Goal: Task Accomplishment & Management: Use online tool/utility

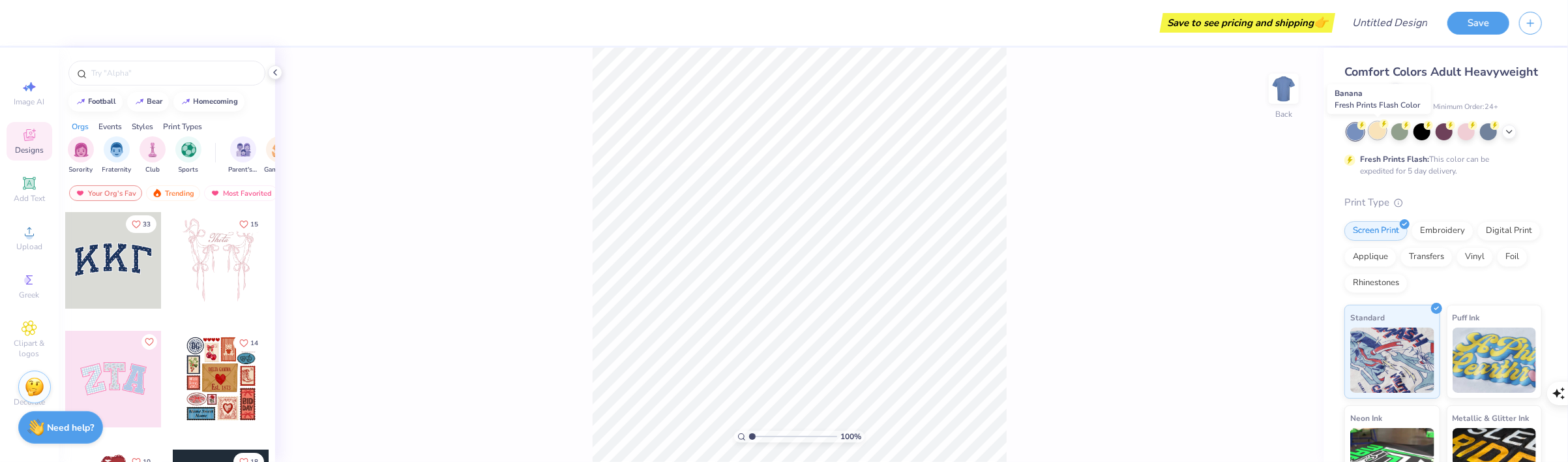
click at [1380, 135] on div at bounding box center [1377, 130] width 17 height 17
click at [1441, 140] on div "Fresh Prints Flash: This color can be expedited for 5 day delivery." at bounding box center [1442, 150] width 198 height 54
click at [1420, 143] on div "Fresh Prints Flash: This color can be expedited for 5 day delivery." at bounding box center [1442, 150] width 198 height 54
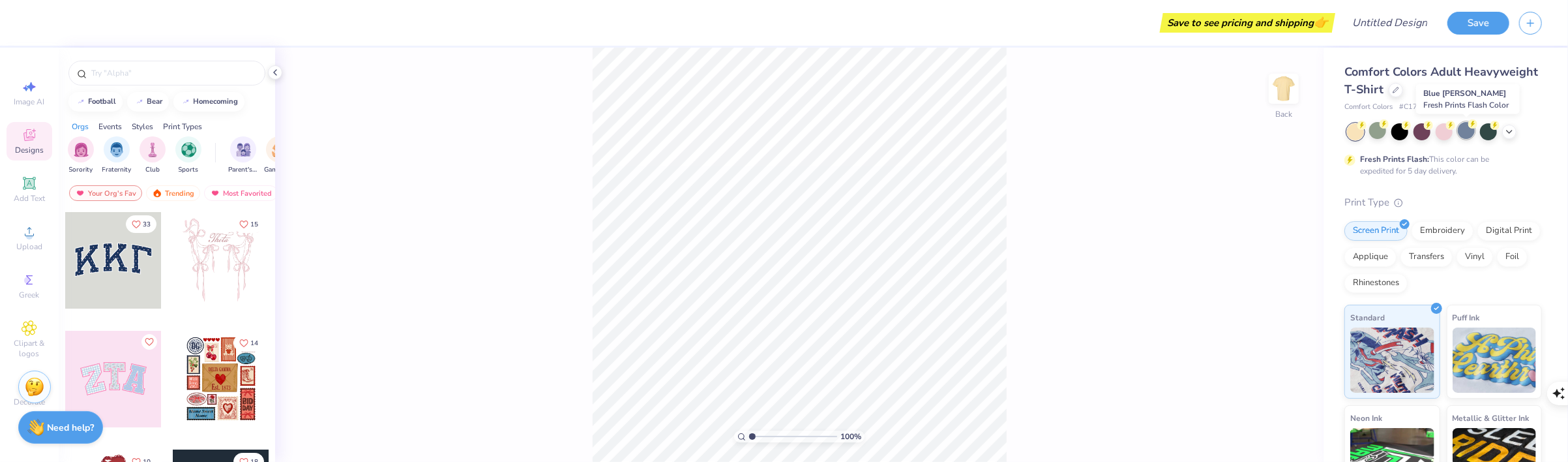
click at [1461, 139] on div at bounding box center [1466, 130] width 17 height 17
click at [1510, 127] on icon at bounding box center [1509, 130] width 11 height 11
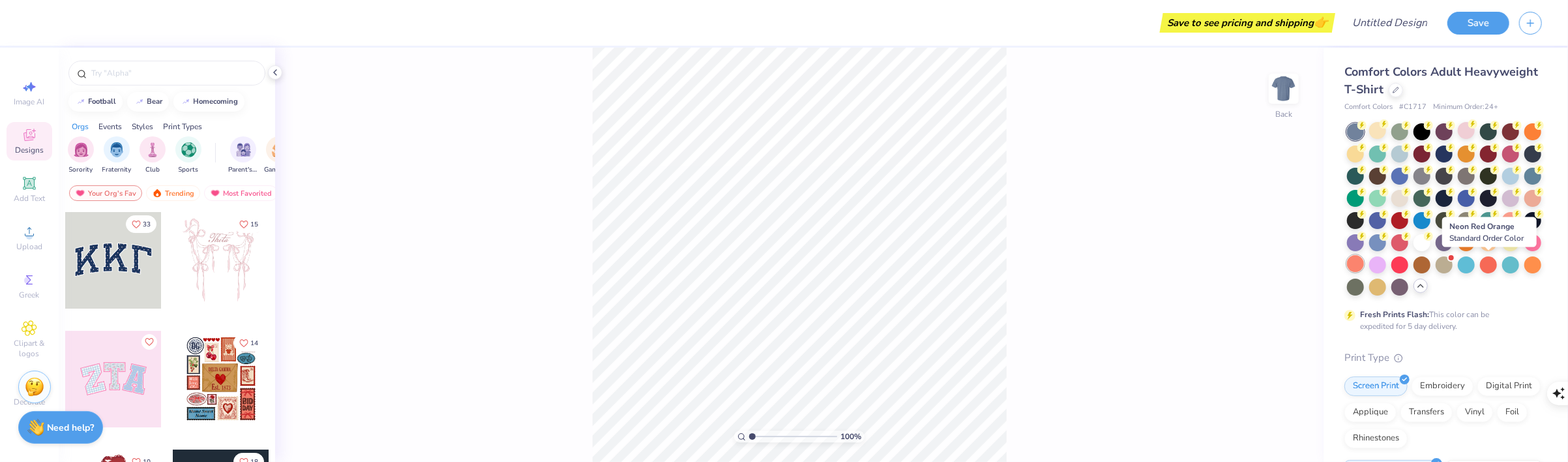
click at [1364, 265] on div at bounding box center [1355, 264] width 17 height 17
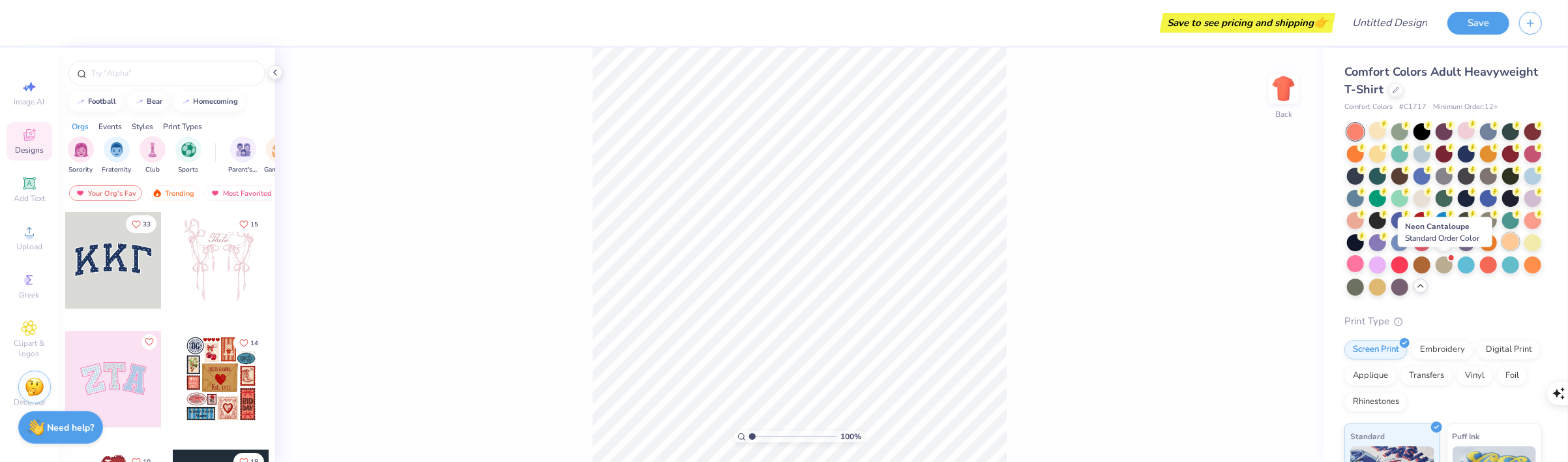
click at [1502, 250] on div at bounding box center [1510, 241] width 17 height 17
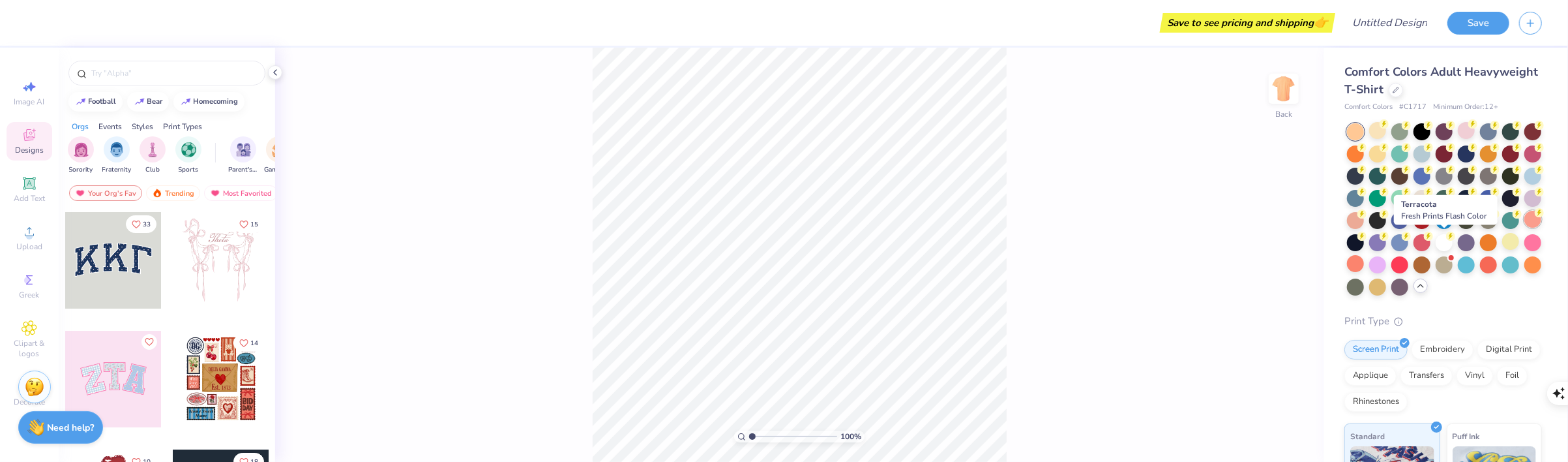
click at [1524, 227] on div at bounding box center [1532, 219] width 17 height 17
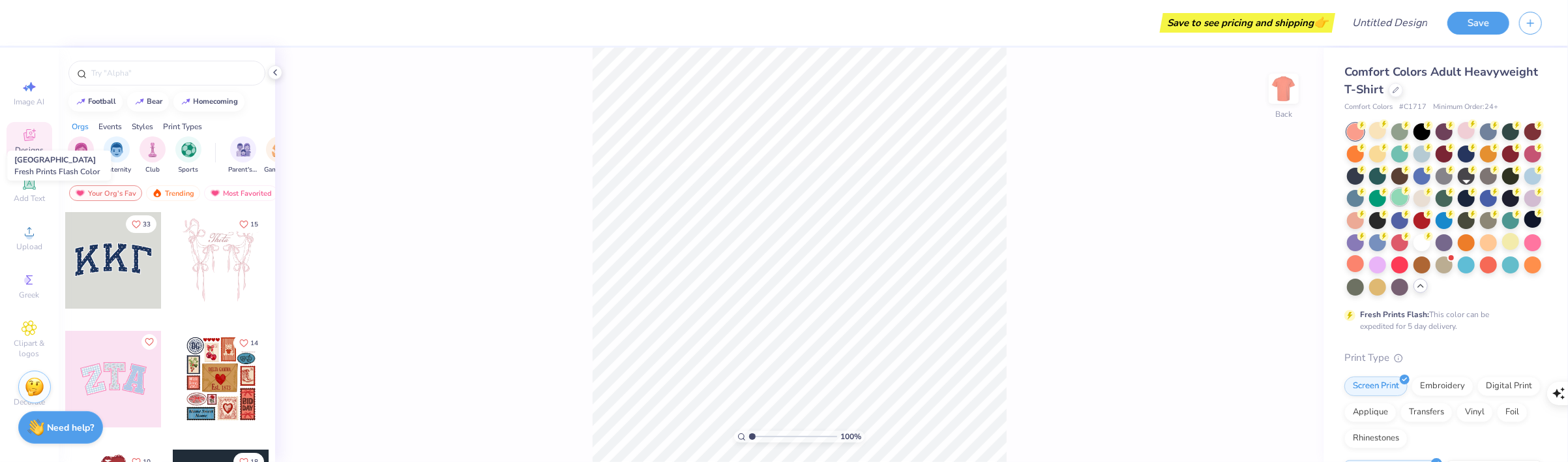
click at [1366, 130] on circle at bounding box center [1361, 125] width 9 height 9
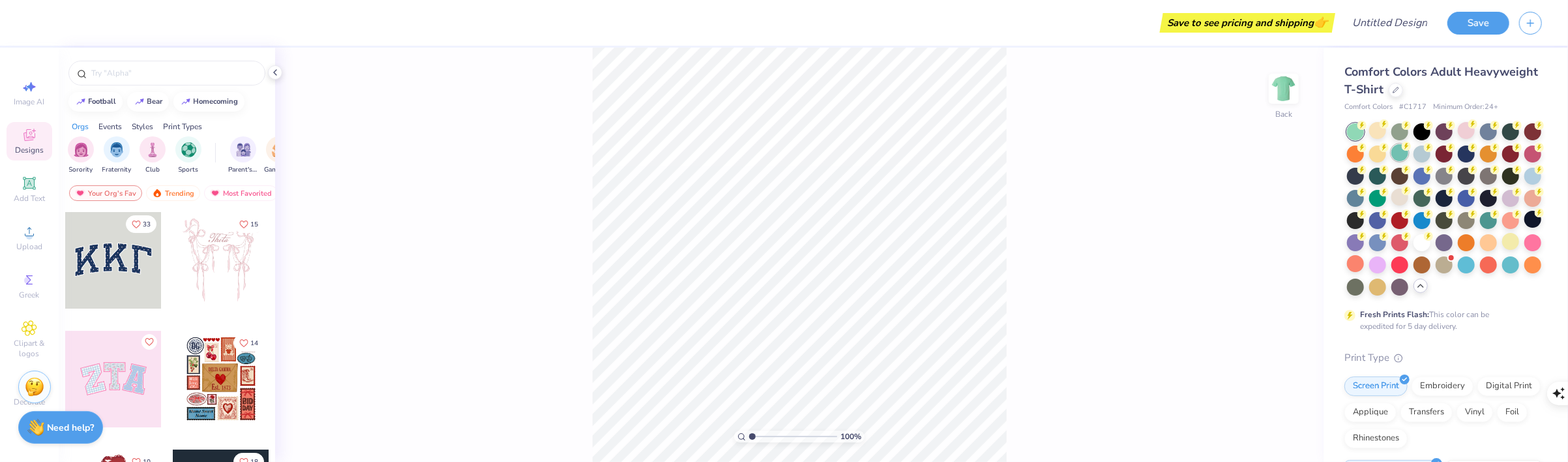
click at [1411, 149] on icon at bounding box center [1406, 146] width 9 height 9
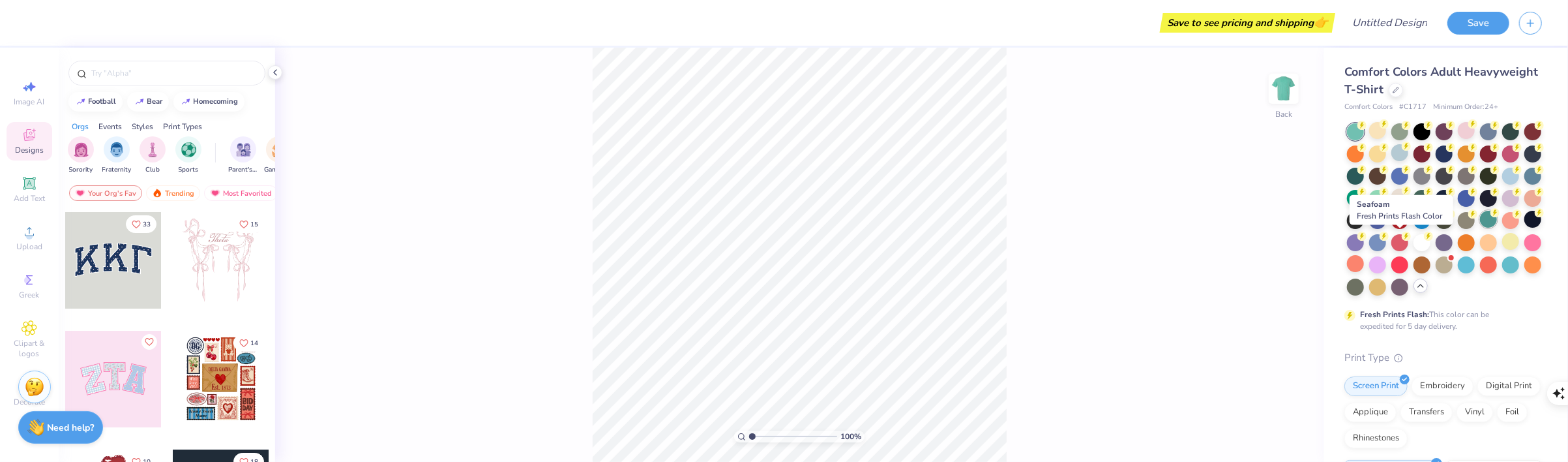
click at [1479, 227] on div at bounding box center [1488, 219] width 17 height 17
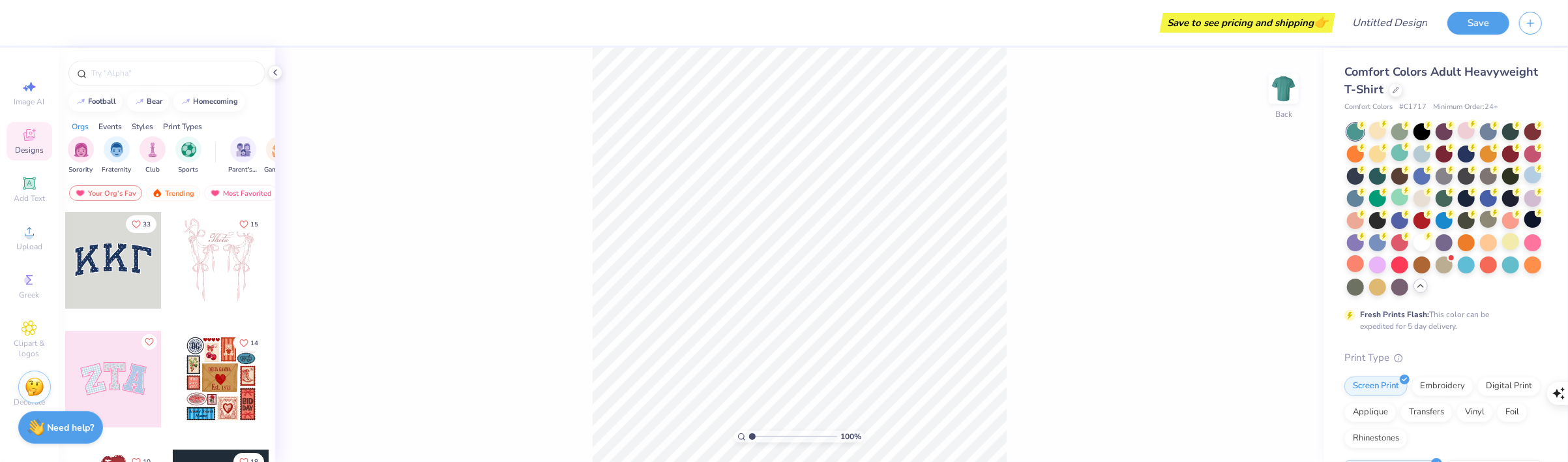
click at [1405, 205] on div at bounding box center [1444, 209] width 195 height 172
click at [1524, 183] on div at bounding box center [1532, 175] width 17 height 17
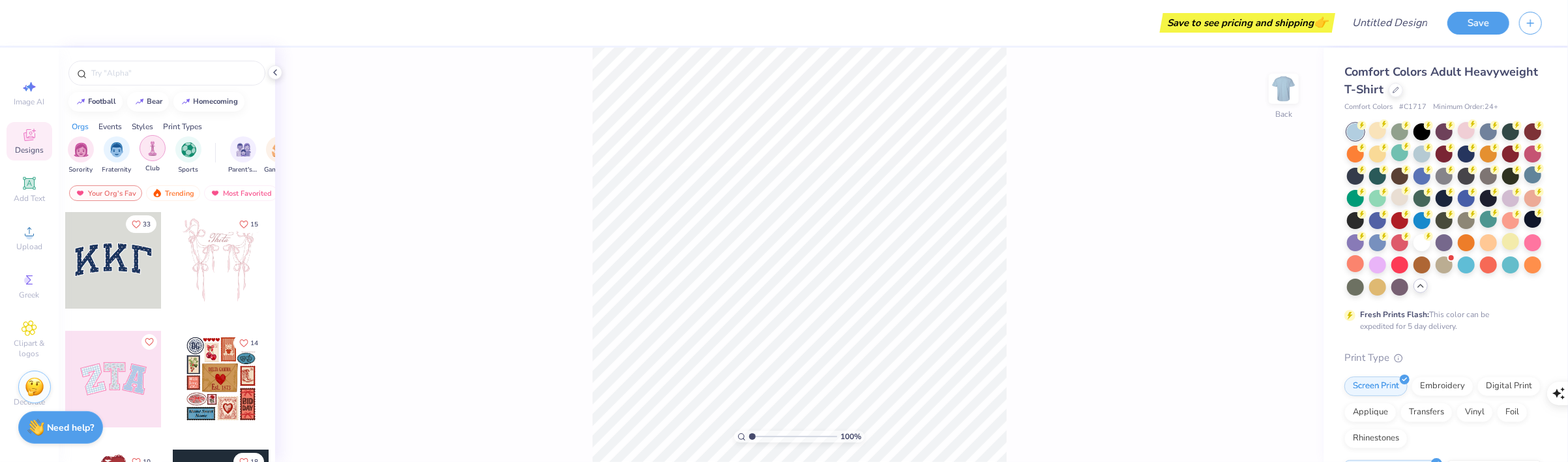
click at [162, 151] on div "filter for Club" at bounding box center [152, 148] width 26 height 26
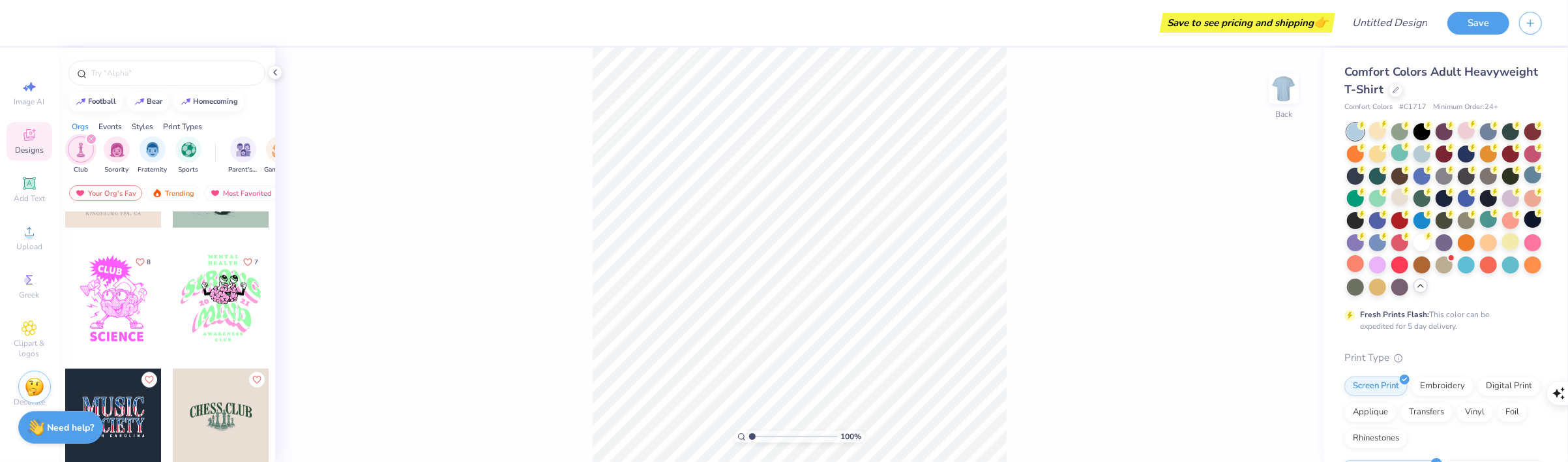
scroll to position [913, 0]
click at [204, 431] on div at bounding box center [220, 415] width 96 height 96
type input "12.22"
click at [250, 152] on img "filter for Parent's Weekend" at bounding box center [244, 148] width 15 height 15
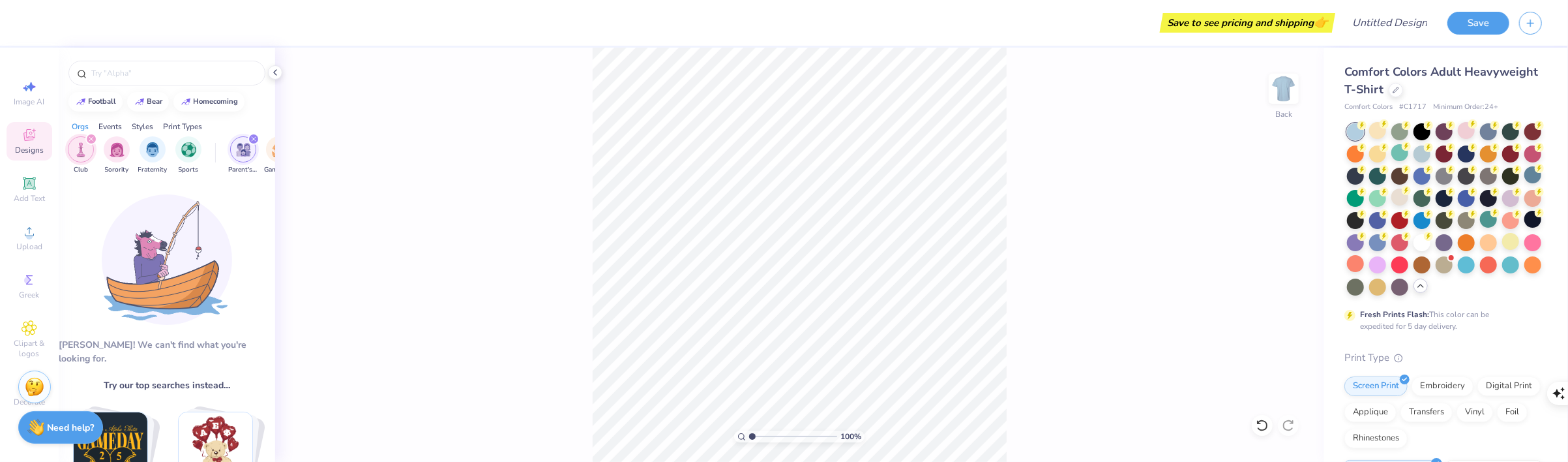
click at [276, 148] on div "100 % Back" at bounding box center [799, 254] width 1048 height 414
click at [90, 138] on icon "filter for Club" at bounding box center [91, 139] width 4 height 4
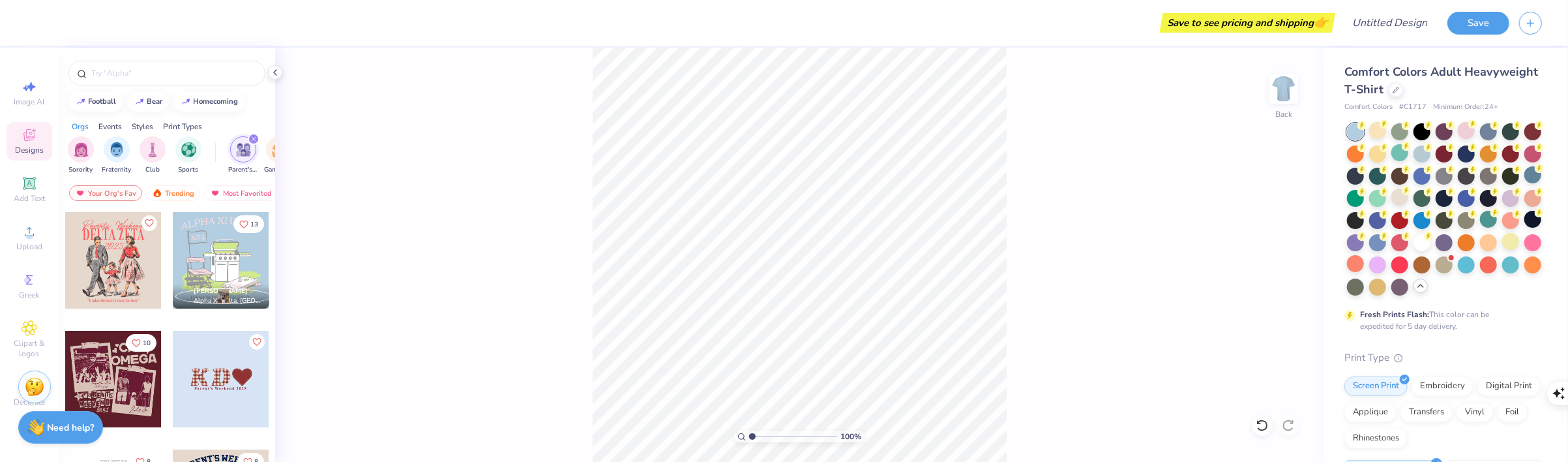
click at [256, 136] on div "filter for Parent's Weekend" at bounding box center [253, 139] width 11 height 11
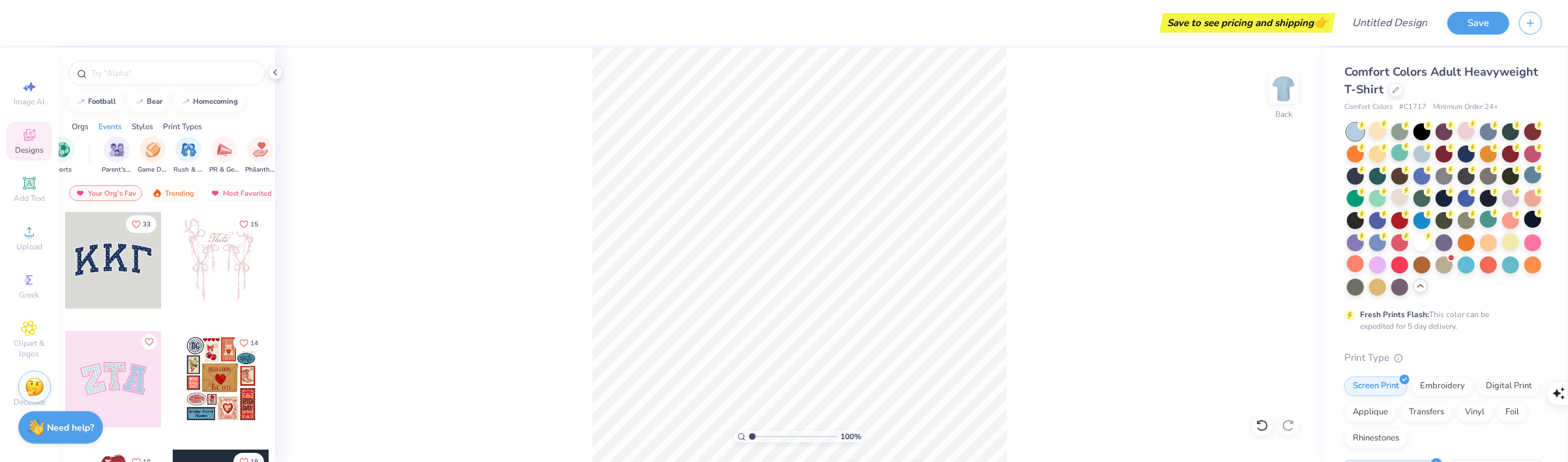
scroll to position [0, 151]
drag, startPoint x: 251, startPoint y: 164, endPoint x: 309, endPoint y: 167, distance: 58.1
click at [163, 152] on img "filter for Rush & Bid" at bounding box center [164, 148] width 15 height 15
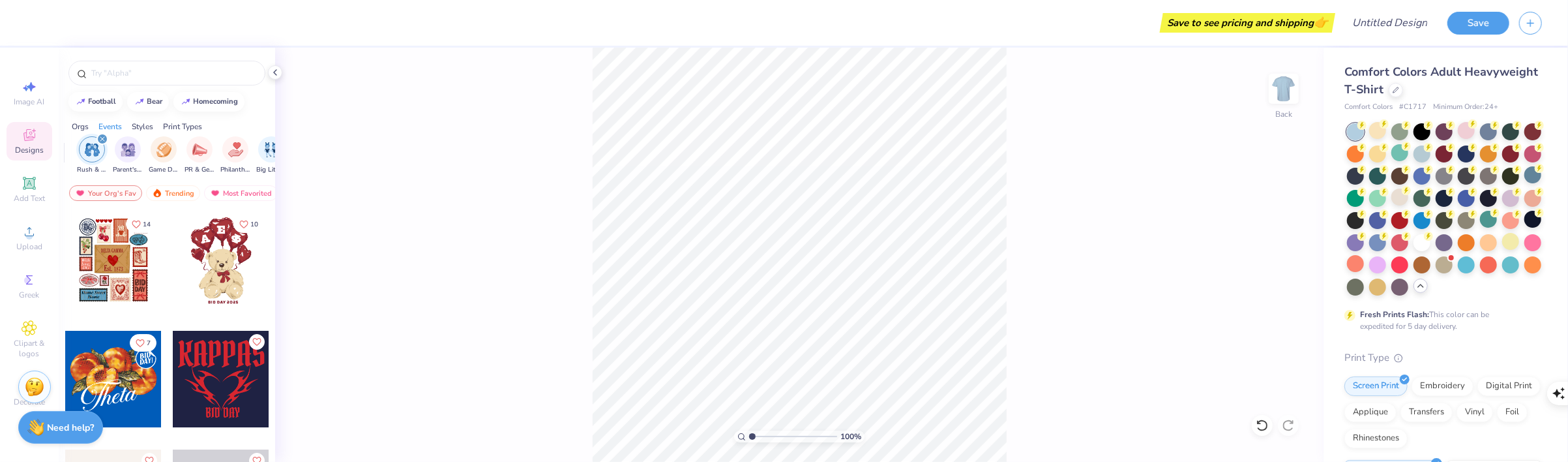
click at [101, 138] on icon "filter for Rush & Bid" at bounding box center [102, 139] width 5 height 5
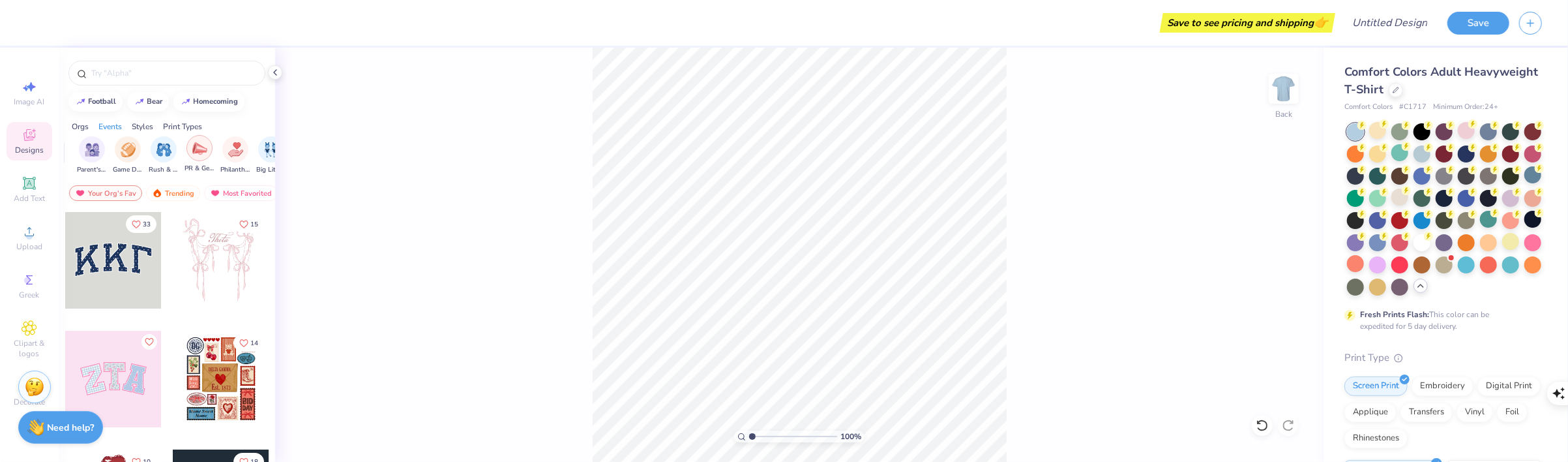
click at [198, 158] on div "filter for PR & General" at bounding box center [199, 148] width 26 height 26
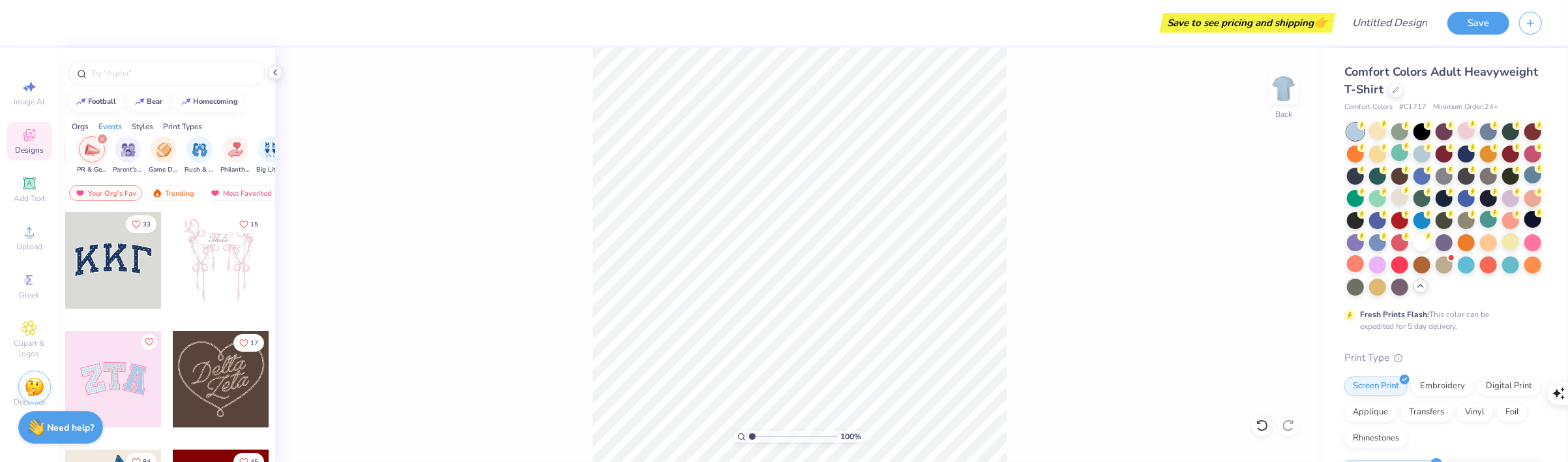
click at [101, 136] on icon "filter for PR & General" at bounding box center [102, 139] width 5 height 5
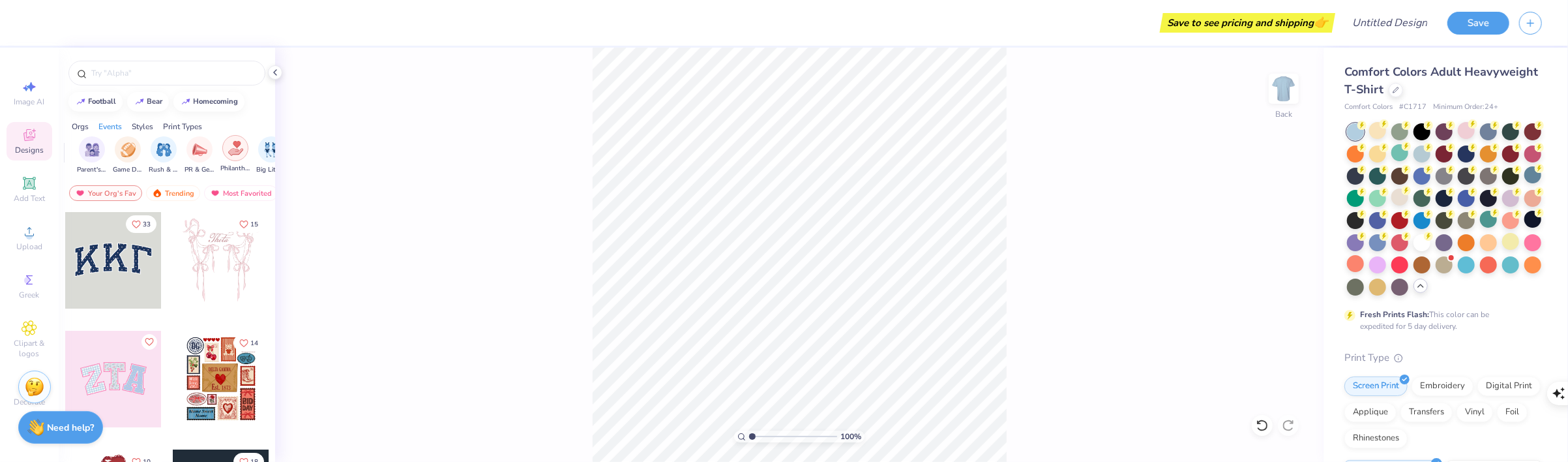
click at [242, 141] on img "filter for Philanthropy" at bounding box center [235, 148] width 15 height 15
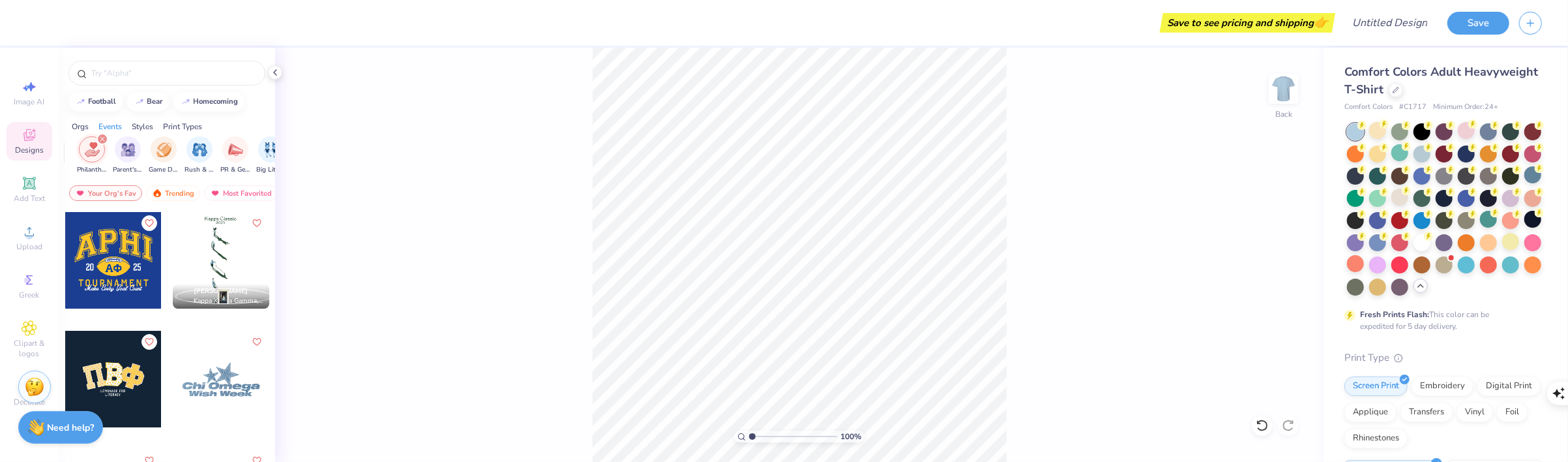
click at [102, 139] on icon "filter for Philanthropy" at bounding box center [102, 139] width 4 height 4
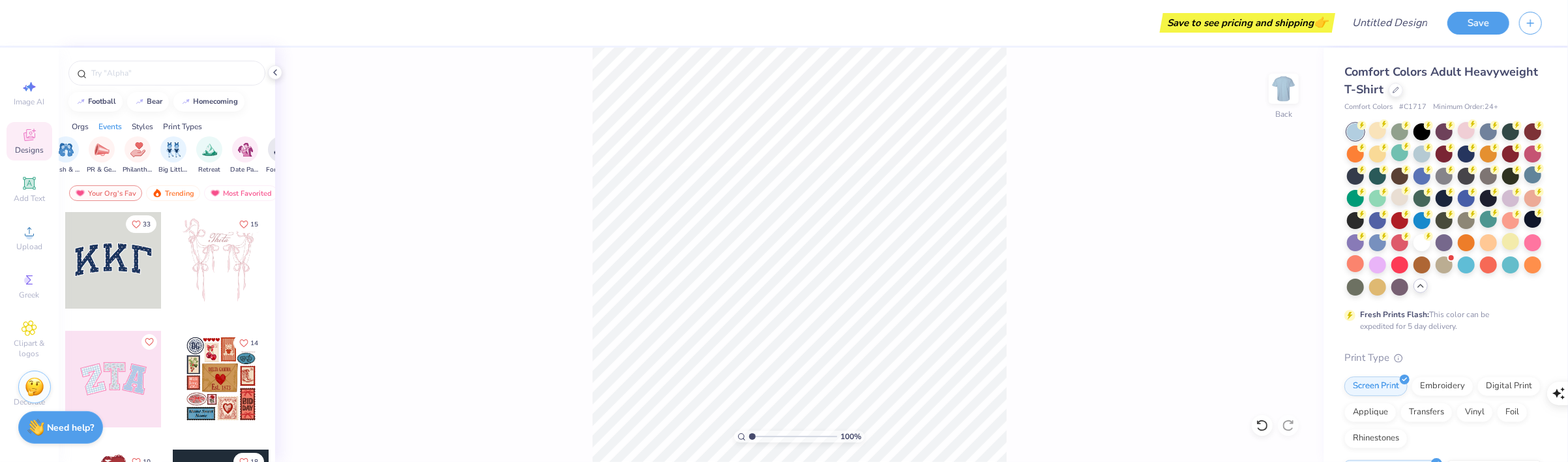
drag, startPoint x: 218, startPoint y: 148, endPoint x: 261, endPoint y: 139, distance: 43.9
click at [169, 148] on img "filter for Big Little Reveal" at bounding box center [170, 148] width 14 height 15
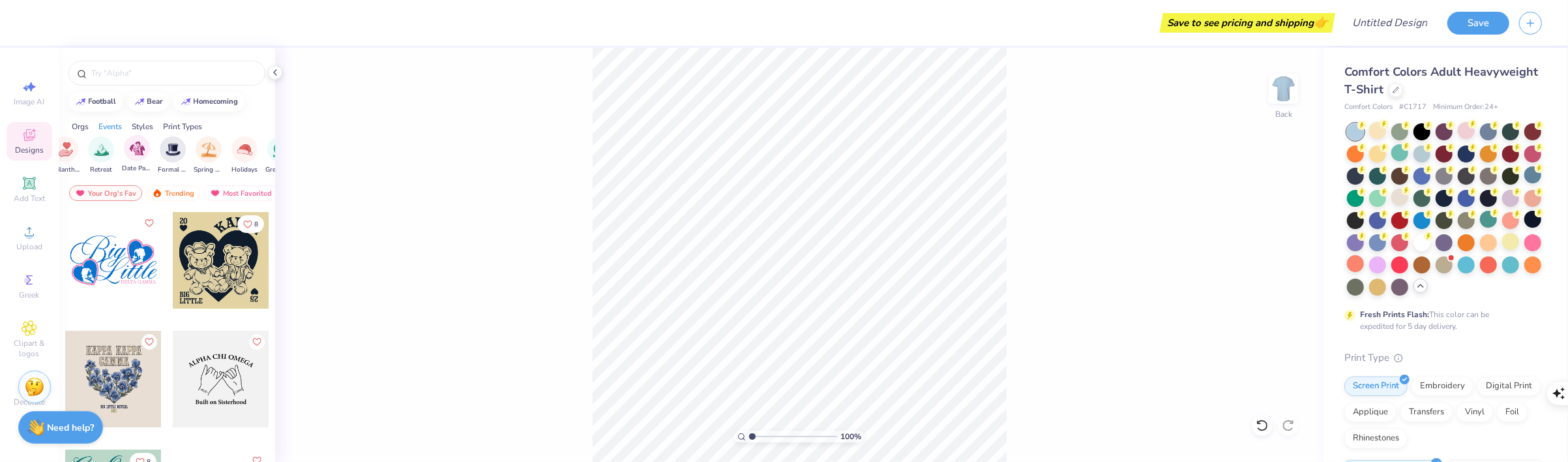
scroll to position [0, 368]
drag, startPoint x: 218, startPoint y: 152, endPoint x: 251, endPoint y: 154, distance: 33.1
click at [125, 147] on img "filter for Date Parties & Socials" at bounding box center [127, 148] width 15 height 15
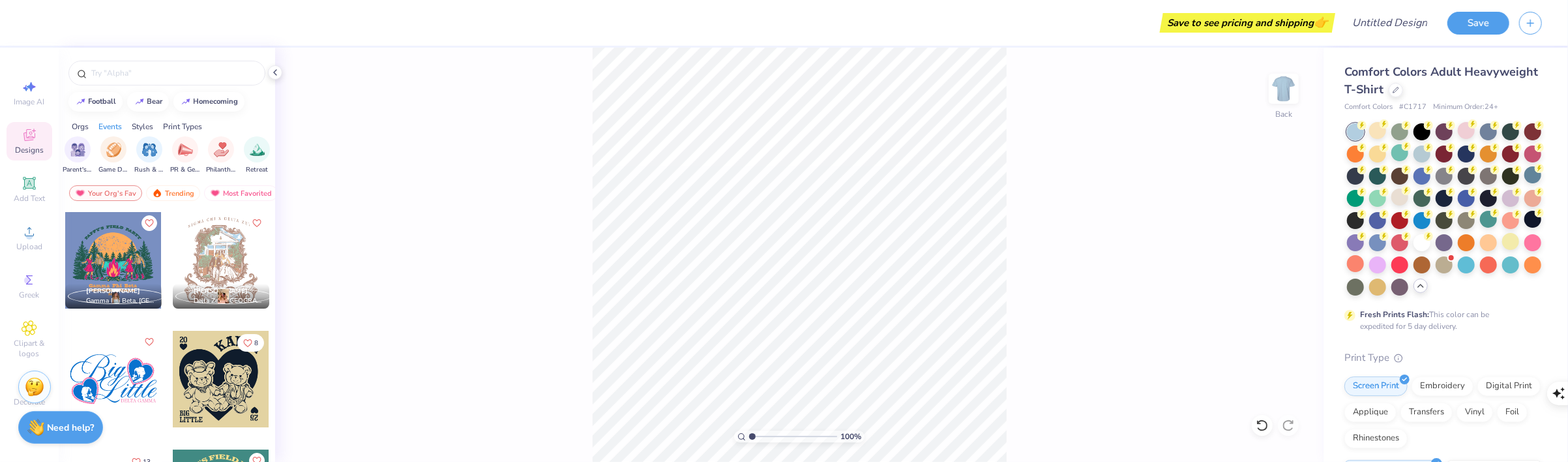
scroll to position [0, 173]
drag, startPoint x: 125, startPoint y: 147, endPoint x: 51, endPoint y: 152, distance: 74.2
click at [82, 139] on icon "filter for Date Parties & Socials" at bounding box center [80, 139] width 5 height 5
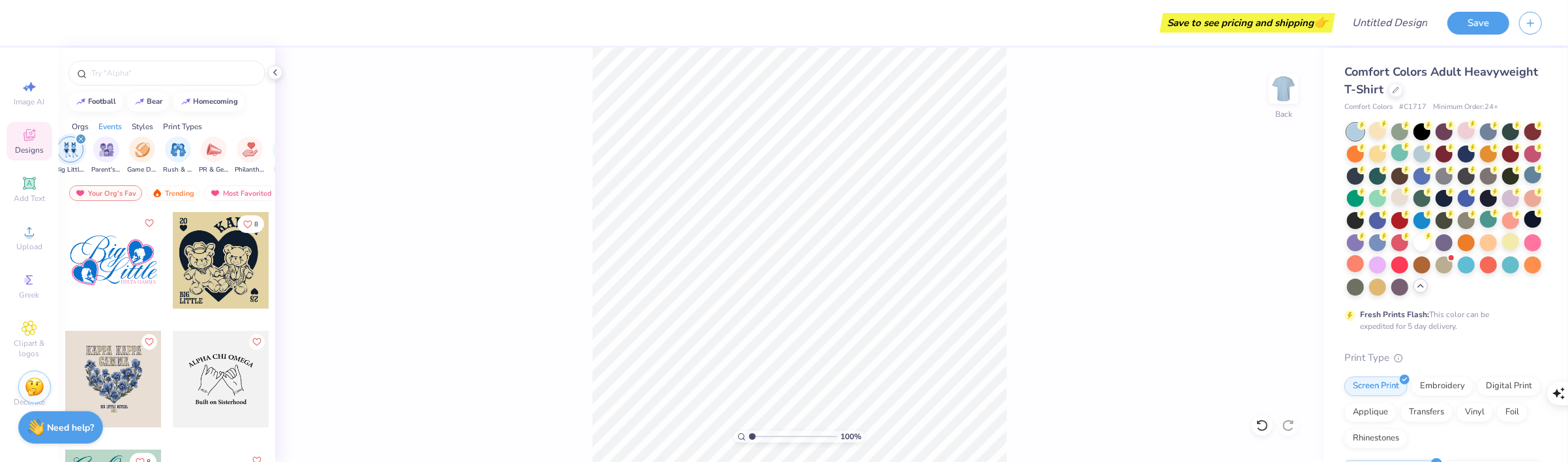
click at [78, 139] on icon "filter for Big Little Reveal" at bounding box center [80, 139] width 5 height 5
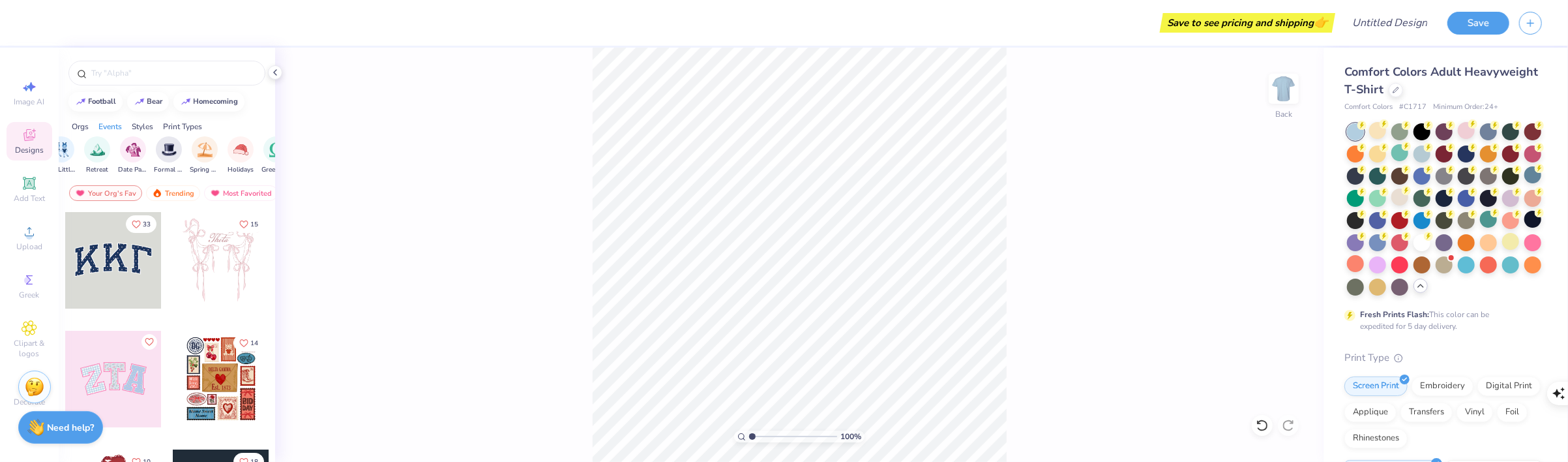
drag, startPoint x: 185, startPoint y: 154, endPoint x: 248, endPoint y: 155, distance: 63.0
click at [93, 155] on div "filter for Retreat" at bounding box center [85, 148] width 26 height 26
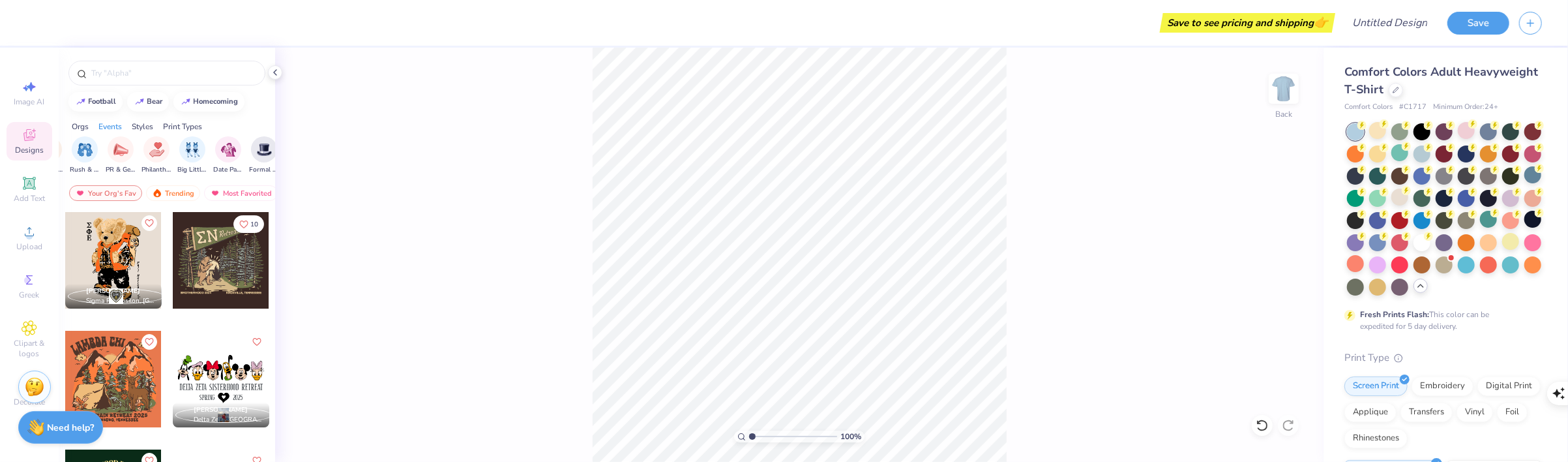
scroll to position [0, 161]
drag, startPoint x: 118, startPoint y: 142, endPoint x: 21, endPoint y: 158, distance: 98.3
click at [95, 139] on icon "filter for Retreat" at bounding box center [93, 139] width 5 height 5
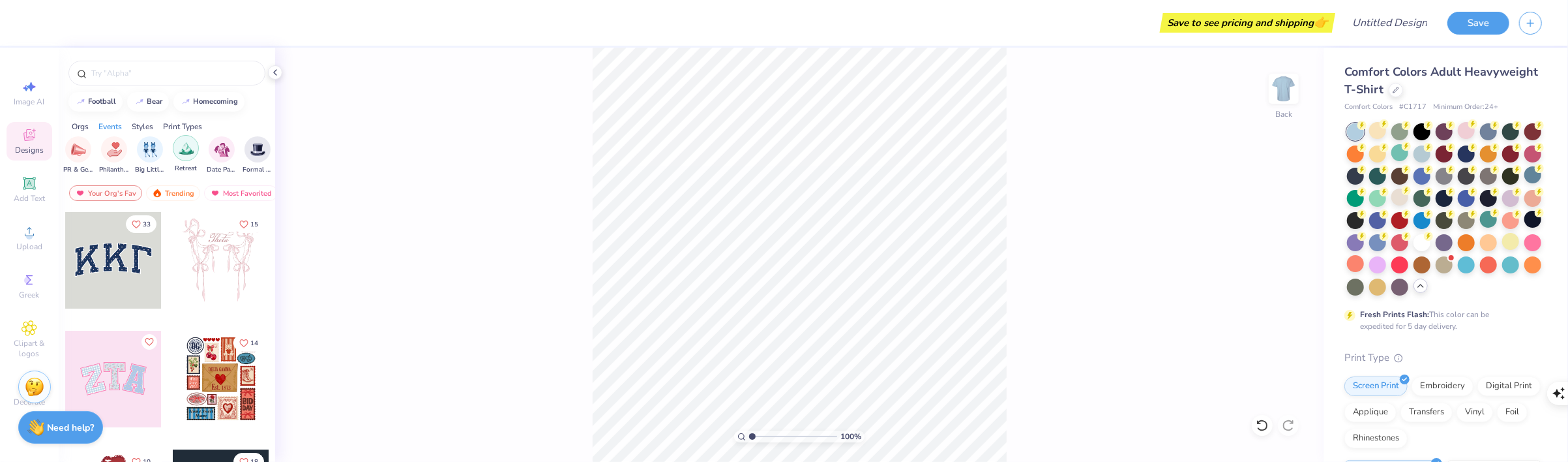
scroll to position [0, 323]
drag, startPoint x: 187, startPoint y: 149, endPoint x: 248, endPoint y: 142, distance: 61.4
click at [164, 154] on img "filter for Date Parties & Socials" at bounding box center [172, 148] width 15 height 15
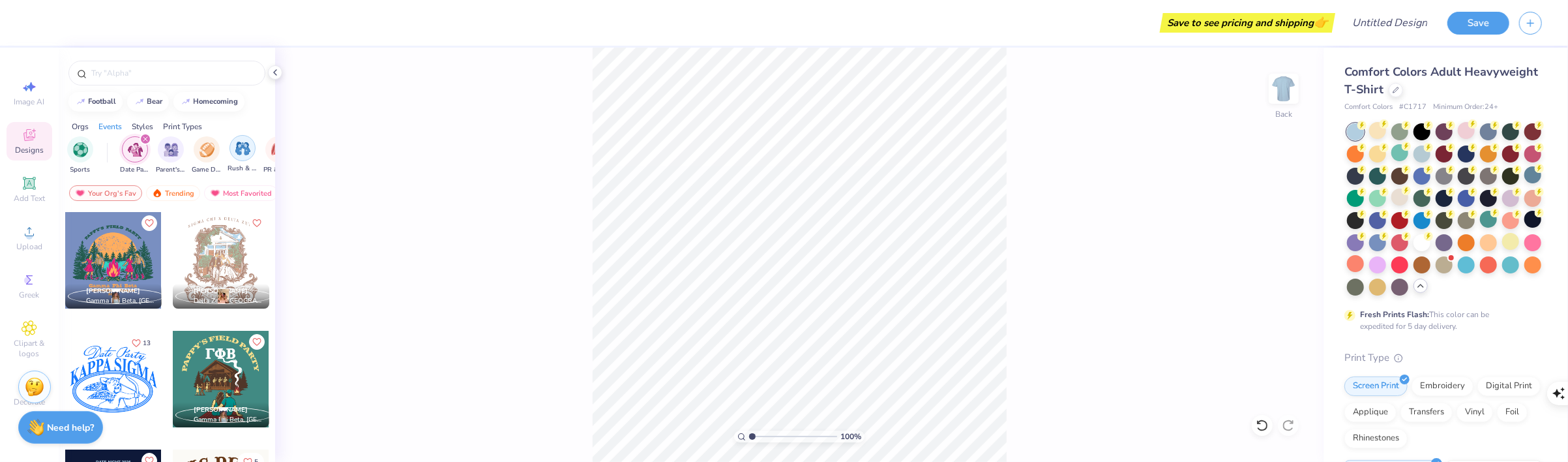
drag, startPoint x: 150, startPoint y: 146, endPoint x: 76, endPoint y: 151, distance: 74.2
click at [167, 136] on div "filter for Date Parties & Socials" at bounding box center [162, 139] width 11 height 11
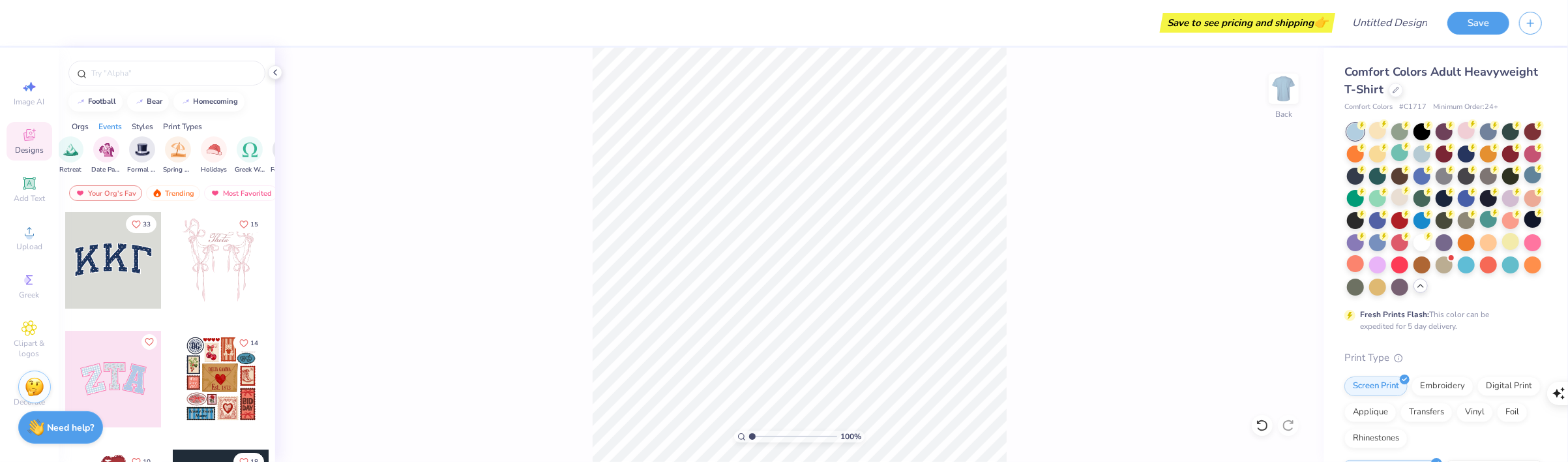
scroll to position [0, 657]
drag, startPoint x: 189, startPoint y: 148, endPoint x: 335, endPoint y: 148, distance: 146.0
drag, startPoint x: 220, startPoint y: 147, endPoint x: 289, endPoint y: 151, distance: 69.1
drag, startPoint x: 195, startPoint y: 151, endPoint x: 142, endPoint y: 163, distance: 54.3
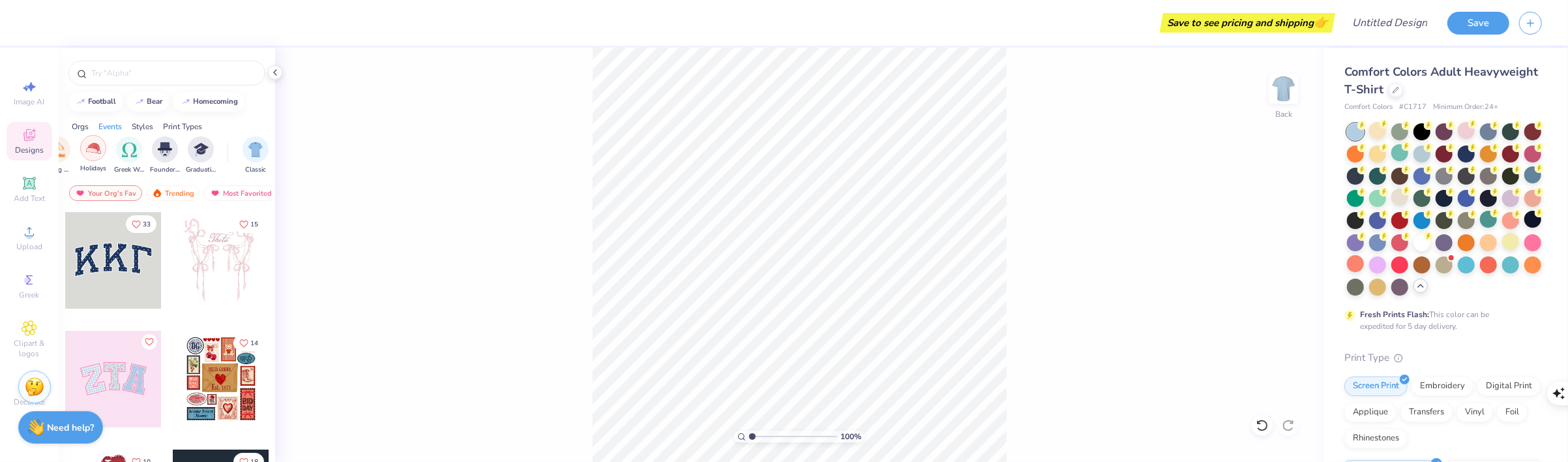
click at [99, 152] on img "filter for Holidays" at bounding box center [94, 148] width 15 height 15
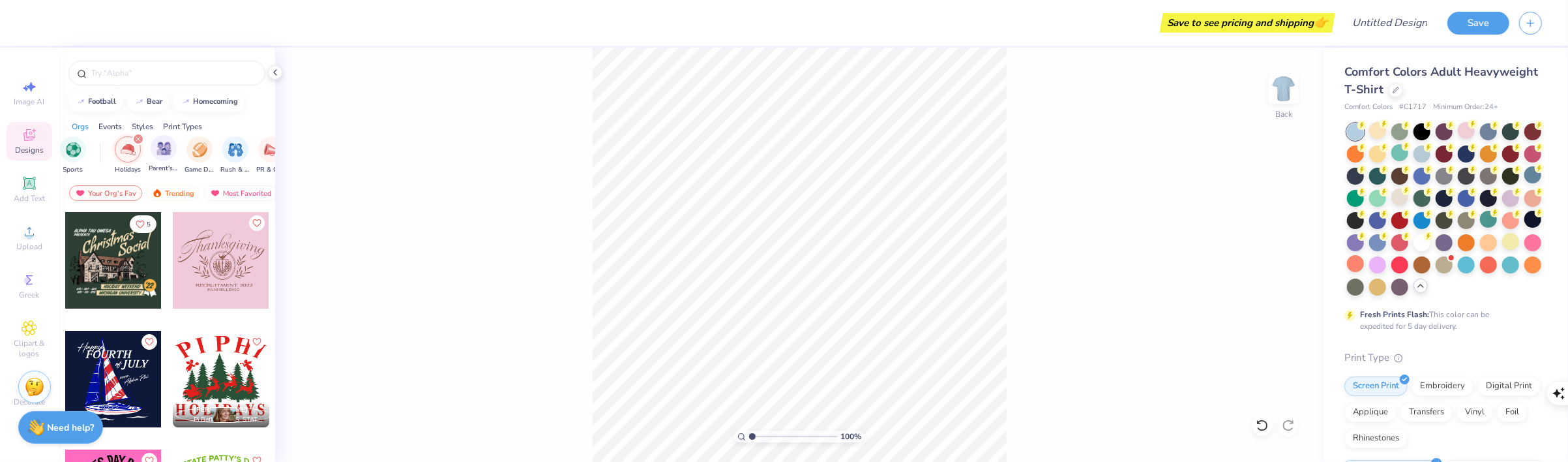
scroll to position [0, 0]
drag, startPoint x: 232, startPoint y: 160, endPoint x: 107, endPoint y: 170, distance: 125.4
click at [255, 139] on icon "filter for Holidays" at bounding box center [253, 139] width 5 height 5
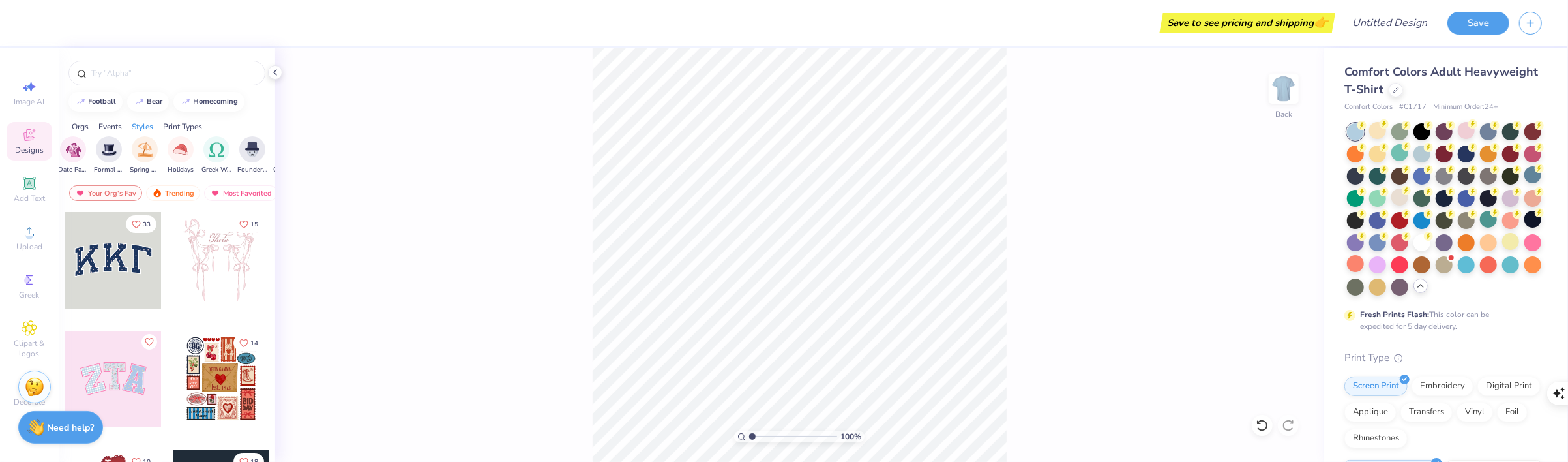
scroll to position [0, 1104]
drag, startPoint x: 217, startPoint y: 143, endPoint x: 236, endPoint y: 144, distance: 19.0
click at [249, 145] on img "filter for Transfers" at bounding box center [254, 148] width 15 height 15
drag, startPoint x: 96, startPoint y: 162, endPoint x: 71, endPoint y: 162, distance: 25.0
drag, startPoint x: 71, startPoint y: 162, endPoint x: 64, endPoint y: 89, distance: 73.3
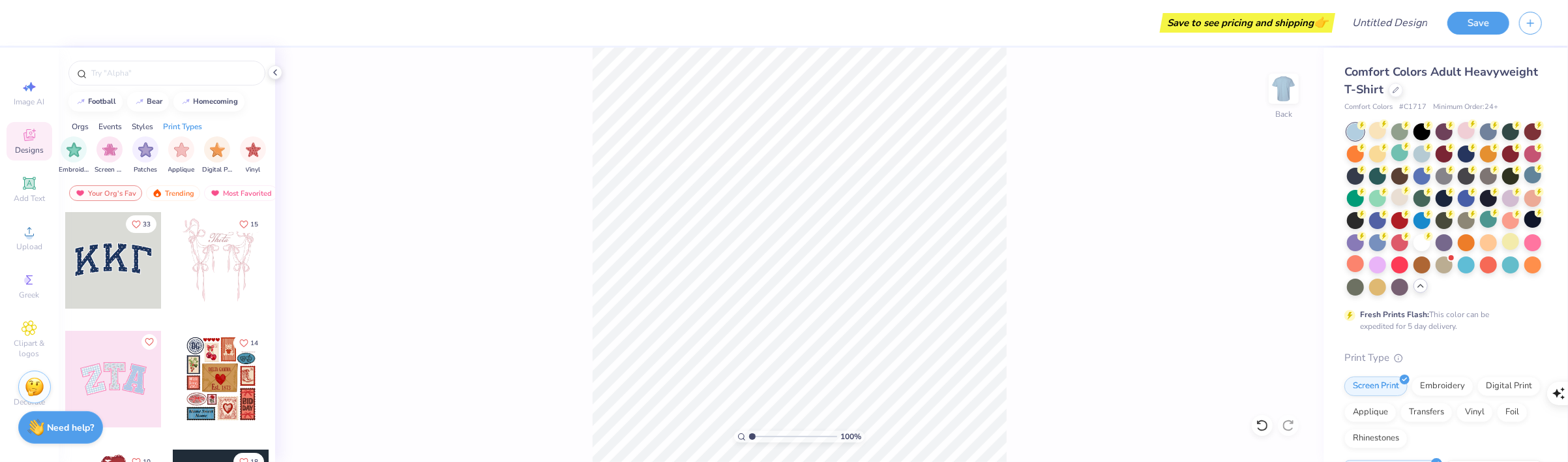
click at [64, 89] on div at bounding box center [167, 70] width 217 height 45
click at [108, 375] on div at bounding box center [113, 378] width 96 height 96
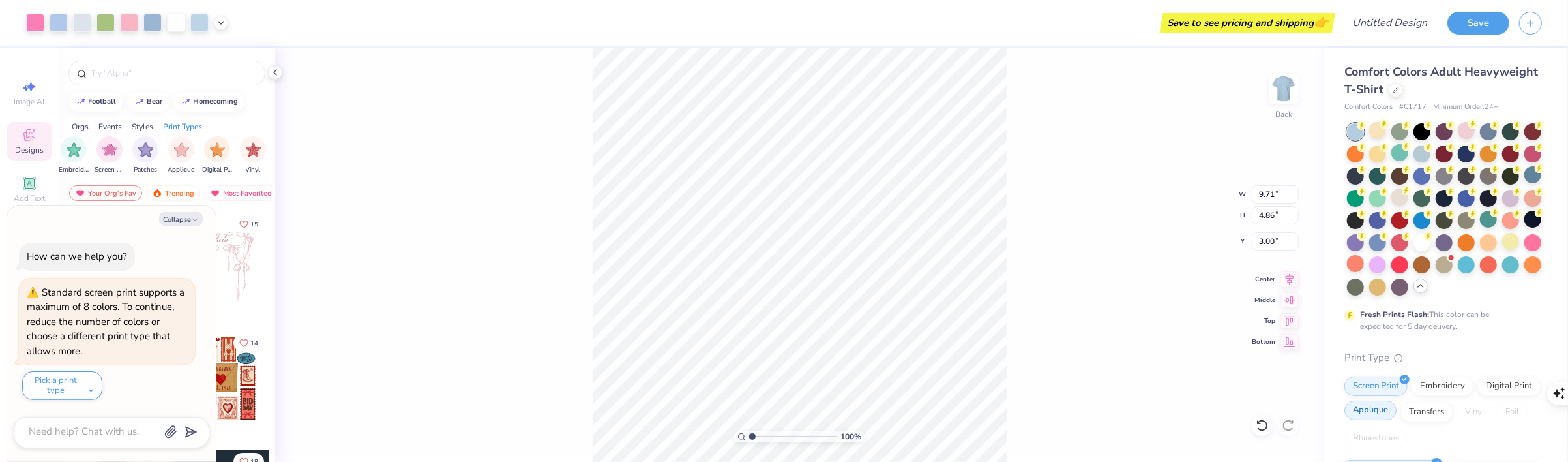
click at [1396, 420] on div "Applique" at bounding box center [1370, 410] width 52 height 20
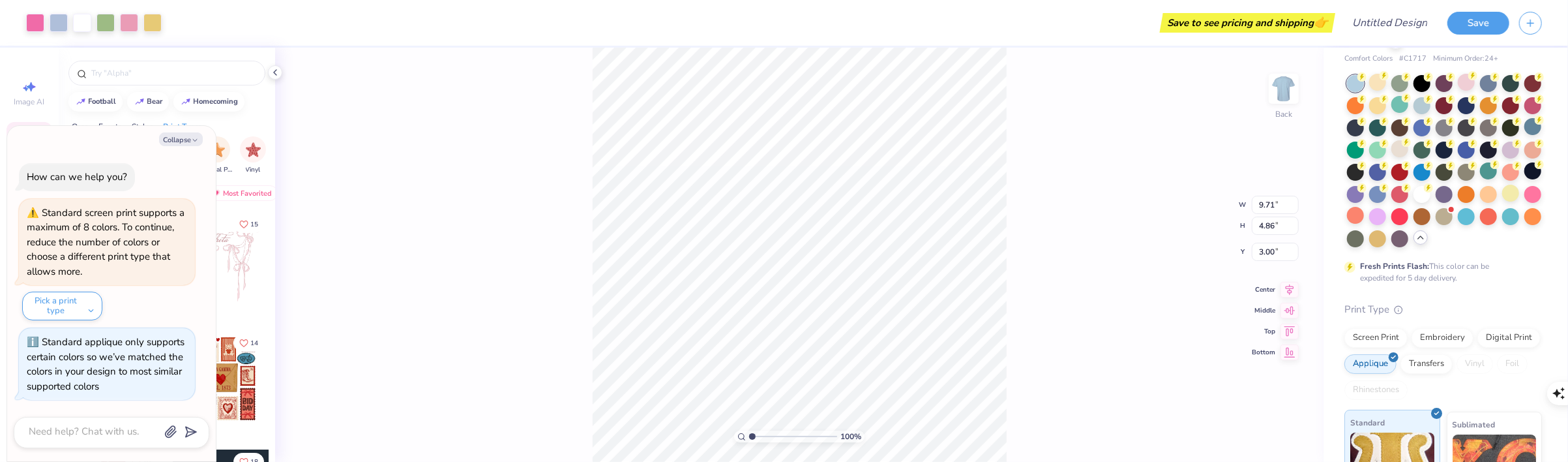
scroll to position [65, 0]
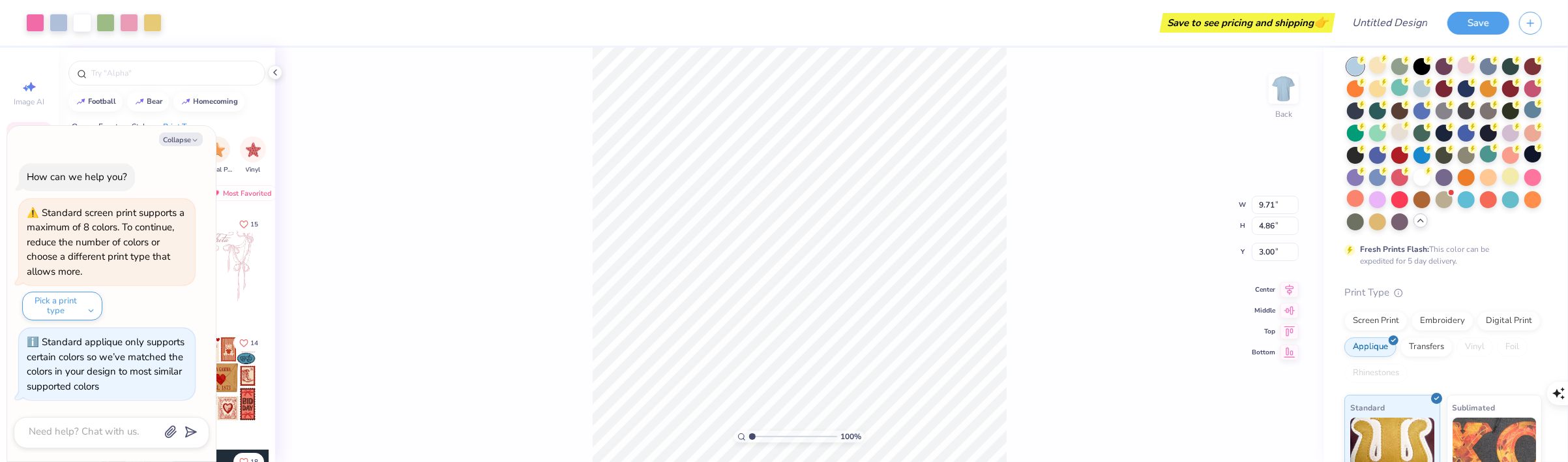
click at [223, 131] on div "Orgs Events Styles Print Types" at bounding box center [167, 123] width 217 height 18
click at [184, 143] on button "Collapse" at bounding box center [181, 139] width 44 height 14
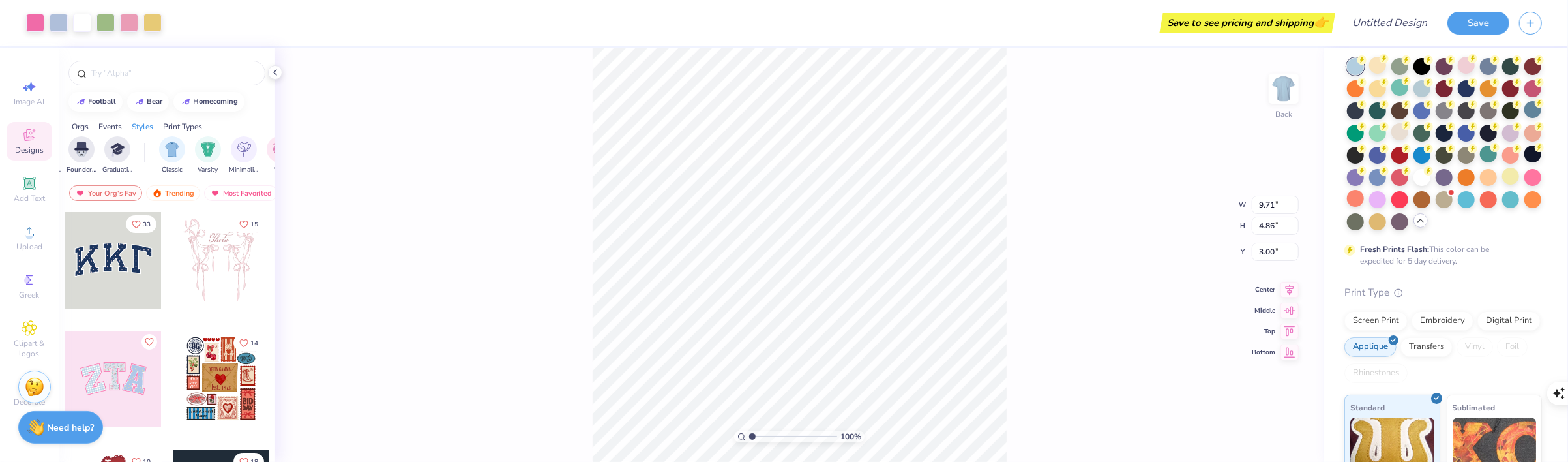
drag, startPoint x: 198, startPoint y: 150, endPoint x: 111, endPoint y: 151, distance: 87.0
drag, startPoint x: 111, startPoint y: 151, endPoint x: 227, endPoint y: 158, distance: 116.2
click at [164, 139] on icon "filter for Transfers" at bounding box center [163, 139] width 4 height 4
click at [159, 155] on div "filter for Embroidery" at bounding box center [152, 148] width 26 height 26
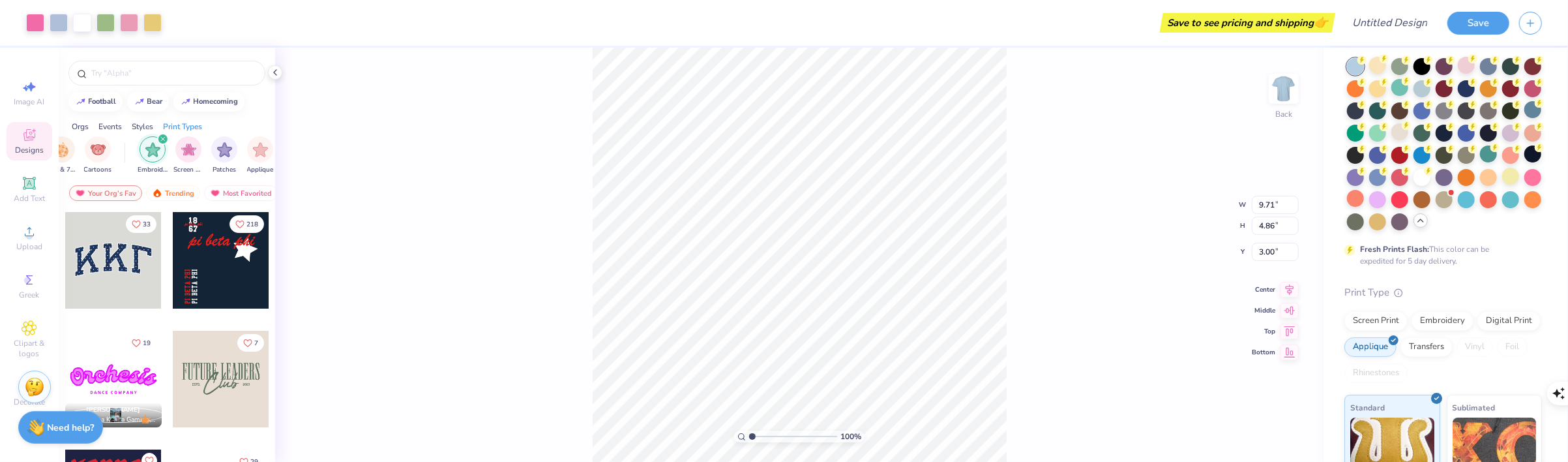
click at [161, 139] on icon "filter for Embroidery" at bounding box center [163, 139] width 5 height 5
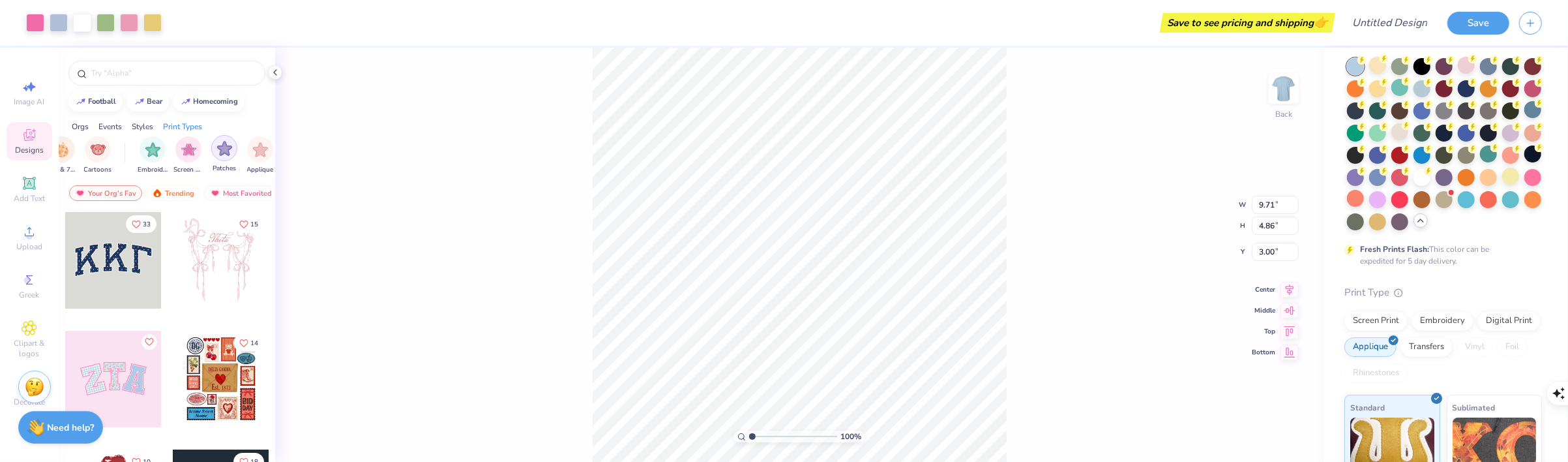
click at [222, 152] on img "filter for Patches" at bounding box center [225, 148] width 15 height 15
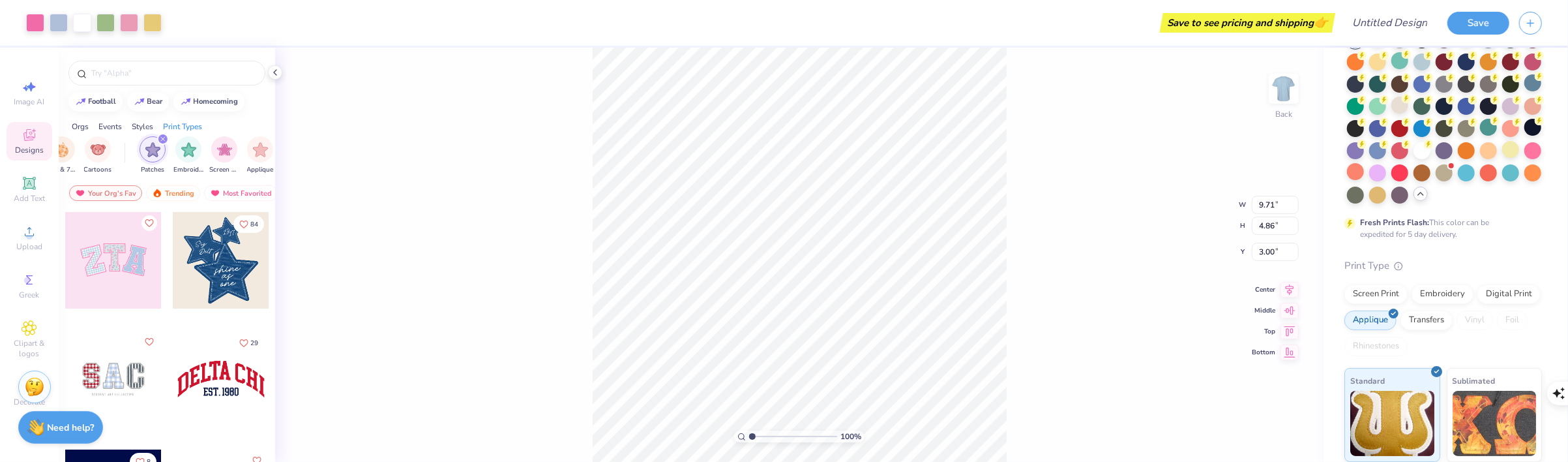
scroll to position [114, 0]
click at [1361, 291] on div "Screen Print" at bounding box center [1376, 292] width 64 height 20
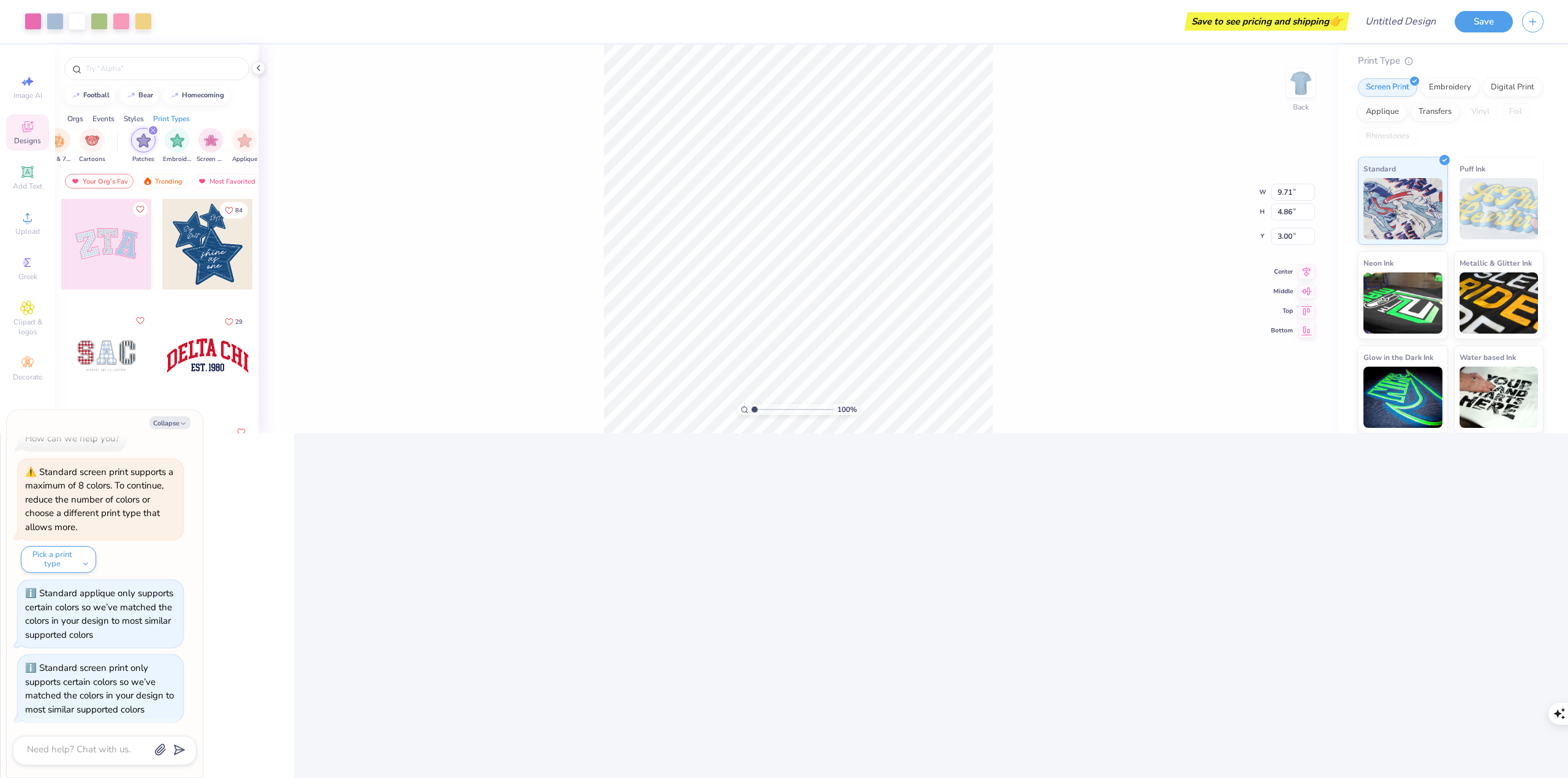
scroll to position [0, 0]
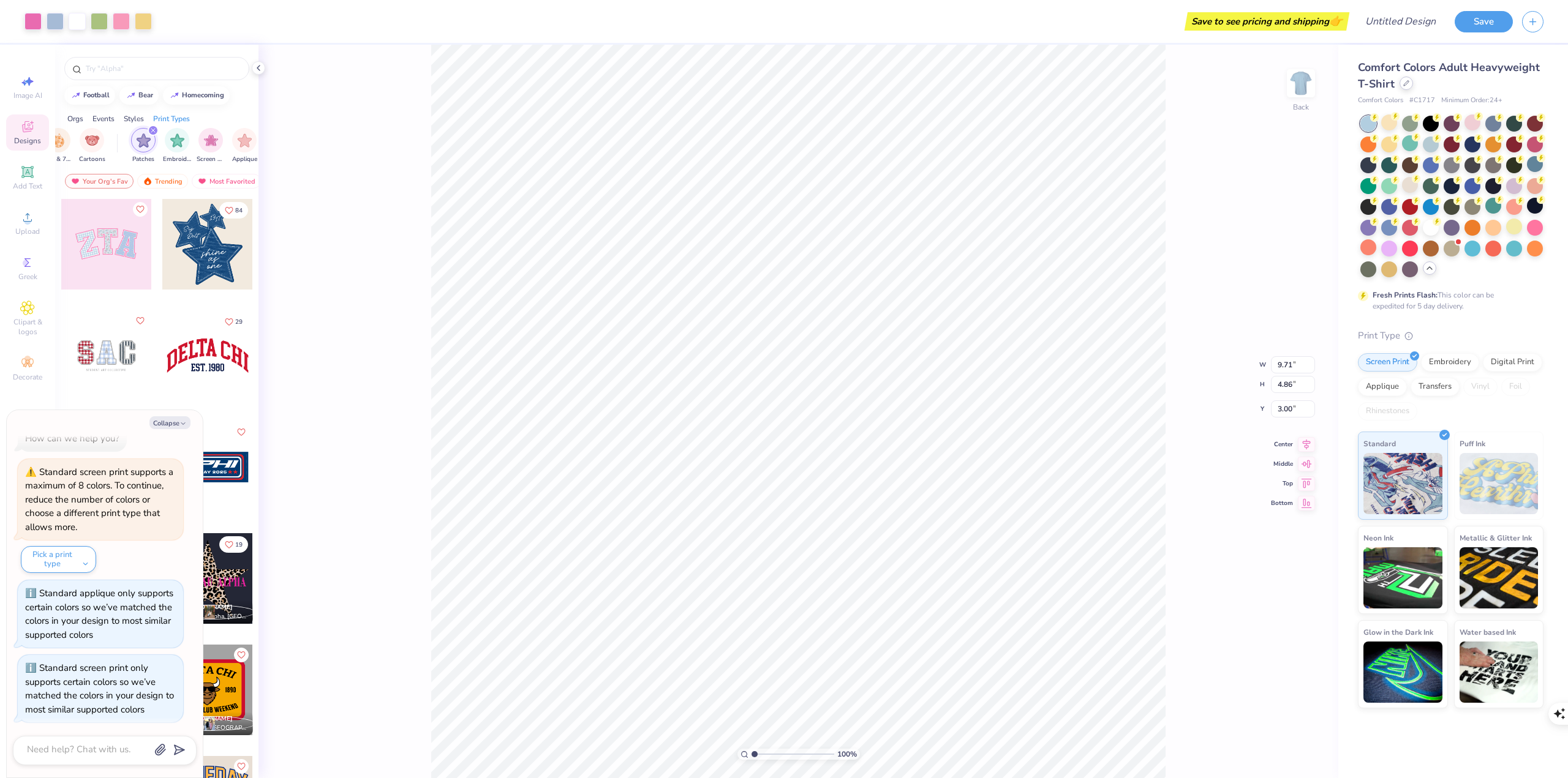
click at [1400, 82] on div at bounding box center [1406, 83] width 14 height 14
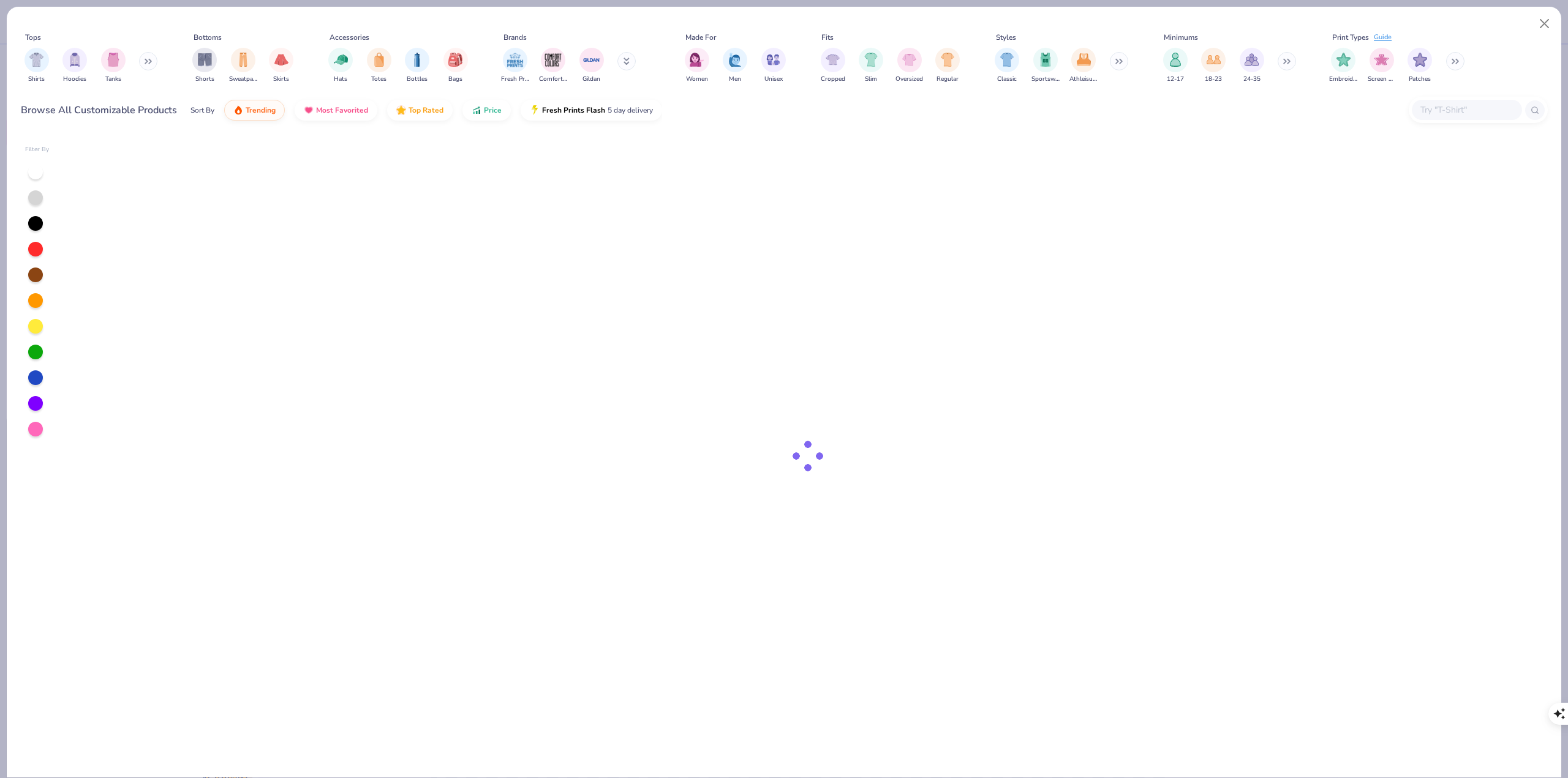
type textarea "x"
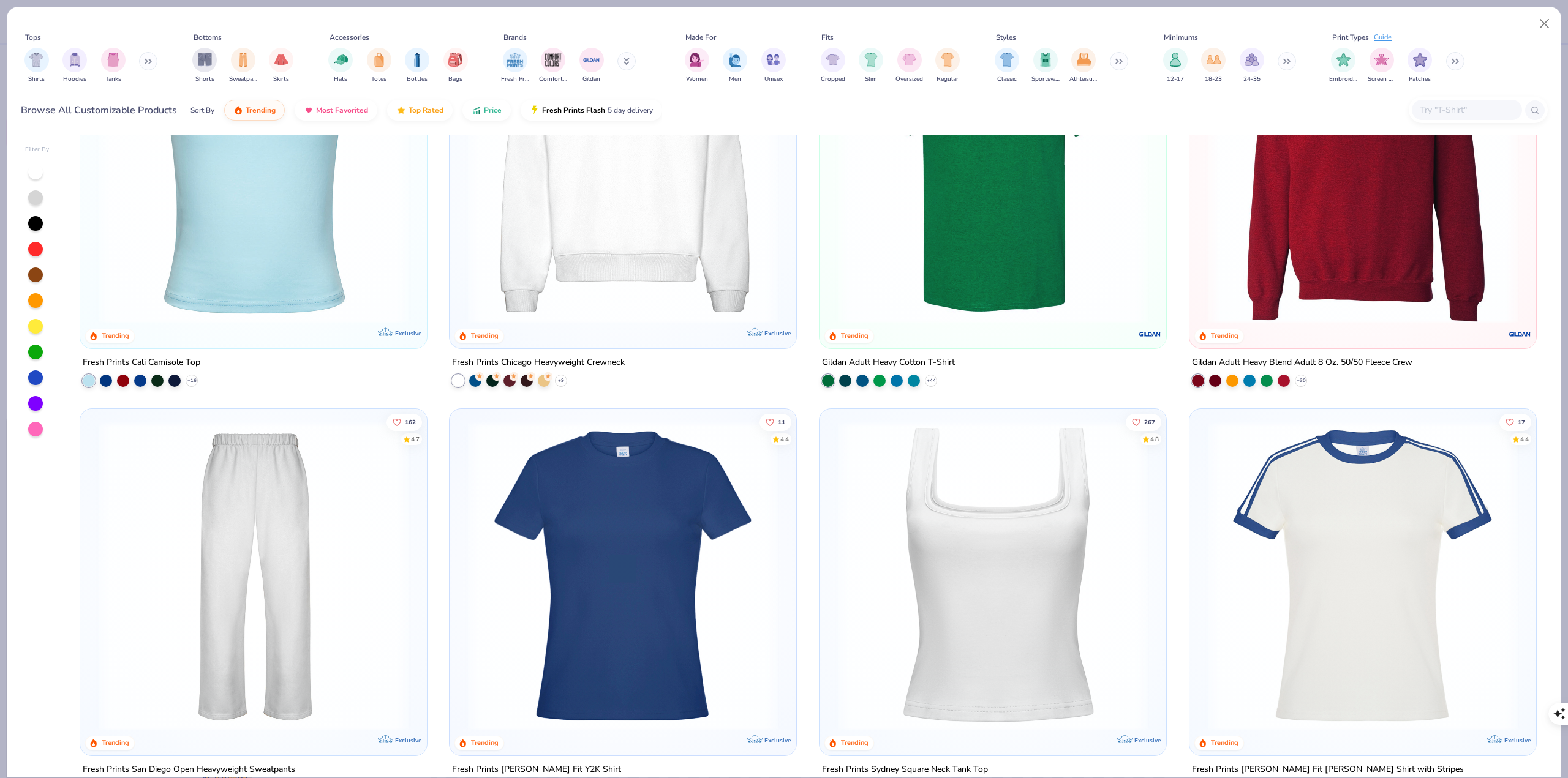
scroll to position [612, 0]
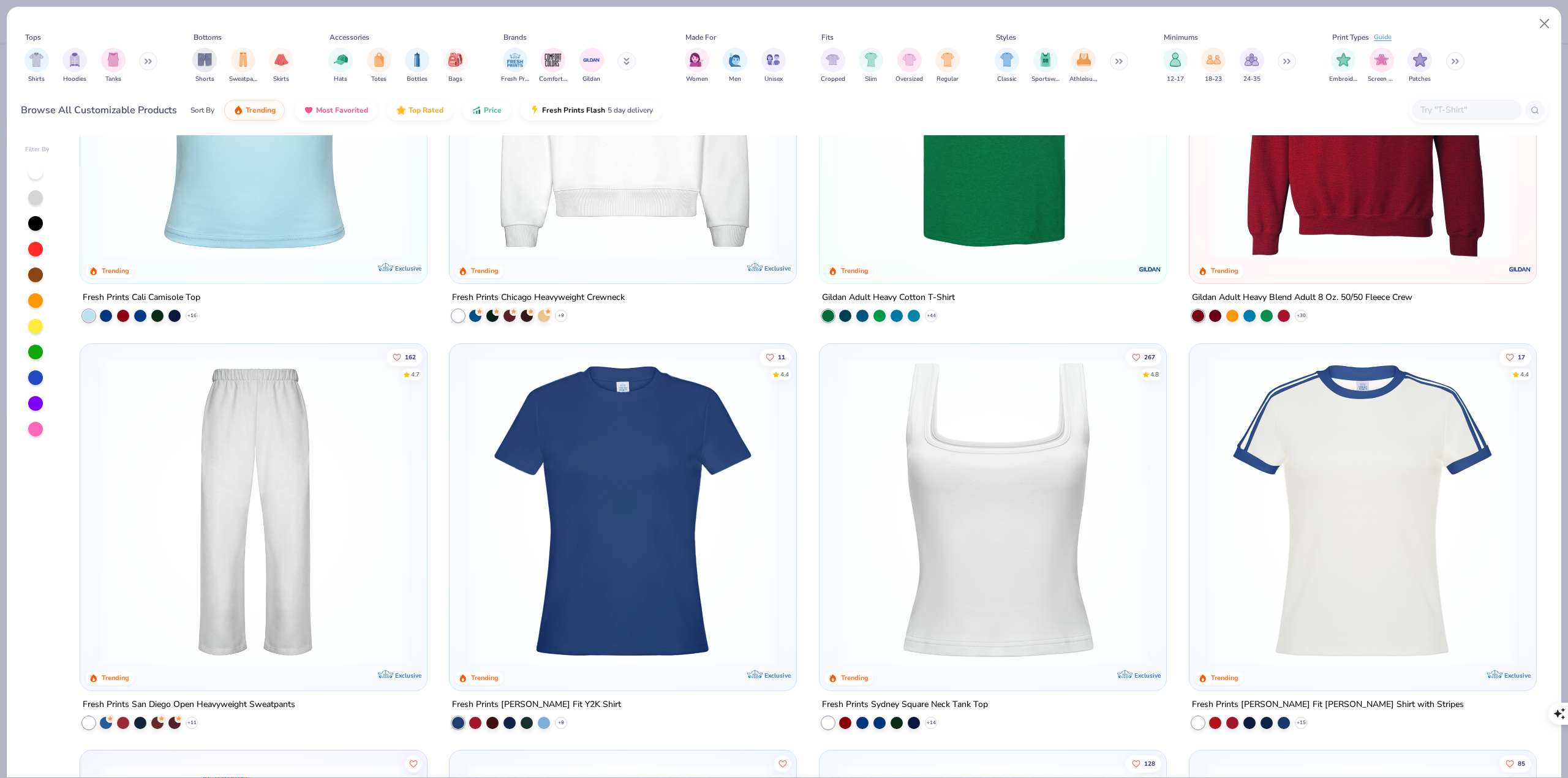
click at [627, 60] on icon at bounding box center [627, 60] width 4 height 2
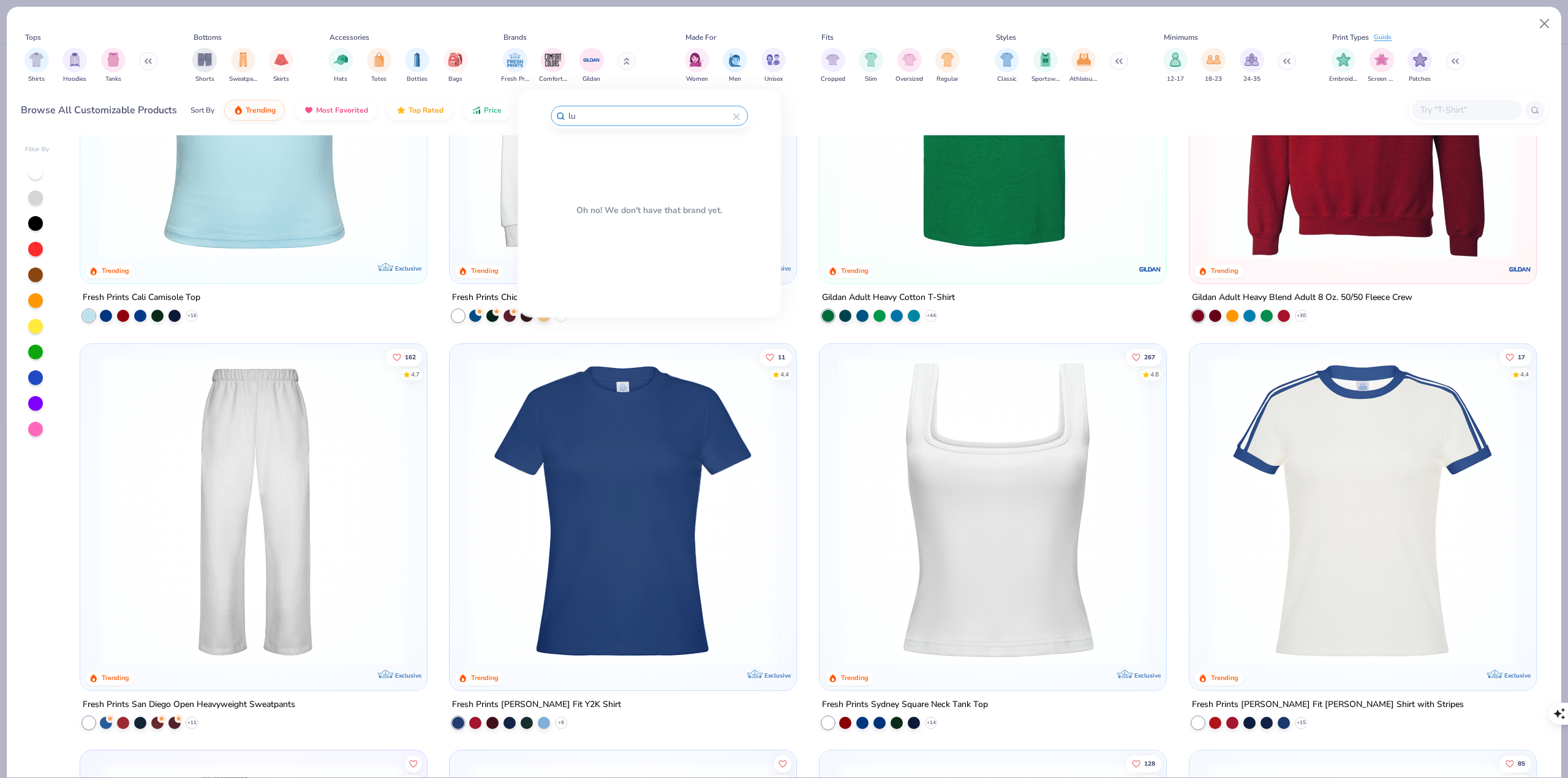
type input "l"
click at [613, 178] on img at bounding box center [616, 181] width 21 height 21
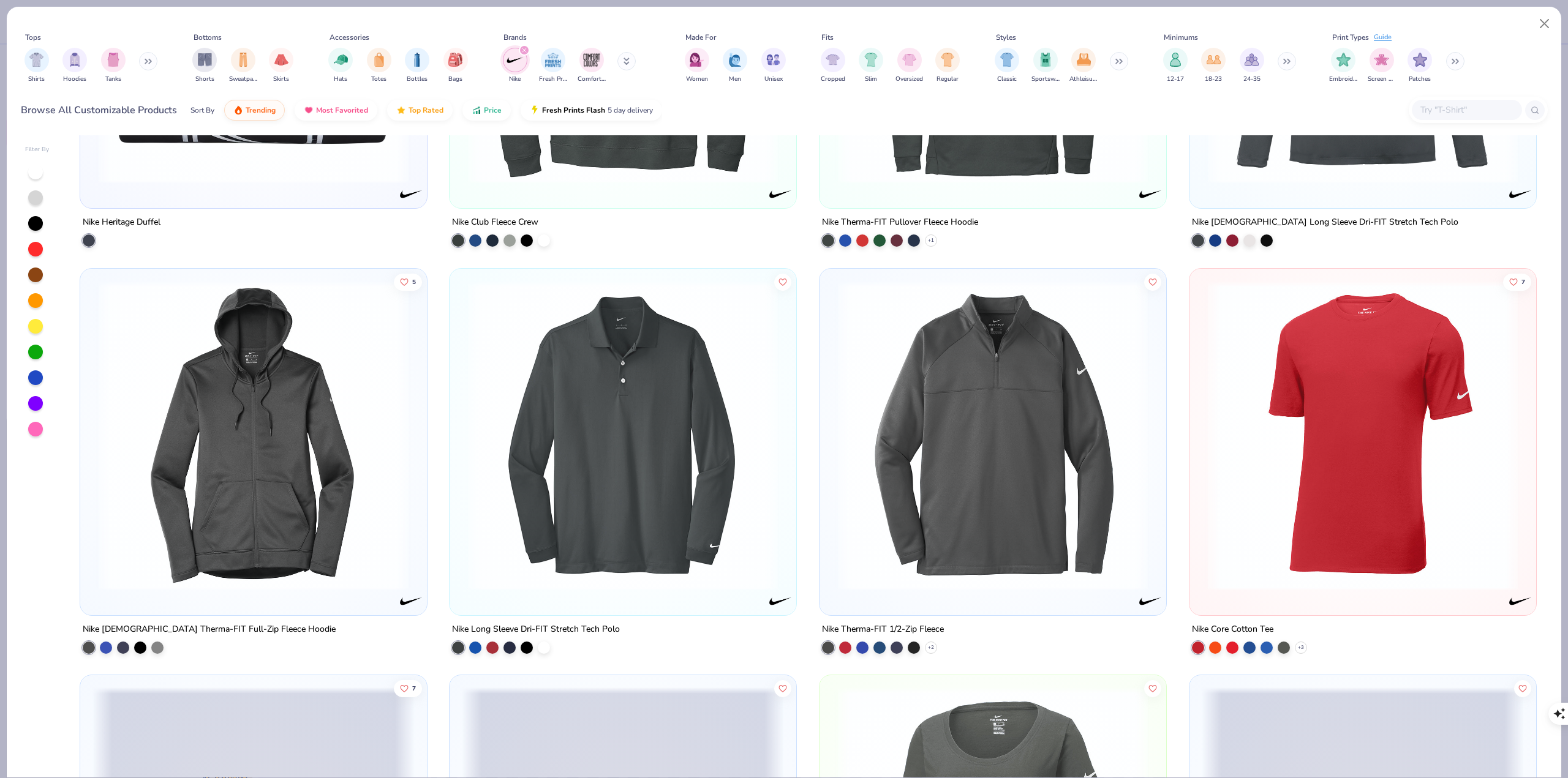
scroll to position [5875, 0]
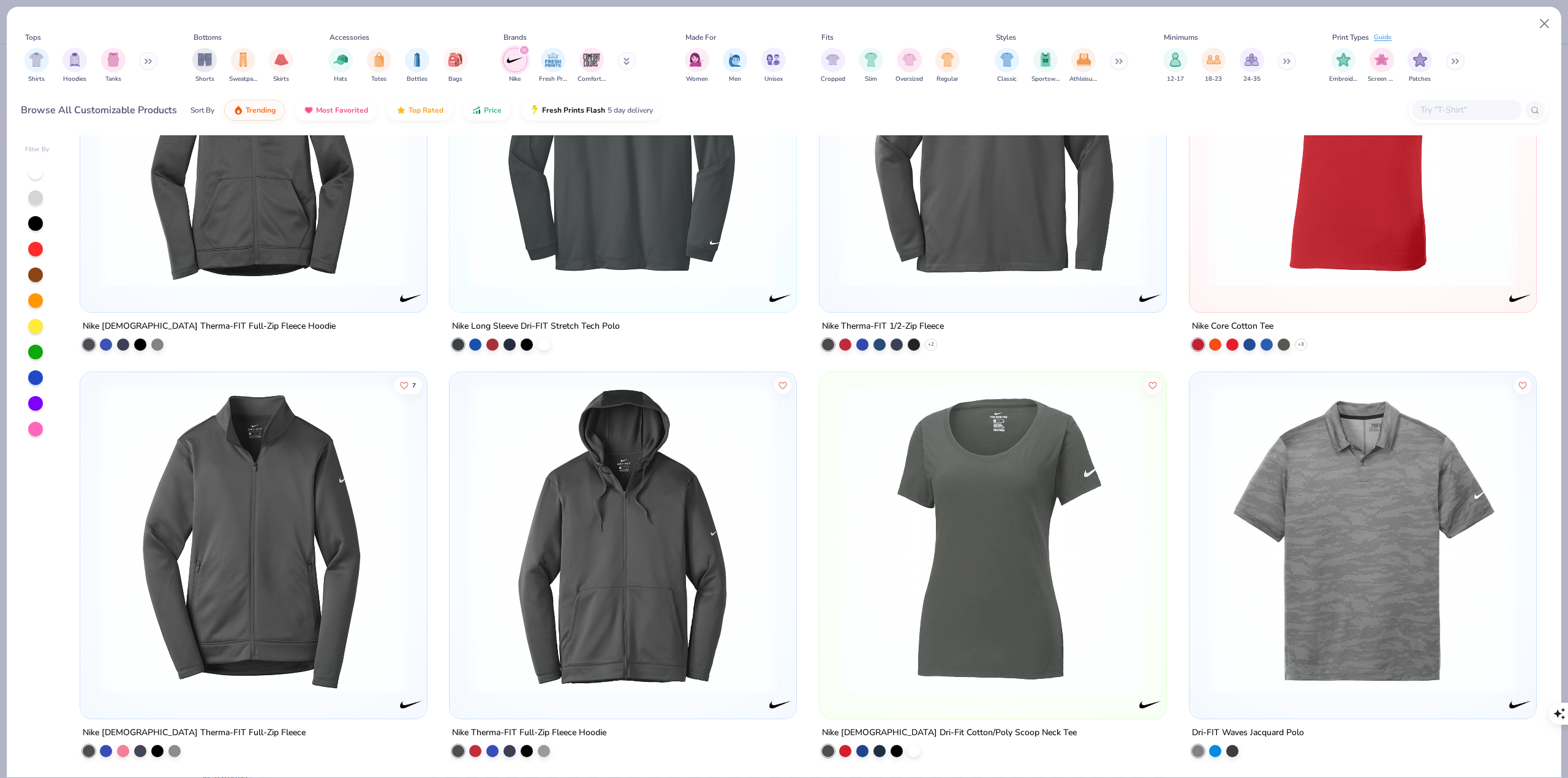
click at [1068, 433] on img at bounding box center [992, 540] width 322 height 310
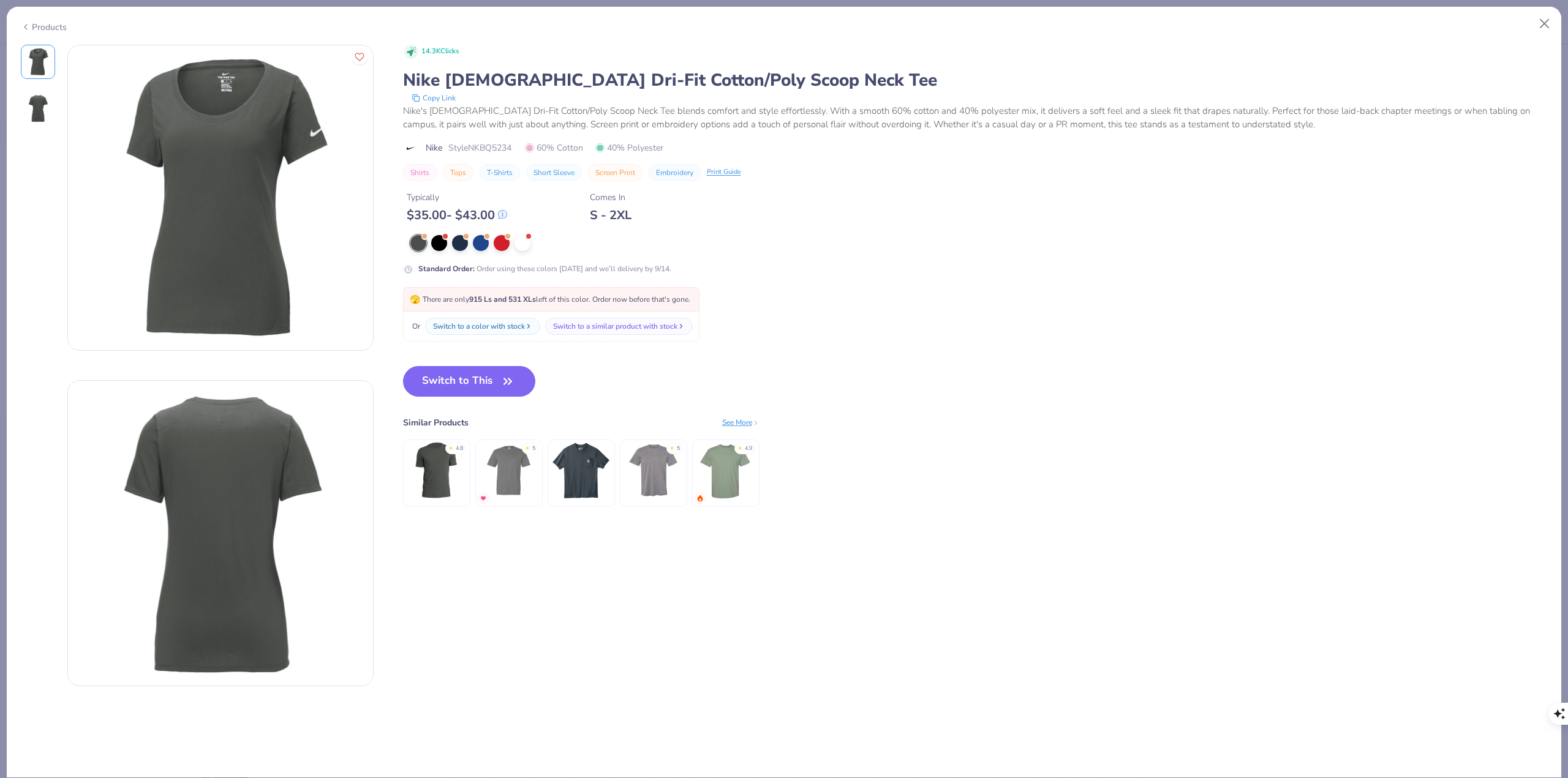
click at [38, 21] on div "Products" at bounding box center [43, 27] width 46 height 13
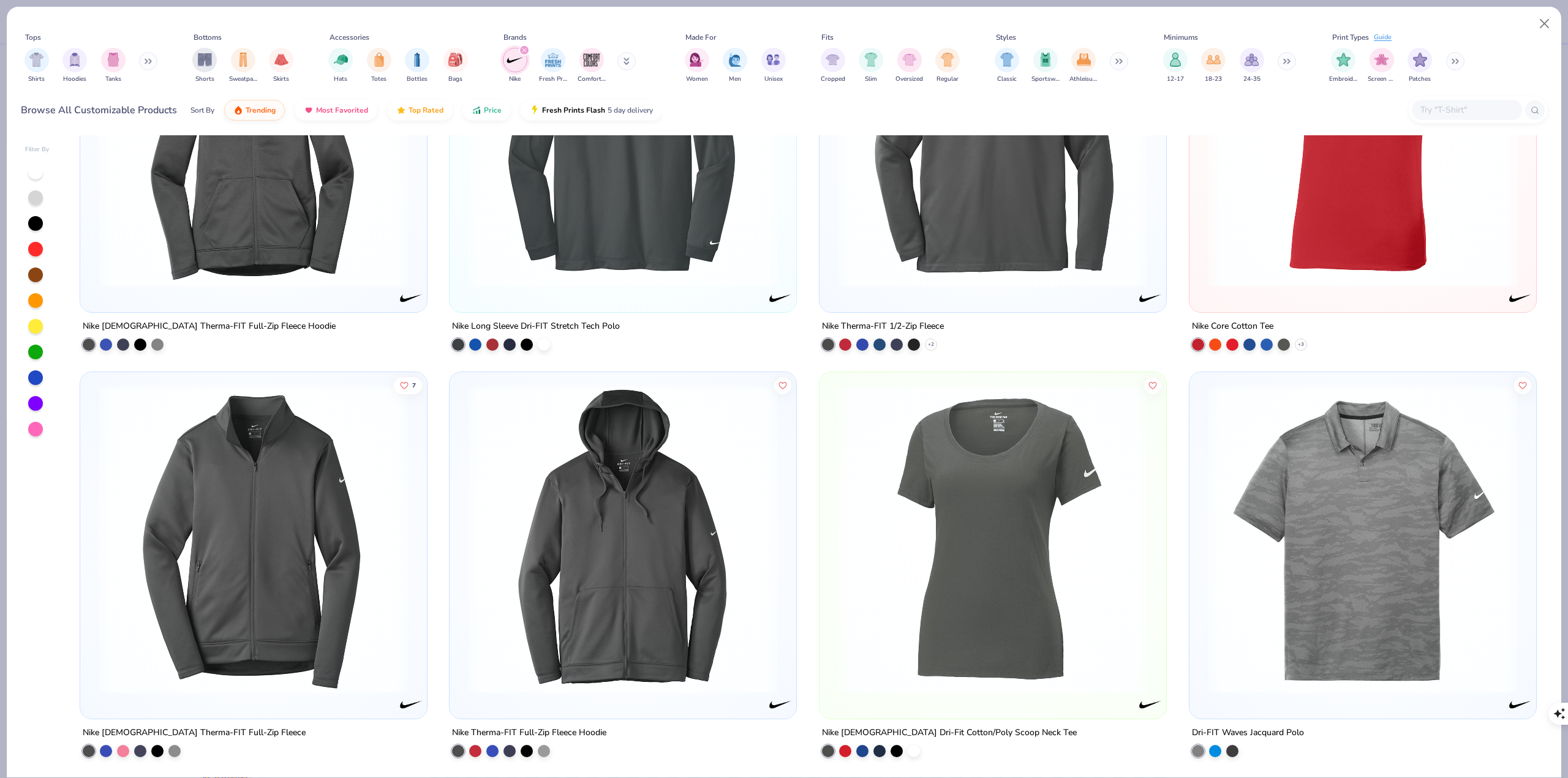
click at [625, 60] on button at bounding box center [627, 61] width 18 height 18
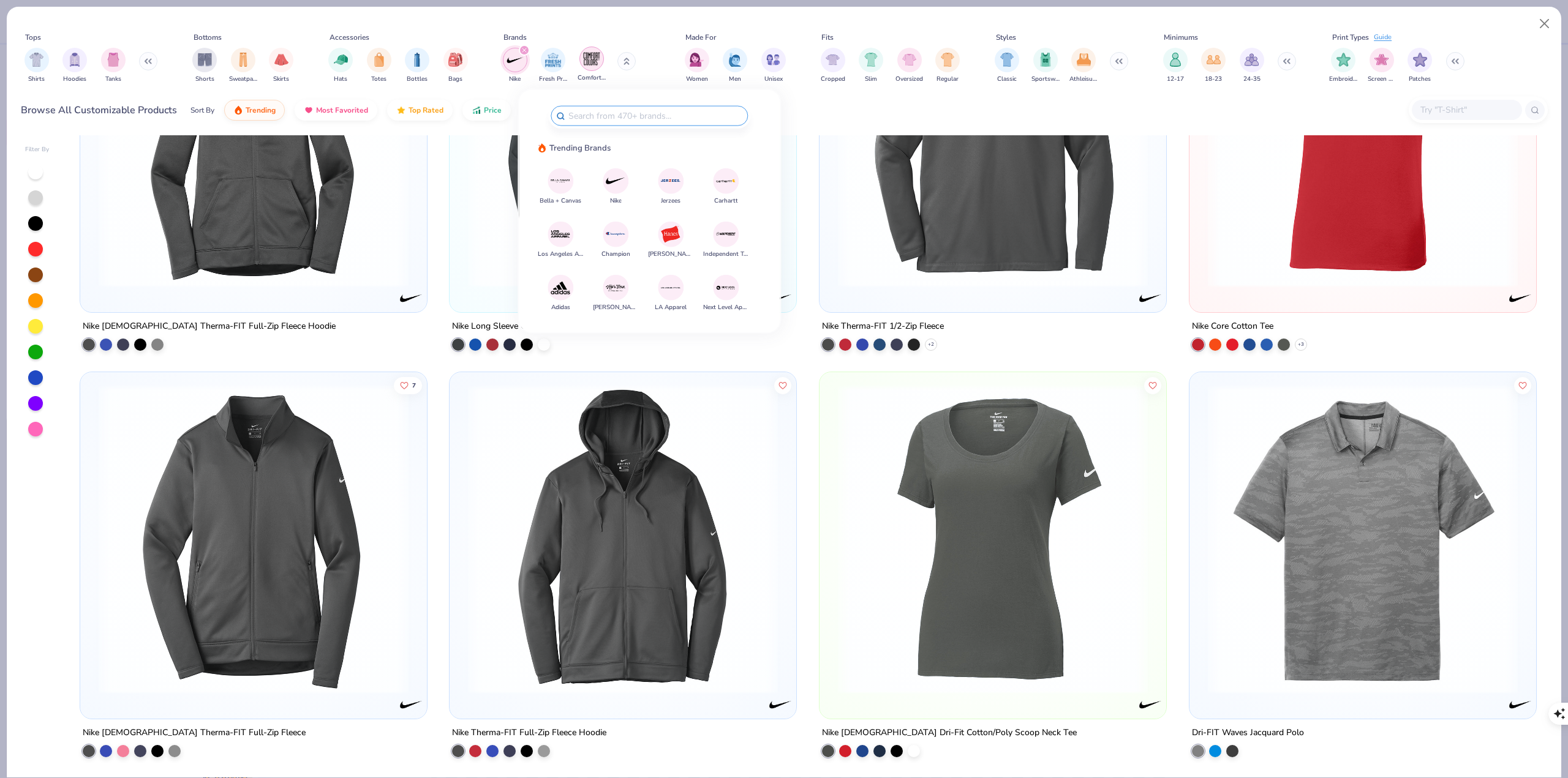
click at [585, 55] on img "filter for Comfort Colors" at bounding box center [592, 59] width 18 height 18
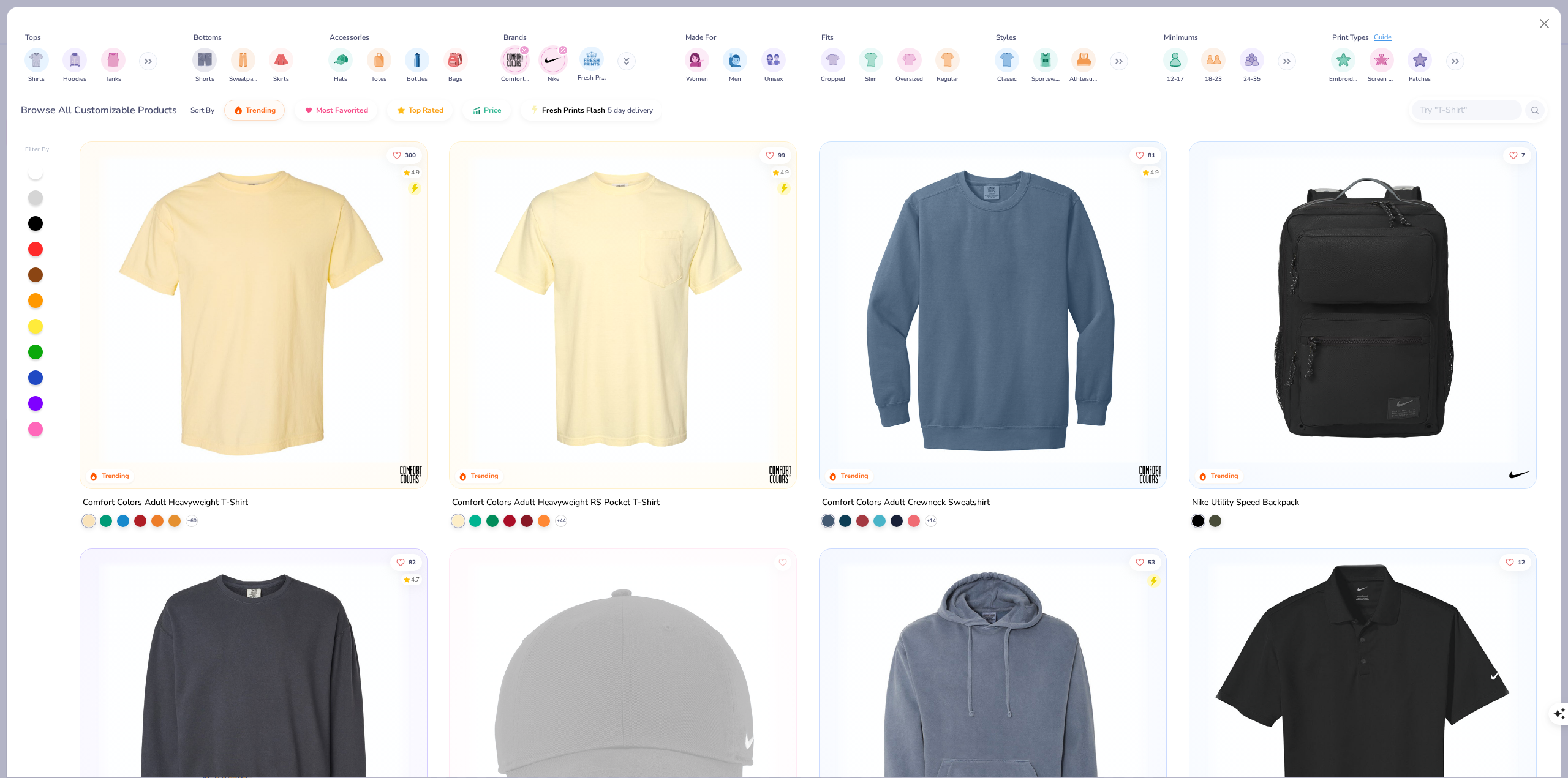
click at [562, 48] on icon "filter for Nike" at bounding box center [563, 50] width 5 height 5
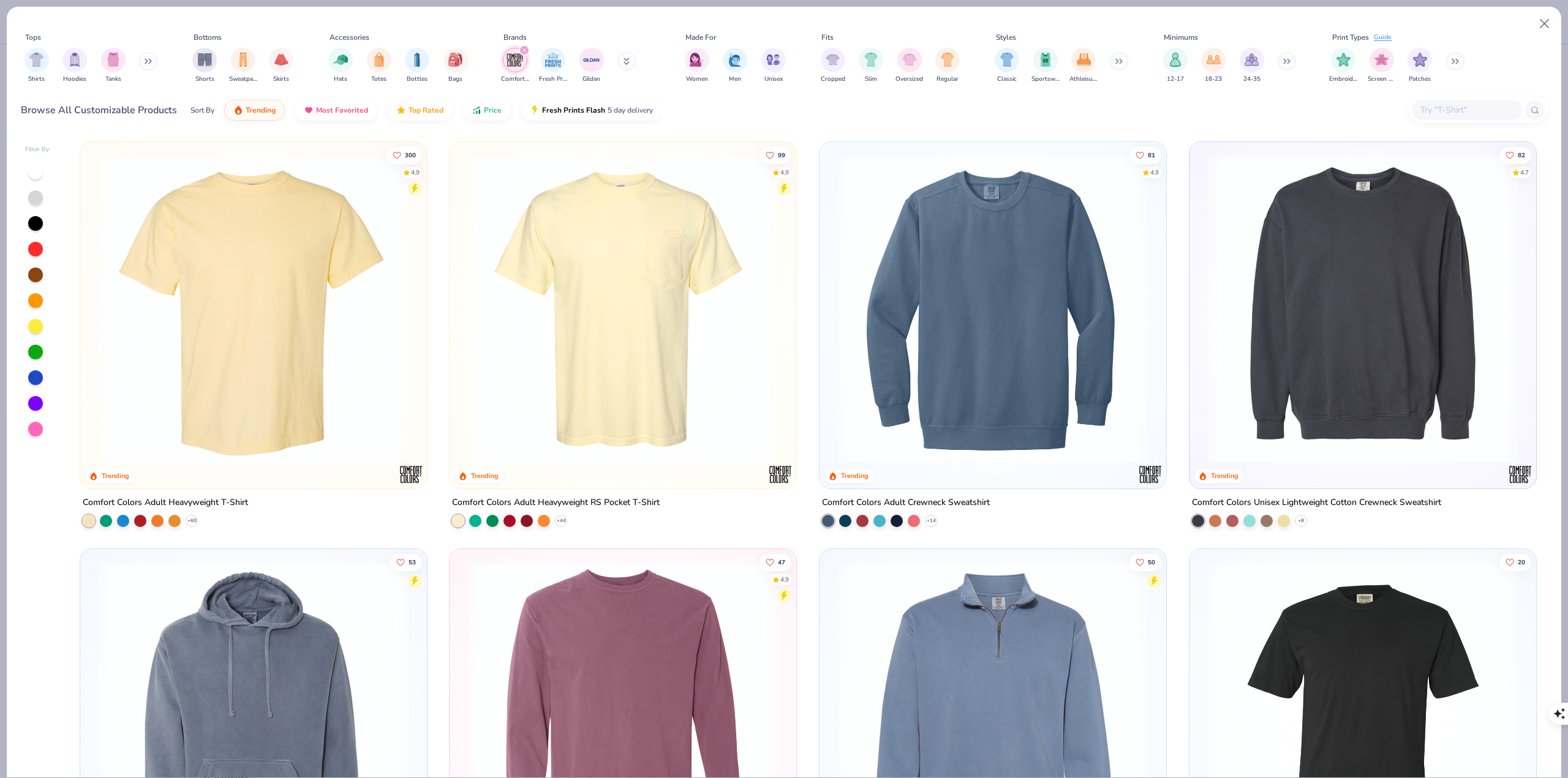
click at [522, 46] on div "filter for Comfort Colors" at bounding box center [524, 50] width 11 height 11
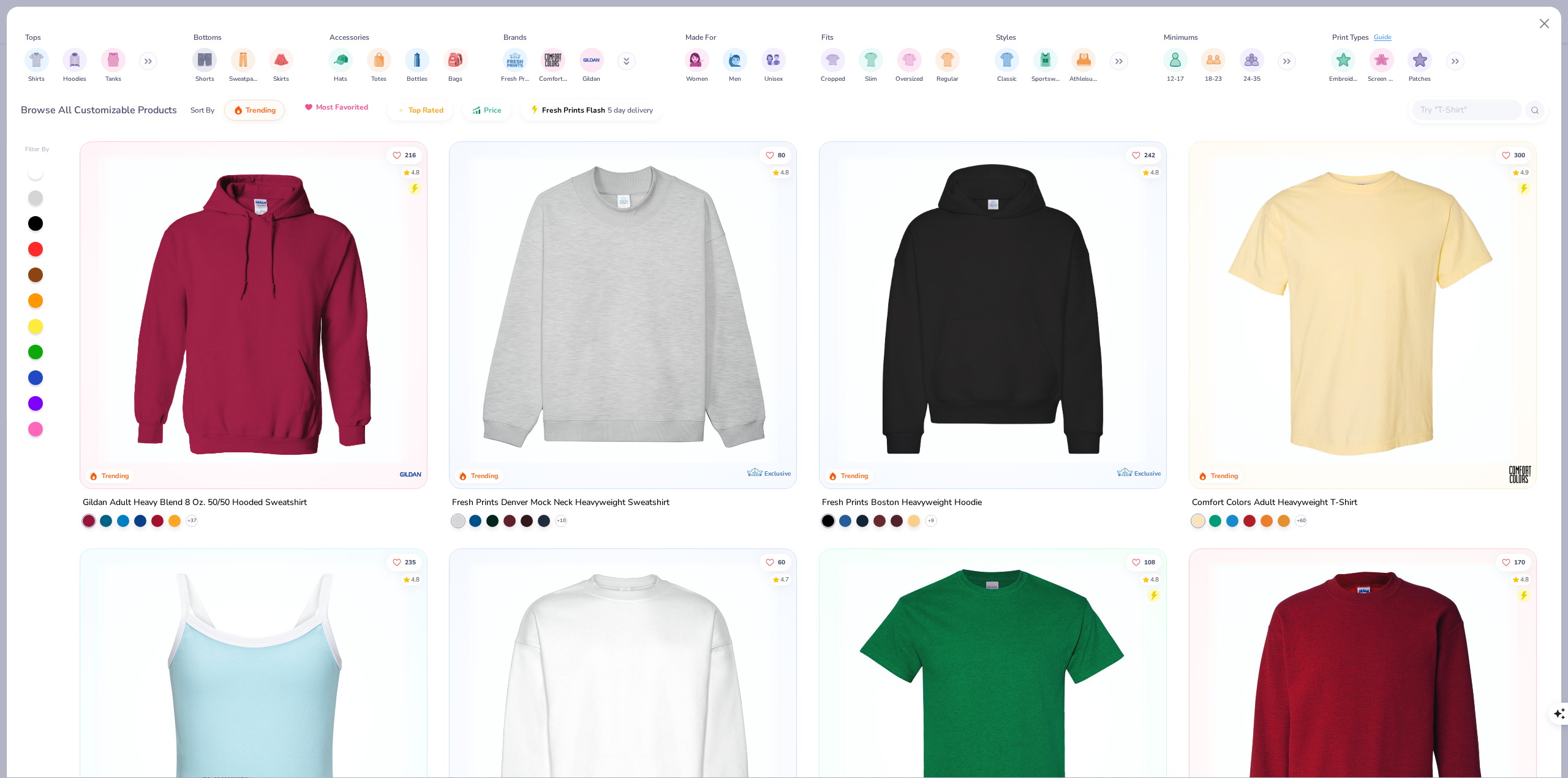
click at [339, 101] on button "Most Favorited" at bounding box center [336, 107] width 83 height 21
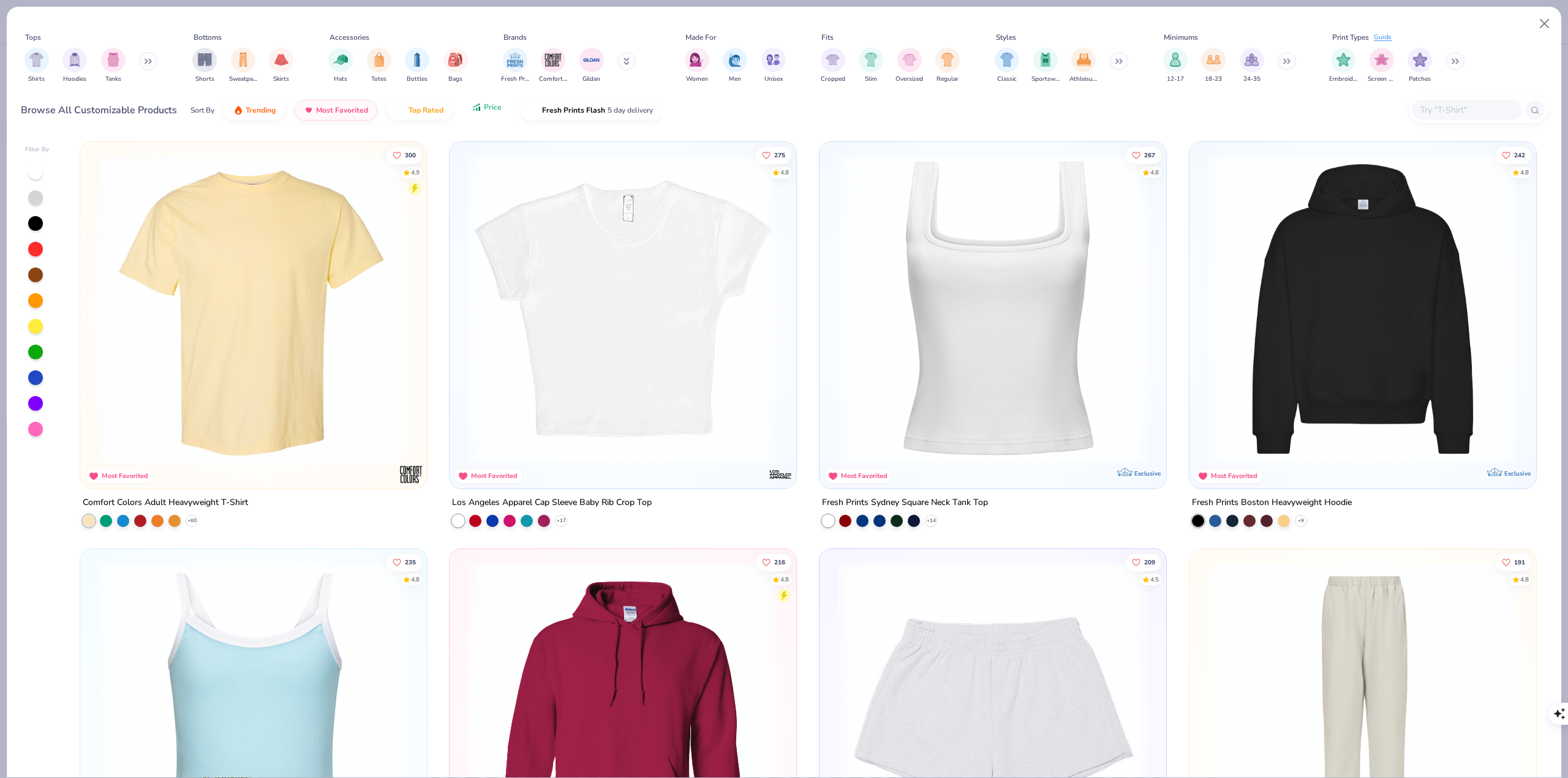
click at [494, 117] on button "Price" at bounding box center [487, 107] width 48 height 21
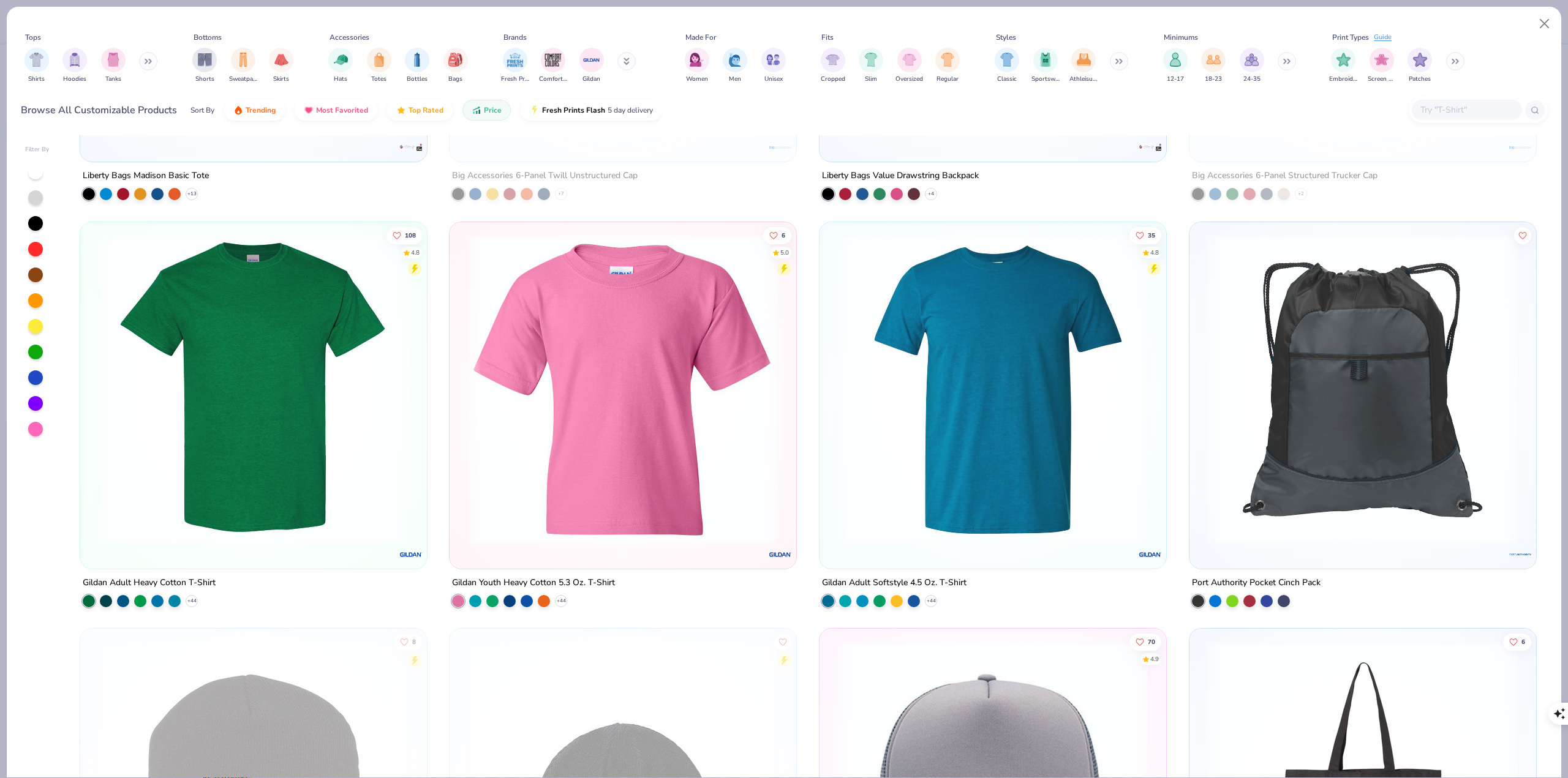
scroll to position [735, 0]
click at [77, 65] on div "filter for Hoodies" at bounding box center [75, 58] width 24 height 24
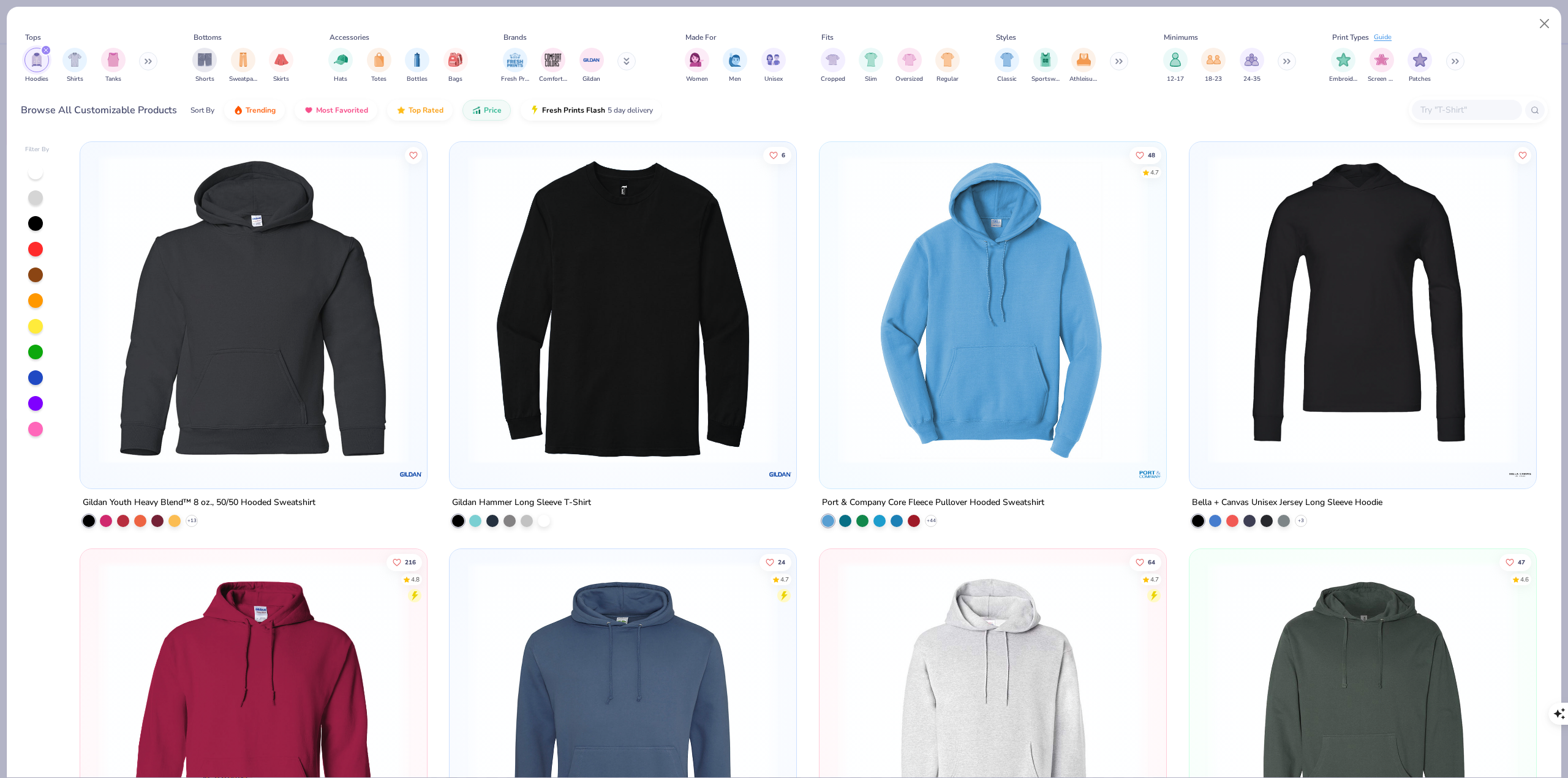
click at [1284, 64] on button at bounding box center [1287, 61] width 18 height 18
click at [1411, 62] on img "filter for 100+" at bounding box center [1405, 58] width 14 height 14
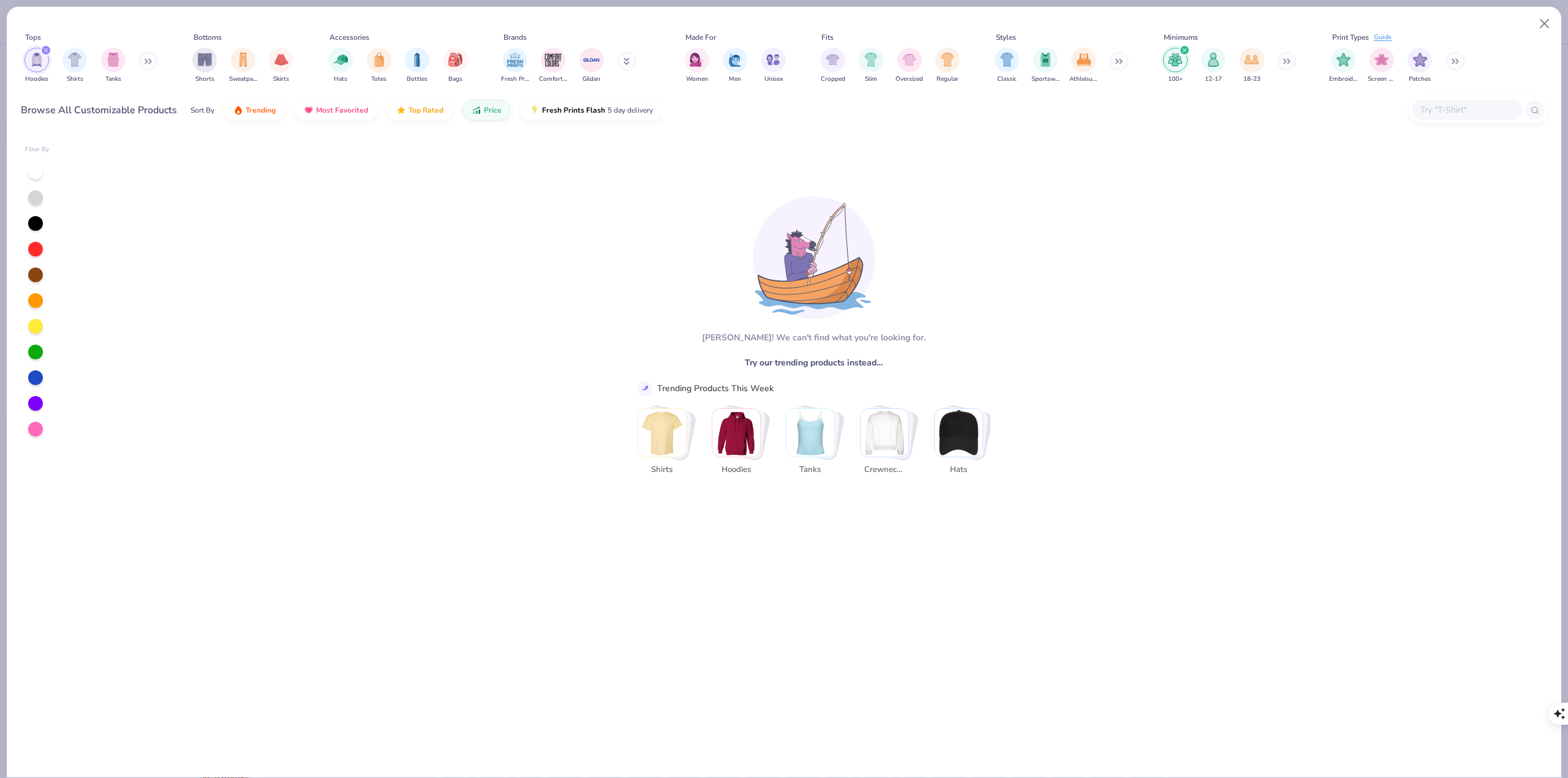
click at [45, 43] on div "Hoodies Shirts Tanks" at bounding box center [91, 65] width 141 height 46
click at [51, 55] on div "Hoodies Shirts Tanks" at bounding box center [91, 65] width 141 height 46
click at [50, 52] on div "filter for Hoodies" at bounding box center [46, 50] width 11 height 11
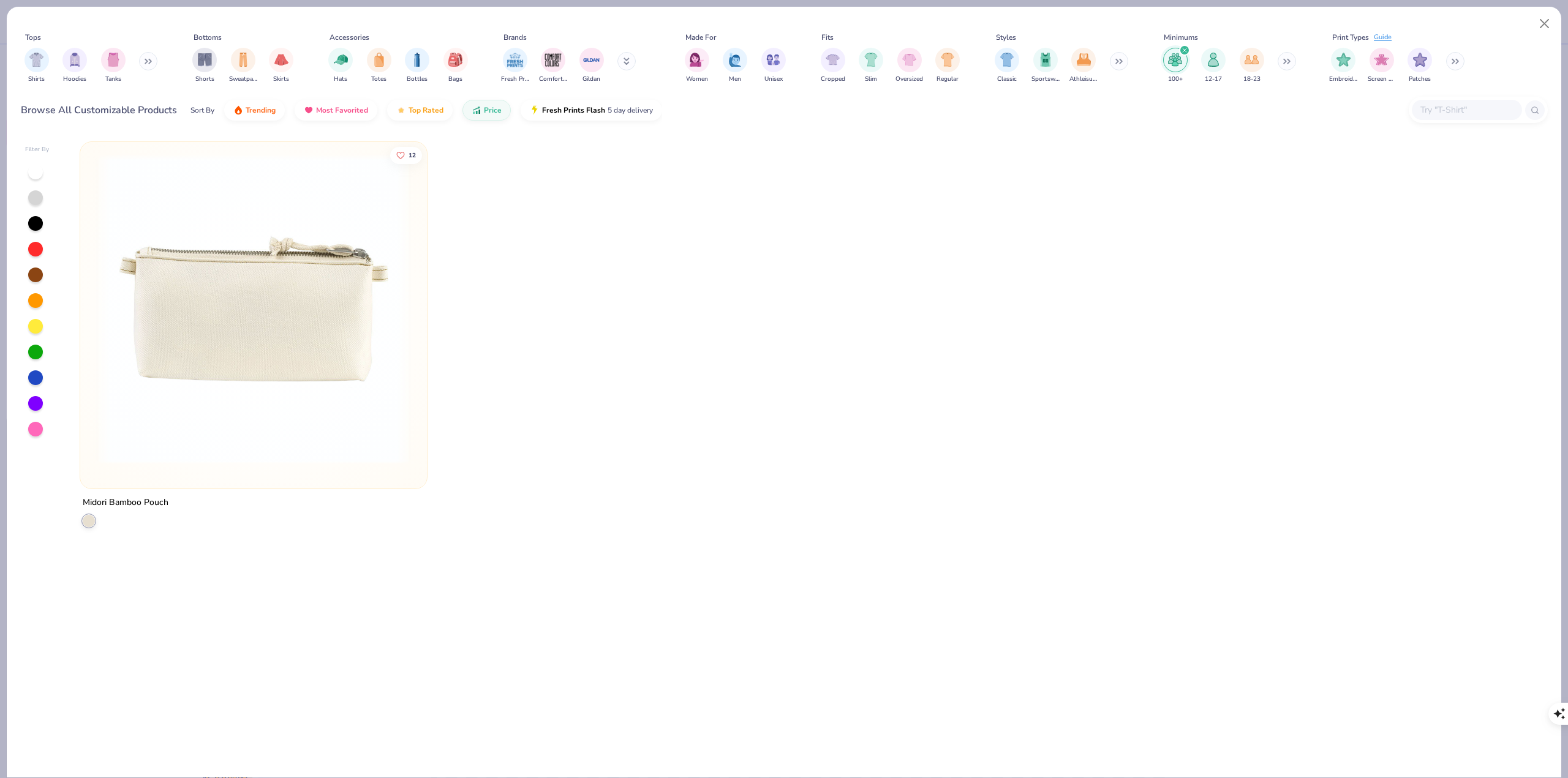
click at [1185, 45] on div "filter for 100+" at bounding box center [1184, 50] width 11 height 11
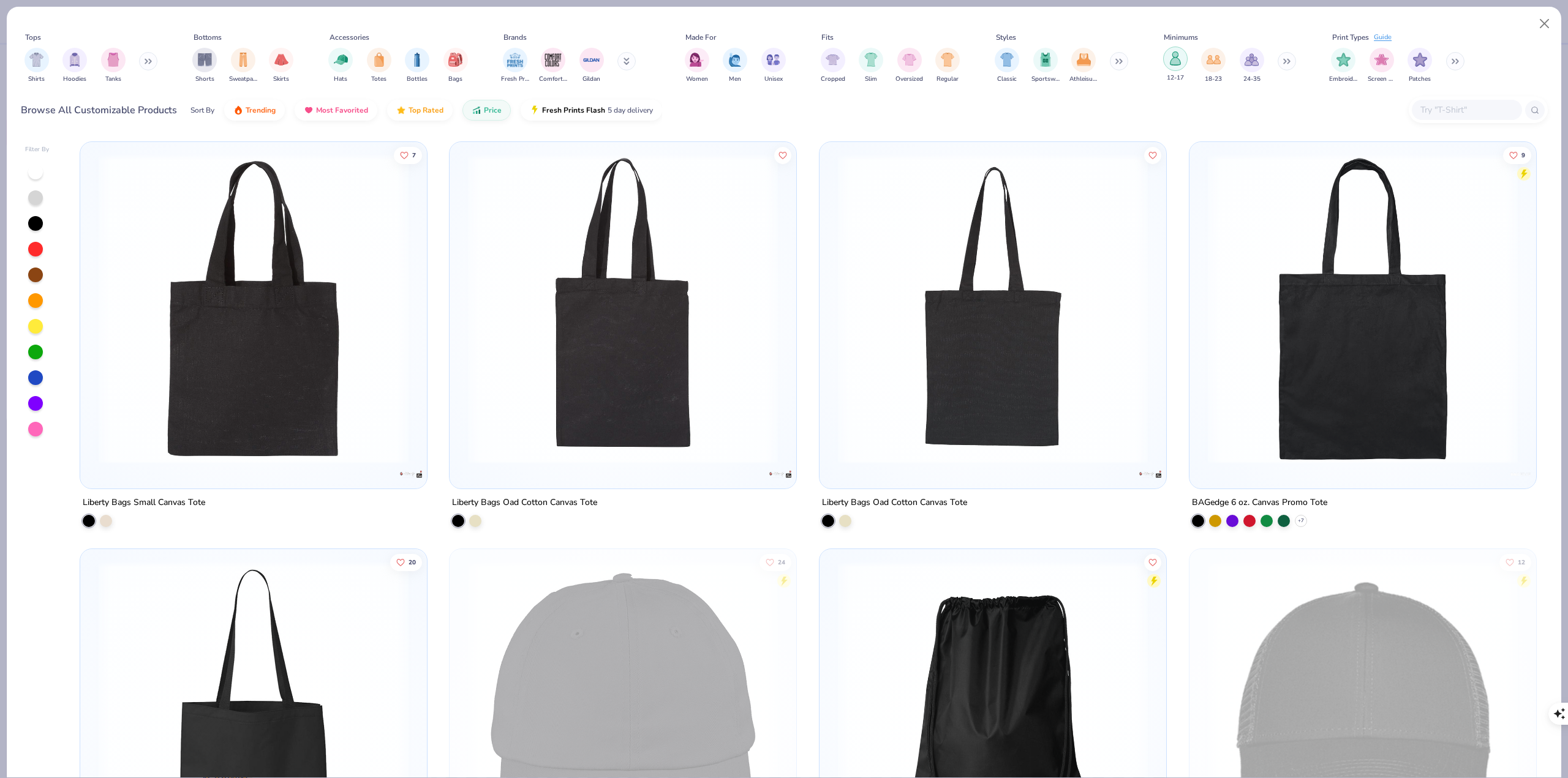
click at [1177, 60] on img "filter for 12-17" at bounding box center [1175, 58] width 14 height 14
click at [1185, 46] on div "filter for 12-17" at bounding box center [1184, 50] width 11 height 11
click at [1415, 62] on img "filter for Patches" at bounding box center [1420, 58] width 14 height 14
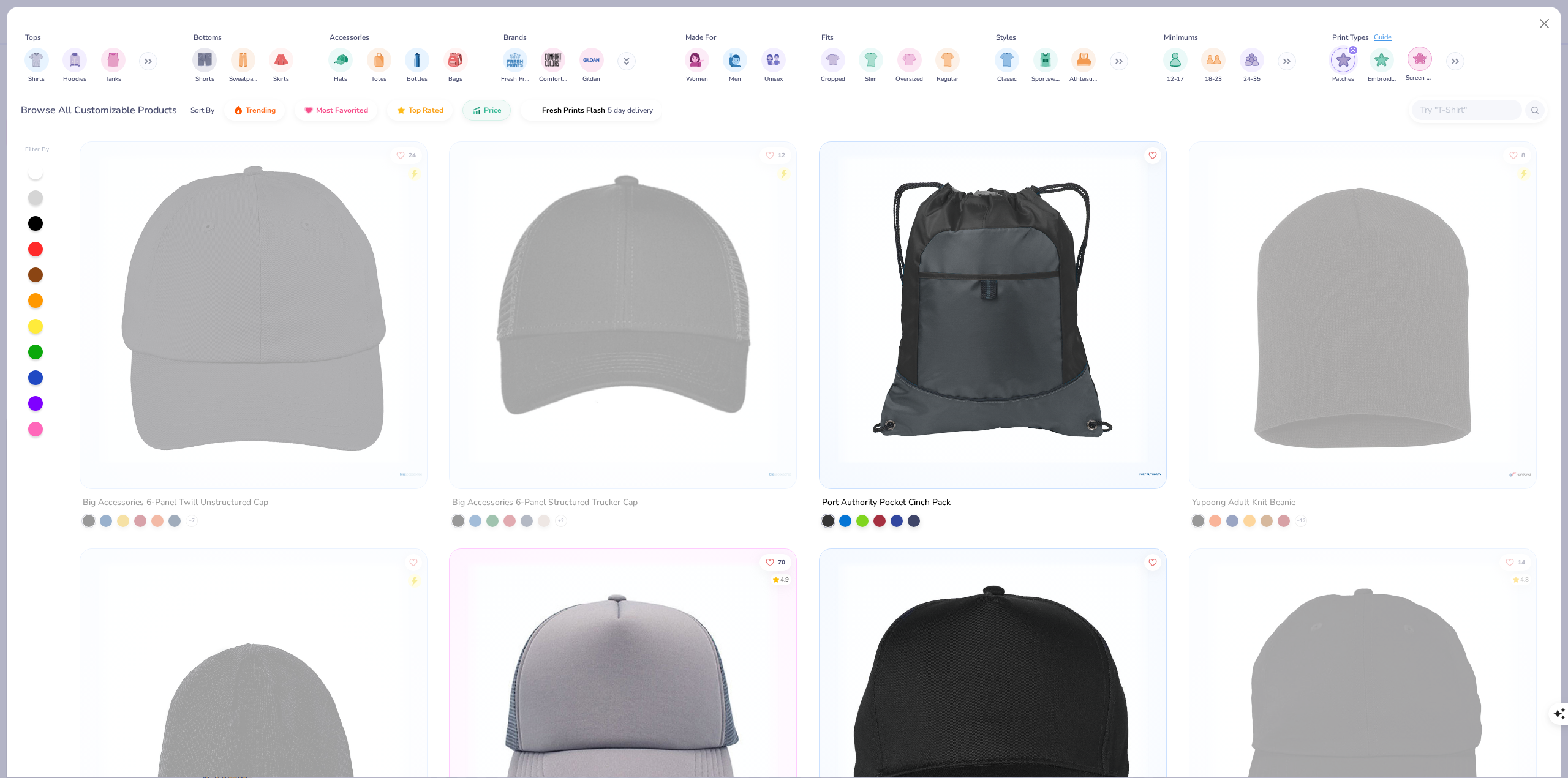
click at [1415, 60] on img "filter for Screen Print" at bounding box center [1420, 58] width 14 height 14
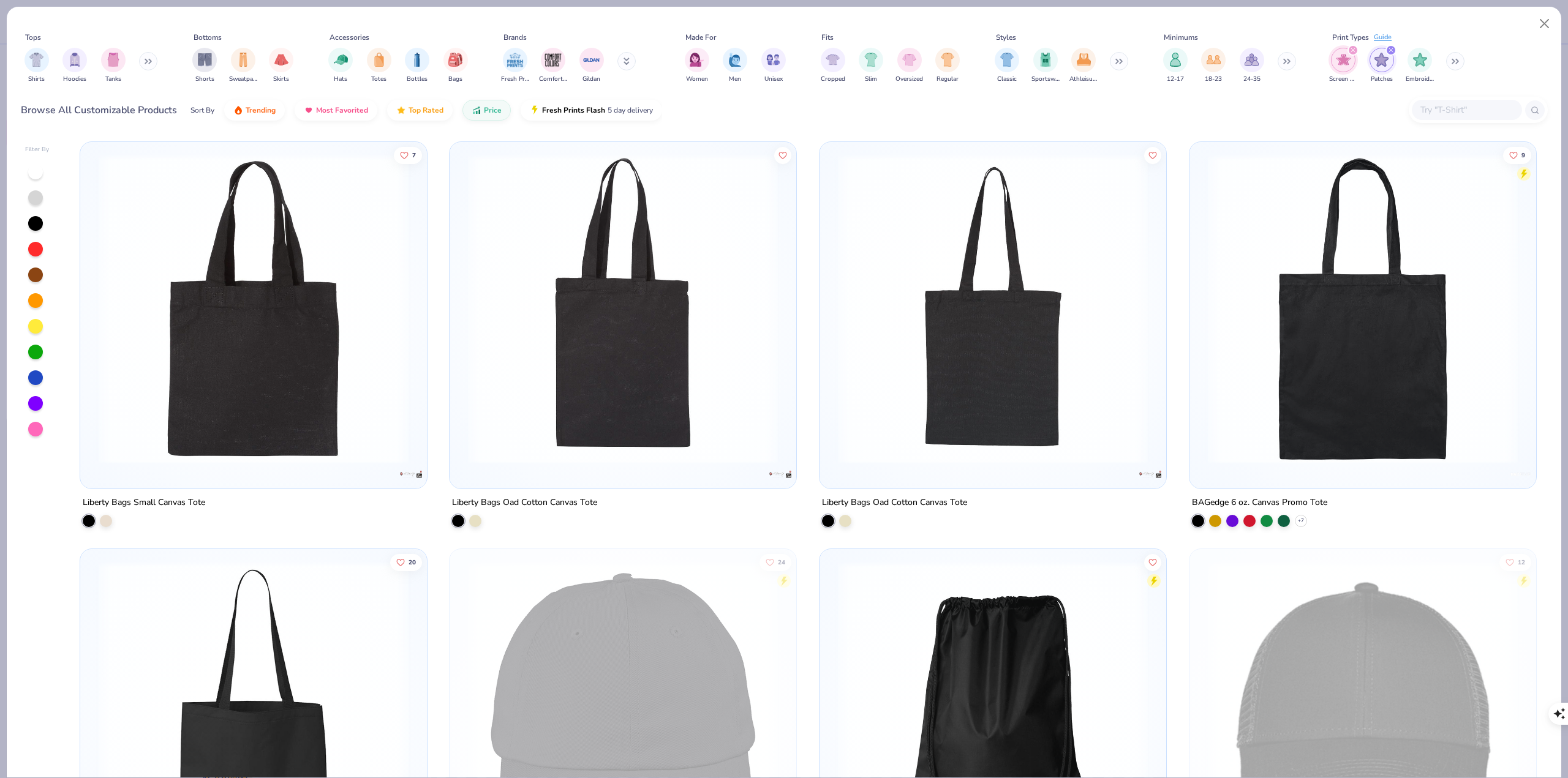
click at [1348, 55] on div "filter for Screen Print" at bounding box center [1352, 50] width 11 height 11
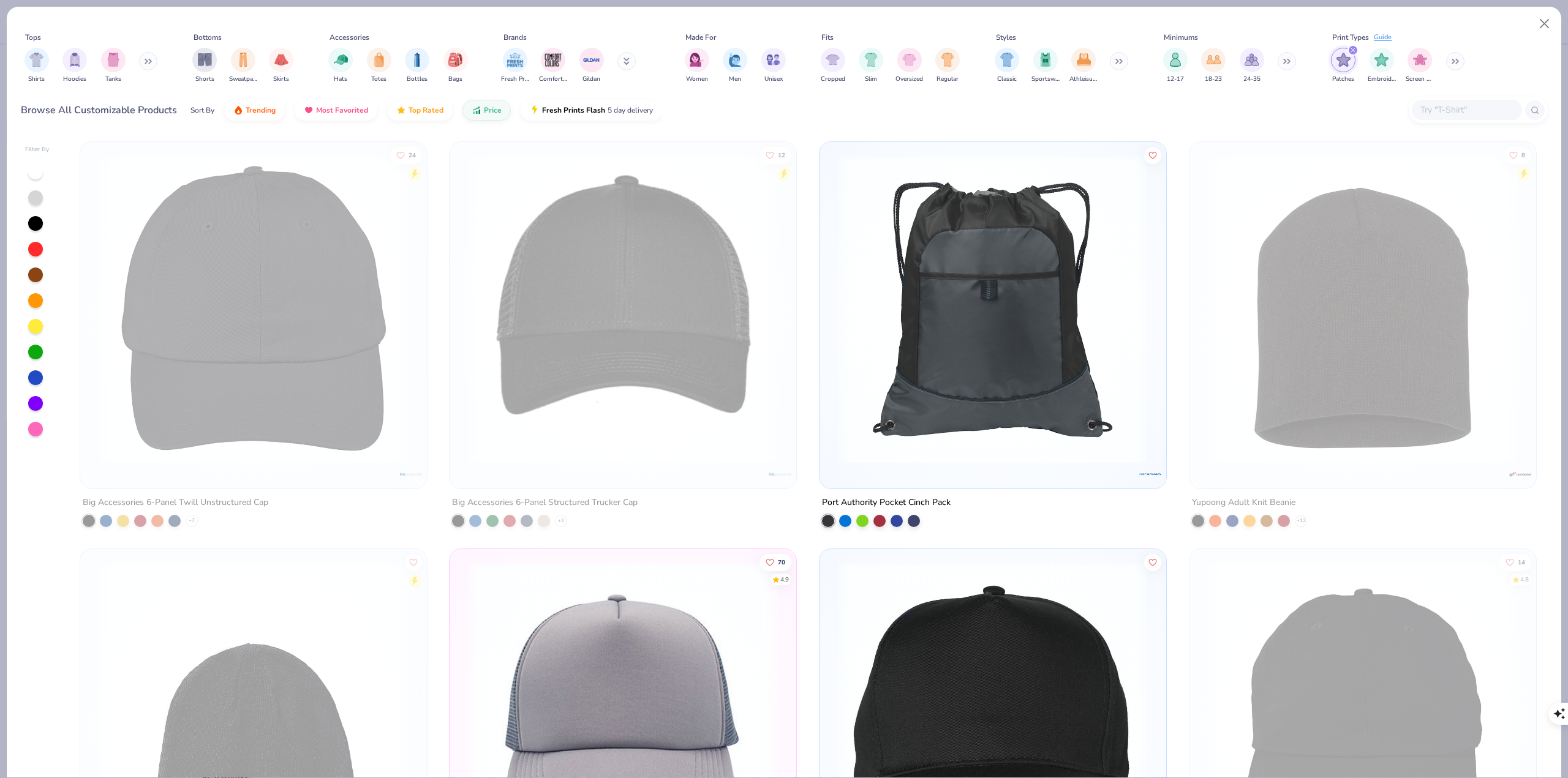
click at [1456, 55] on button at bounding box center [1456, 61] width 18 height 18
click at [1473, 58] on img "filter for Digital Print" at bounding box center [1497, 58] width 14 height 14
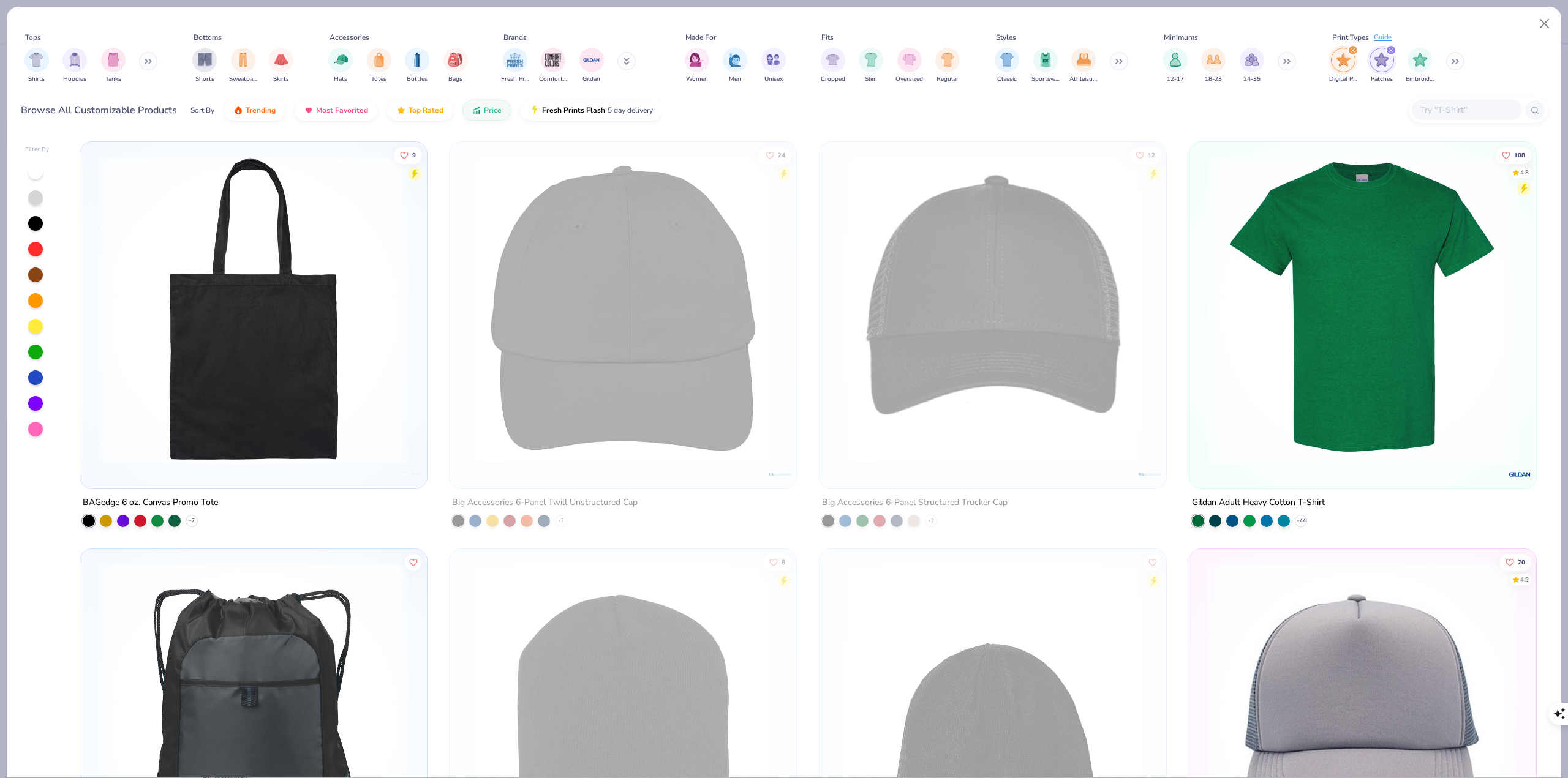
click at [1345, 54] on img "filter for Digital Print" at bounding box center [1344, 60] width 14 height 14
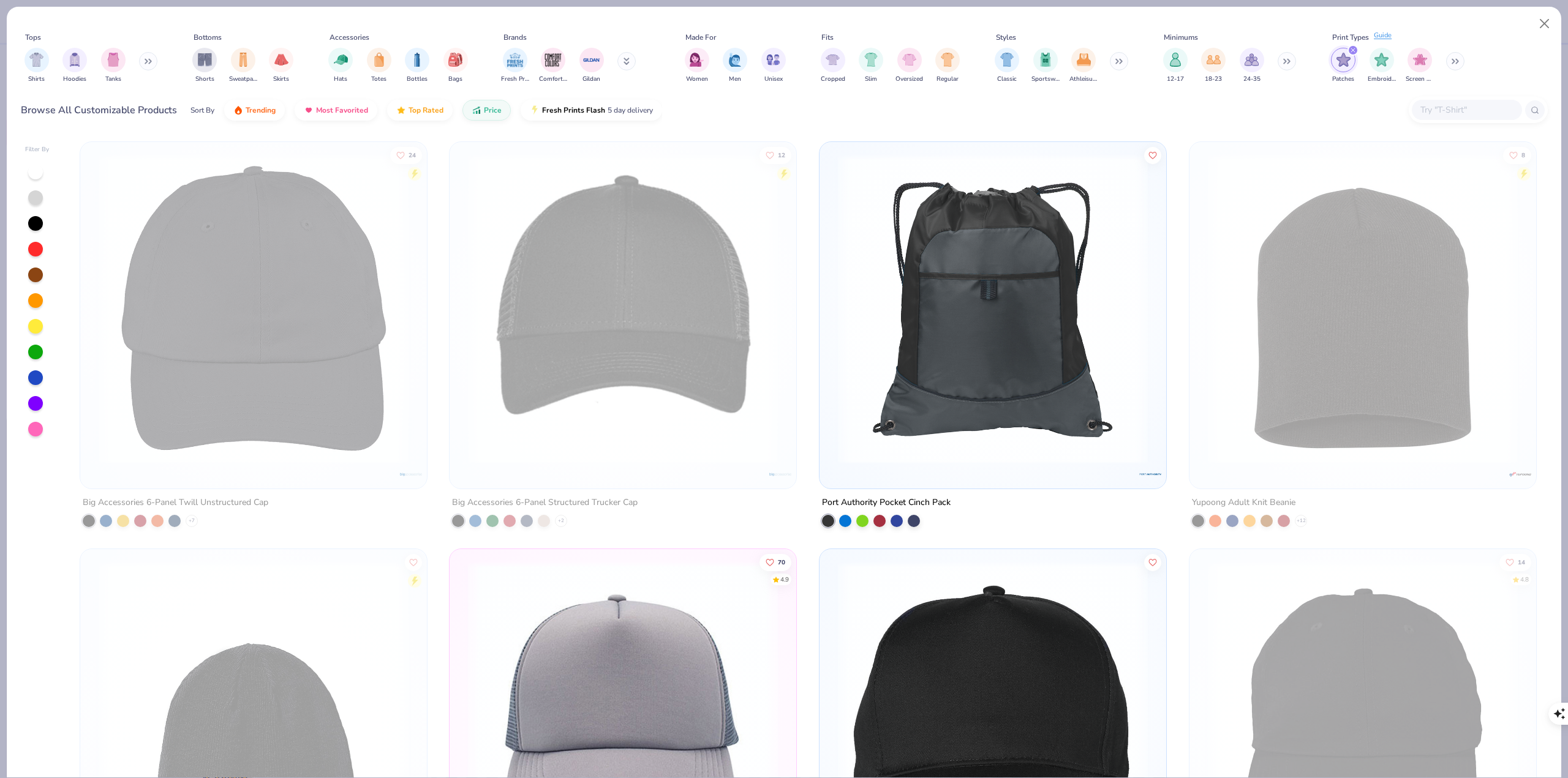
click at [1387, 36] on div "Guide" at bounding box center [1382, 36] width 18 height 11
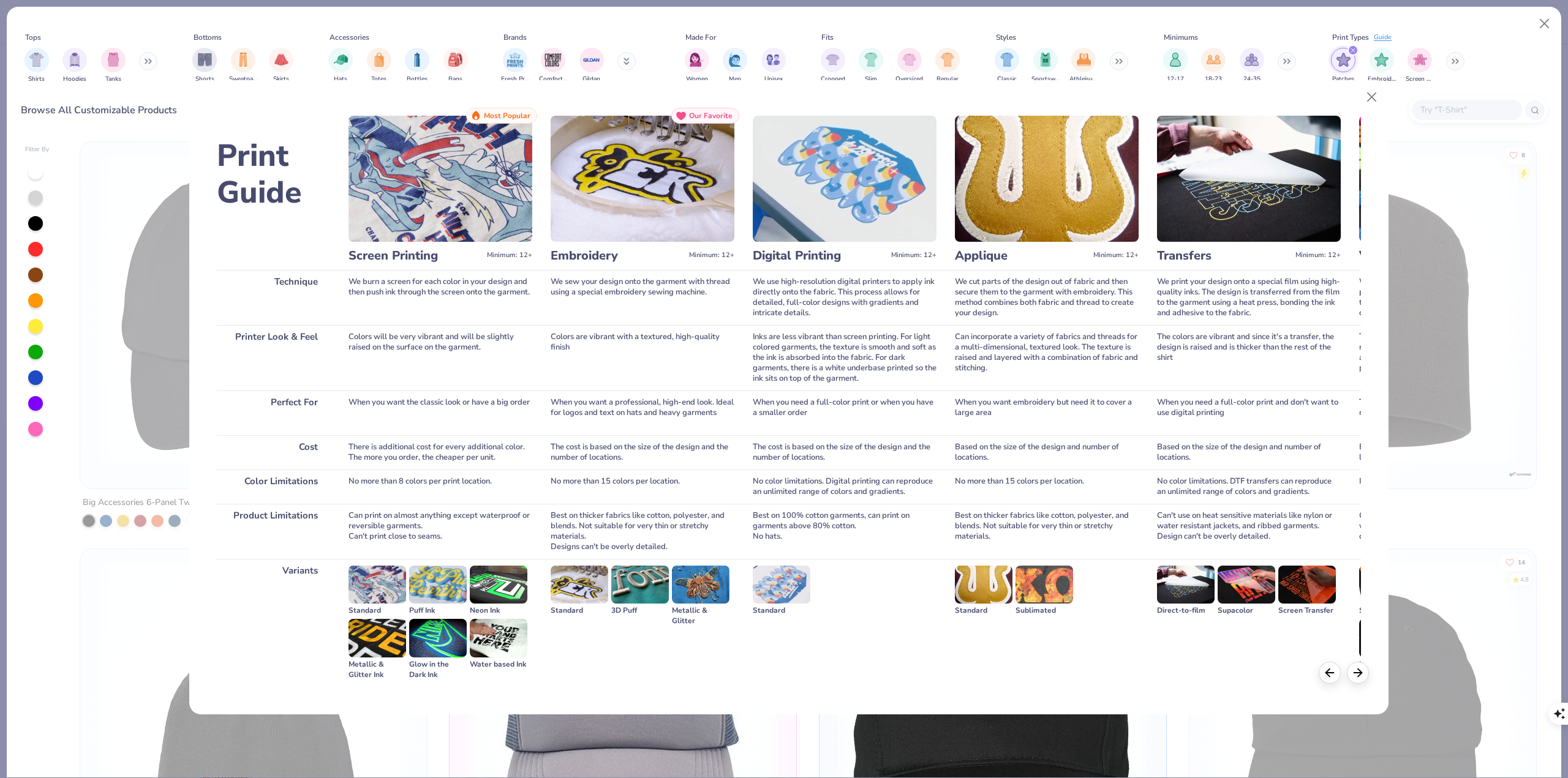
type textarea "x"
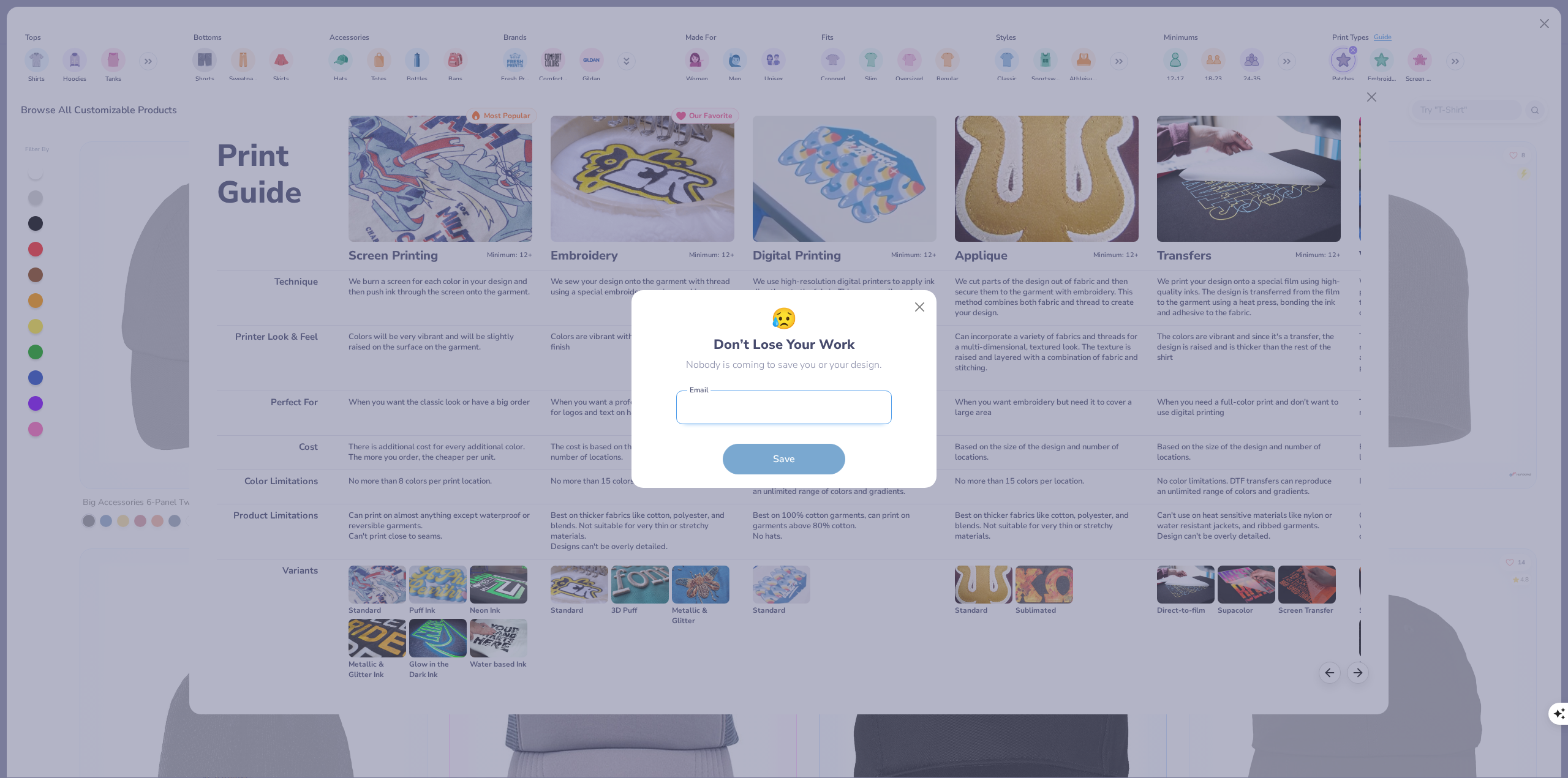
click at [802, 411] on input "email" at bounding box center [783, 407] width 216 height 33
type input "[EMAIL_ADDRESS][DOMAIN_NAME]"
click at [809, 433] on button "Save" at bounding box center [784, 456] width 122 height 31
type textarea "x"
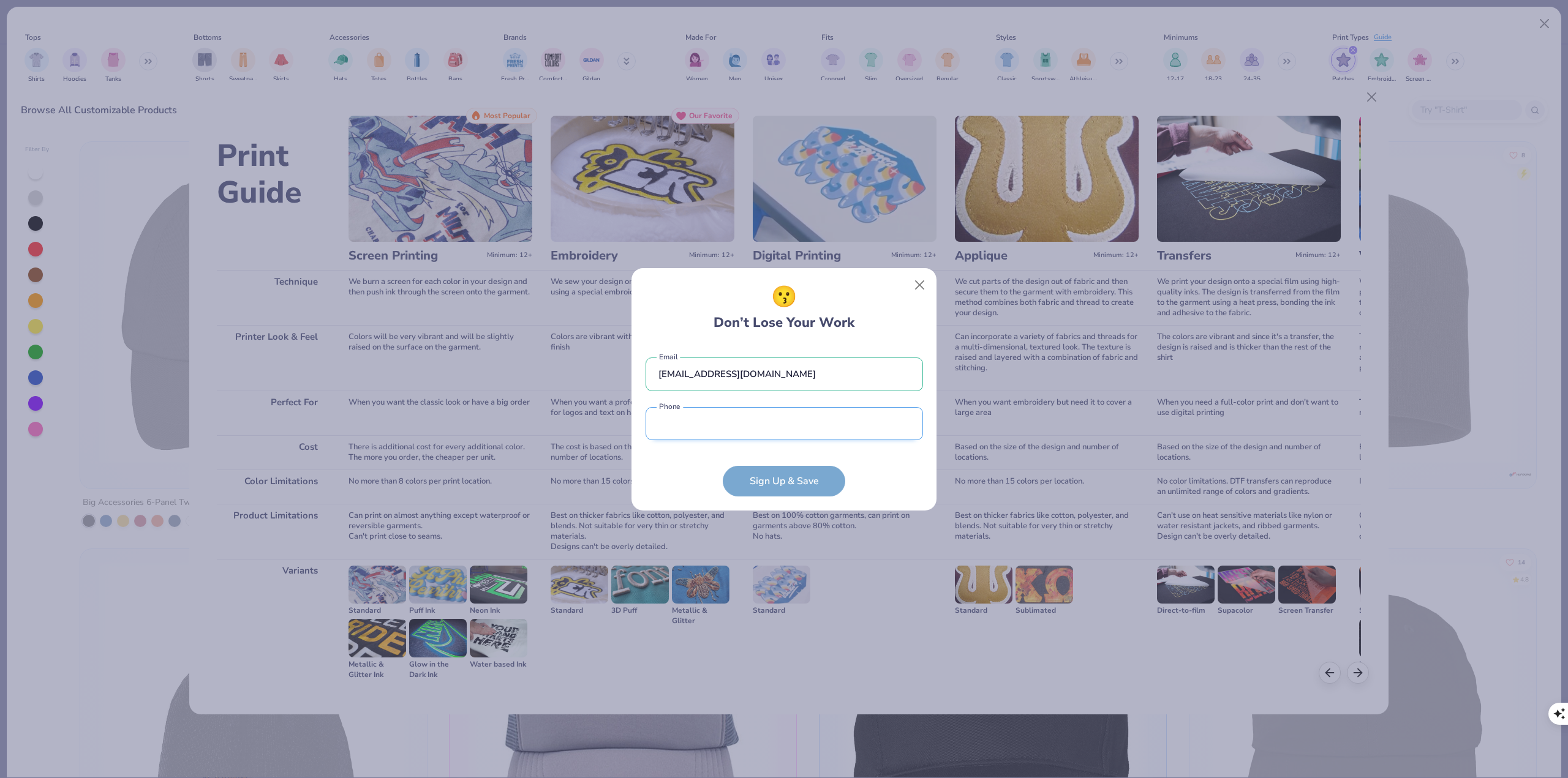
click at [770, 432] on input "tel" at bounding box center [784, 424] width 277 height 33
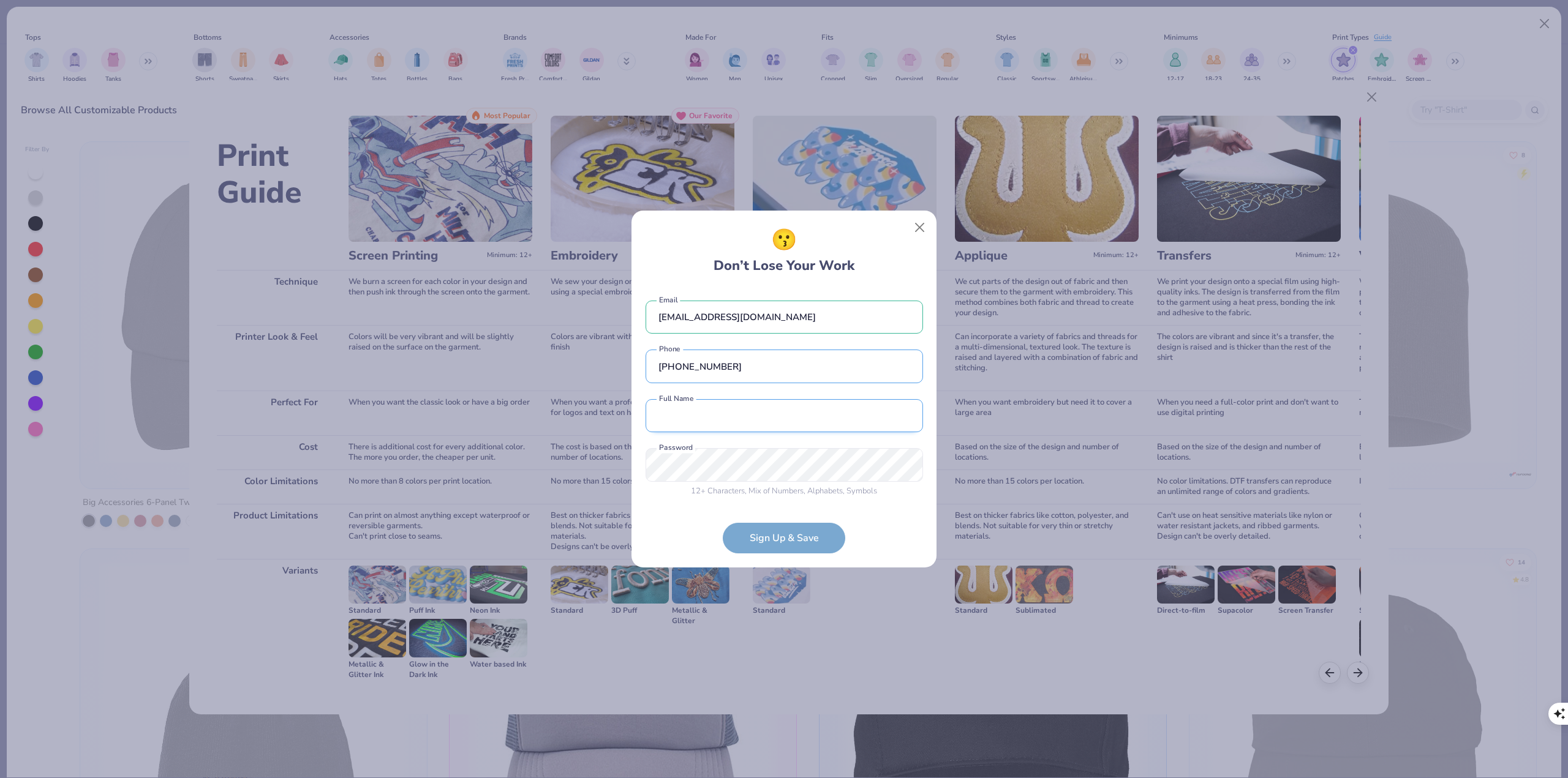
type input "[PHONE_NUMBER]"
click at [775, 425] on input "text" at bounding box center [784, 415] width 277 height 33
type input "[PERSON_NAME]"
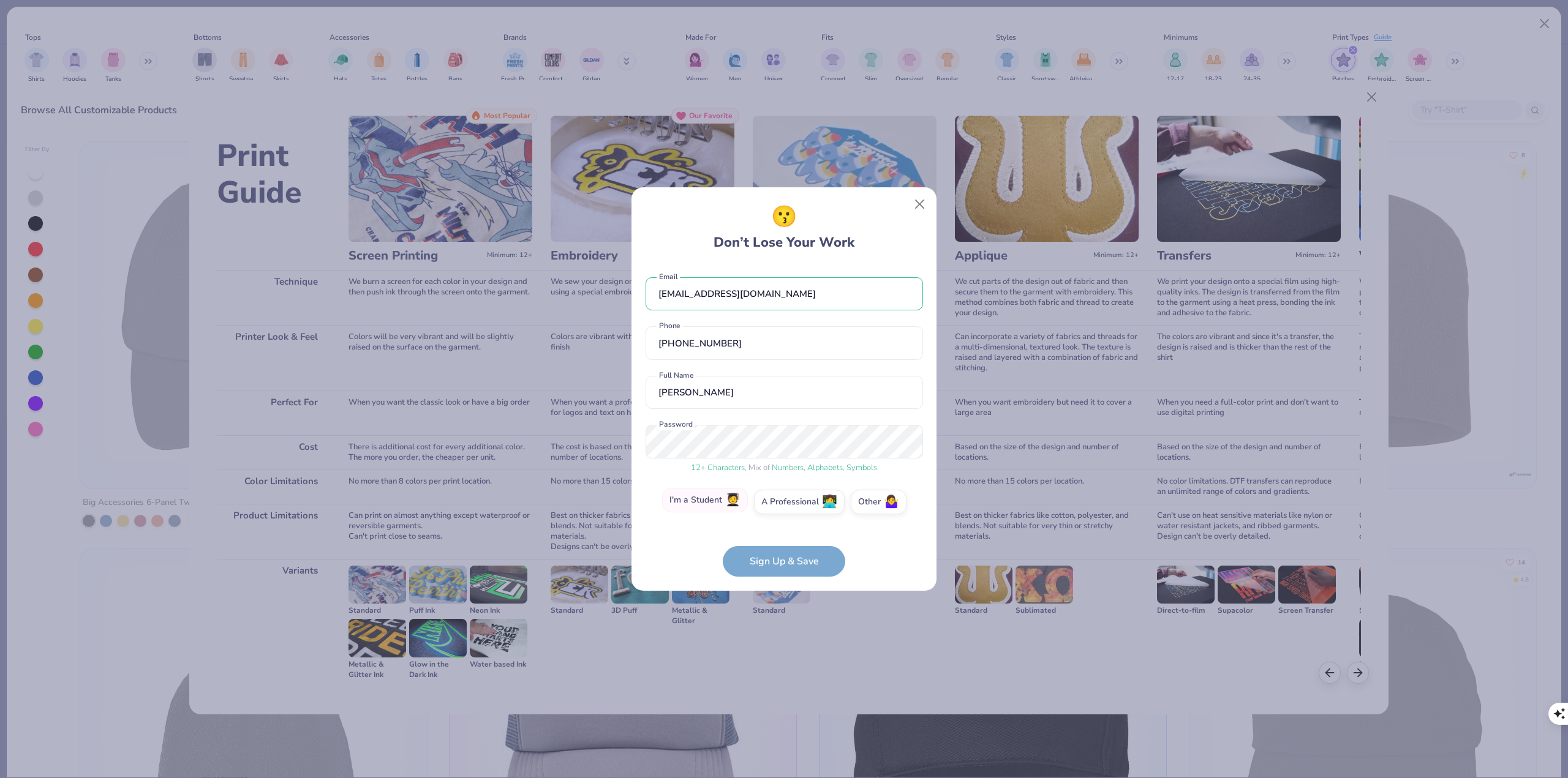
click at [725, 433] on span "🧑‍🎓" at bounding box center [733, 501] width 16 height 14
click at [780, 433] on input "I'm a Student 🧑‍🎓" at bounding box center [784, 505] width 8 height 8
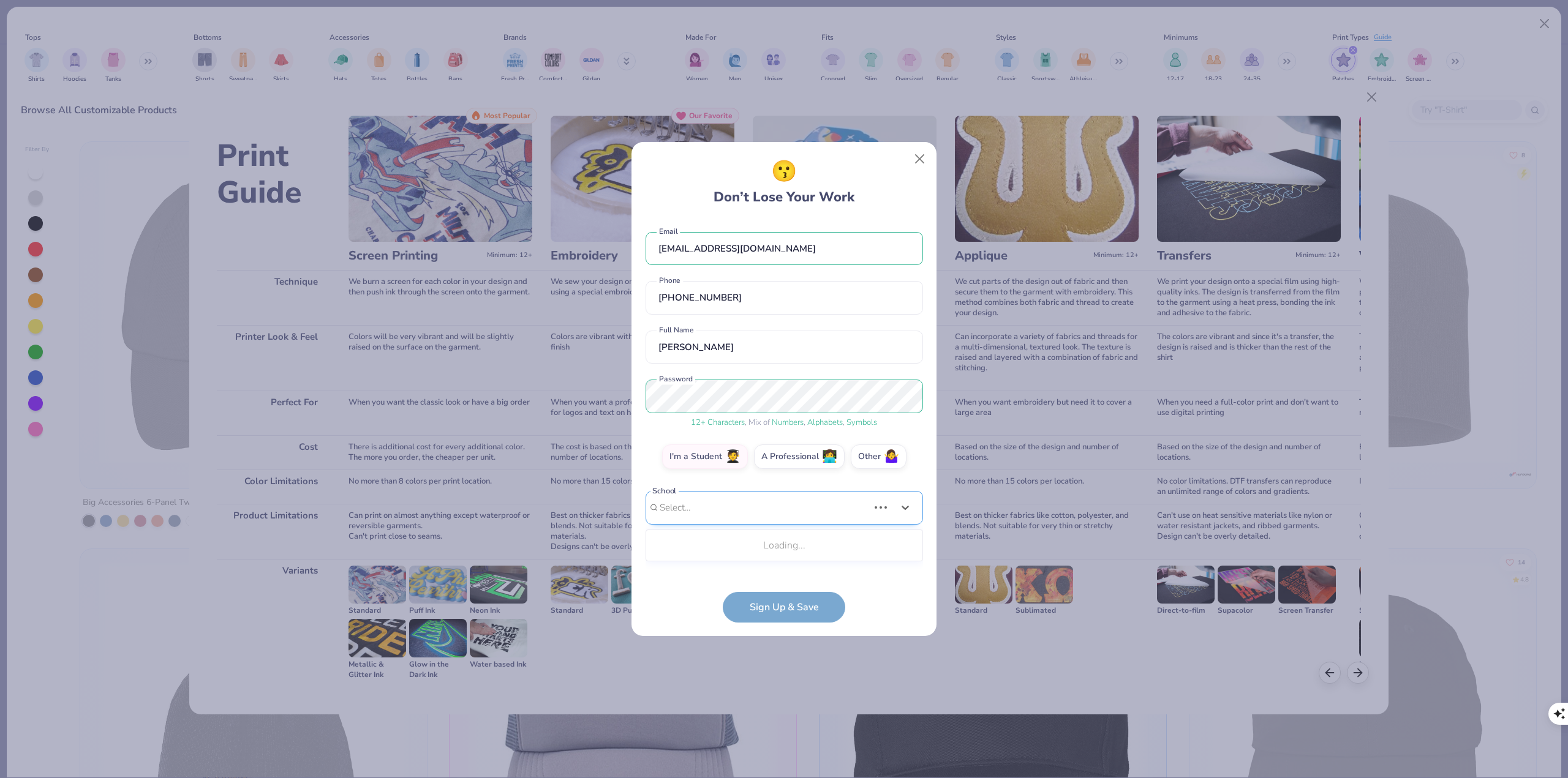
click at [785, 433] on div "Use Up and Down to choose options, press Enter to select the currently focused …" at bounding box center [784, 526] width 277 height 70
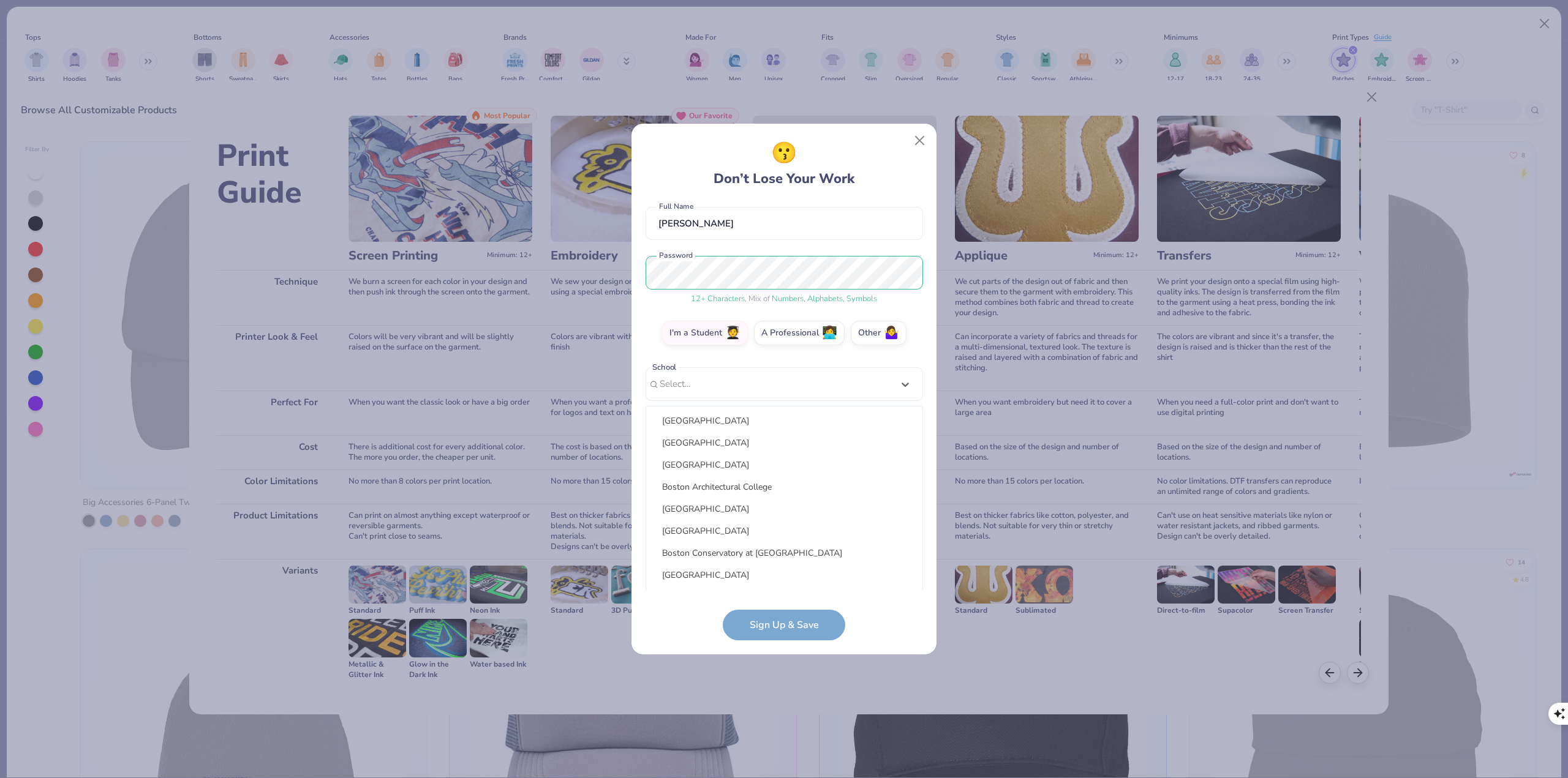
scroll to position [4123, 0]
click at [734, 328] on div "[EMAIL_ADDRESS][DOMAIN_NAME] Email [PHONE_NUMBER] Phone [PERSON_NAME] Full Name…" at bounding box center [784, 396] width 277 height 390
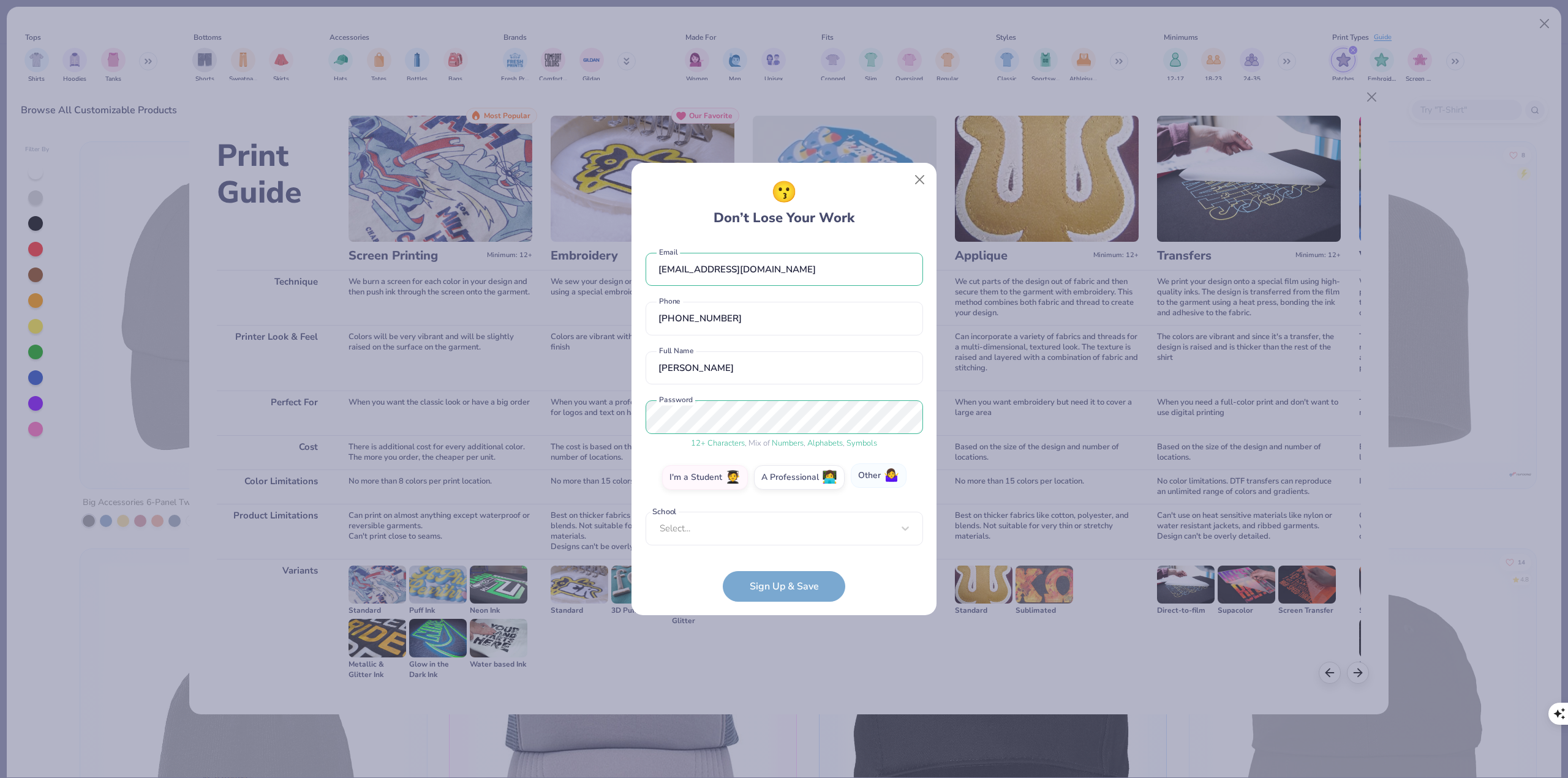
click at [882, 433] on label "Other 🤷‍♀️" at bounding box center [879, 476] width 55 height 24
click at [788, 433] on input "Other 🤷‍♀️" at bounding box center [784, 481] width 8 height 8
click at [742, 433] on input "text" at bounding box center [784, 528] width 277 height 33
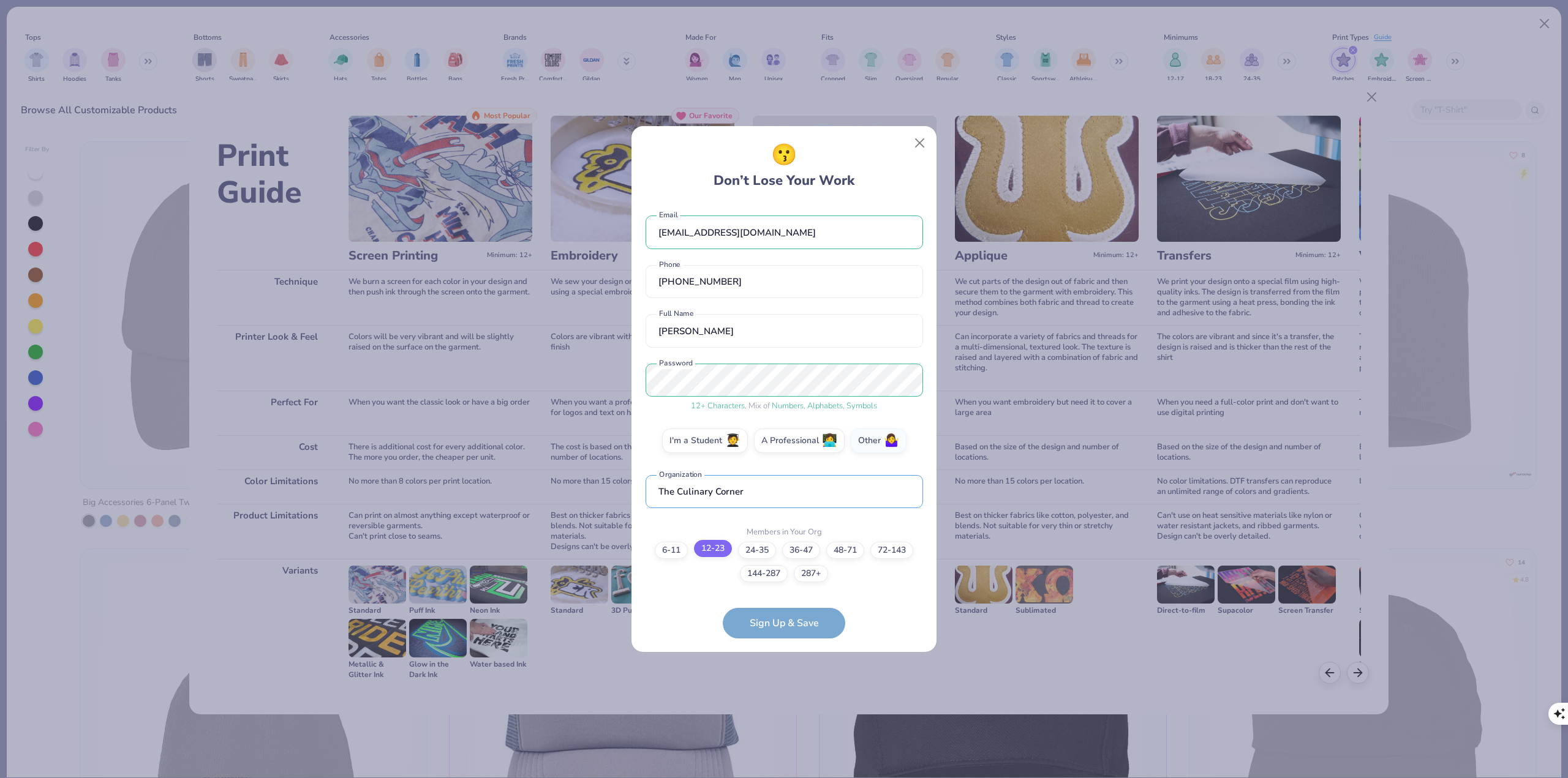
type input "The Culinary Corner"
click at [720, 433] on label "12-23" at bounding box center [712, 548] width 38 height 17
click at [780, 433] on input "12-23" at bounding box center [784, 561] width 8 height 8
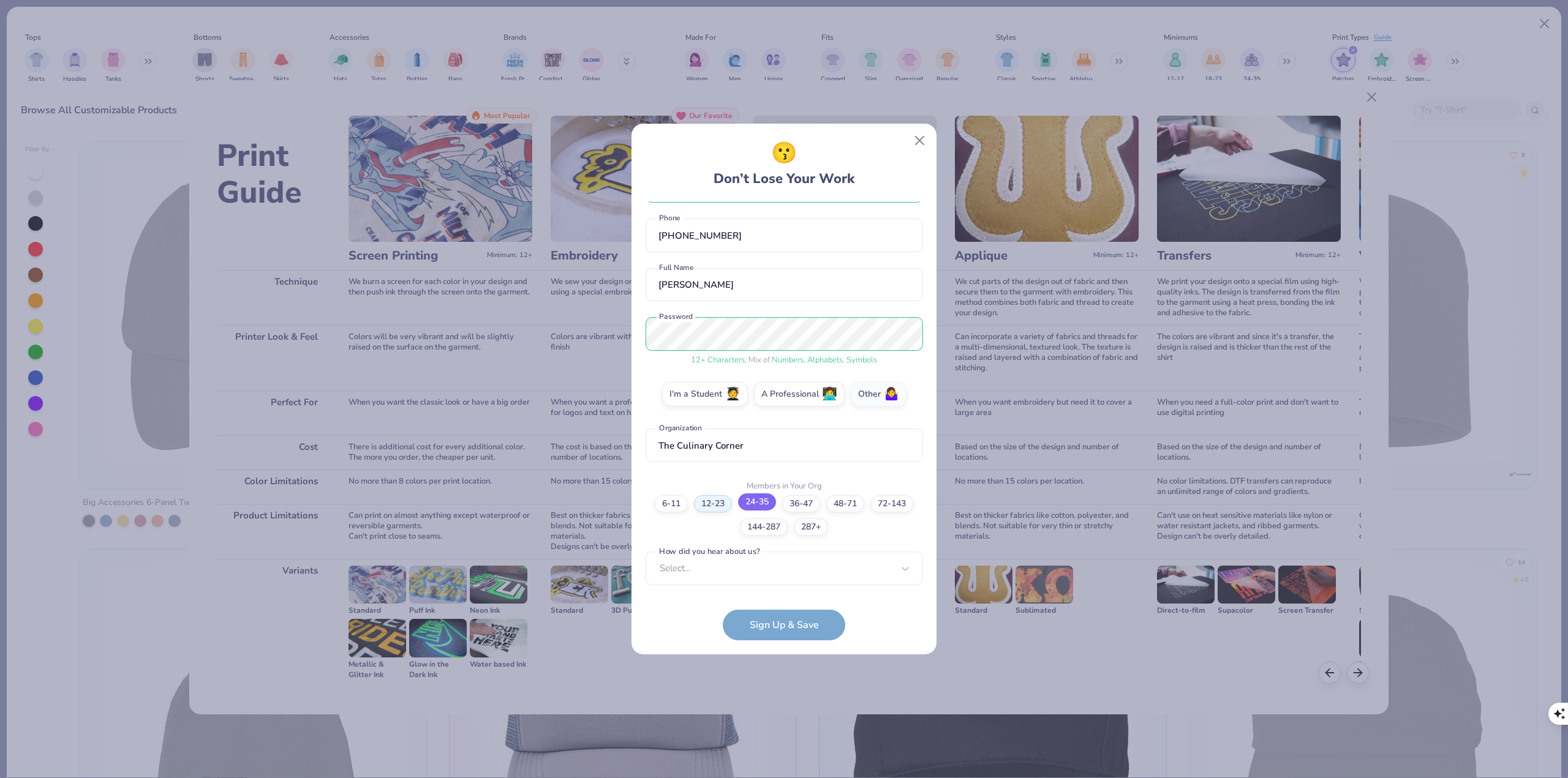
click at [764, 433] on label "24-35" at bounding box center [756, 502] width 38 height 17
click at [780, 433] on input "24-35" at bounding box center [784, 560] width 8 height 8
click at [720, 433] on label "12-23" at bounding box center [712, 502] width 38 height 17
click at [780, 433] on input "12-23" at bounding box center [784, 560] width 8 height 8
click at [711, 433] on label "12-23" at bounding box center [712, 502] width 38 height 17
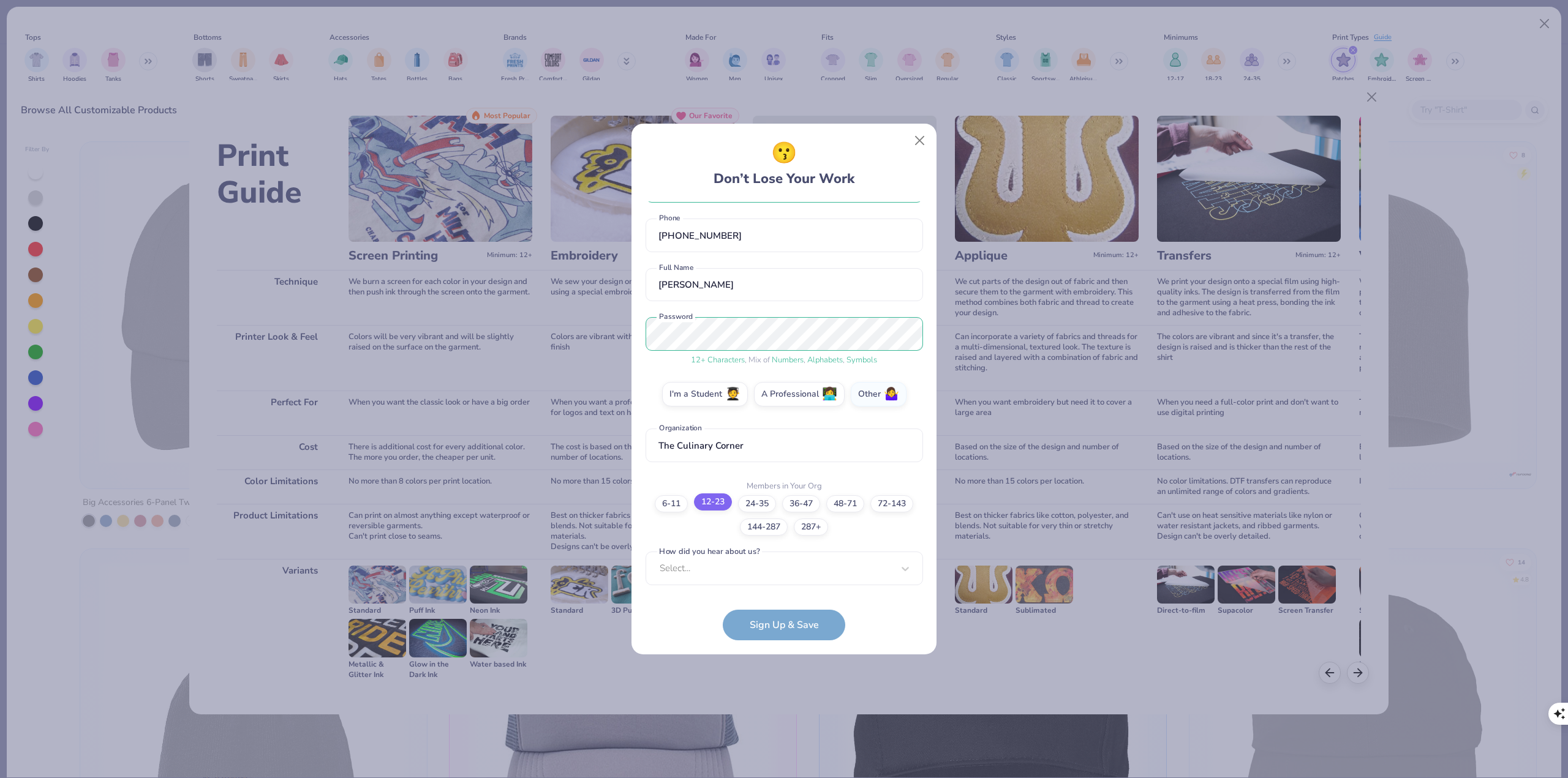
click at [780, 433] on input "12-23" at bounding box center [784, 560] width 8 height 8
click at [719, 433] on div "option Word of Mouth focused, 8 of 15. 15 results available. Use Up and Down to…" at bounding box center [784, 664] width 277 height 223
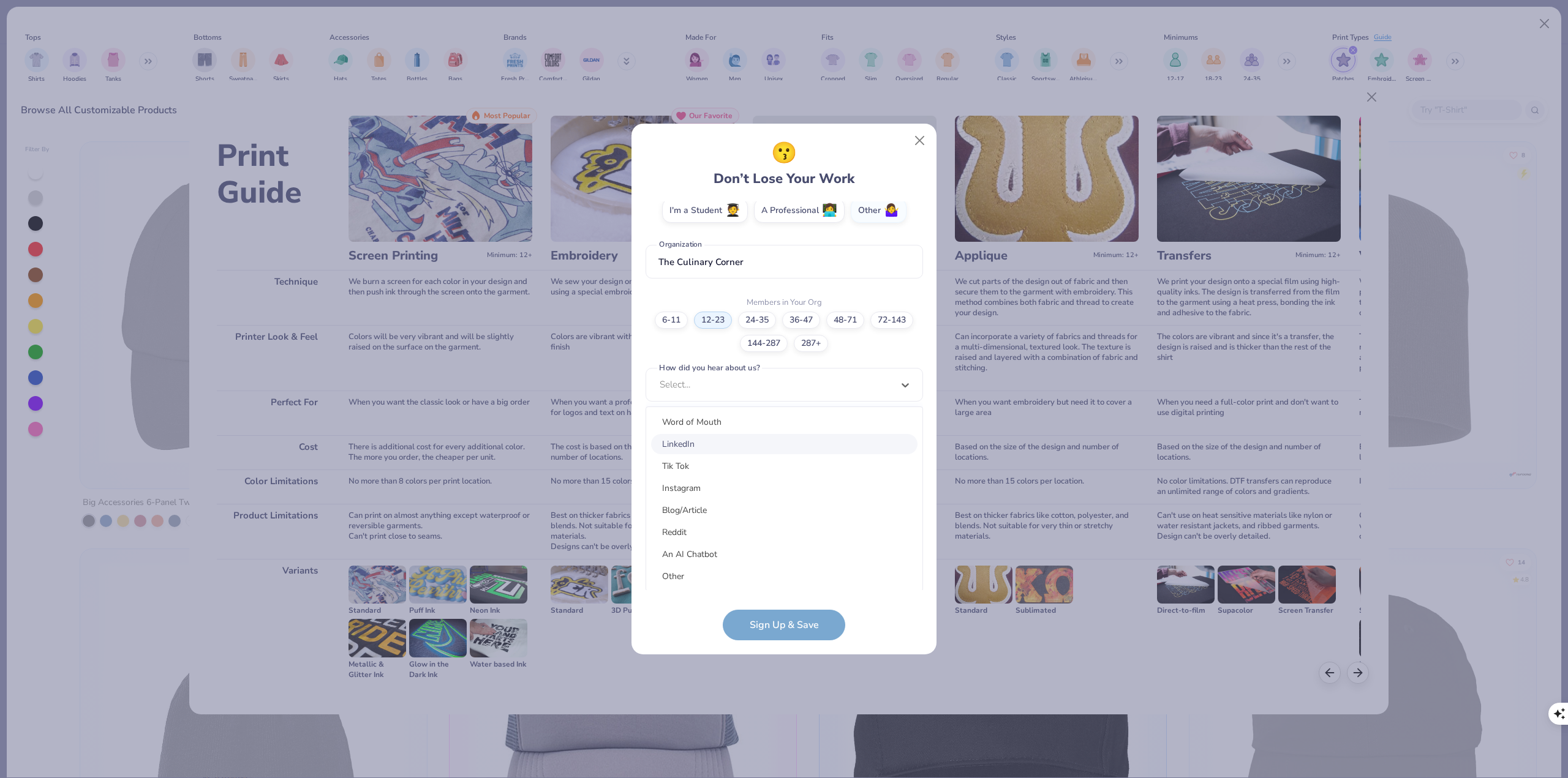
scroll to position [0, 0]
click at [741, 421] on div "Pinterest" at bounding box center [784, 422] width 267 height 20
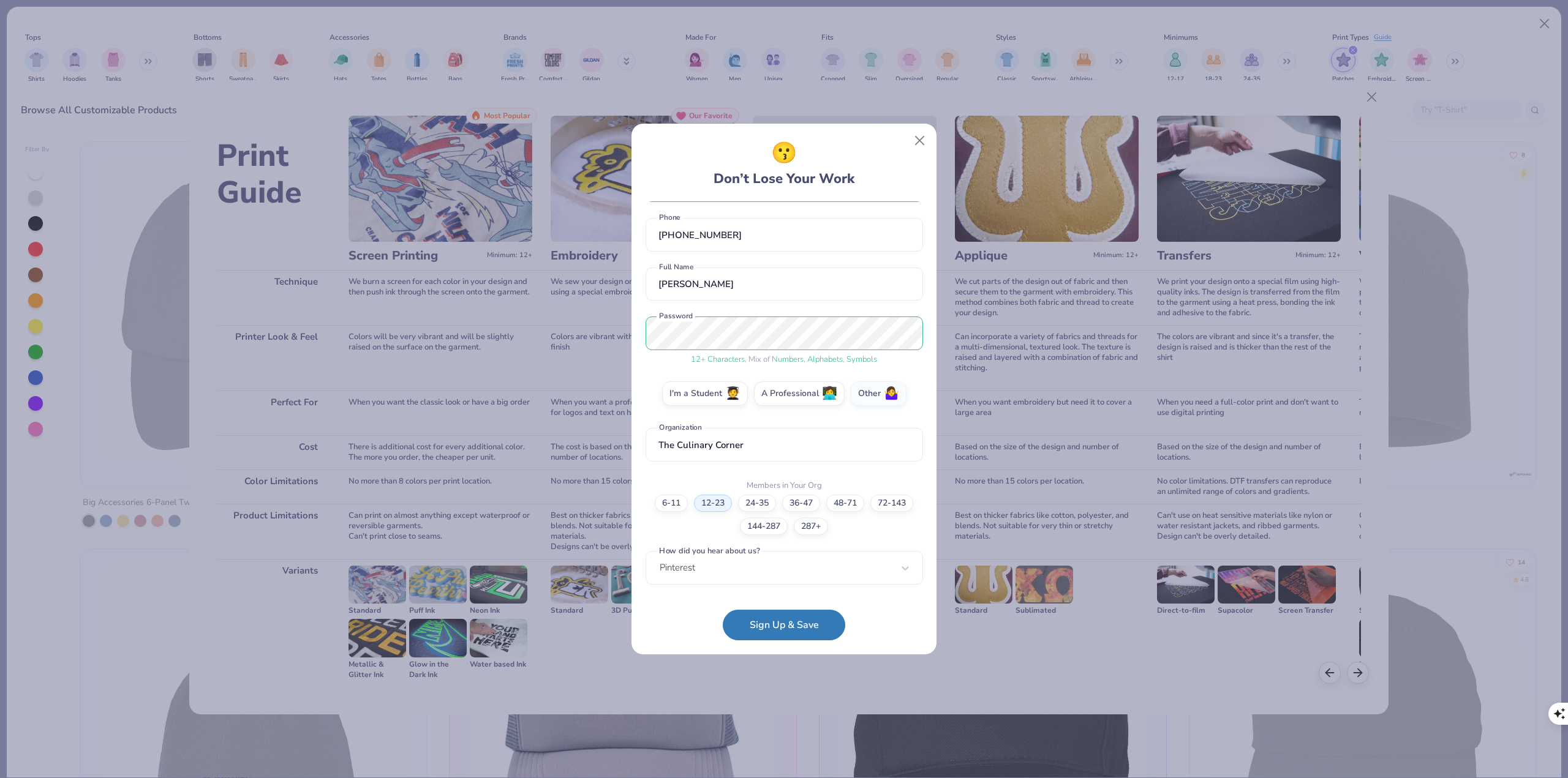
scroll to position [44, 0]
click at [810, 433] on button "Sign Up & Save" at bounding box center [784, 622] width 122 height 31
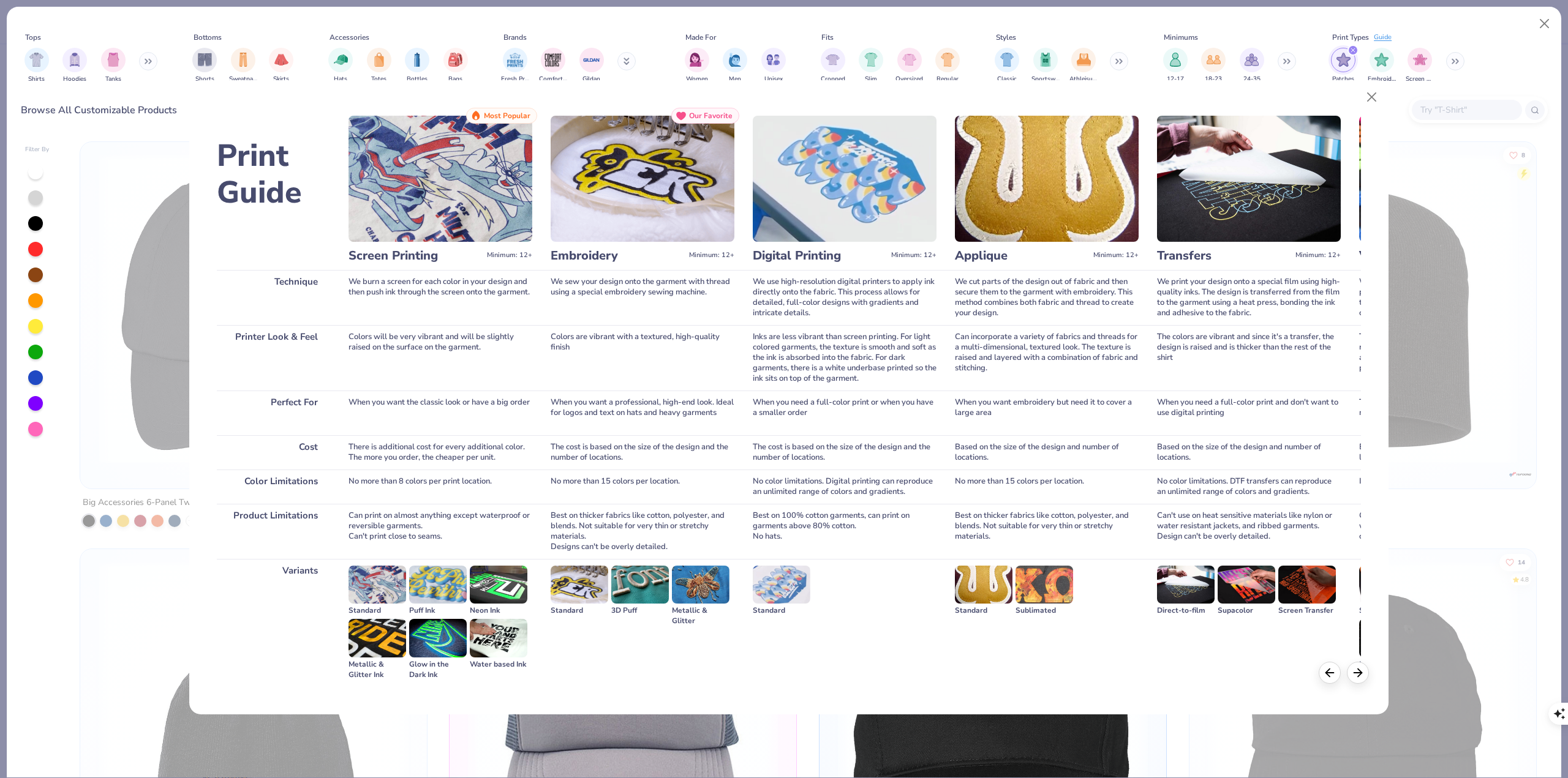
scroll to position [68, 0]
click at [1362, 433] on icon at bounding box center [1357, 671] width 14 height 14
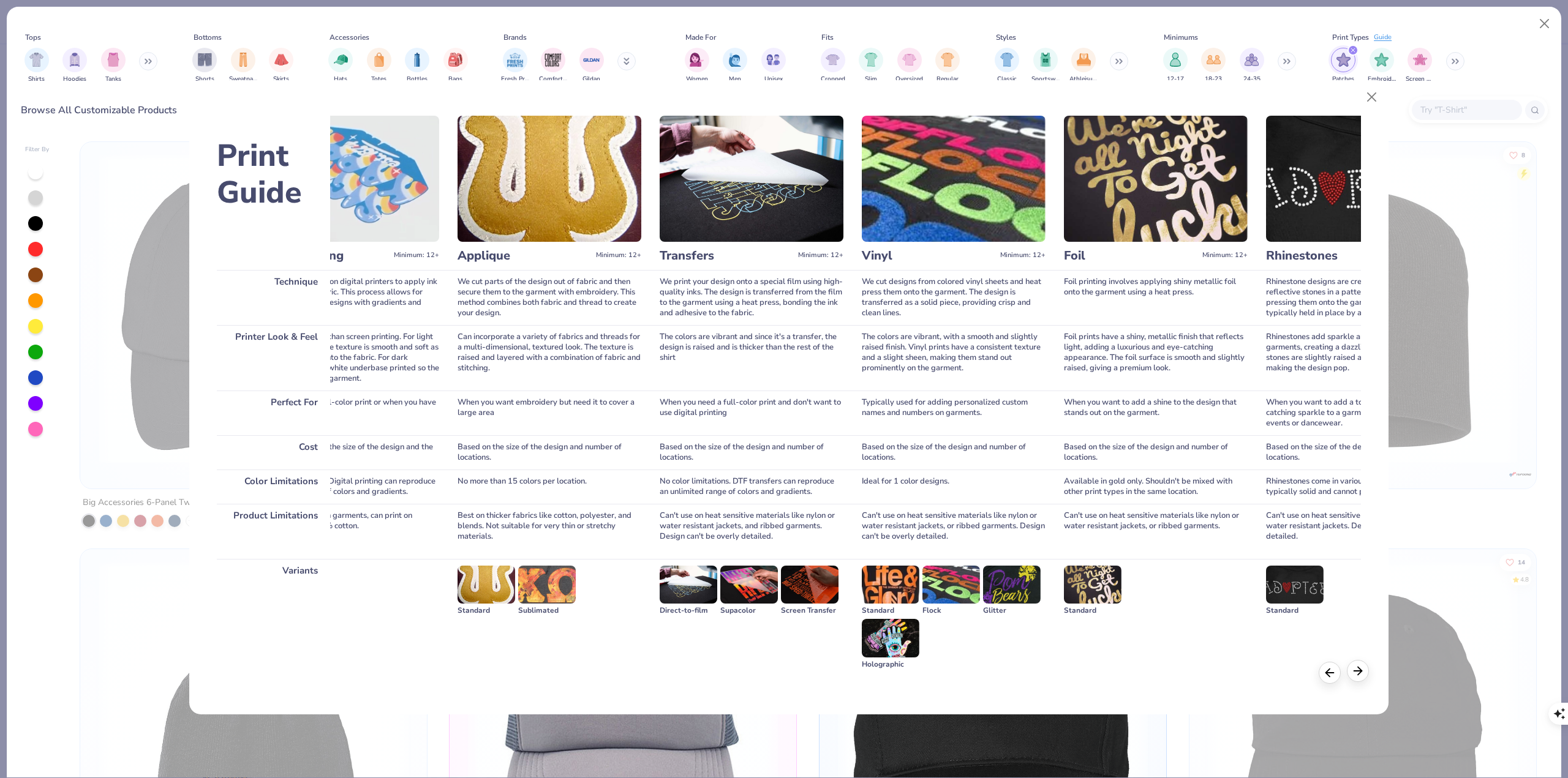
scroll to position [0, 572]
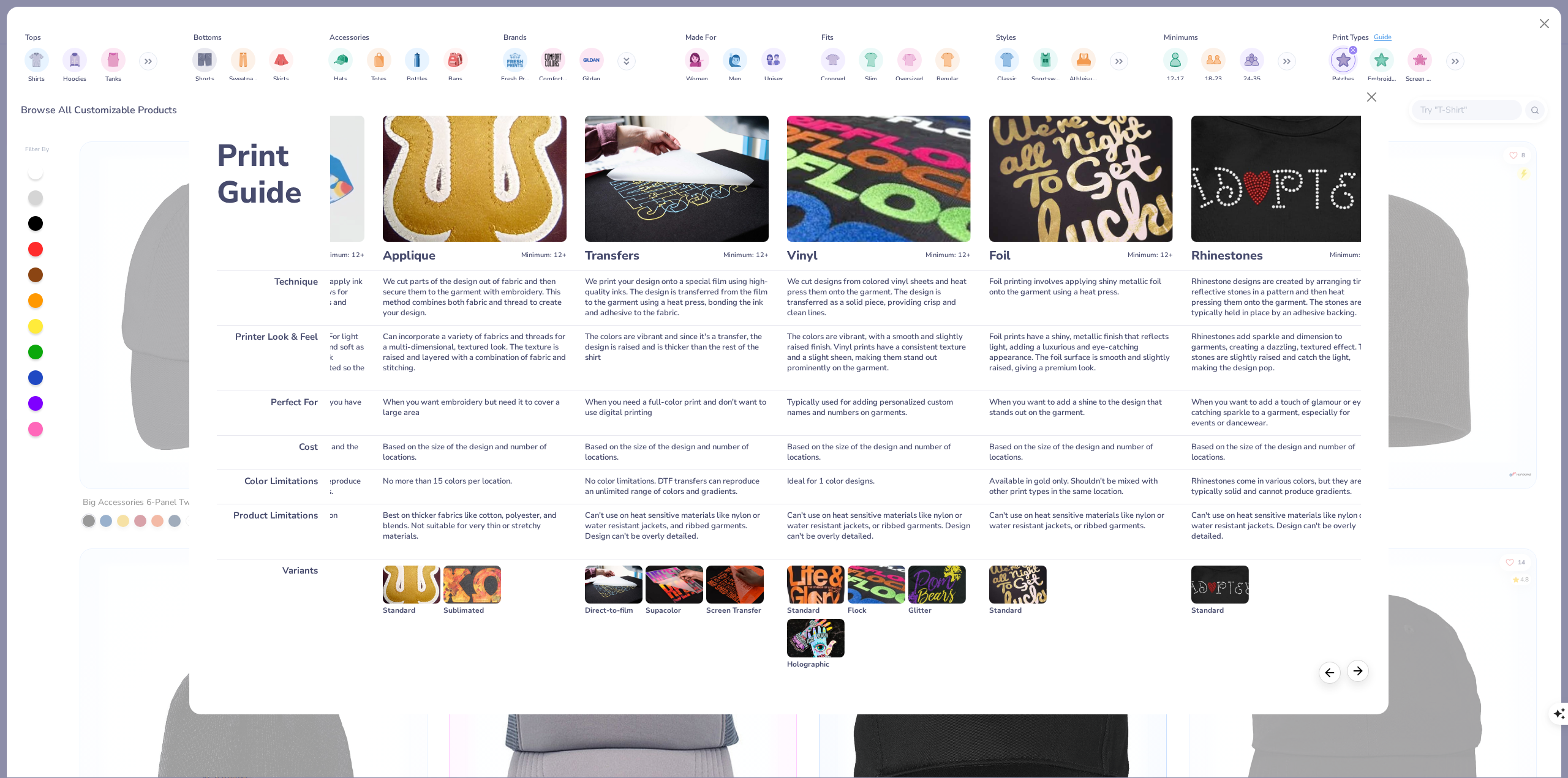
click at [1362, 433] on icon at bounding box center [1357, 671] width 14 height 14
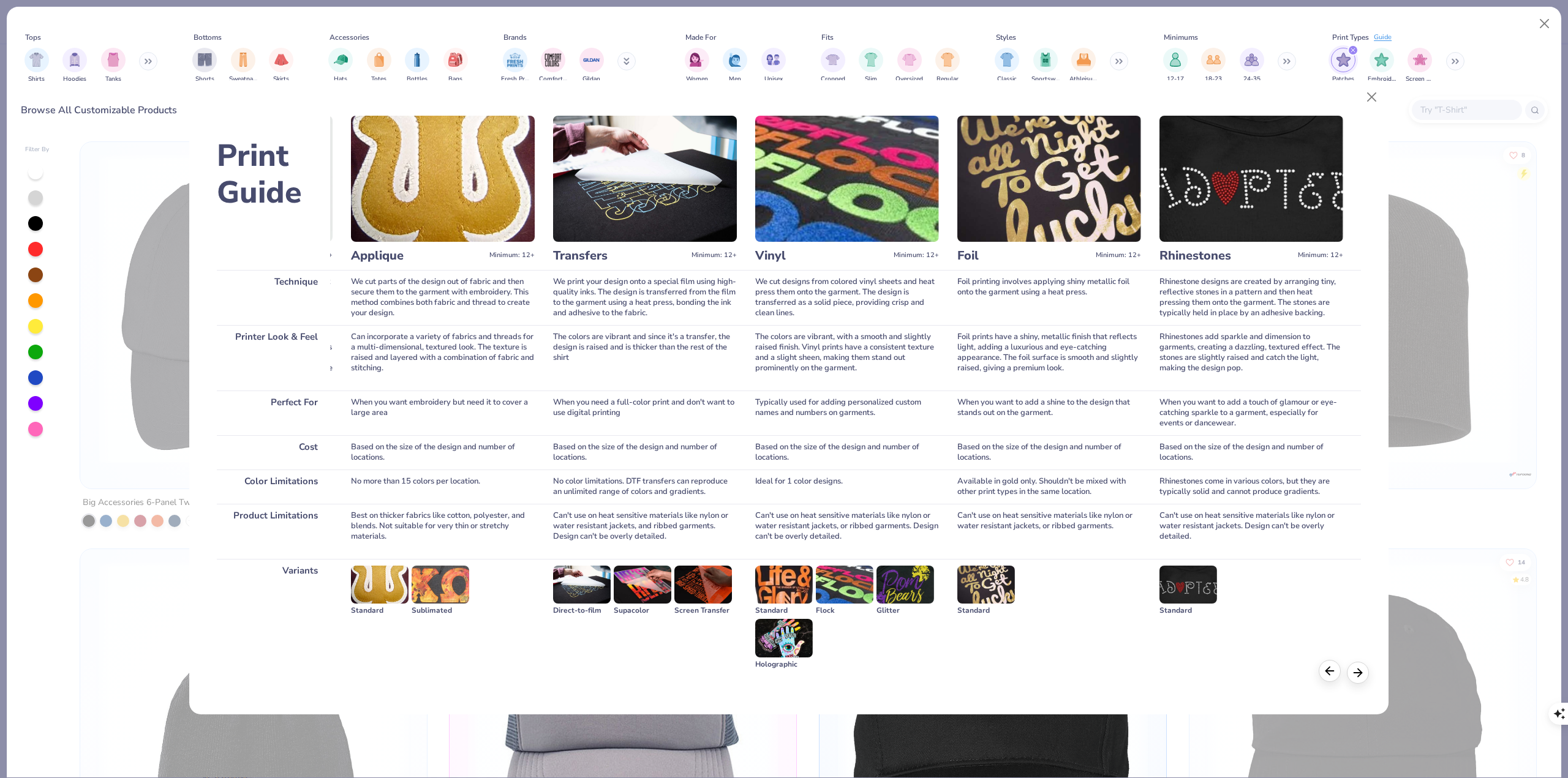
click at [1336, 433] on icon at bounding box center [1330, 671] width 14 height 14
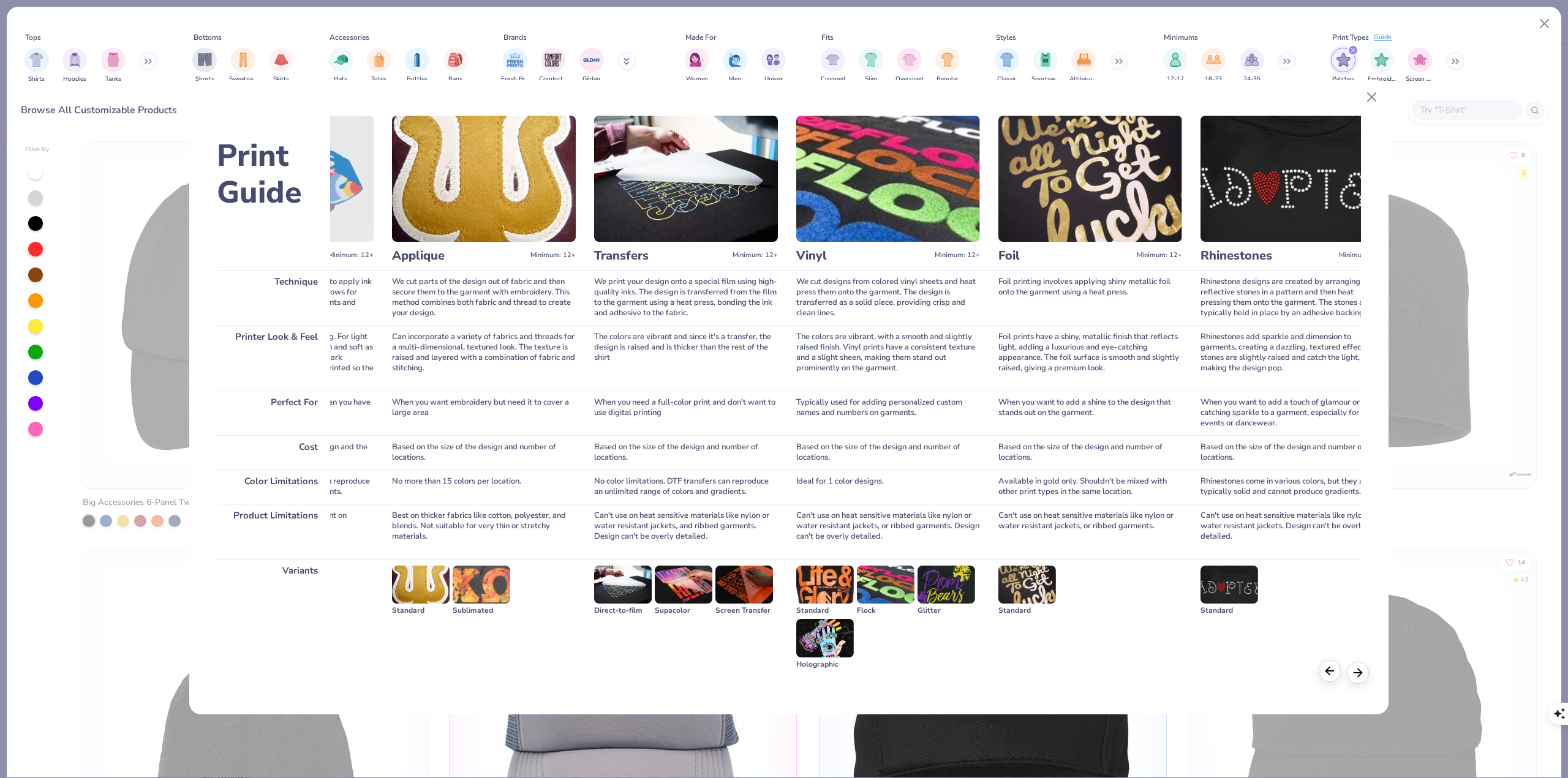
click at [1336, 433] on icon at bounding box center [1330, 671] width 14 height 14
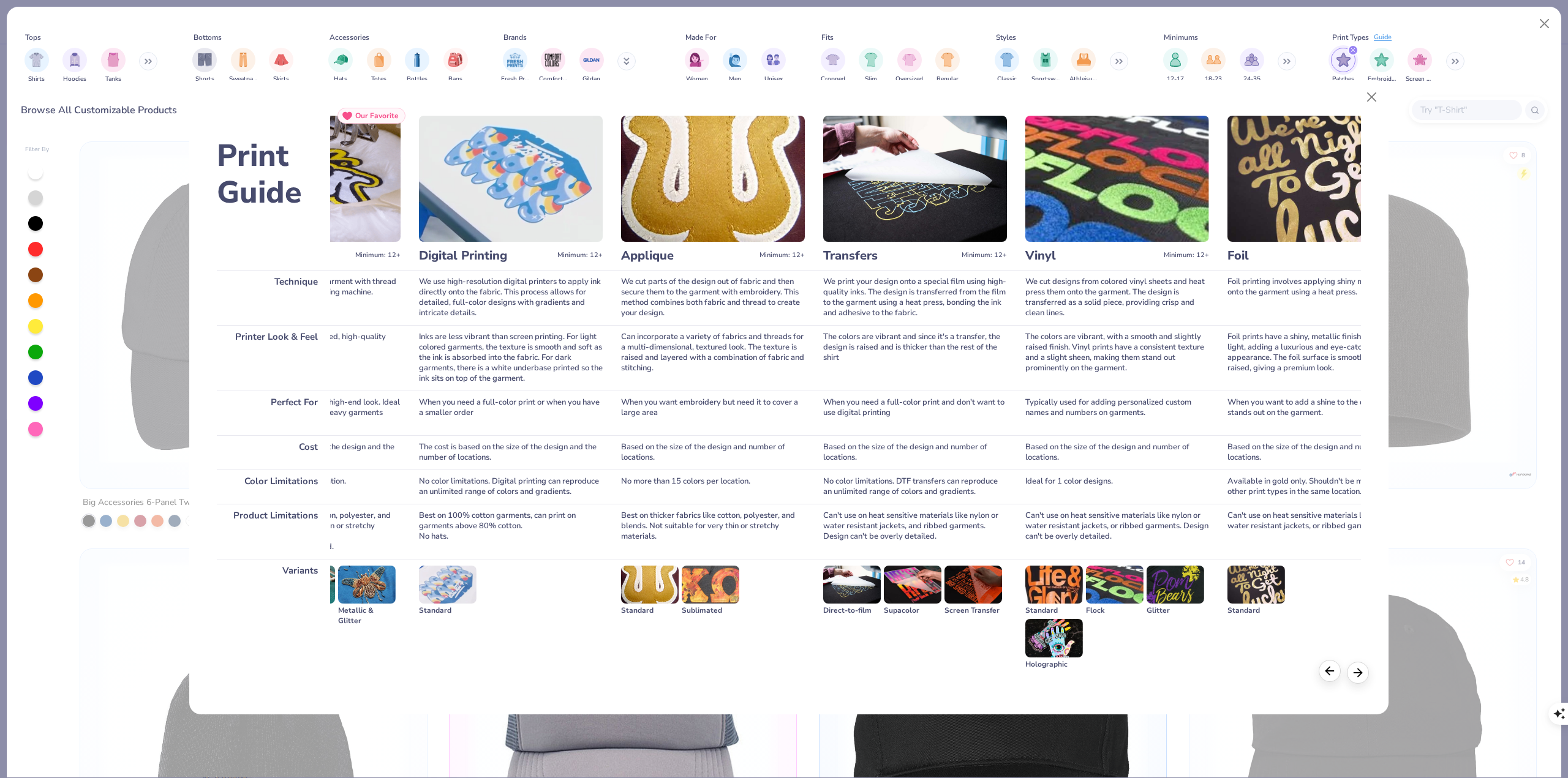
click at [1336, 433] on icon at bounding box center [1330, 671] width 14 height 14
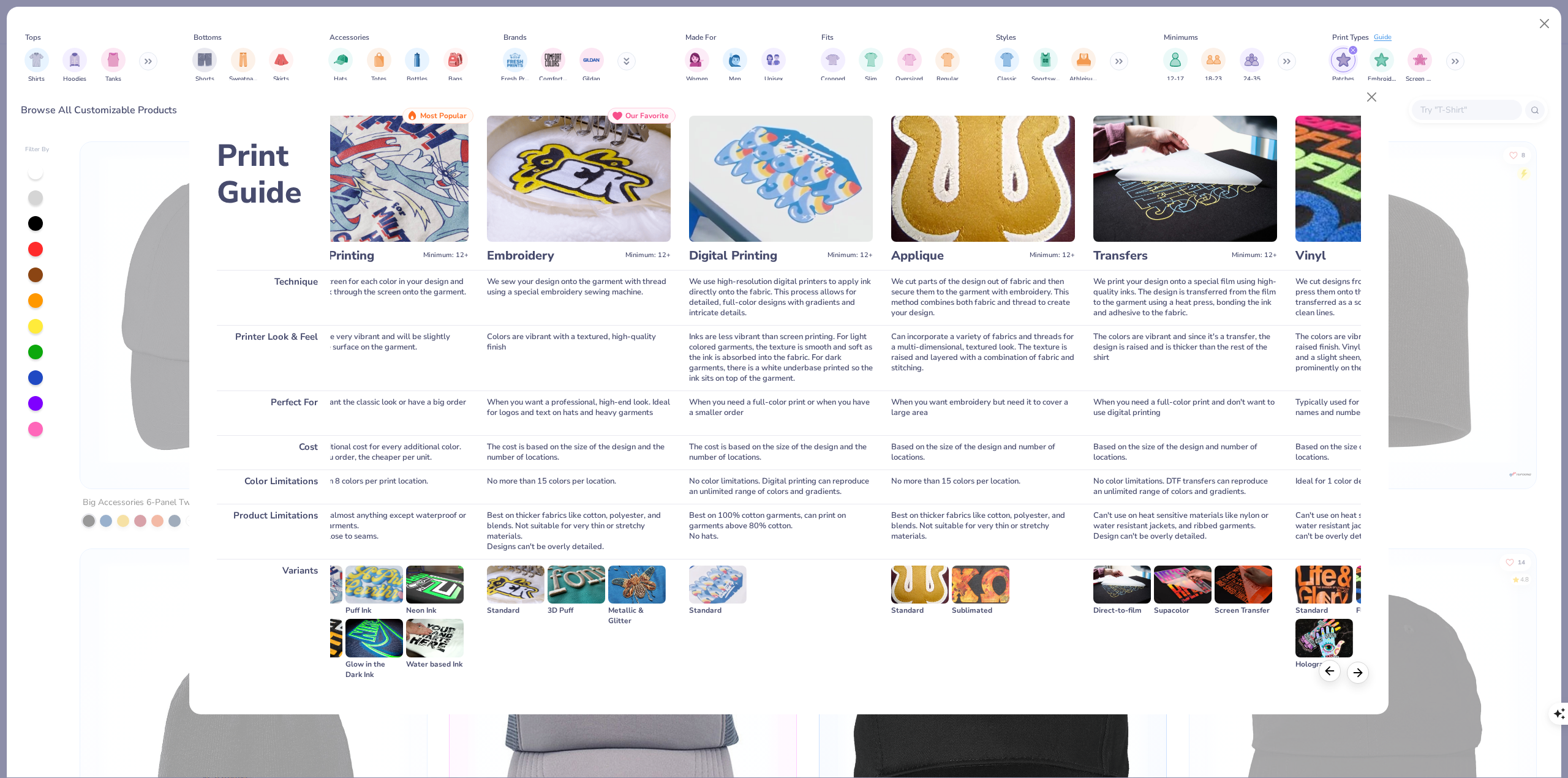
scroll to position [0, 0]
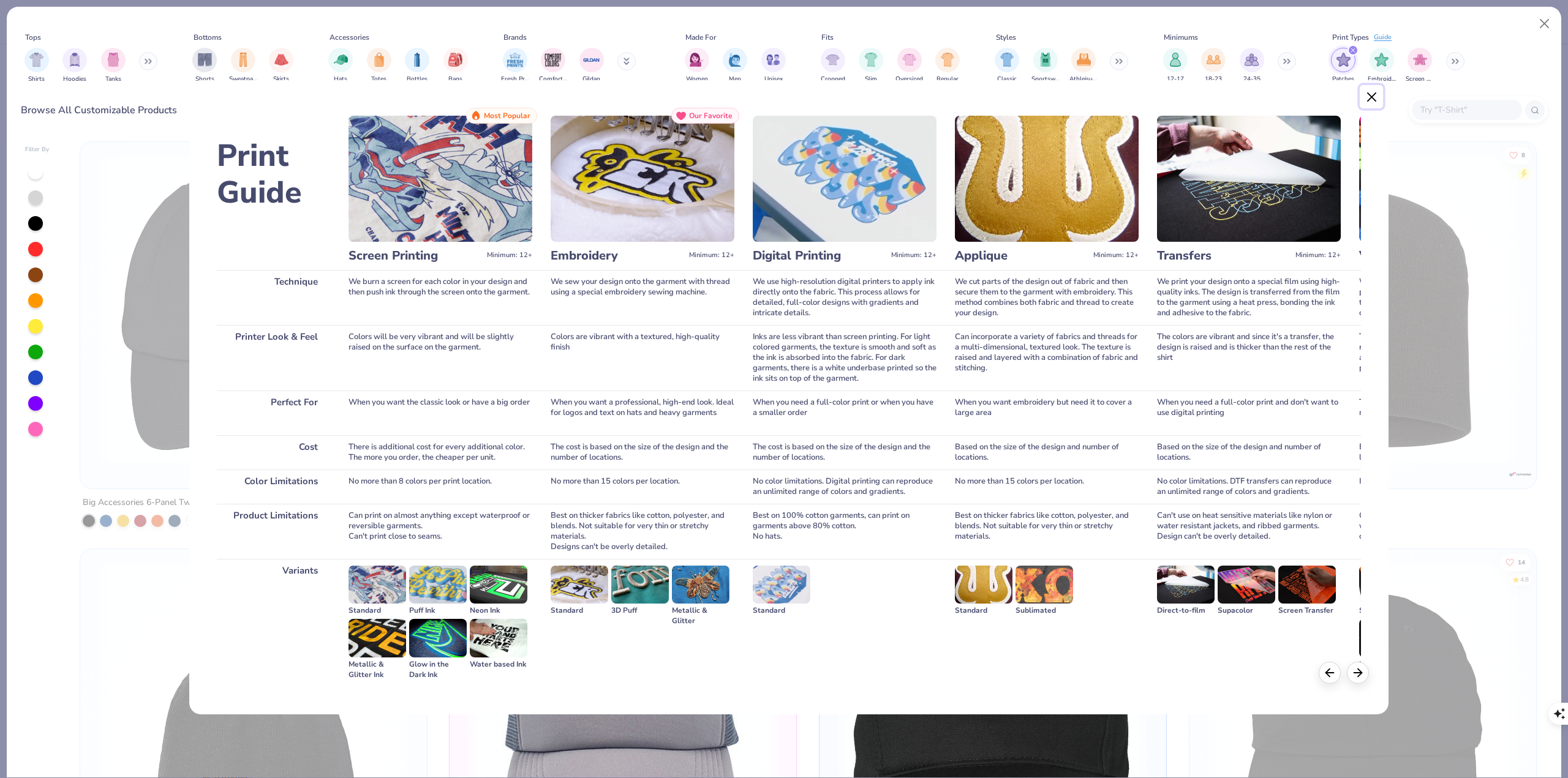
click at [1377, 100] on button "Close" at bounding box center [1371, 97] width 23 height 23
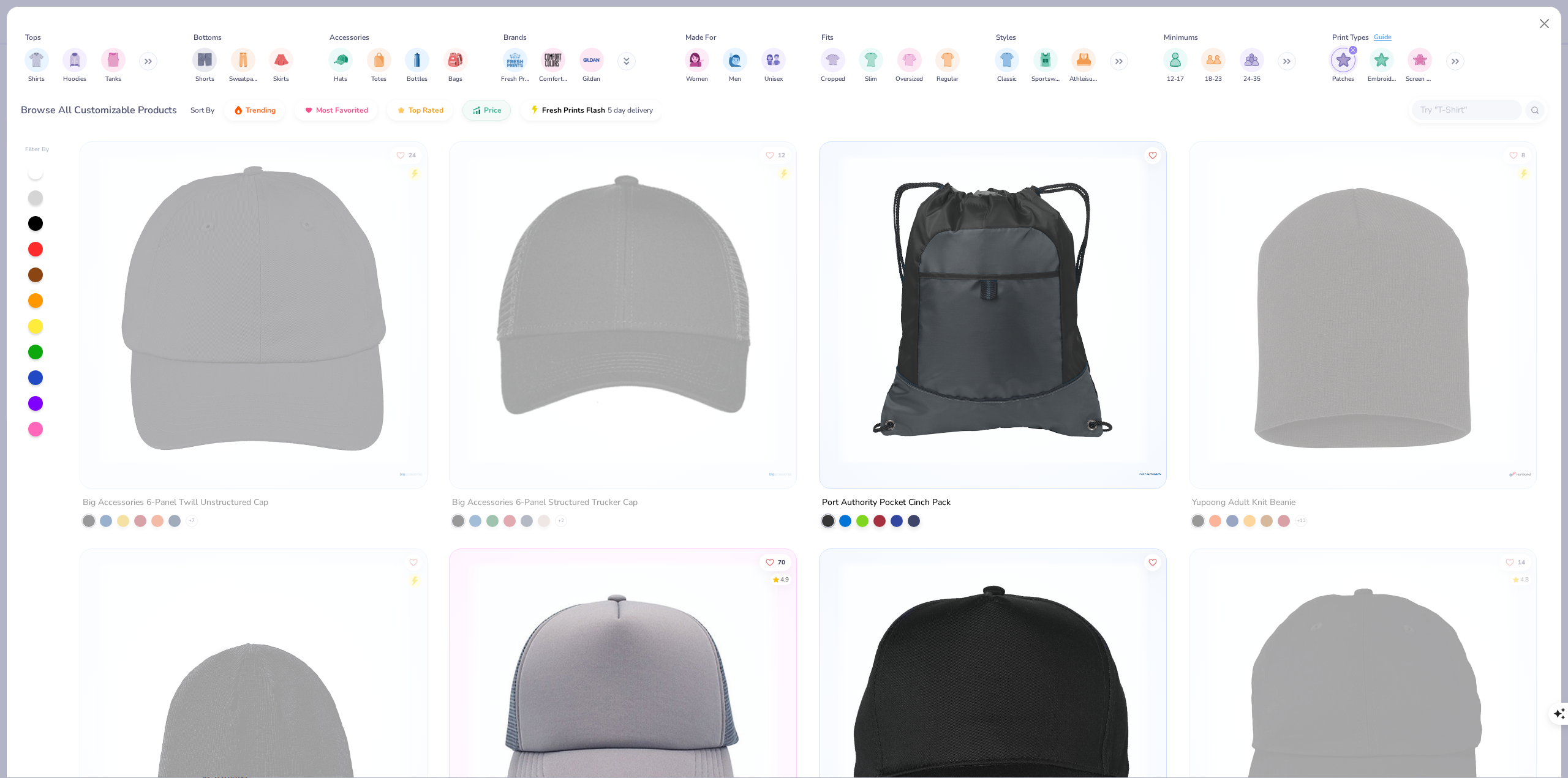
click at [1352, 50] on icon "filter for Patches" at bounding box center [1352, 50] width 4 height 4
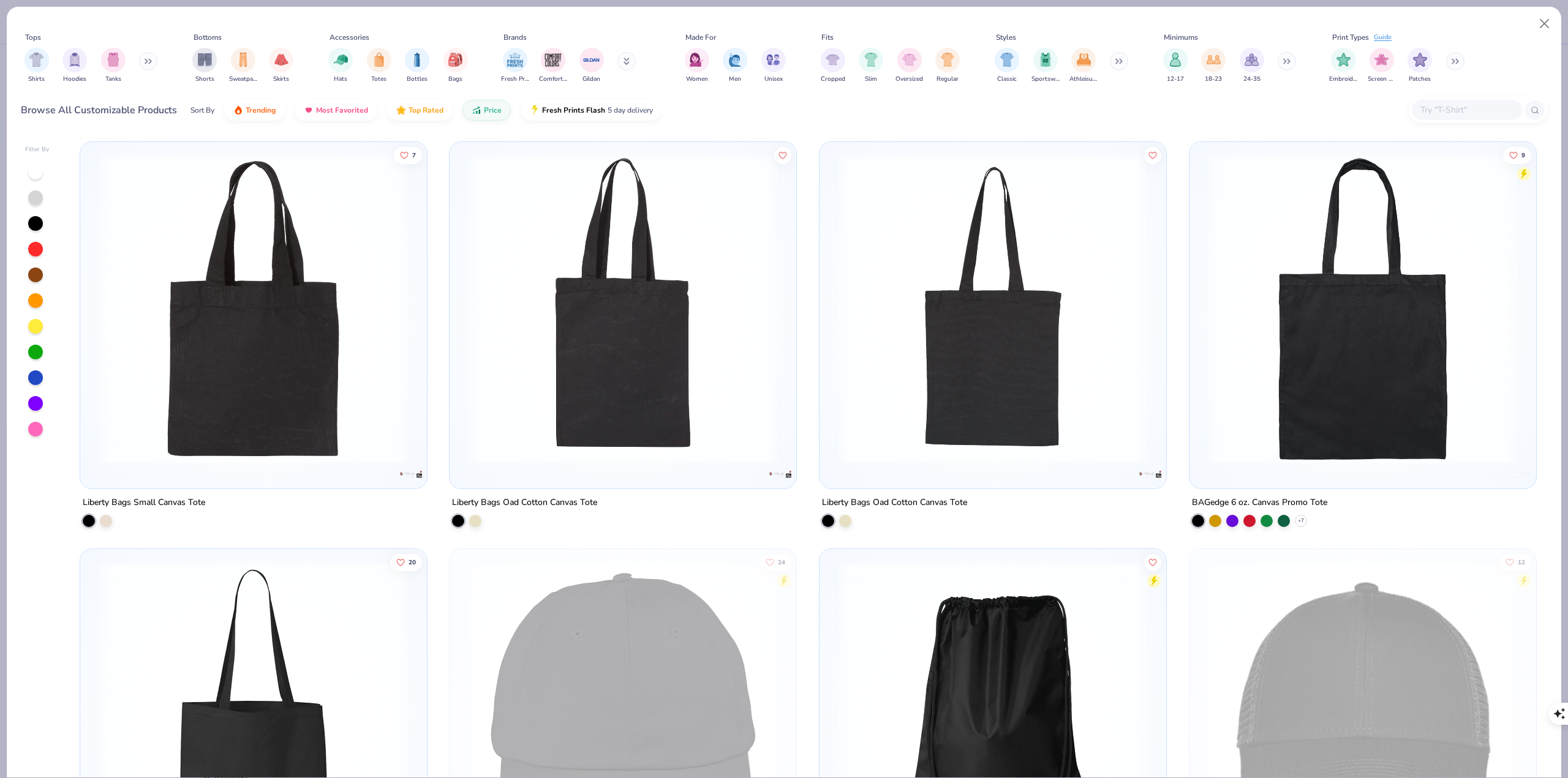
click at [157, 55] on div "Shirts Hoodies Tanks" at bounding box center [91, 65] width 141 height 46
click at [149, 60] on icon at bounding box center [148, 61] width 7 height 6
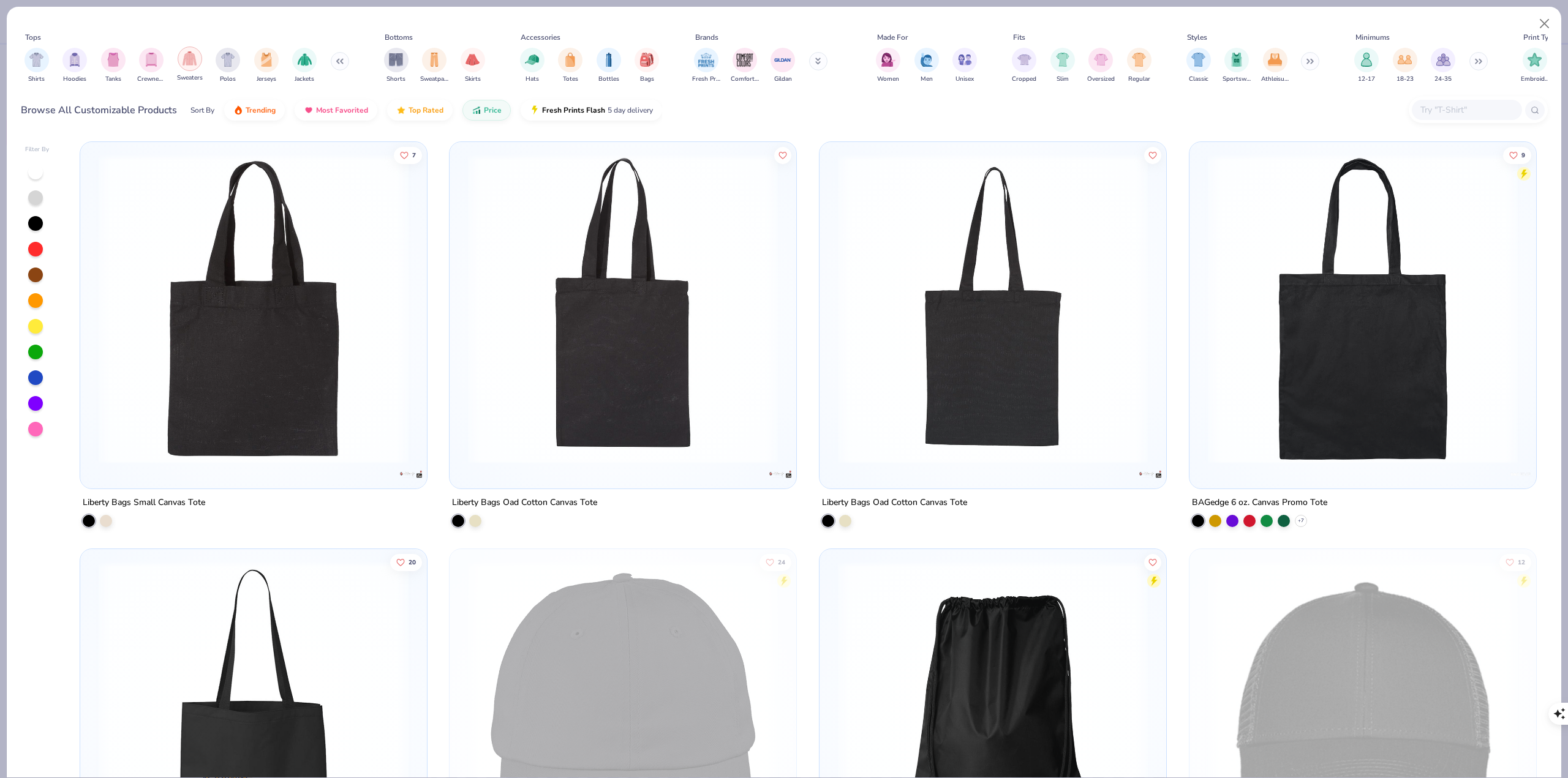
click at [197, 65] on div "filter for Sweaters" at bounding box center [190, 58] width 24 height 24
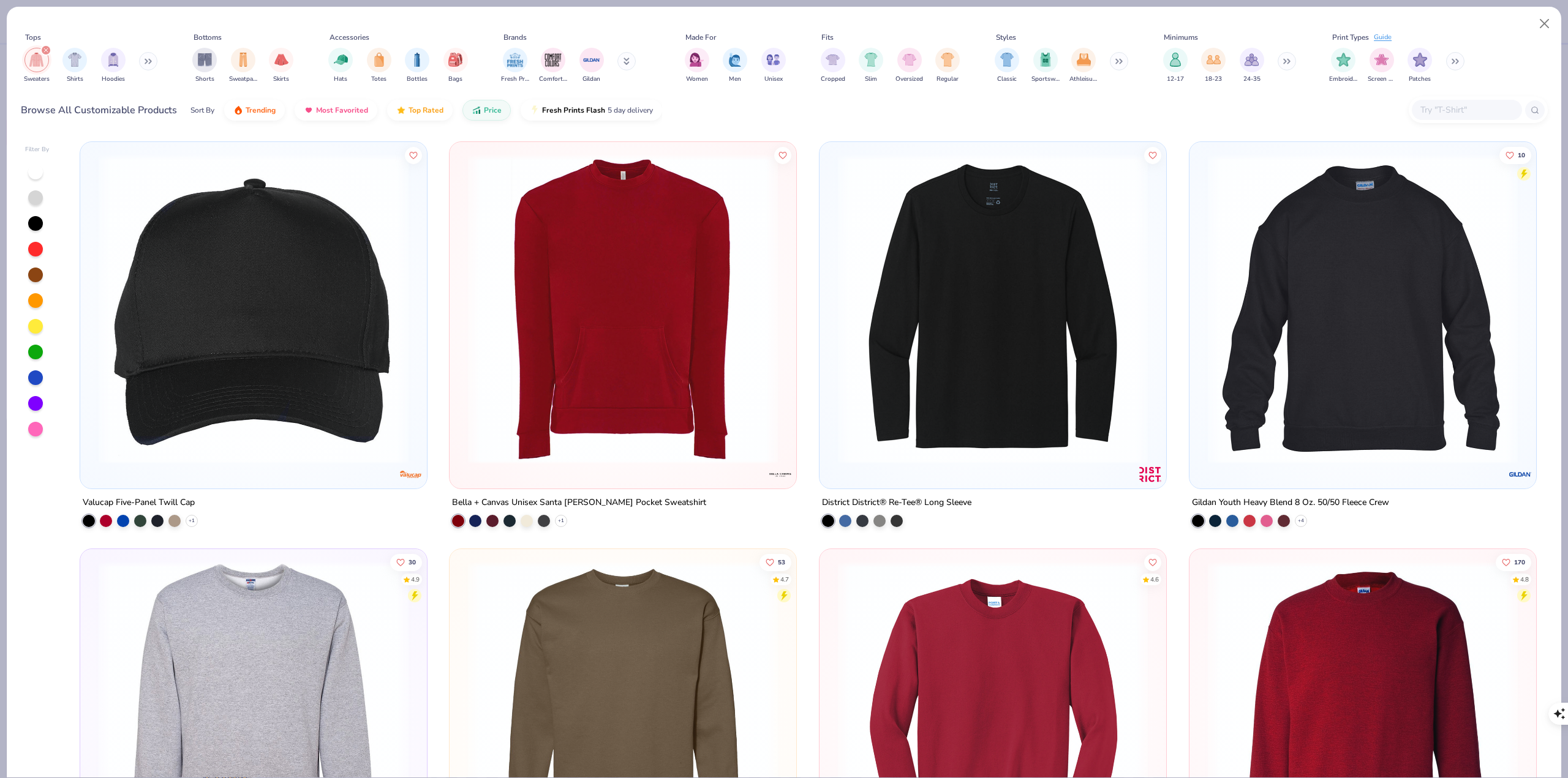
click at [51, 49] on div "filter for Sweaters" at bounding box center [46, 50] width 11 height 11
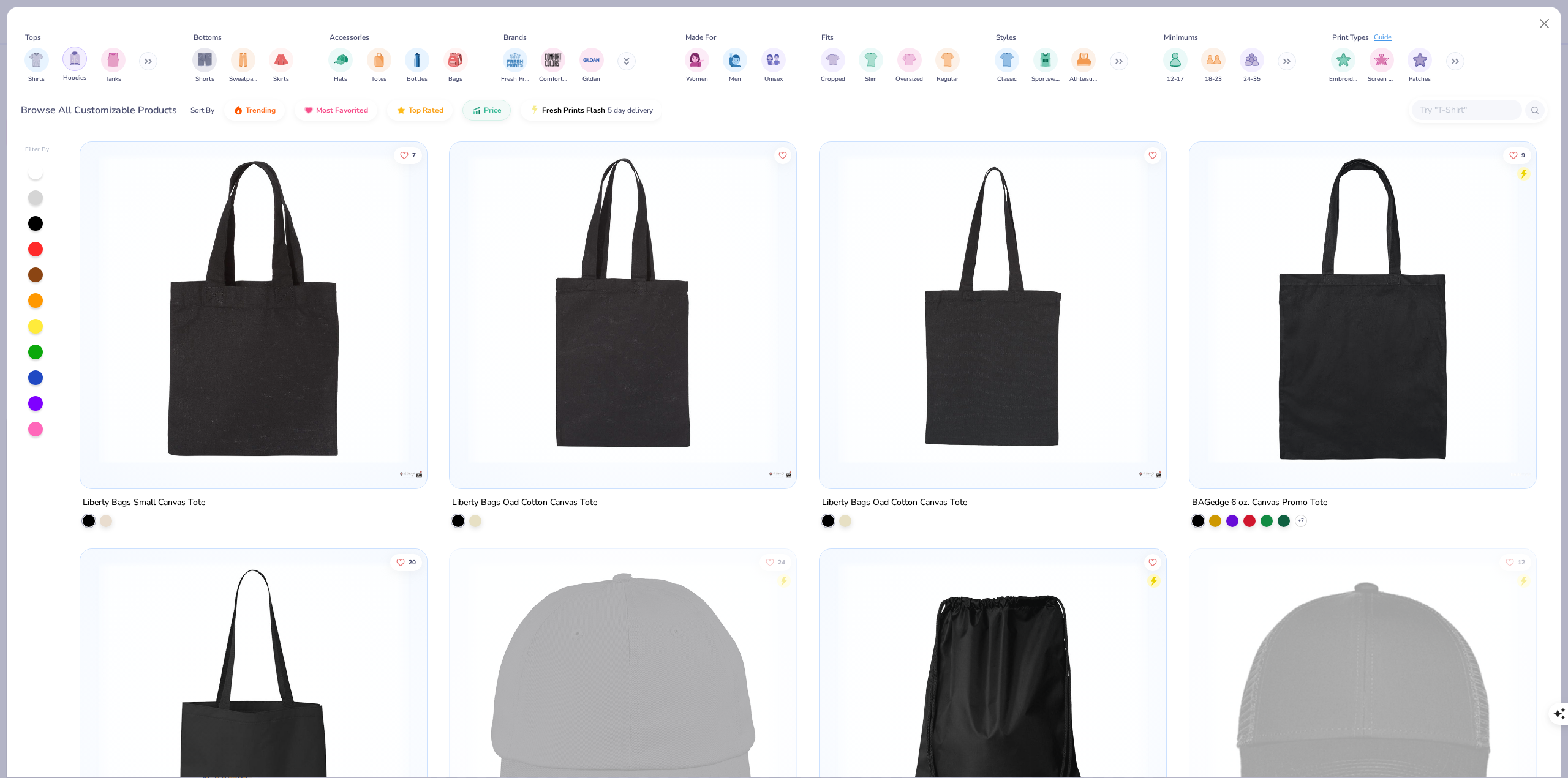
click at [71, 65] on div "filter for Hoodies" at bounding box center [75, 58] width 24 height 24
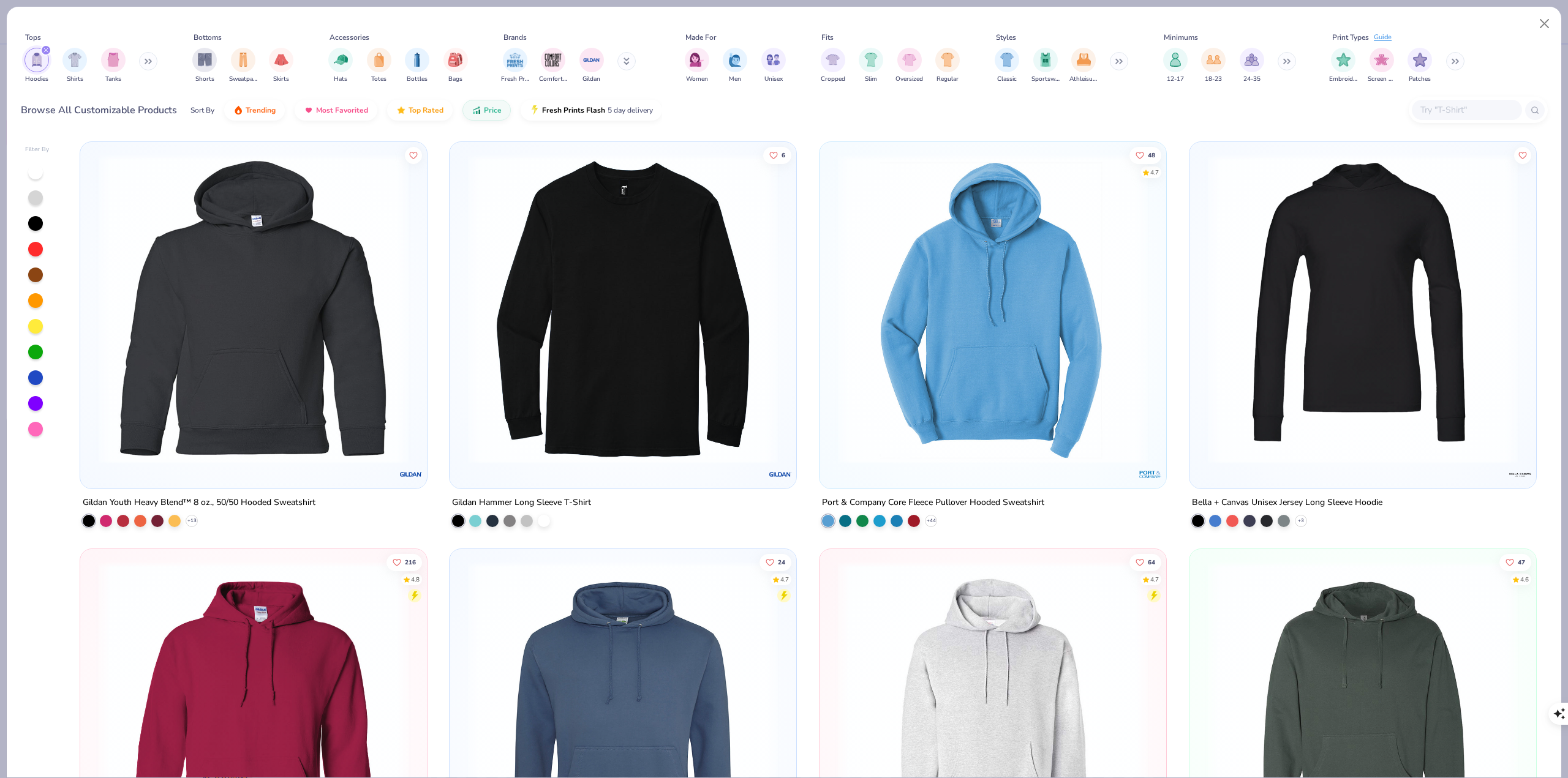
click at [154, 59] on button at bounding box center [148, 61] width 18 height 18
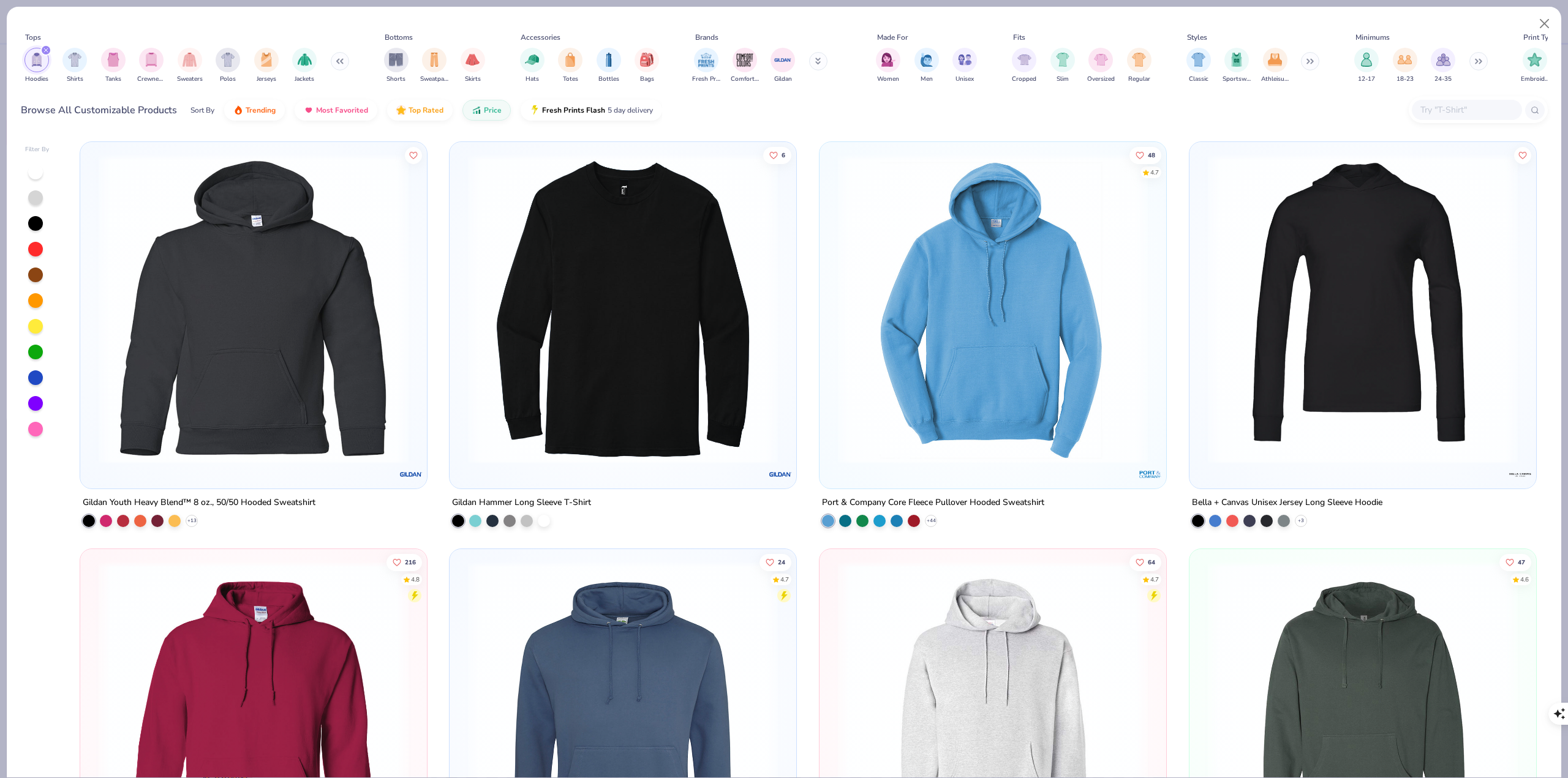
click at [43, 50] on icon "filter for Hoodies" at bounding box center [46, 50] width 5 height 5
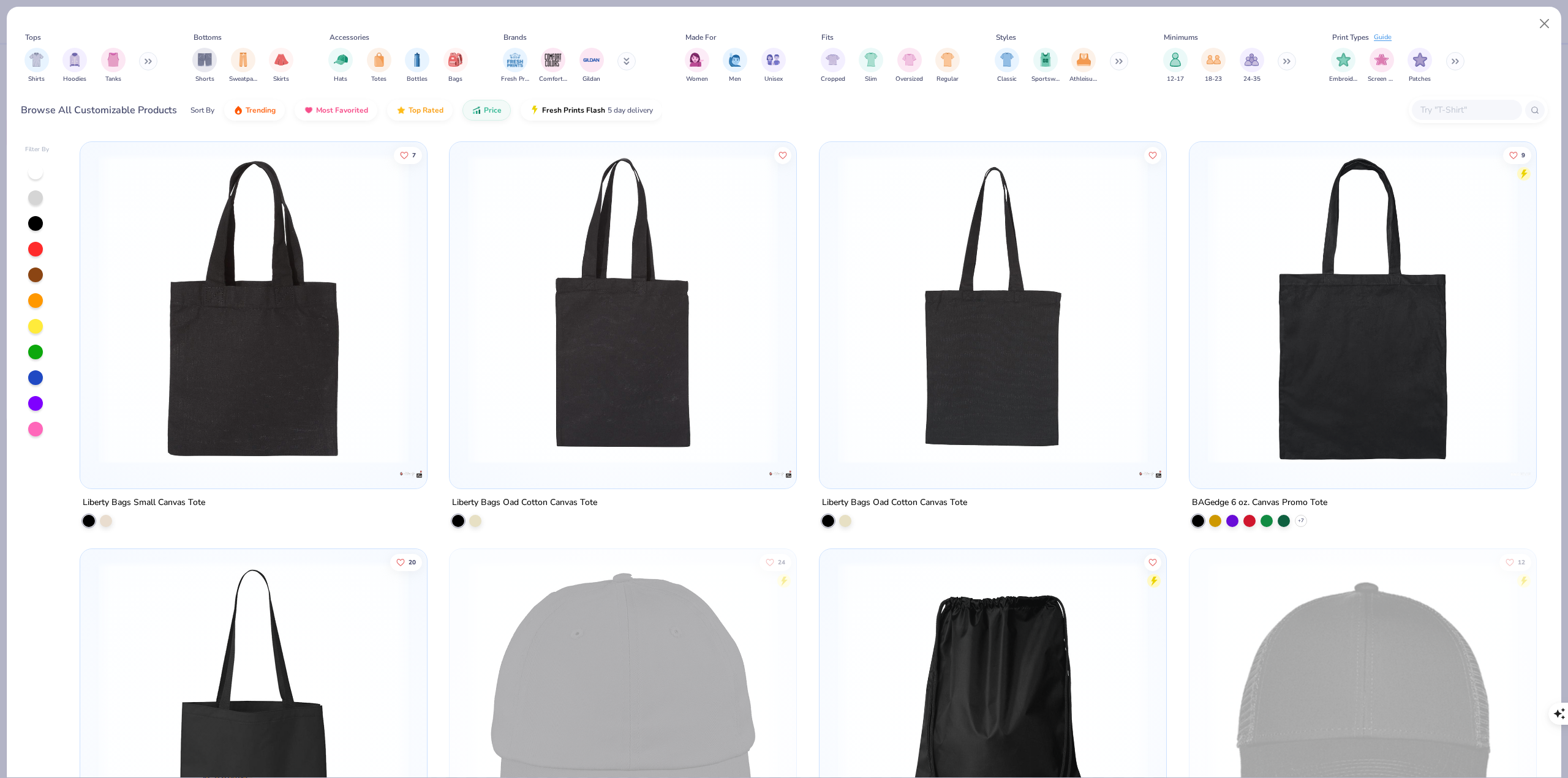
click at [147, 62] on icon at bounding box center [148, 61] width 7 height 6
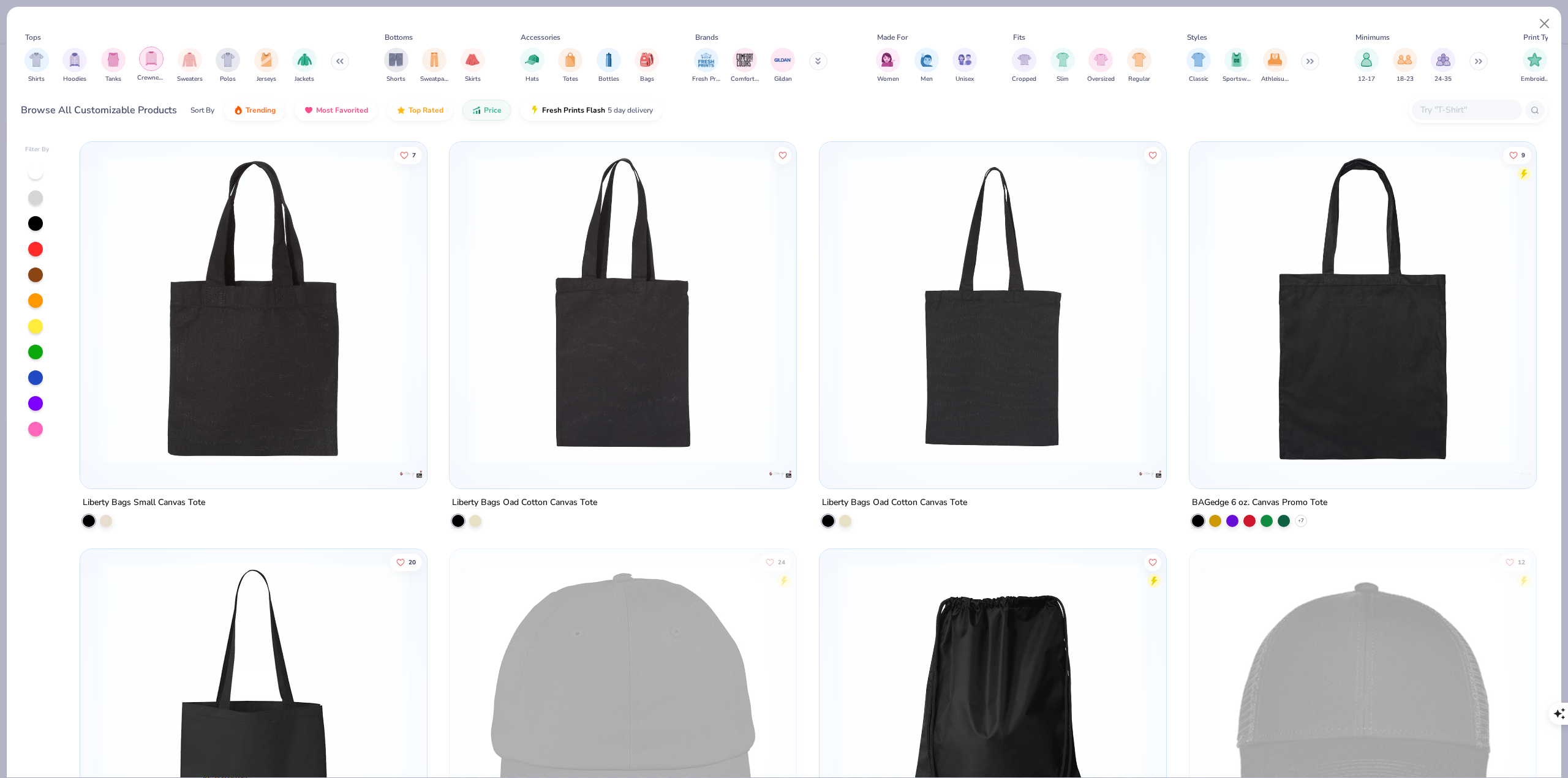
click at [142, 60] on div "filter for Crewnecks" at bounding box center [151, 58] width 24 height 24
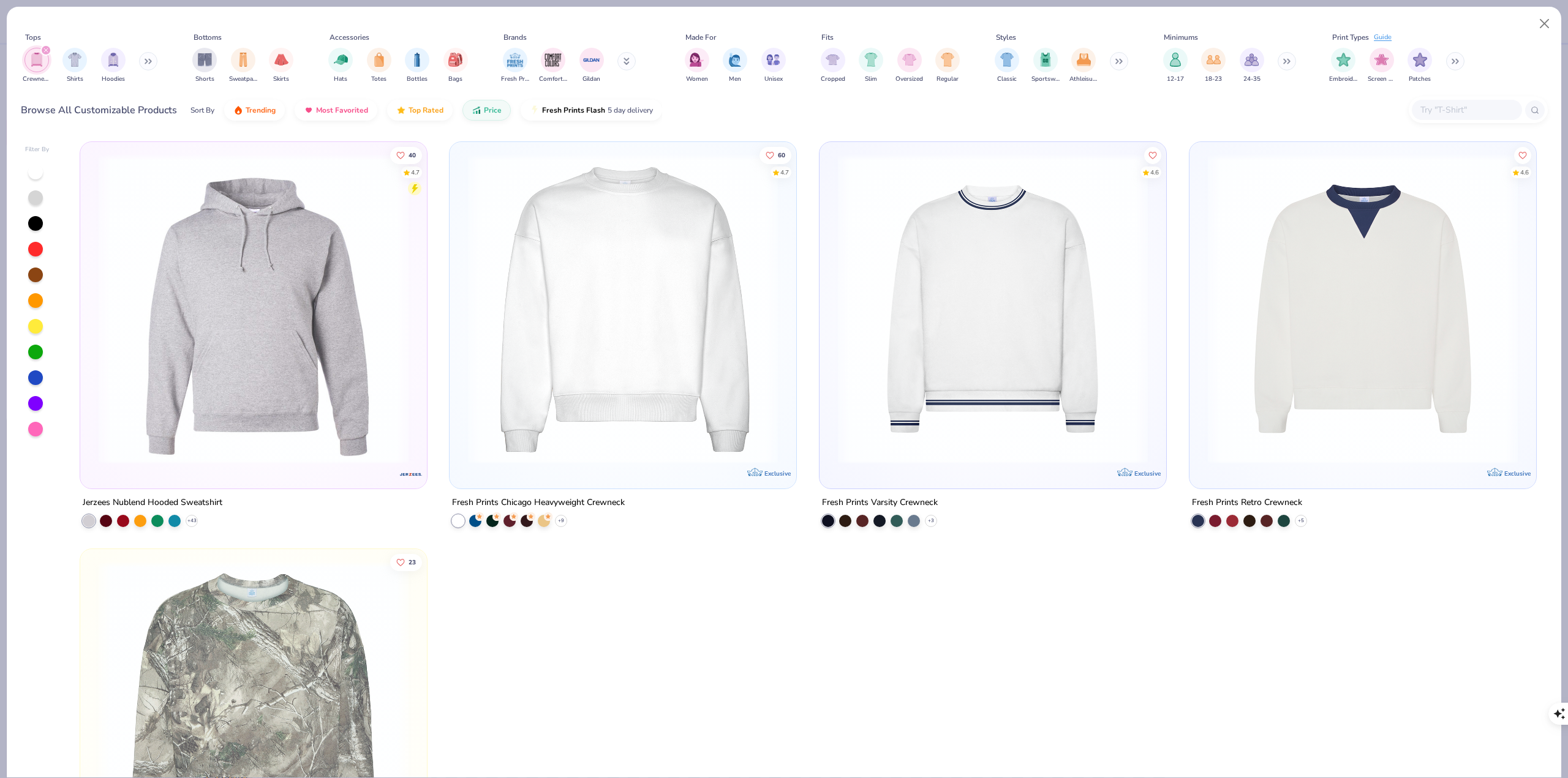
scroll to position [176, 0]
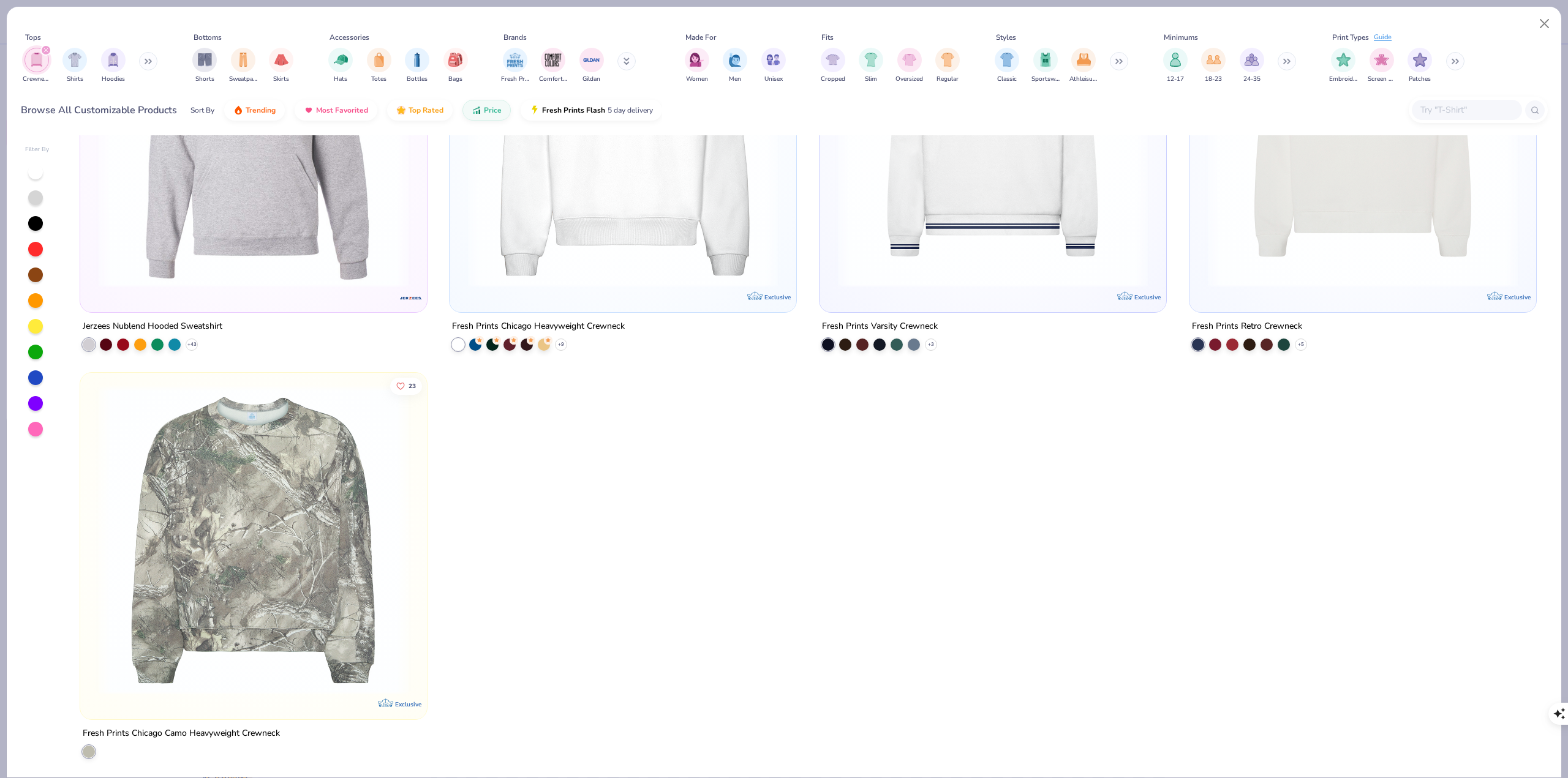
click at [43, 50] on icon "filter for Crewnecks" at bounding box center [46, 50] width 5 height 5
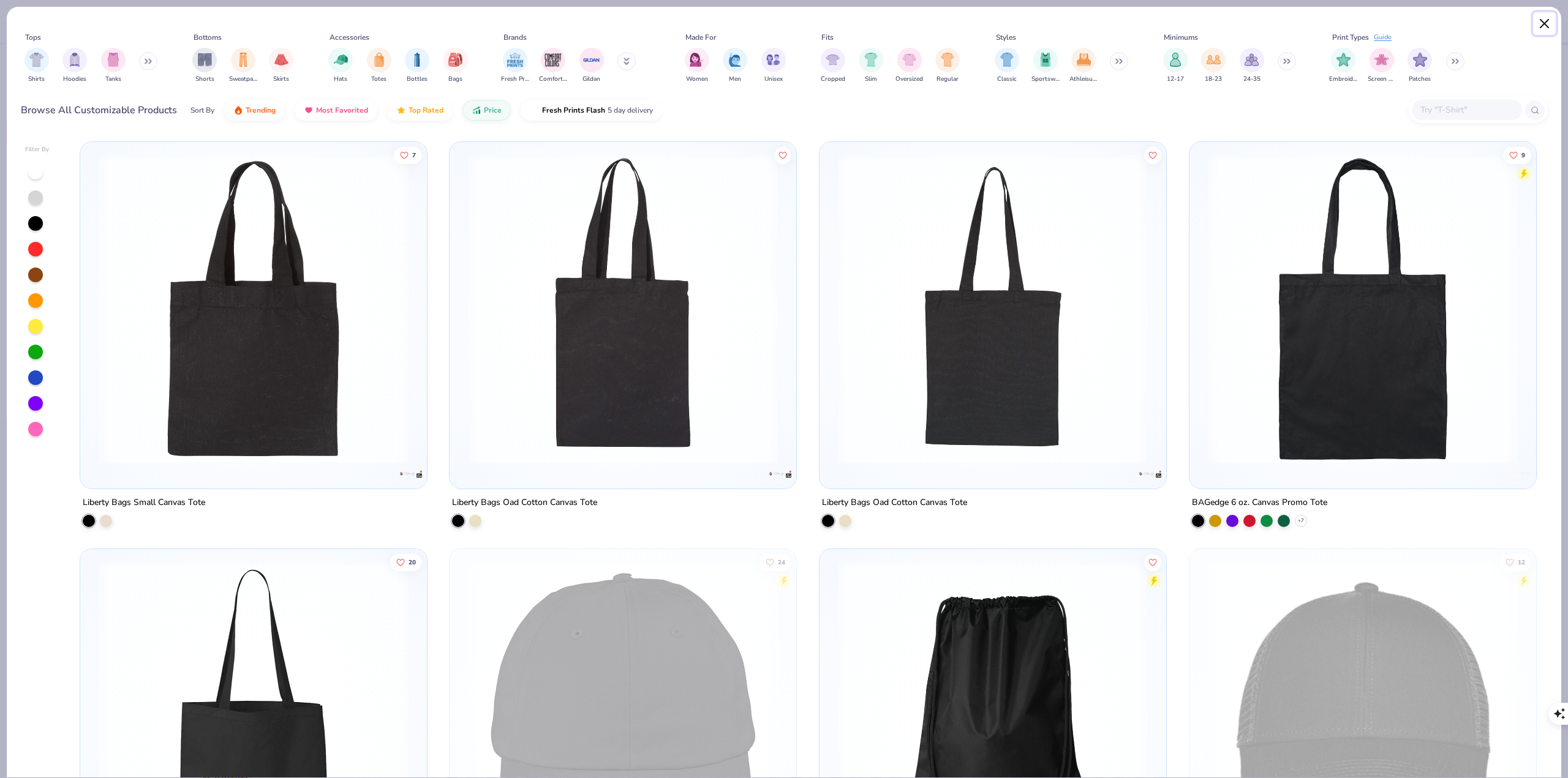
click at [1473, 23] on button "Close" at bounding box center [1545, 23] width 23 height 23
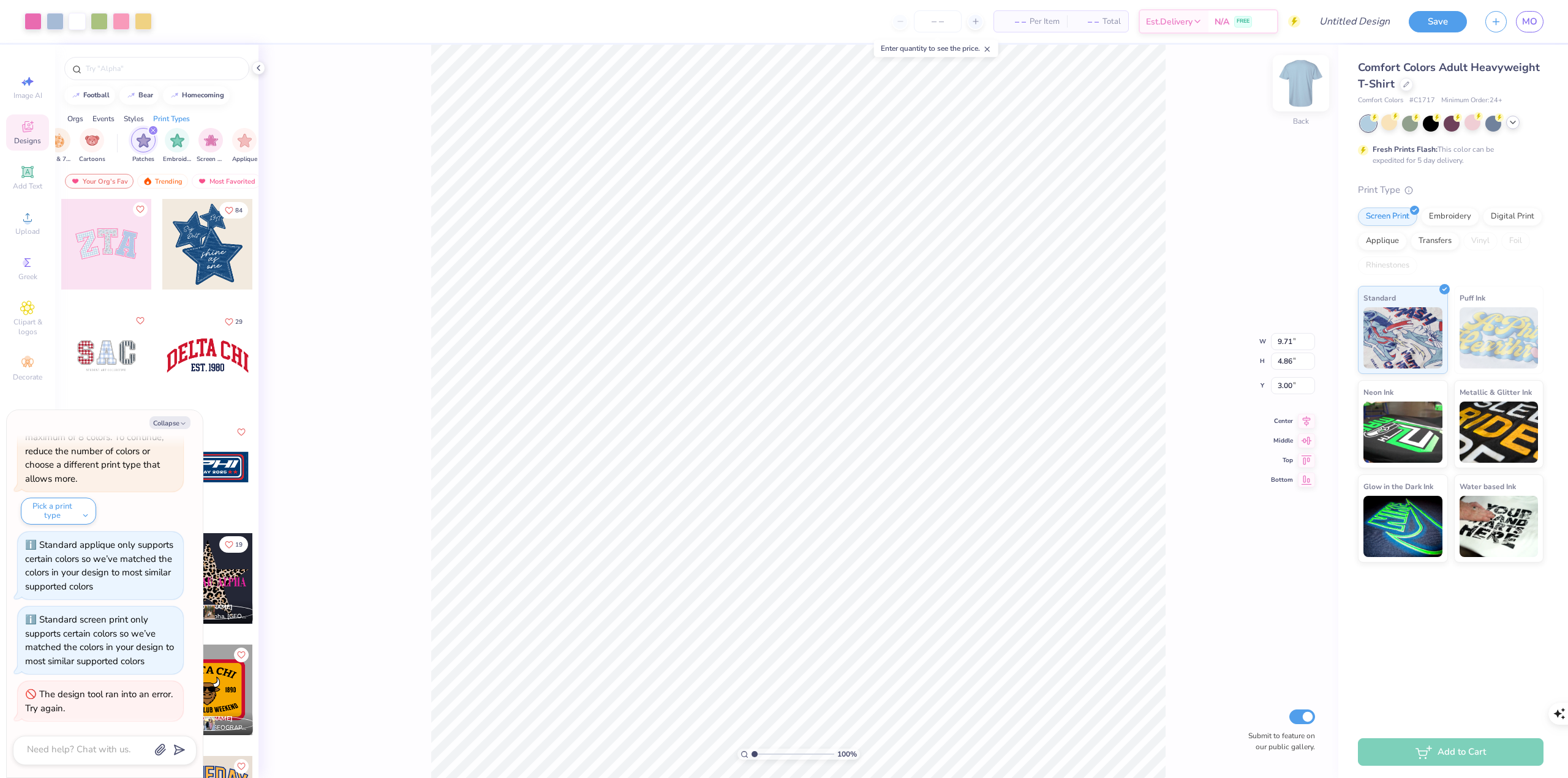
click at [1302, 107] on img at bounding box center [1301, 83] width 49 height 49
click at [1302, 95] on img at bounding box center [1301, 83] width 24 height 24
click at [30, 326] on span "Clipart & logos" at bounding box center [28, 327] width 43 height 20
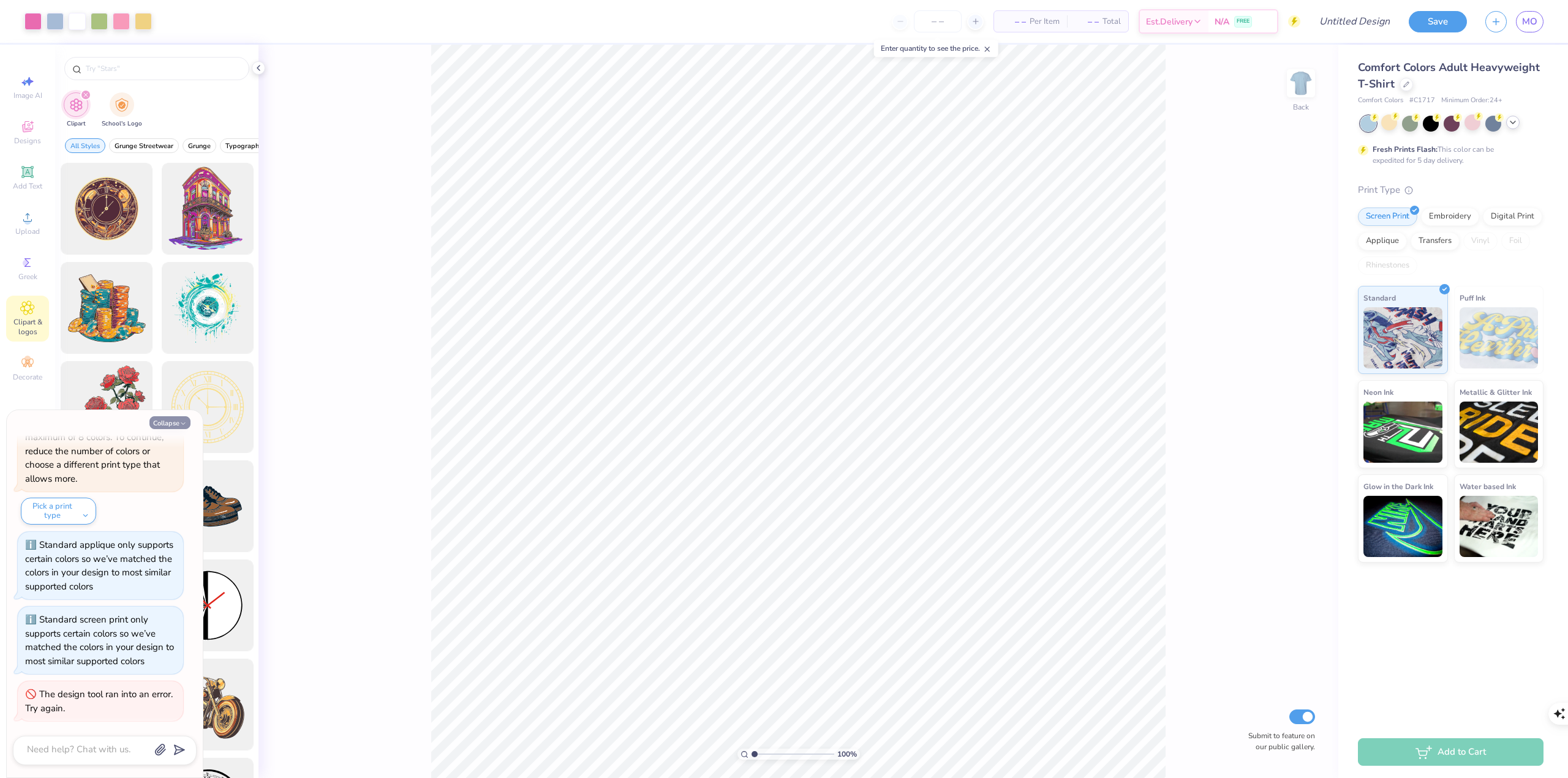
click at [174, 422] on button "Collapse" at bounding box center [170, 422] width 41 height 13
type textarea "x"
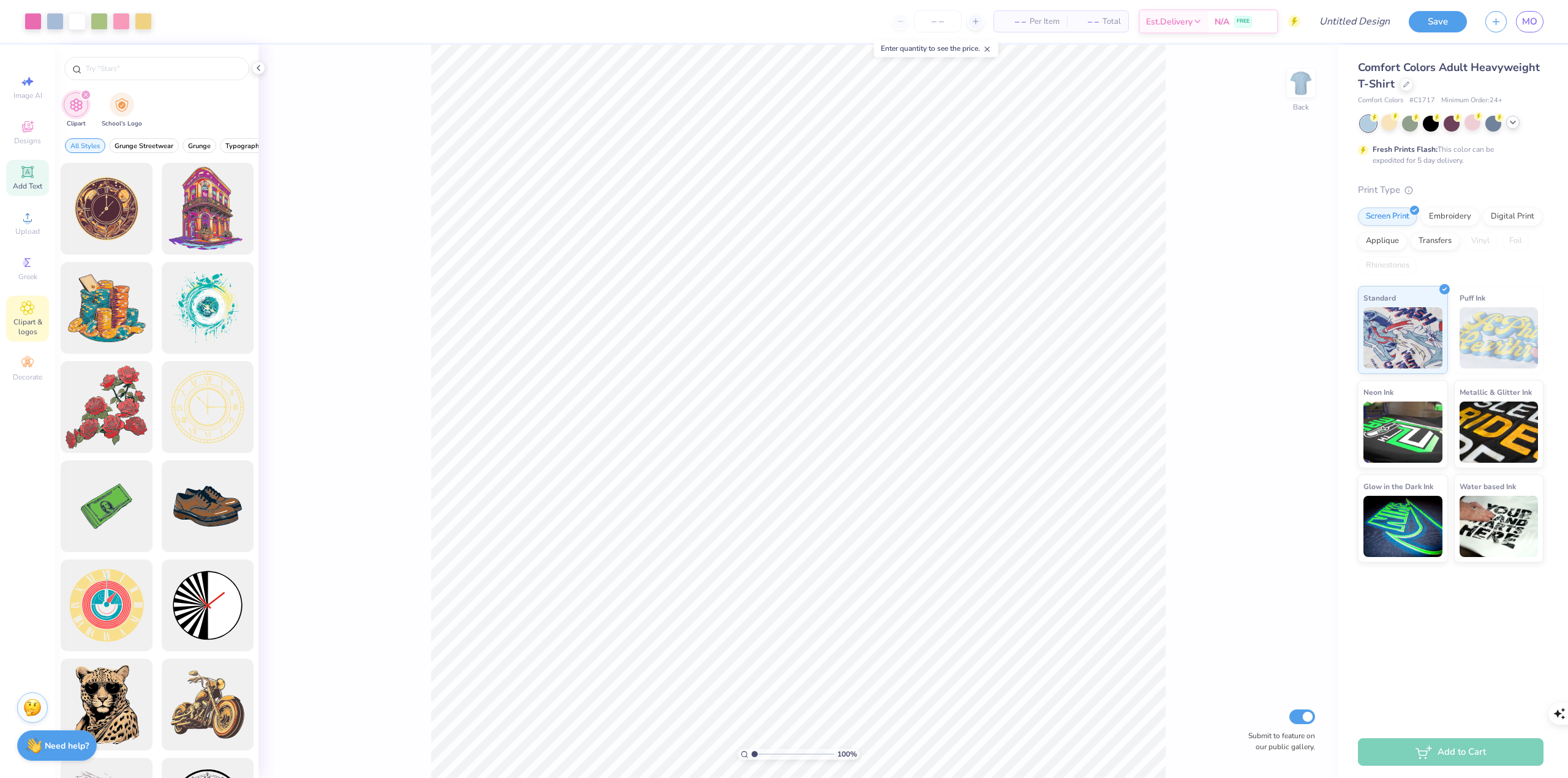
click at [31, 180] on div "Add Text" at bounding box center [28, 178] width 43 height 36
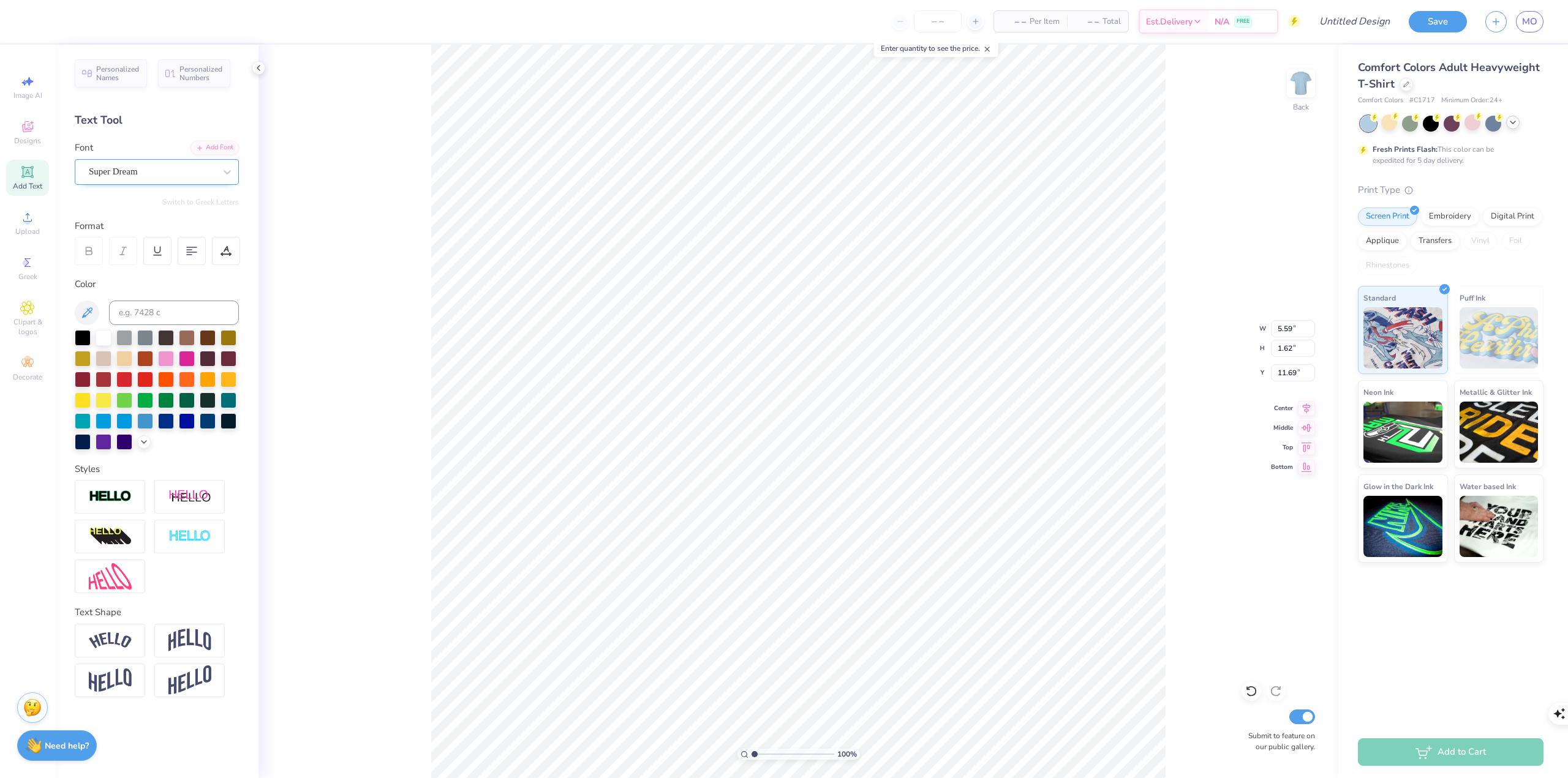
click at [190, 164] on div at bounding box center [152, 171] width 126 height 16
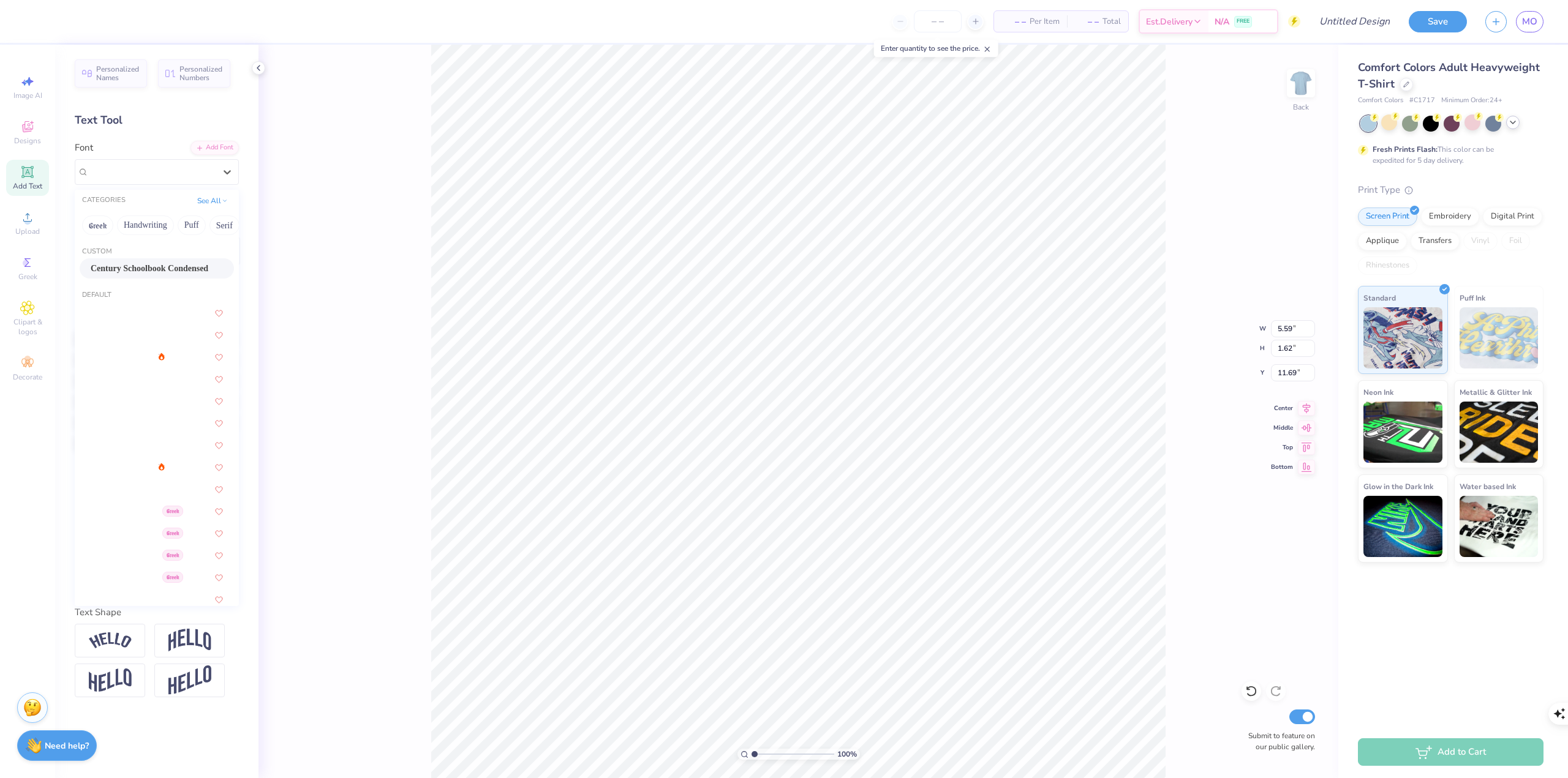
click at [185, 265] on div "Century Schoolbook Condensed" at bounding box center [157, 268] width 132 height 13
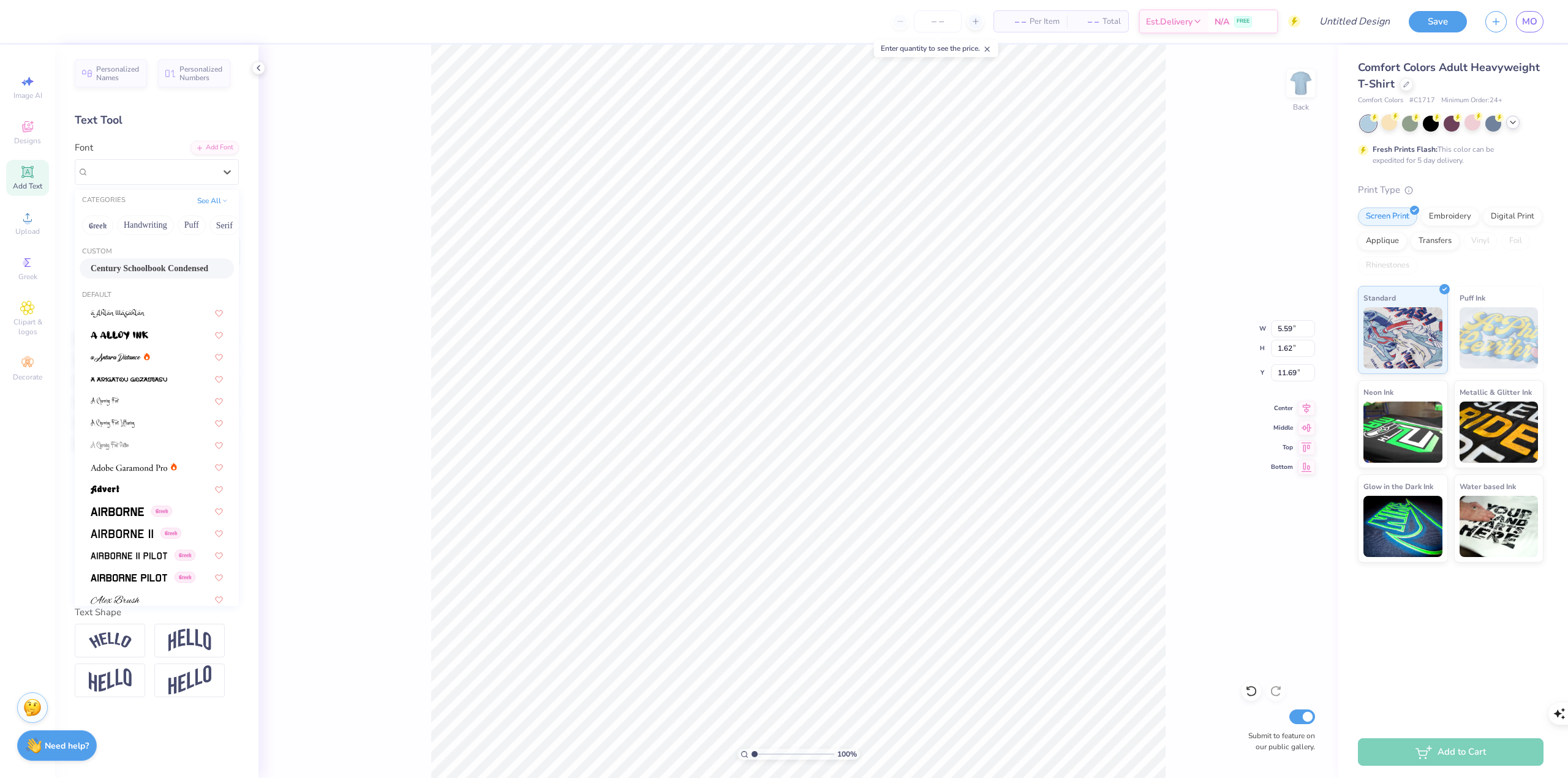
type input "3.90"
type input "1.66"
type input "11.67"
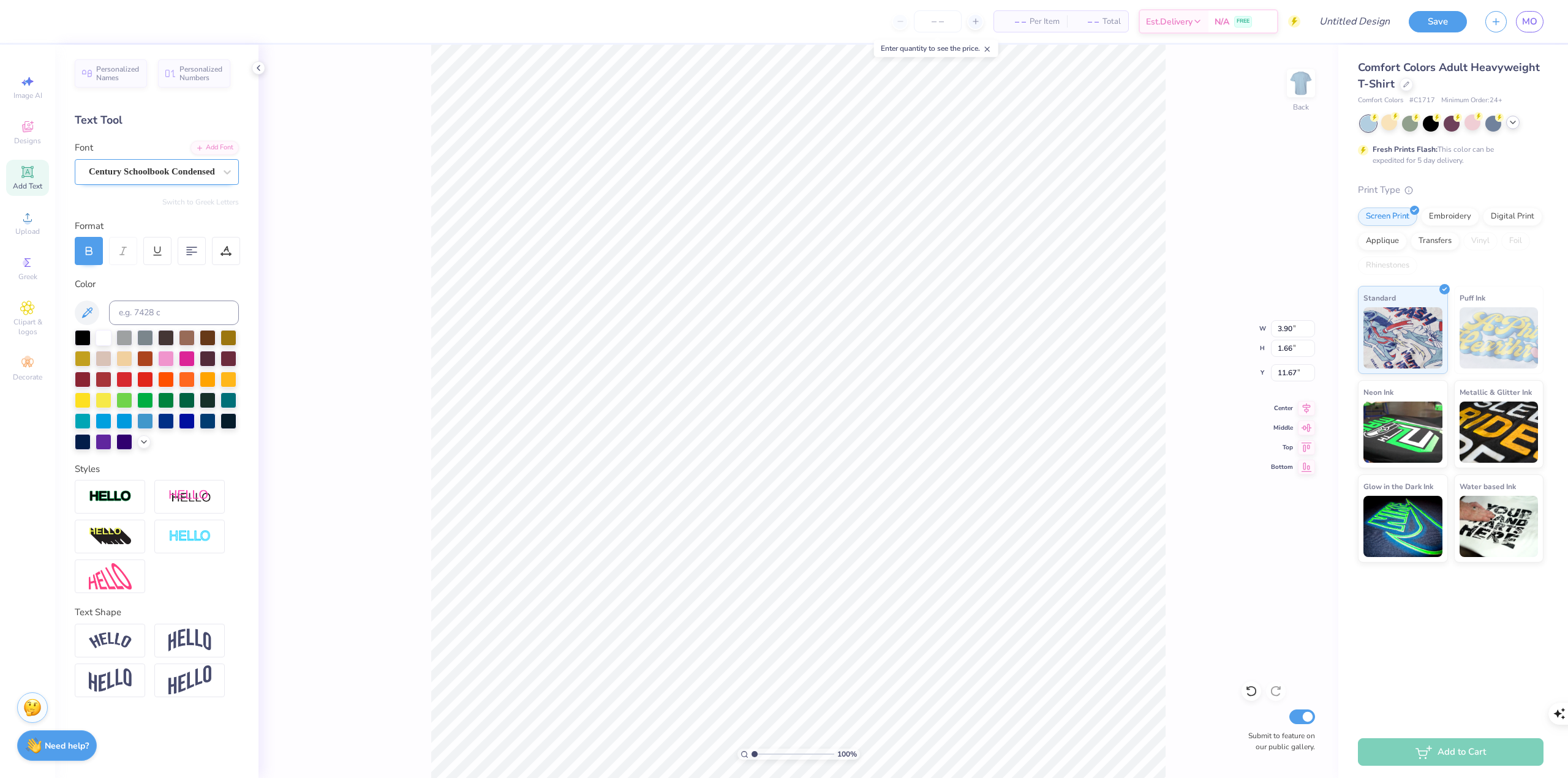
click at [139, 166] on div "Century Schoolbook Condensed" at bounding box center [152, 171] width 129 height 19
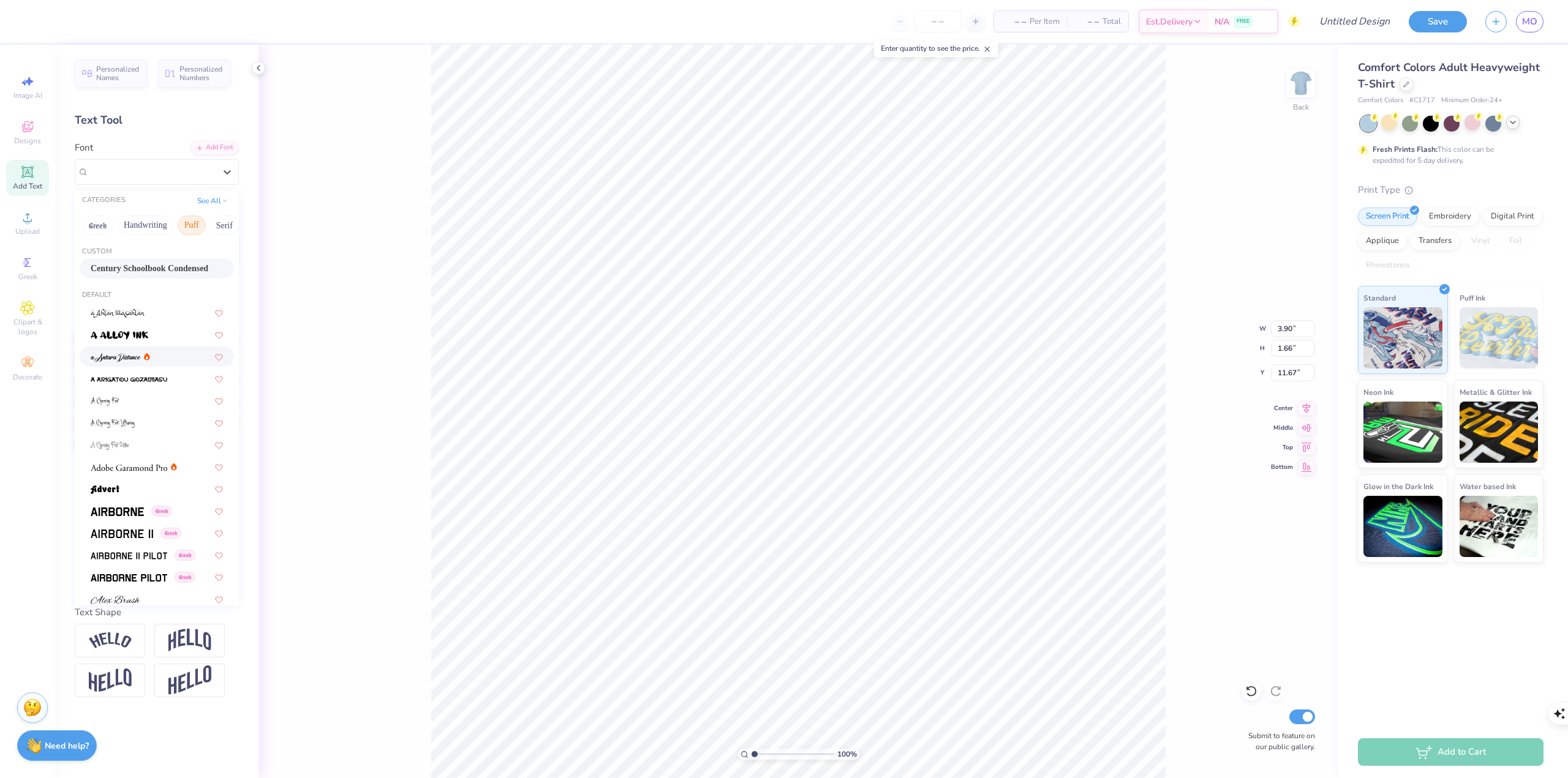
click at [197, 227] on button "Puff" at bounding box center [192, 225] width 28 height 20
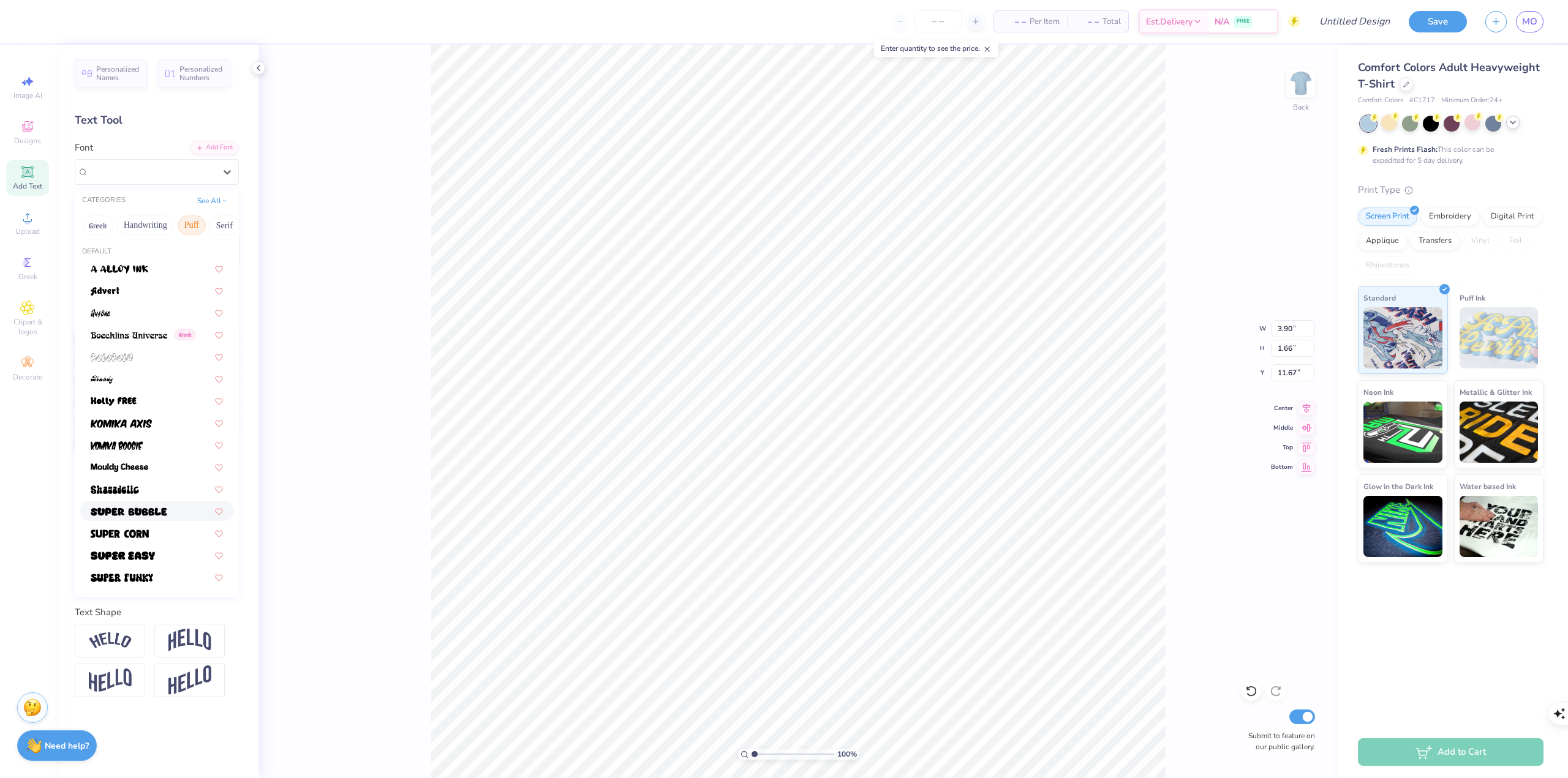
click at [127, 433] on img at bounding box center [129, 512] width 77 height 9
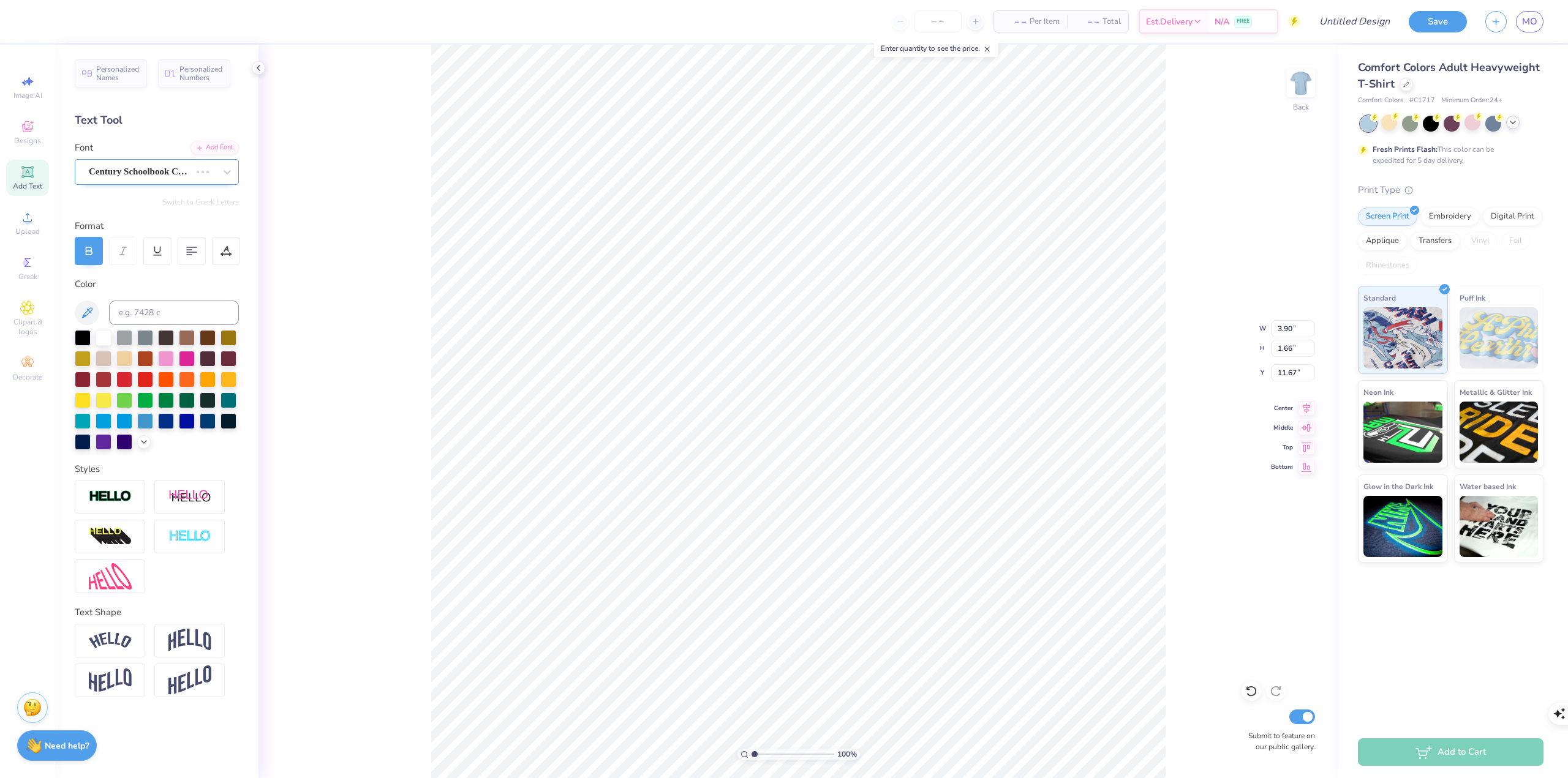
type input "7.17"
type input "2.03"
type input "11.49"
click at [139, 169] on div "Super Bubble" at bounding box center [152, 171] width 129 height 19
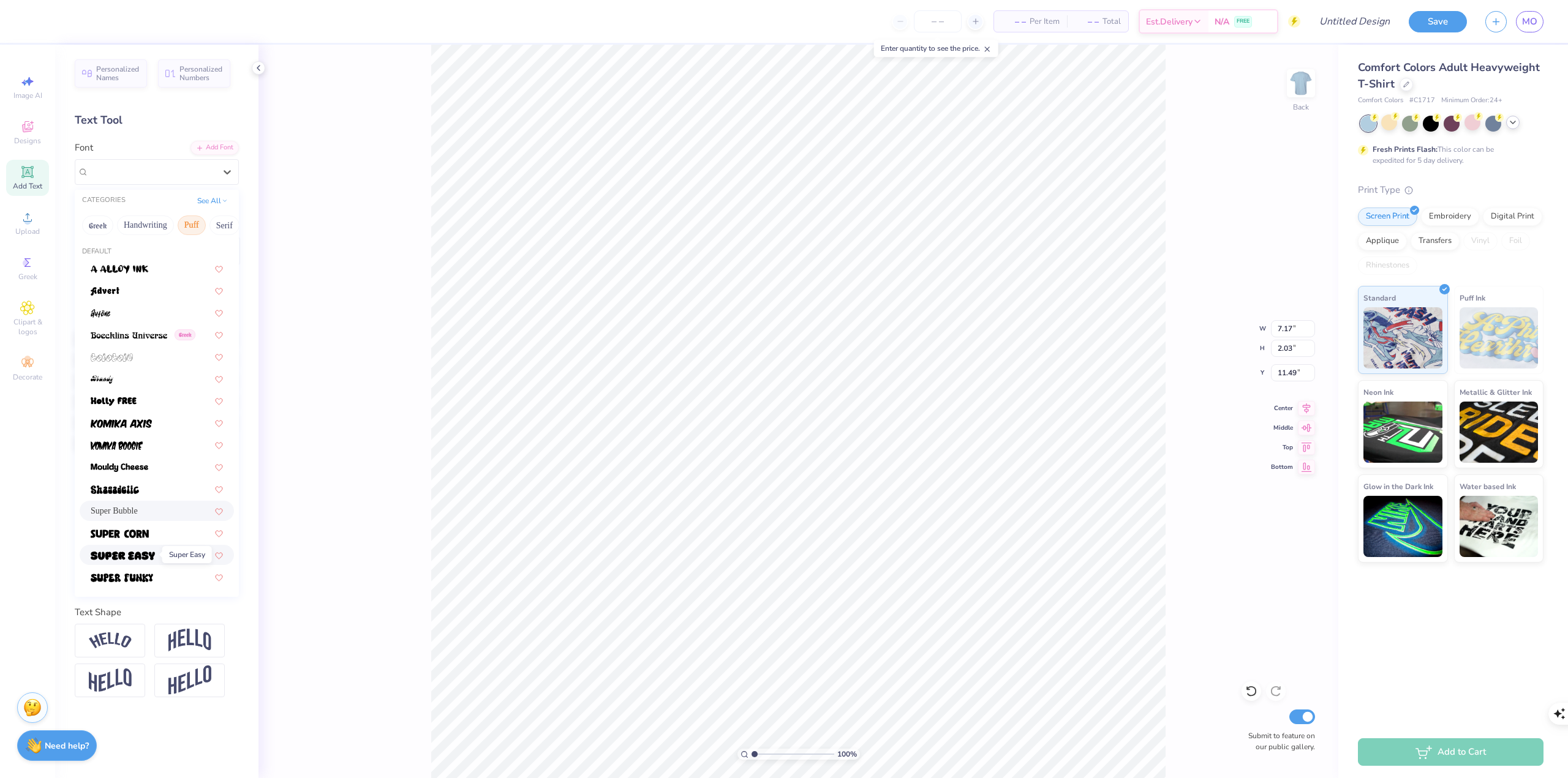
click at [129, 433] on img at bounding box center [122, 556] width 64 height 9
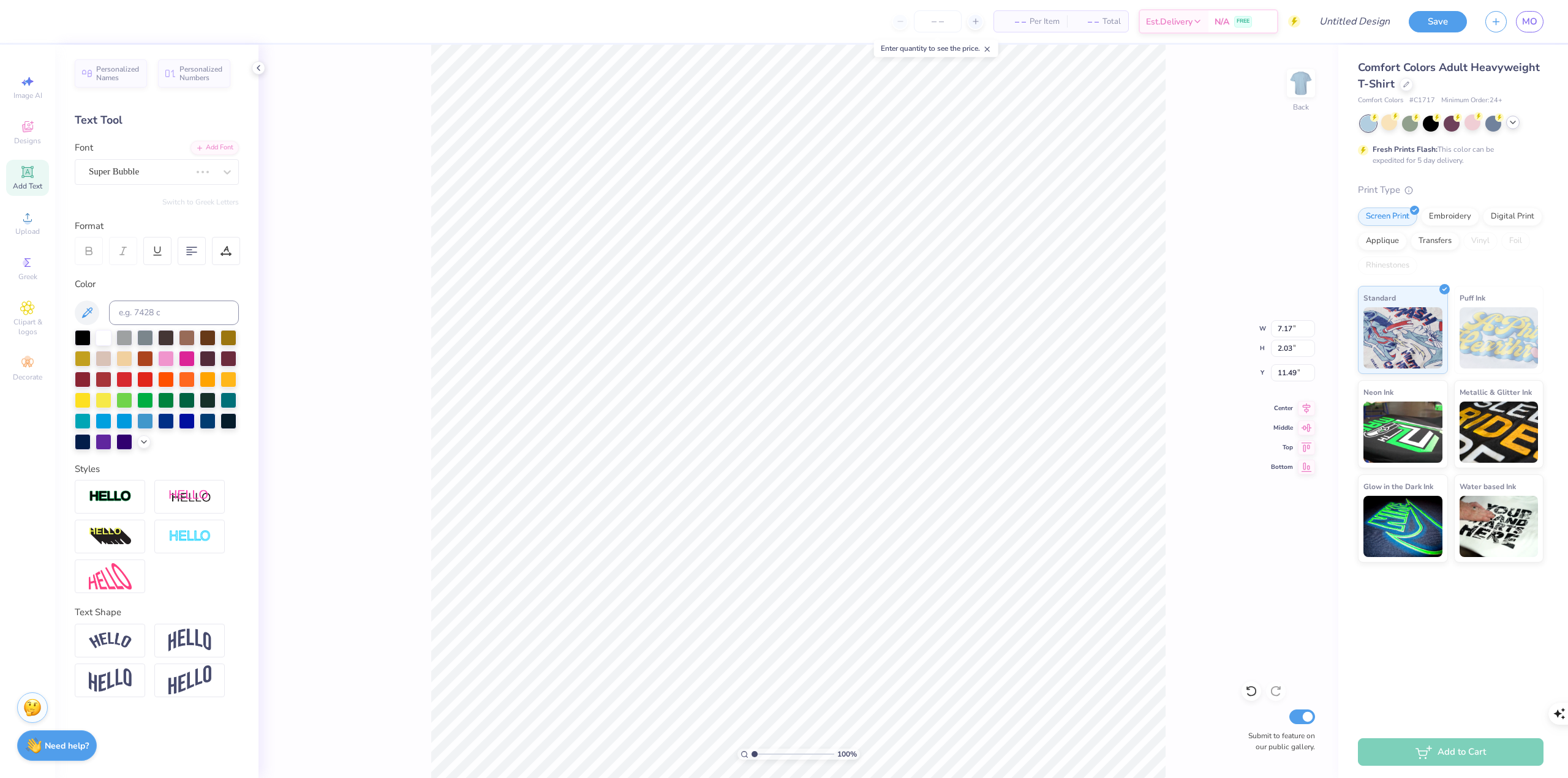
type input "5.41"
type input "1.72"
type input "11.64"
click at [209, 146] on div "Add Font" at bounding box center [215, 146] width 48 height 14
click at [223, 398] on div at bounding box center [228, 399] width 16 height 16
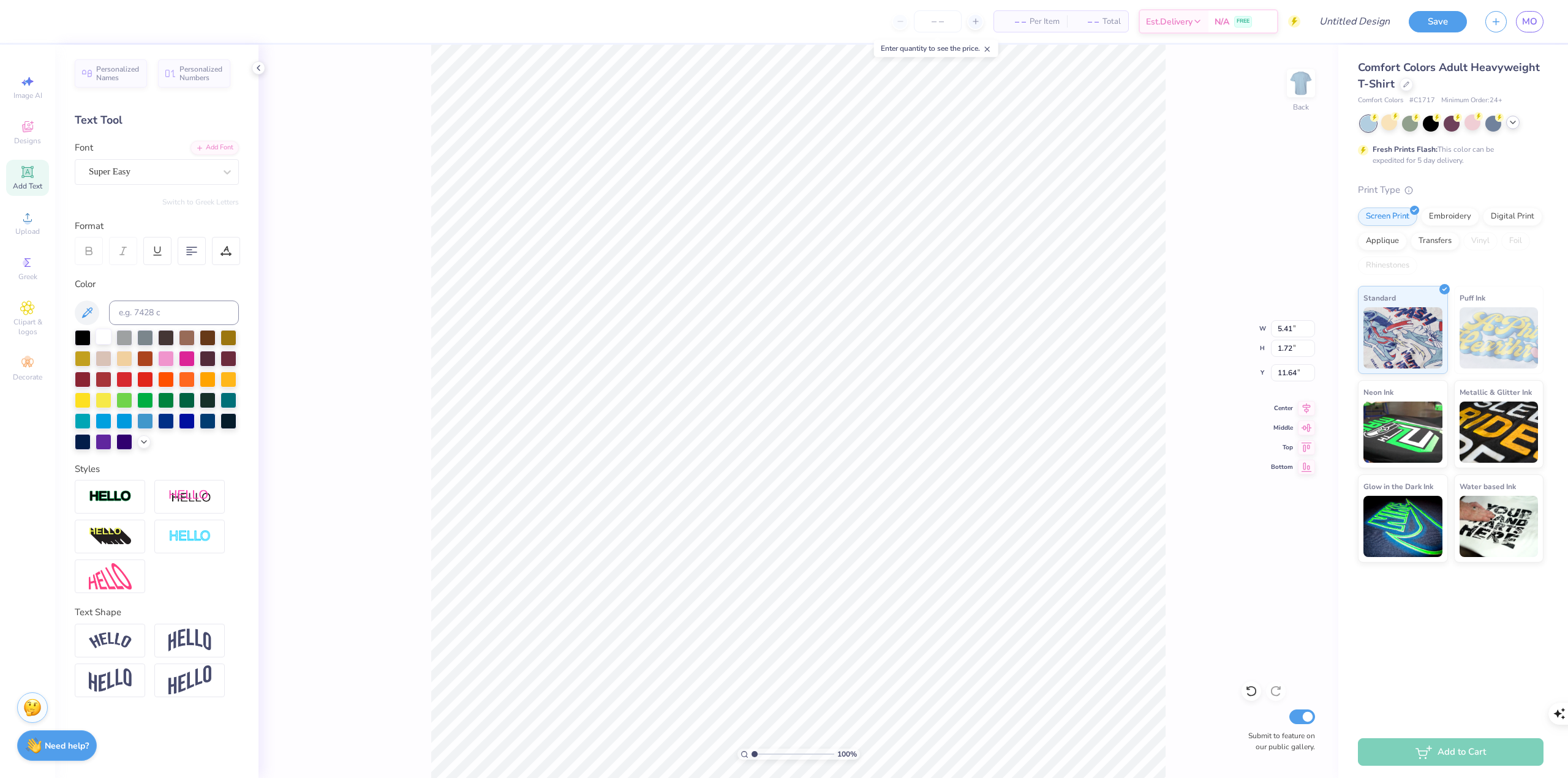
click at [102, 338] on div at bounding box center [103, 336] width 16 height 16
click at [169, 253] on div at bounding box center [157, 251] width 28 height 28
type input "5.43"
type input "2.04"
type input "11.48"
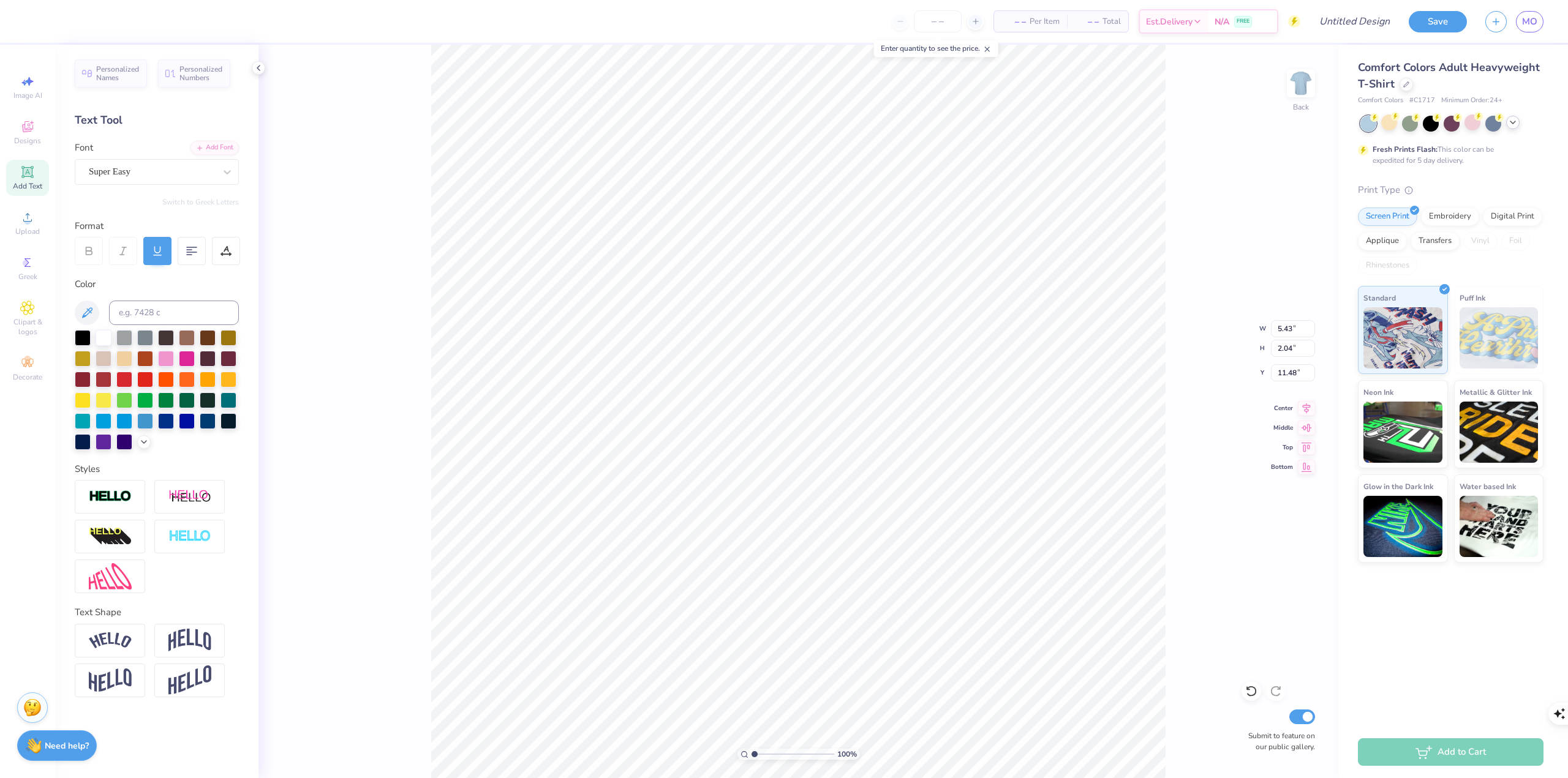
click at [169, 253] on div at bounding box center [157, 251] width 28 height 28
type input "5.41"
type input "1.72"
type input "11.64"
click at [230, 255] on icon at bounding box center [231, 255] width 1 height 1
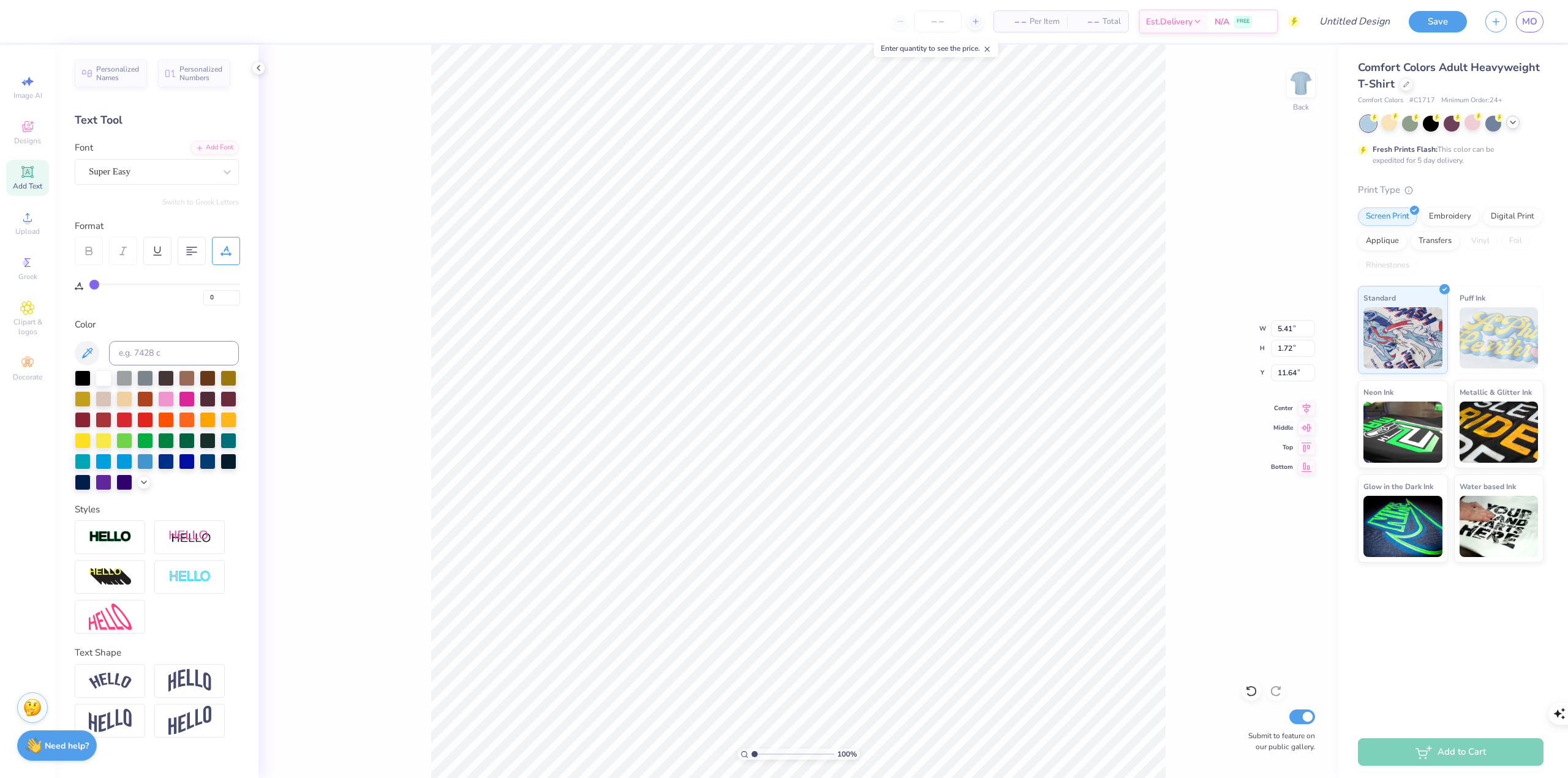
type input "2"
type input "3"
type input "4"
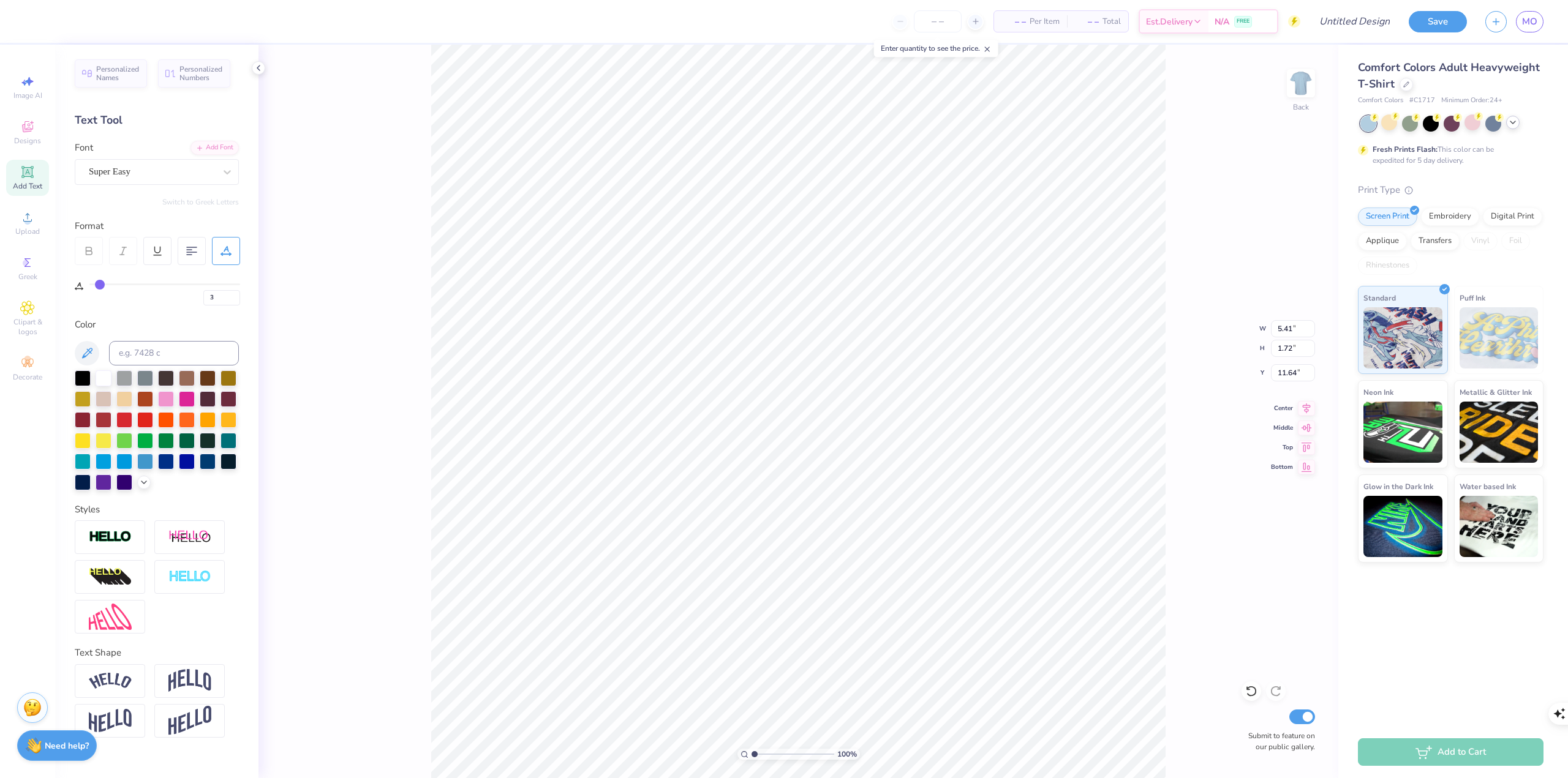
type input "4"
type input "6"
type input "7"
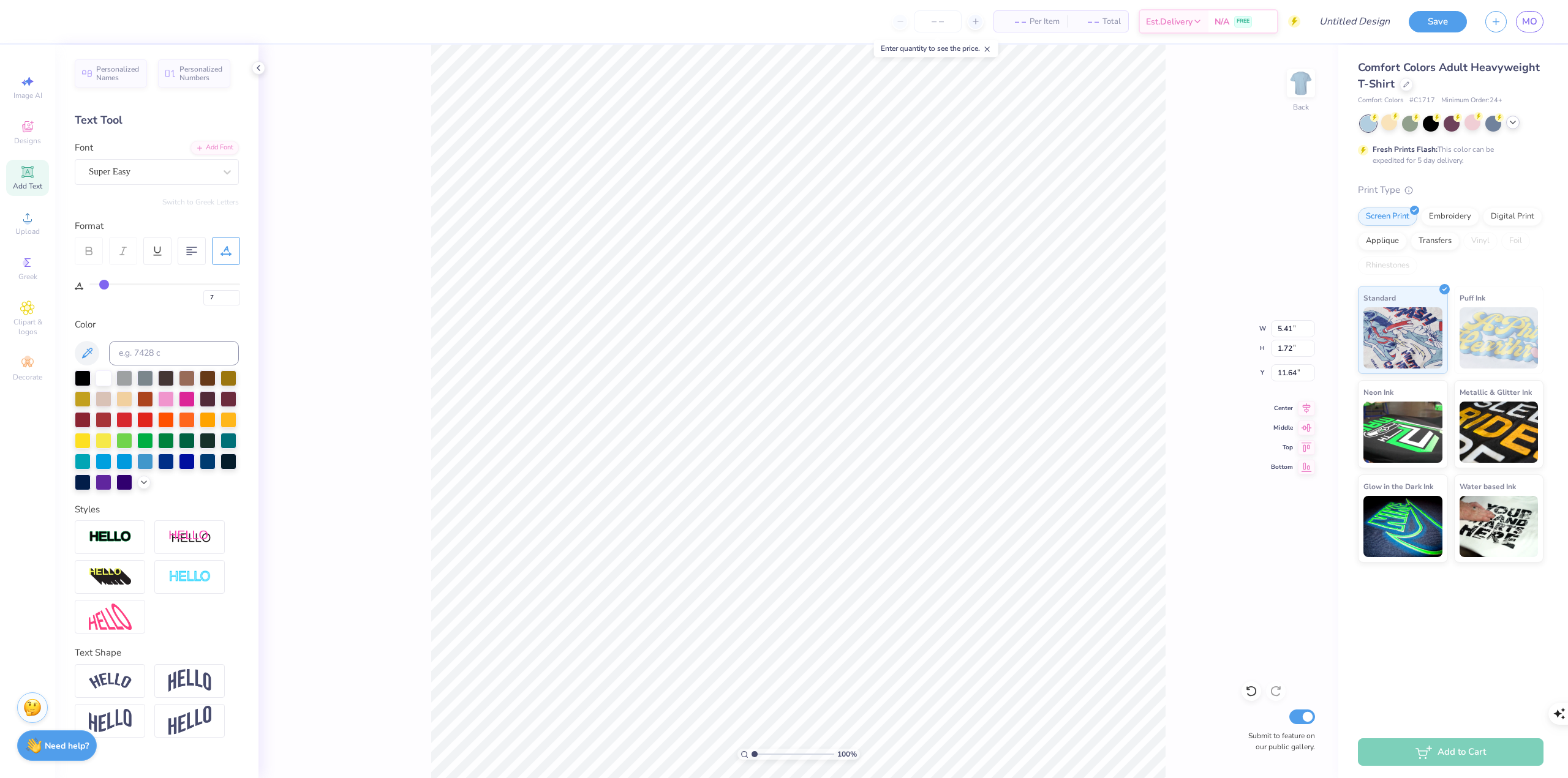
type input "8"
type input "9"
type input "11"
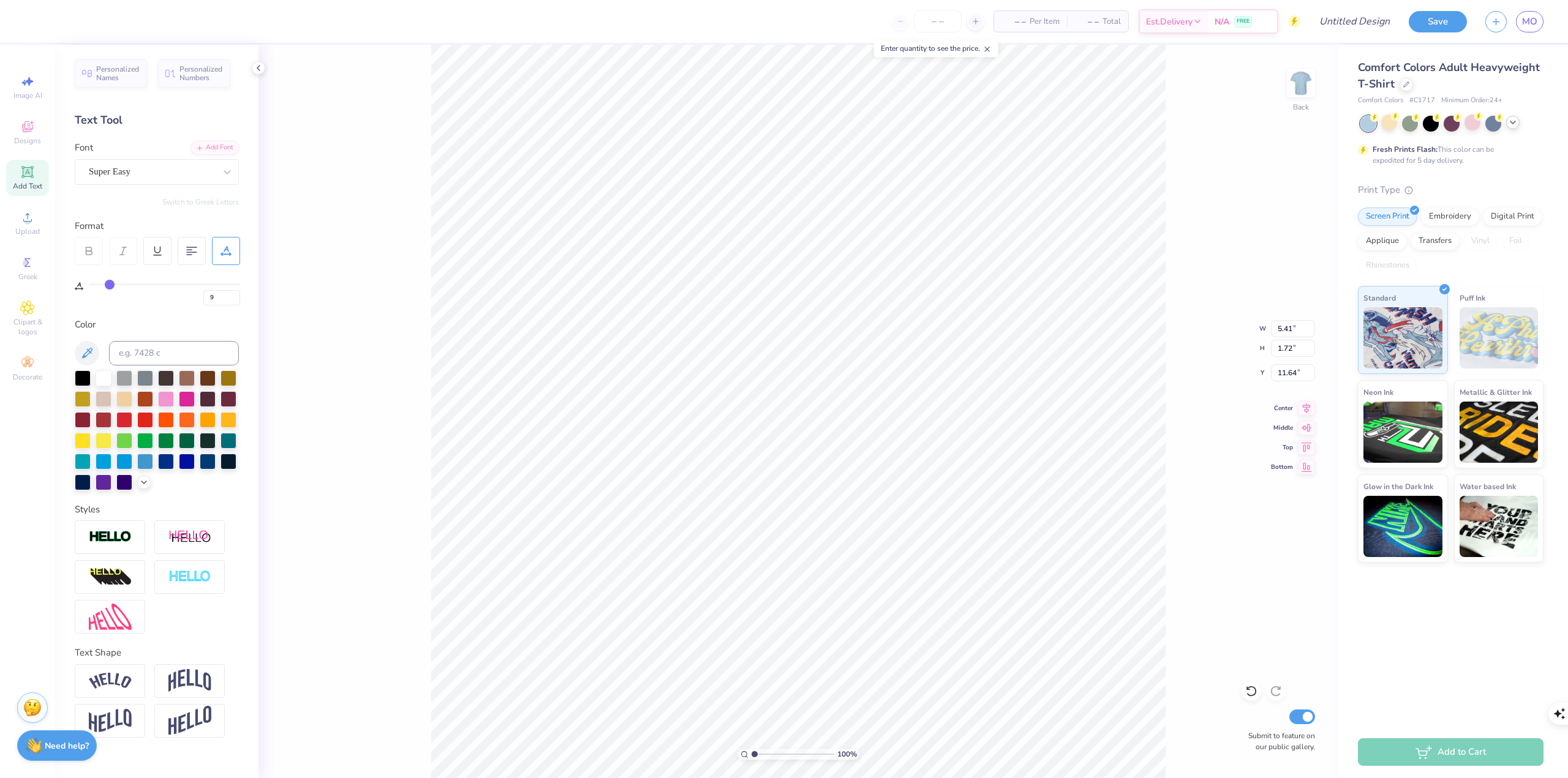
type input "11"
type input "13"
type input "16"
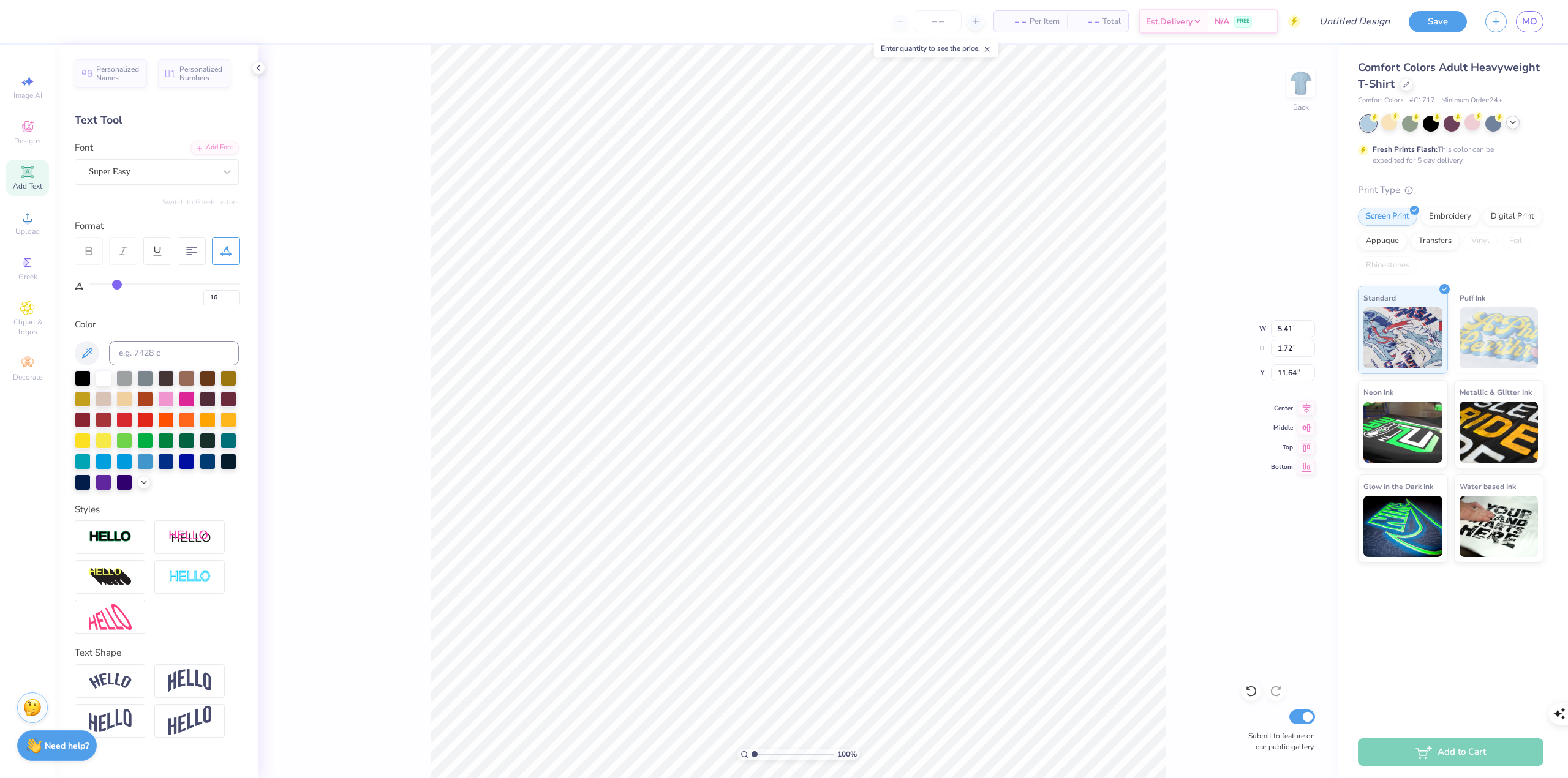
type input "19"
type input "20"
type input "22"
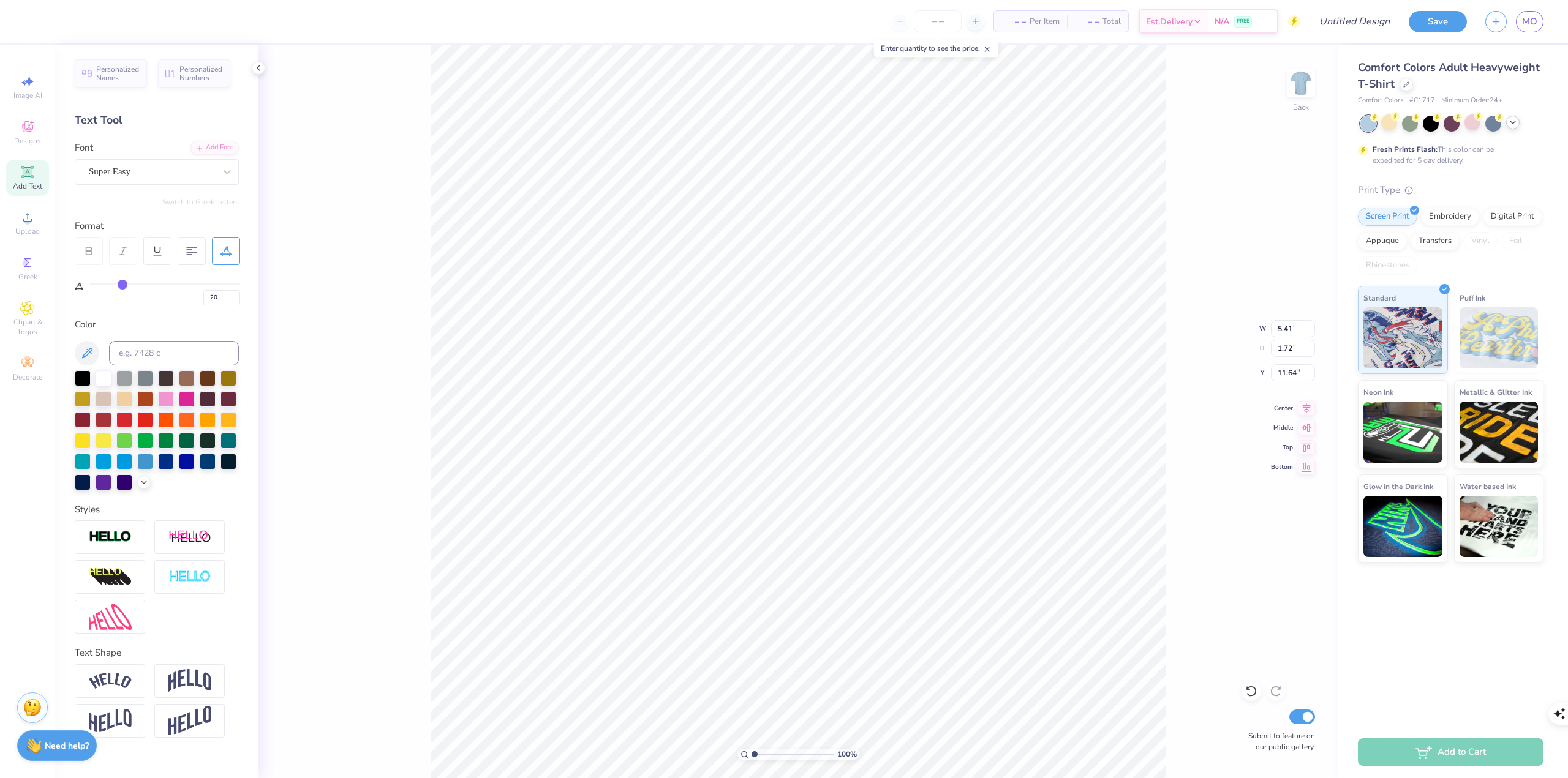
type input "22"
type input "23"
type input "25"
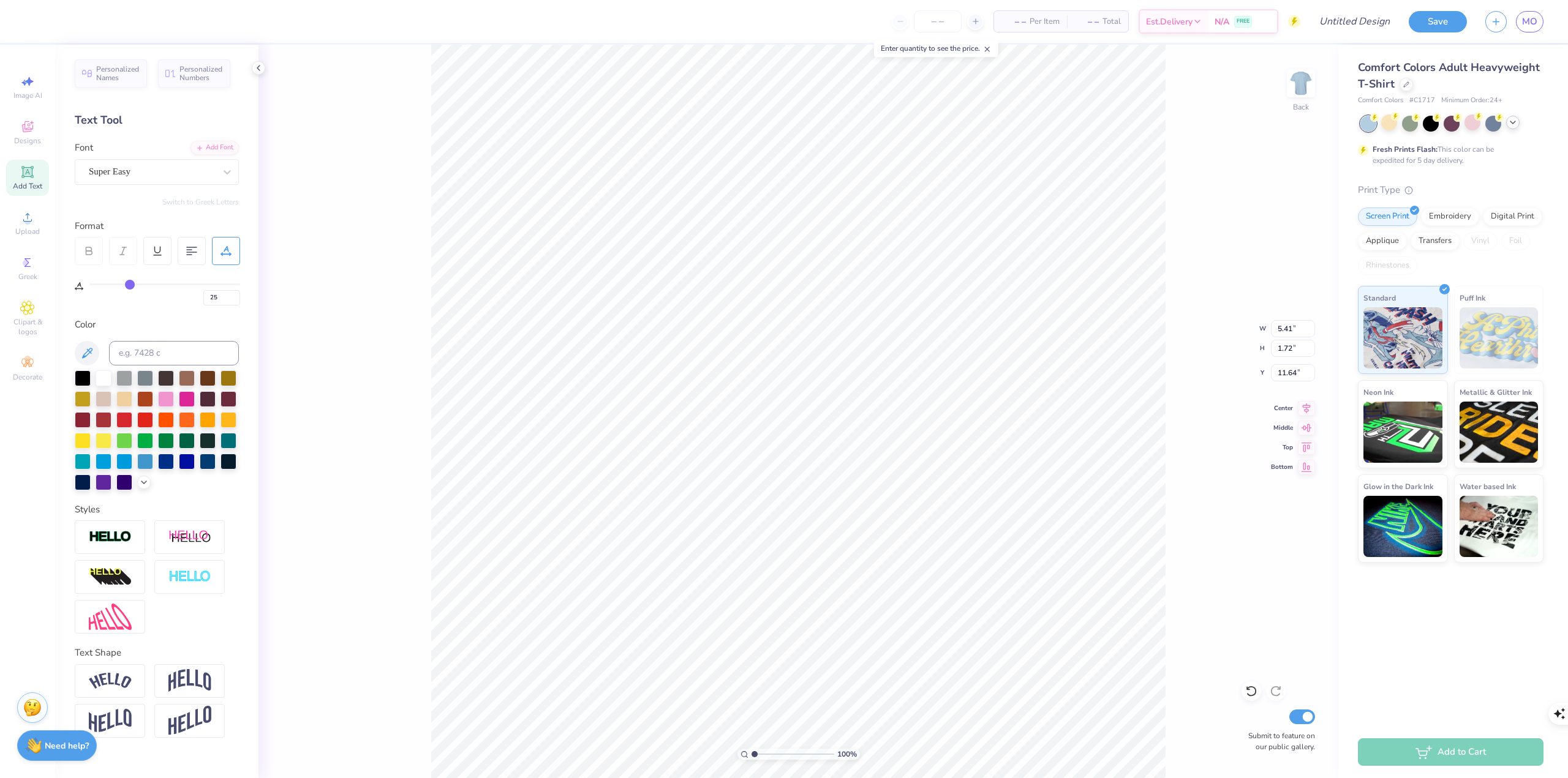
type input "26"
type input "27"
type input "28"
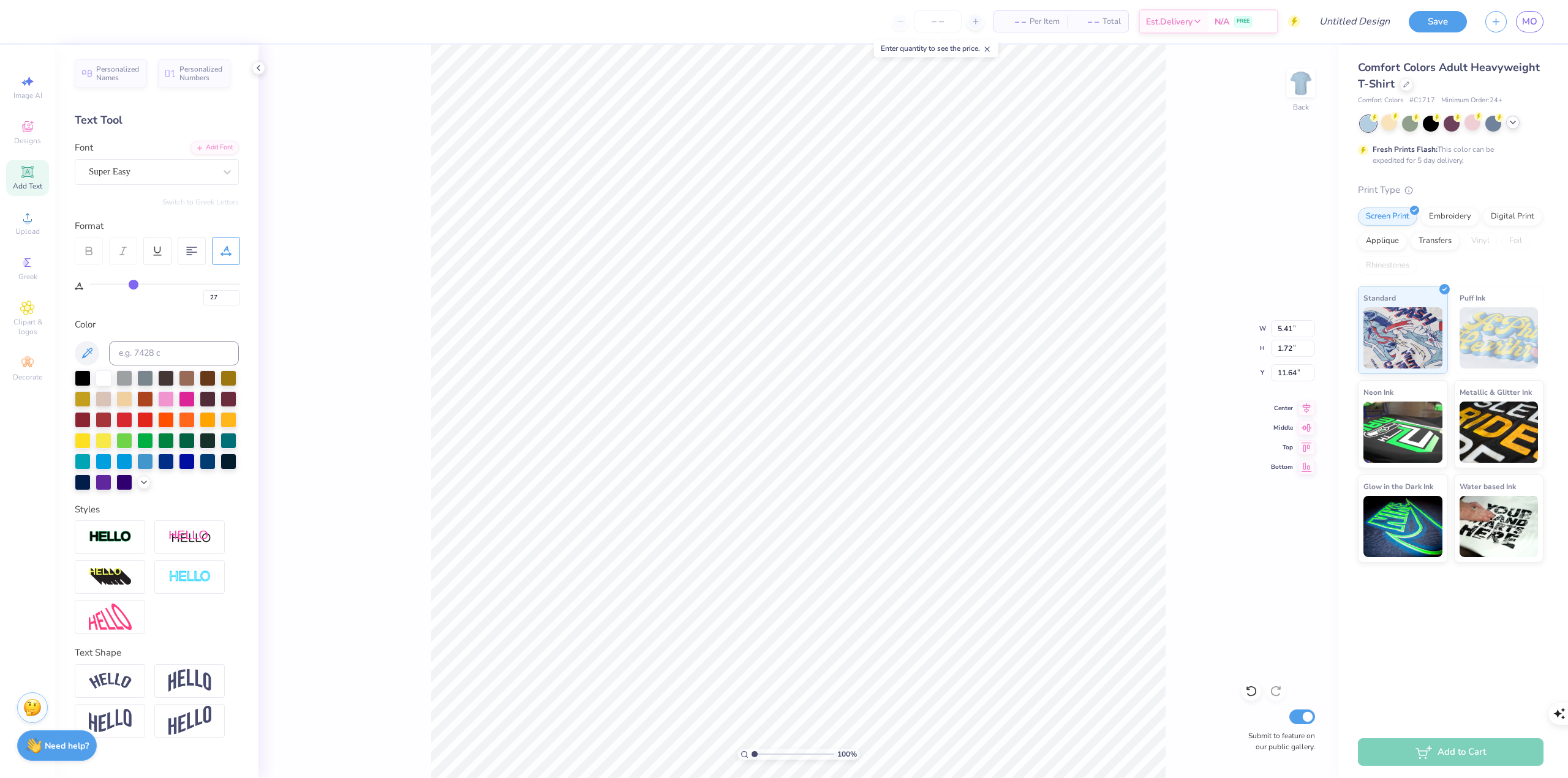
type input "28"
type input "29"
type input "30"
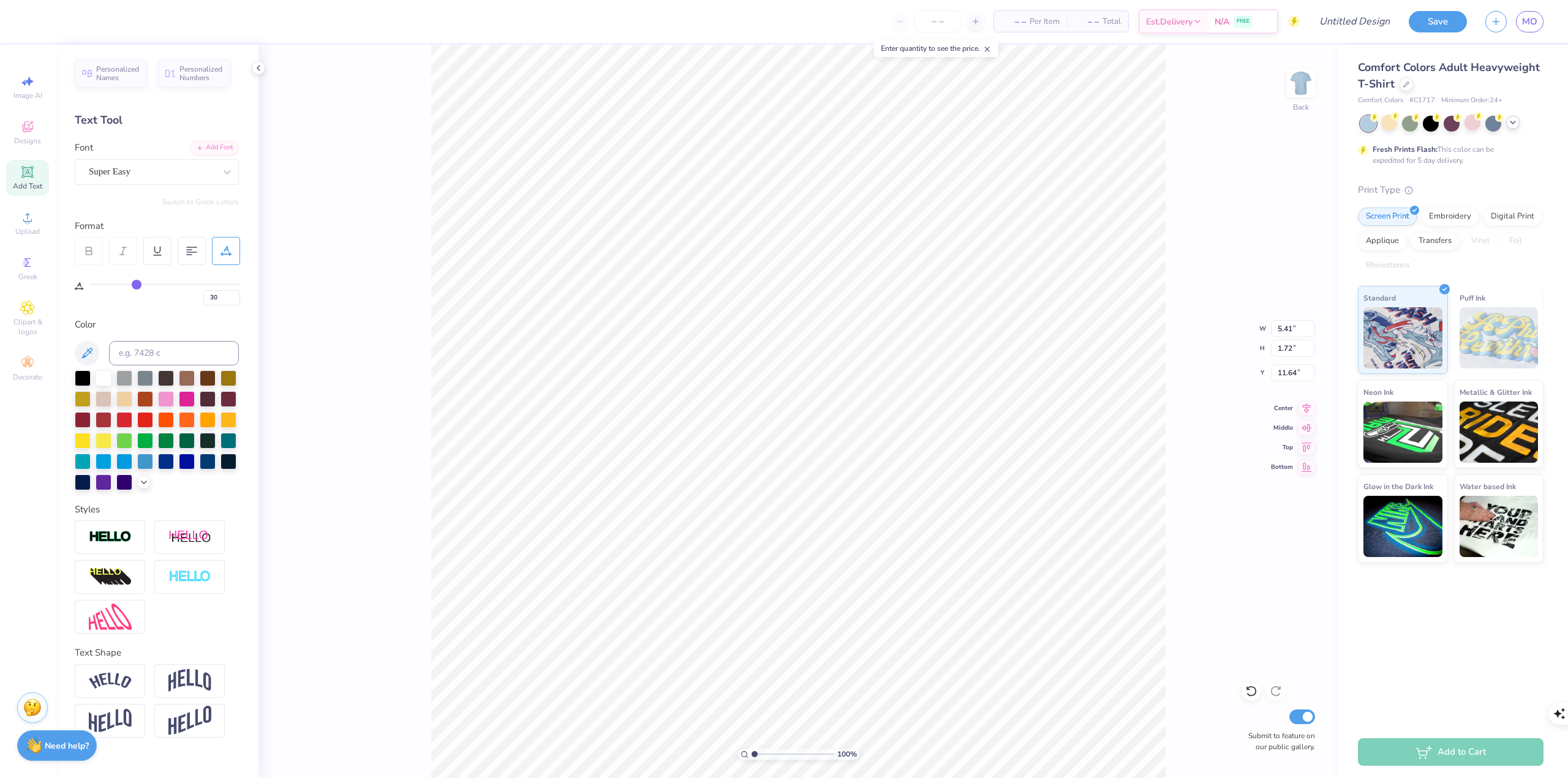
type input "31"
type input "32"
type input "34"
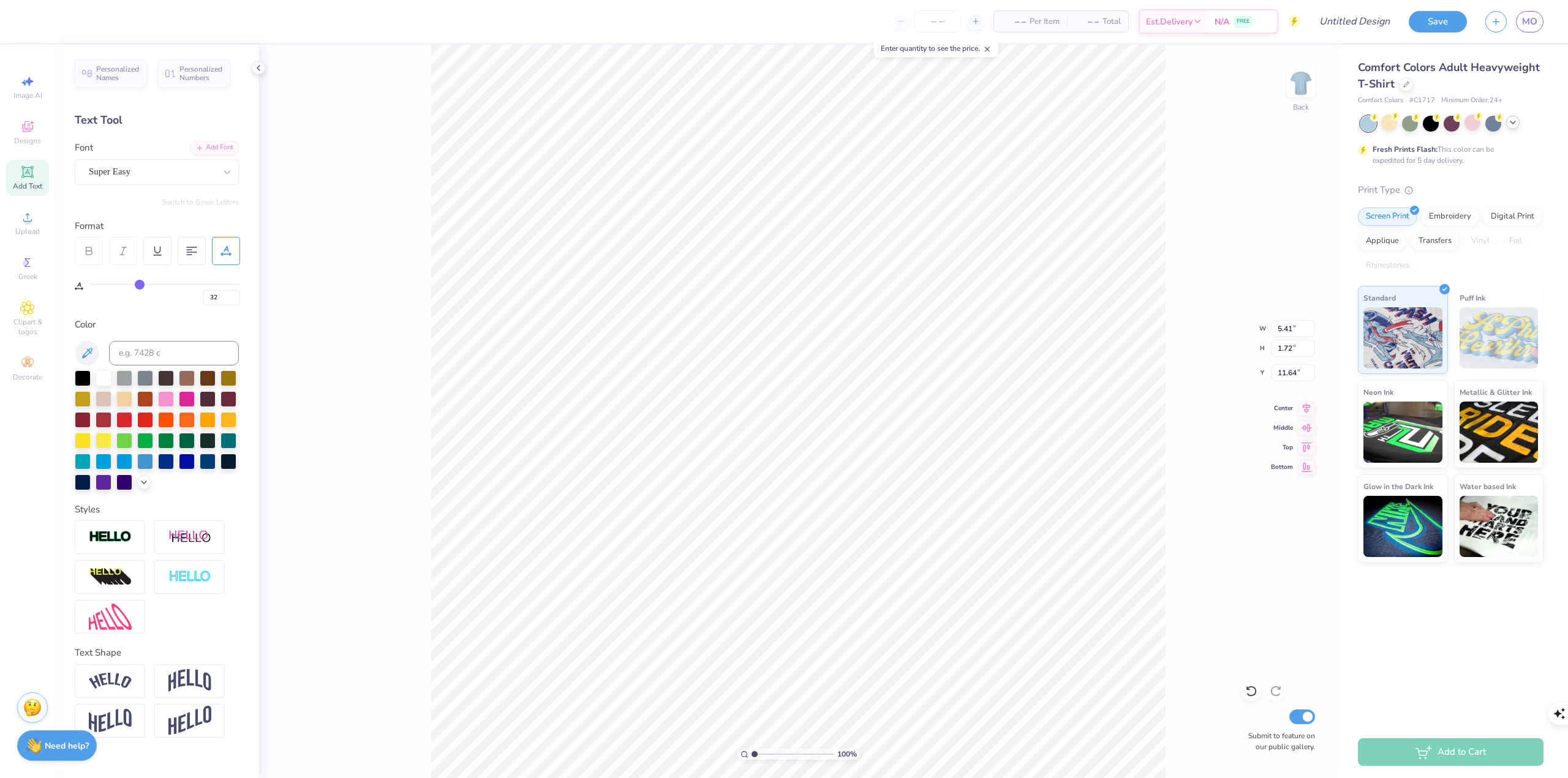
type input "34"
type input "36"
type input "37"
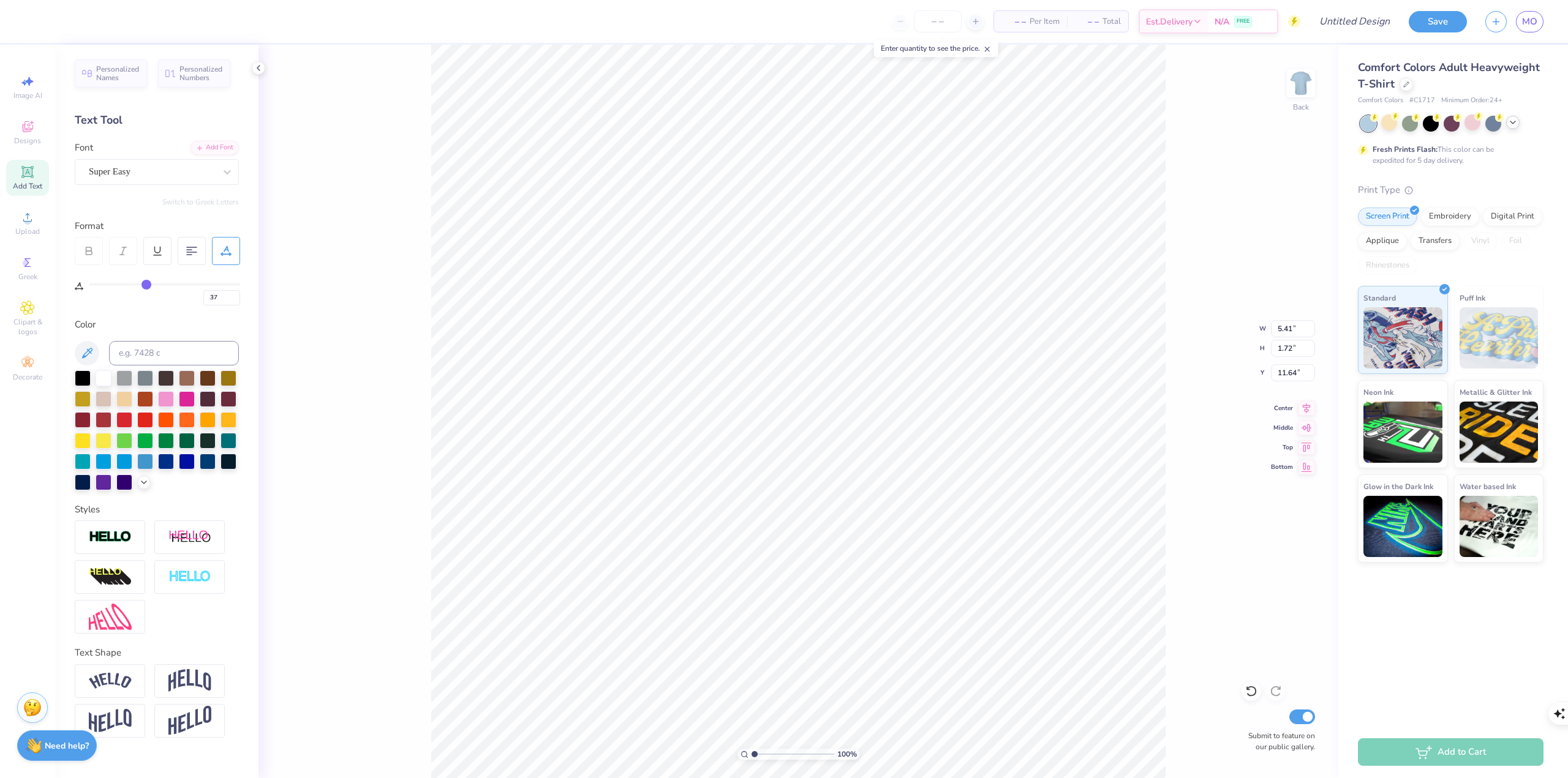
type input "38"
type input "39"
type input "40"
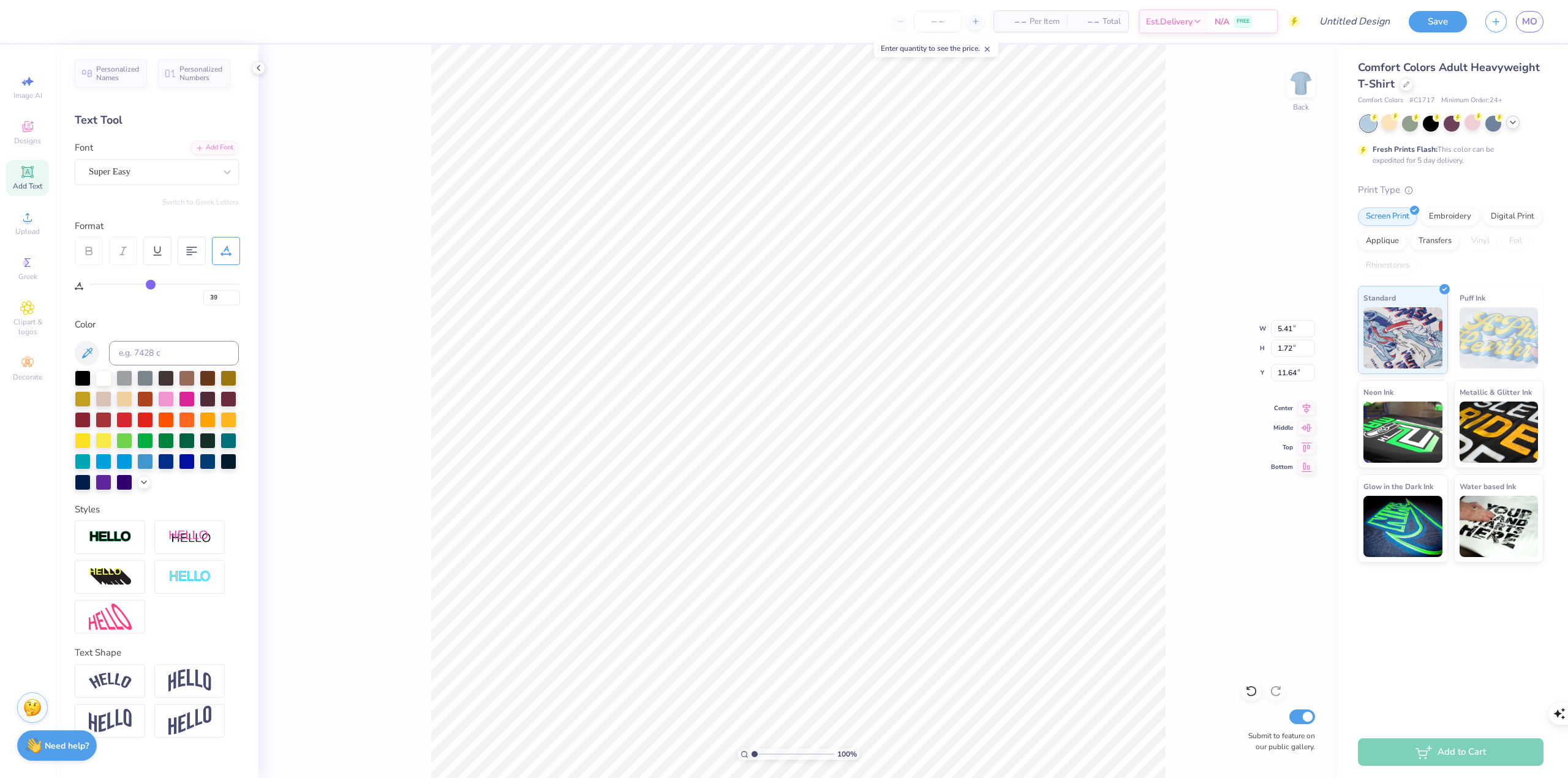
type input "40"
type input "100"
type input "12.34"
type input "99"
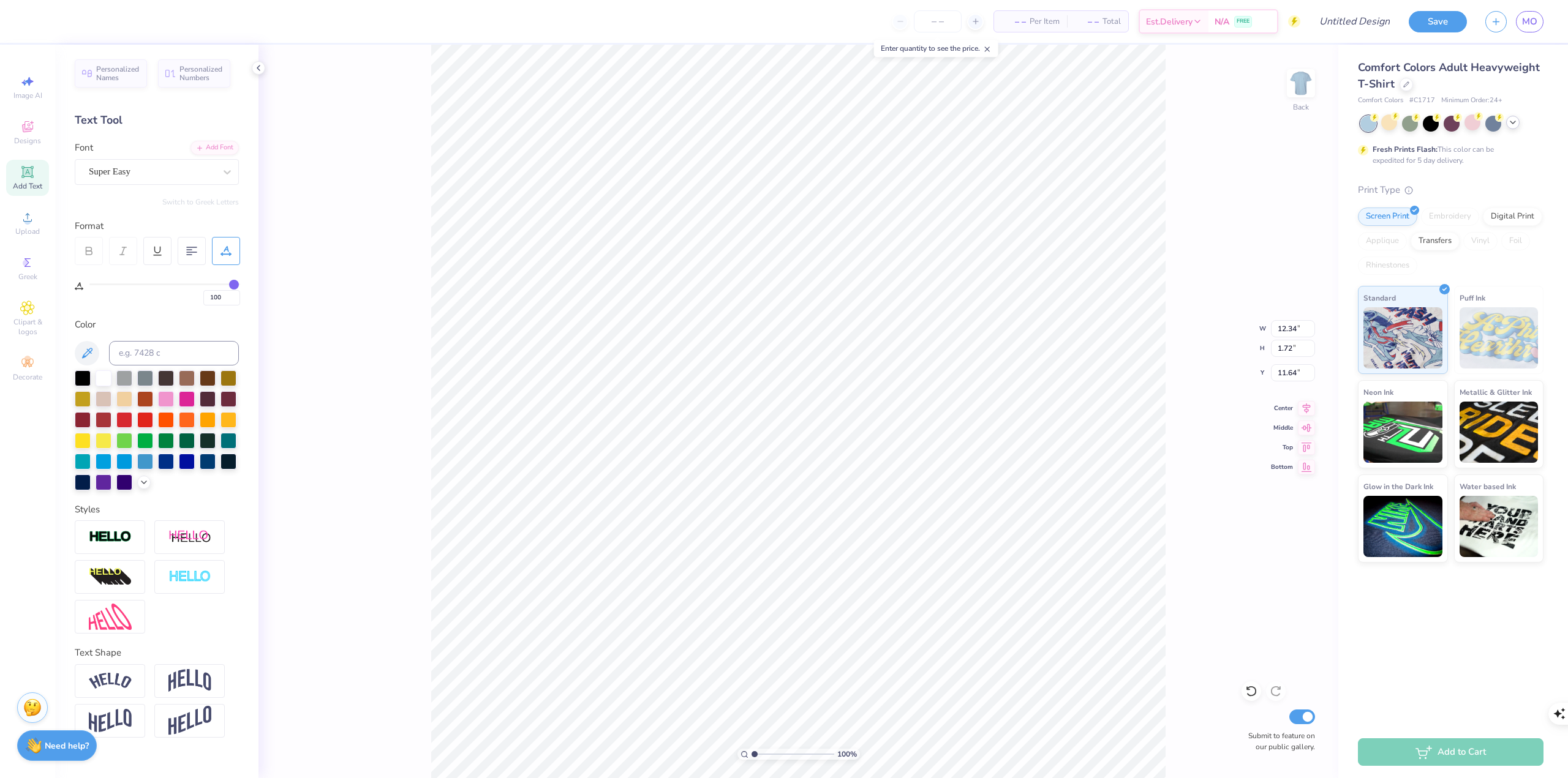
type input "99"
type input "95"
type input "93"
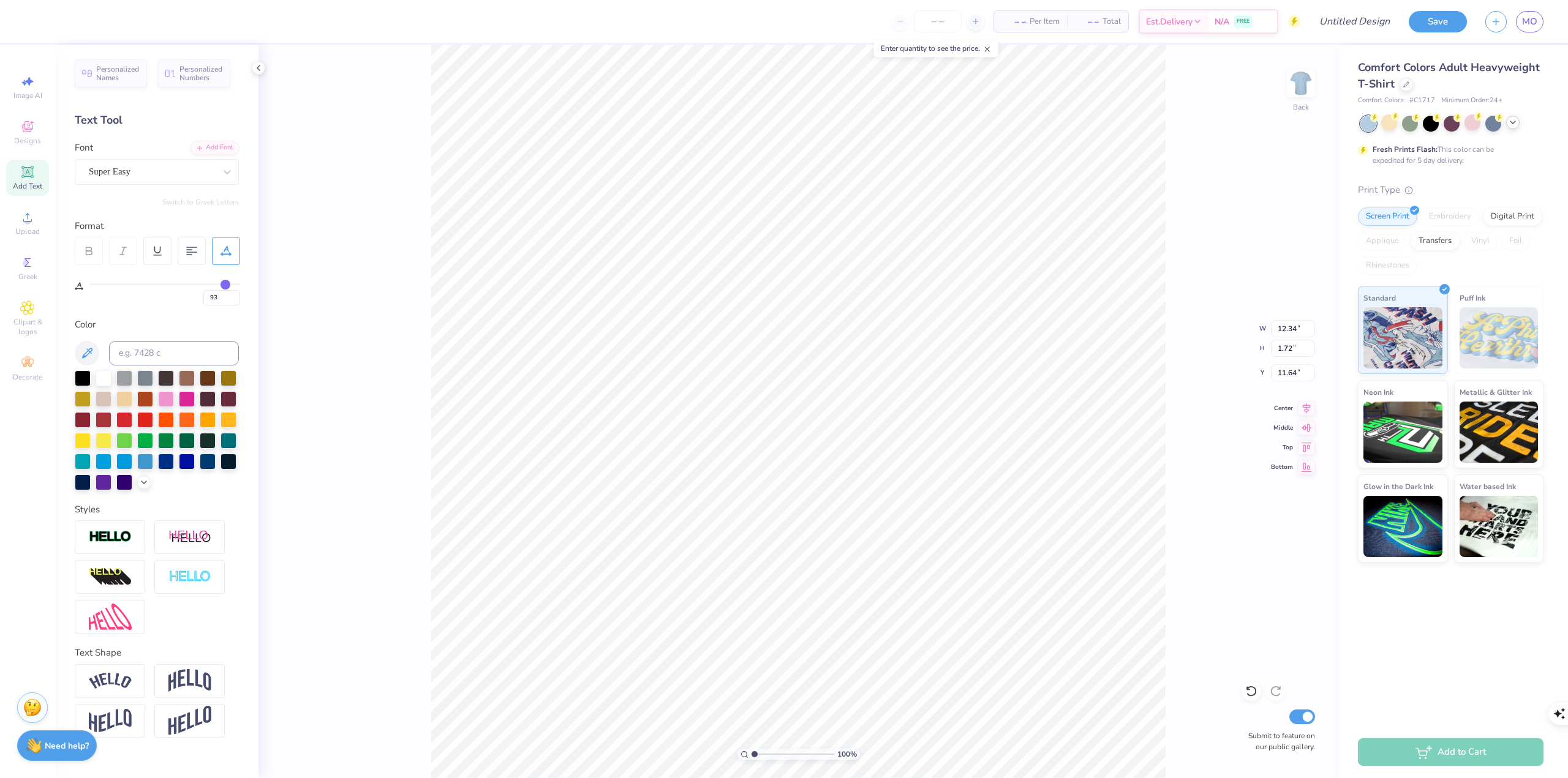
type input "91"
type input "89"
type input "87"
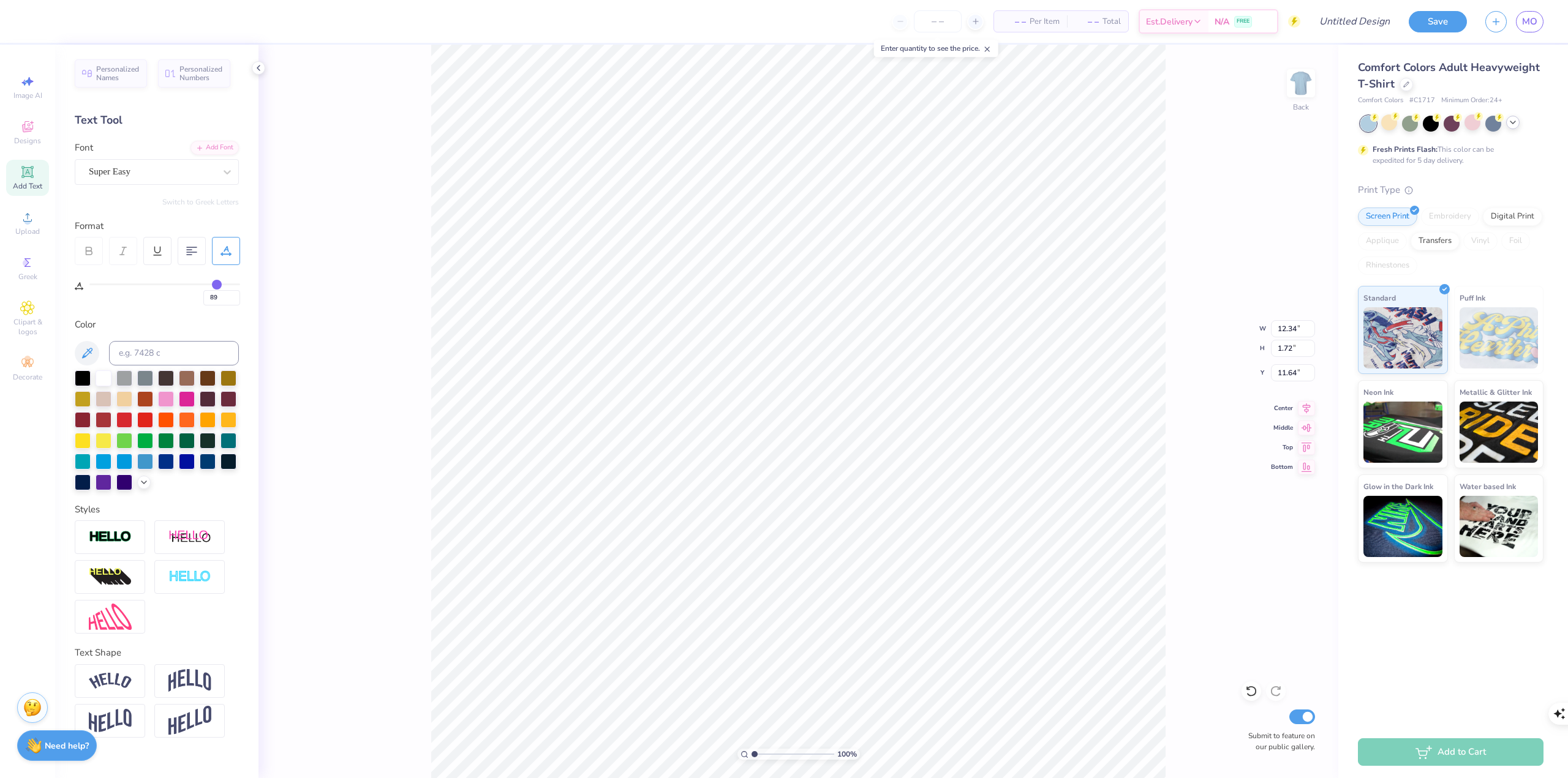
type input "87"
type input "86"
type input "84"
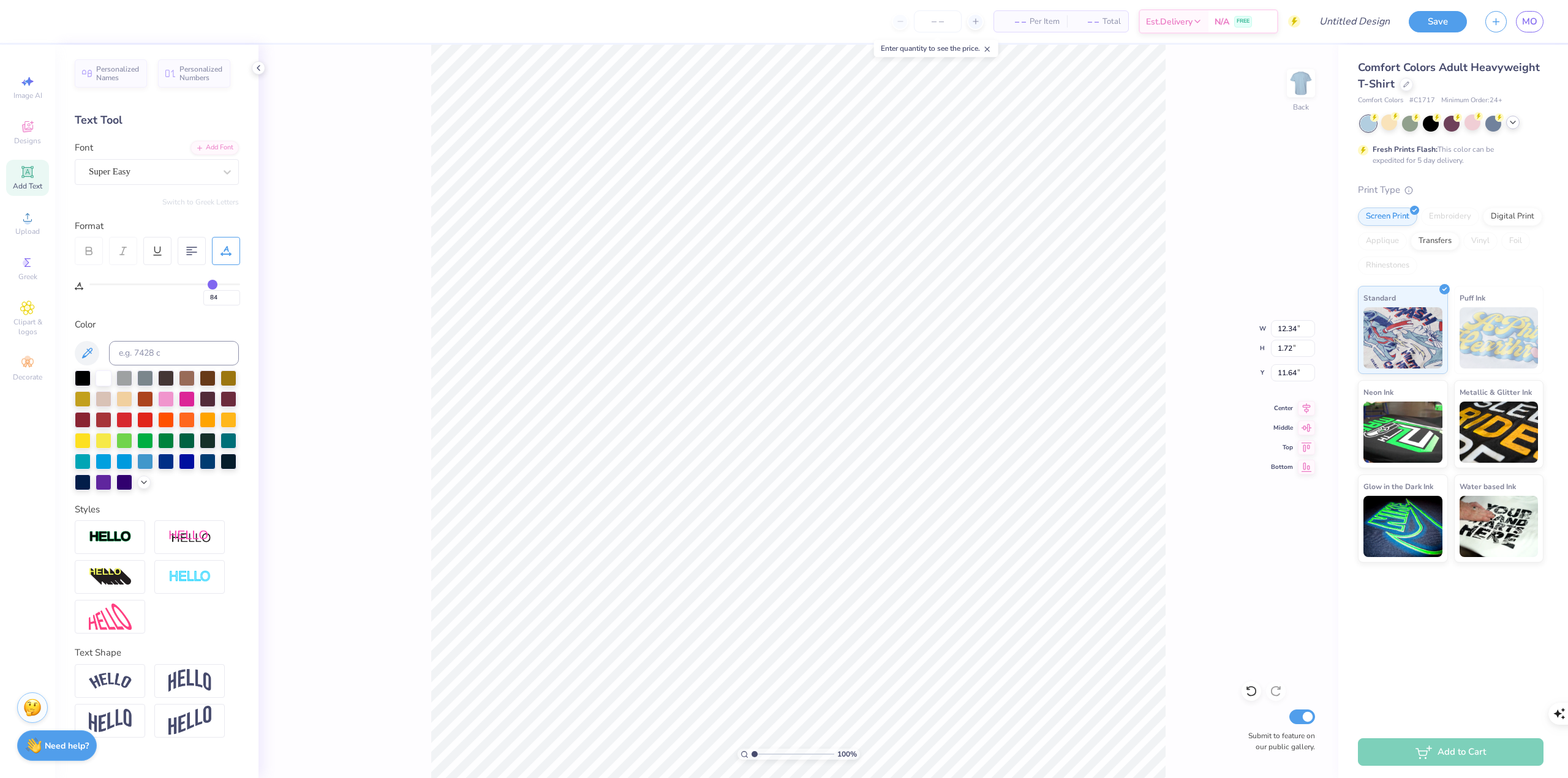
type input "83"
type input "82"
type input "80"
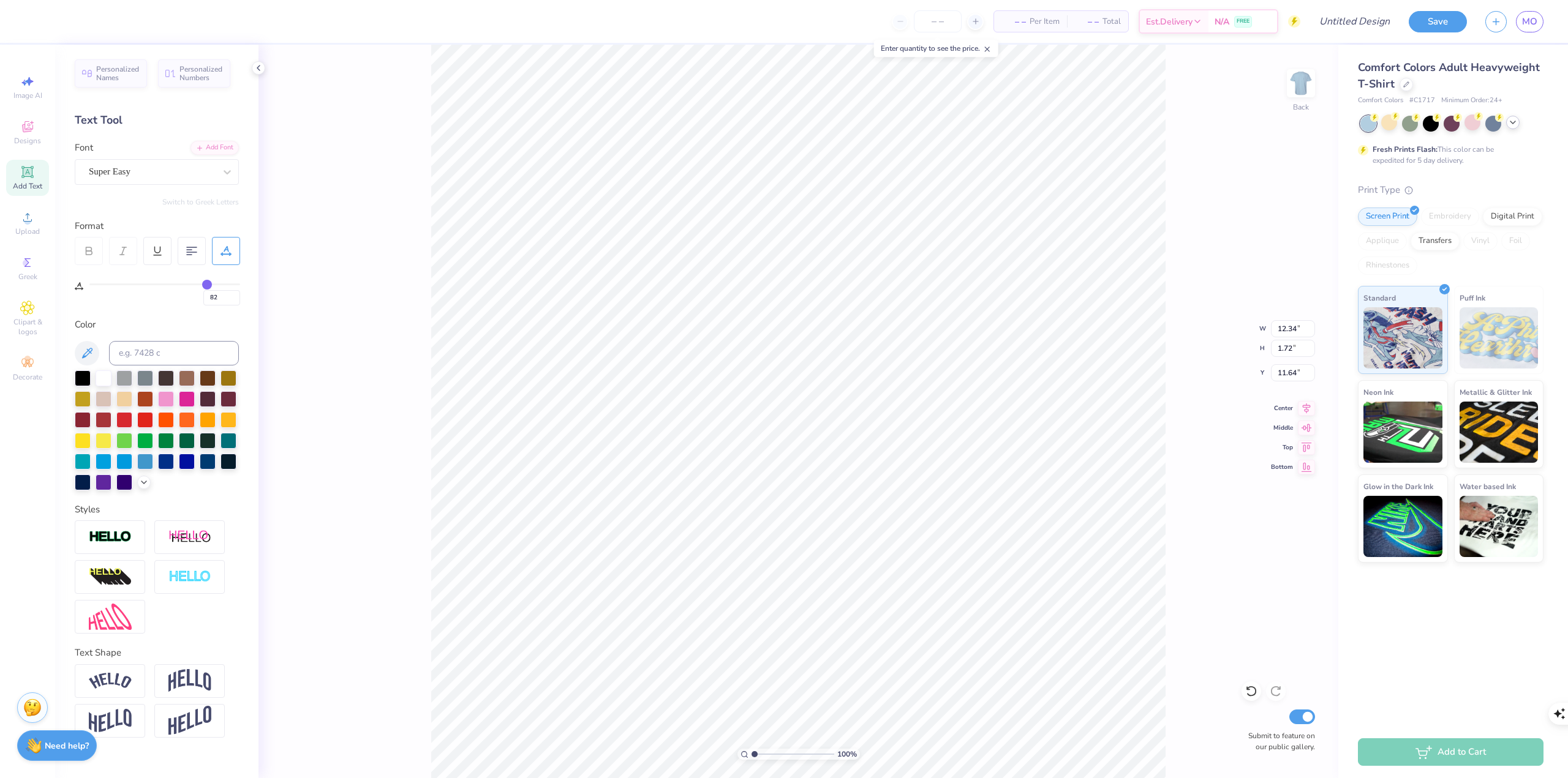
type input "80"
type input "78"
type input "76"
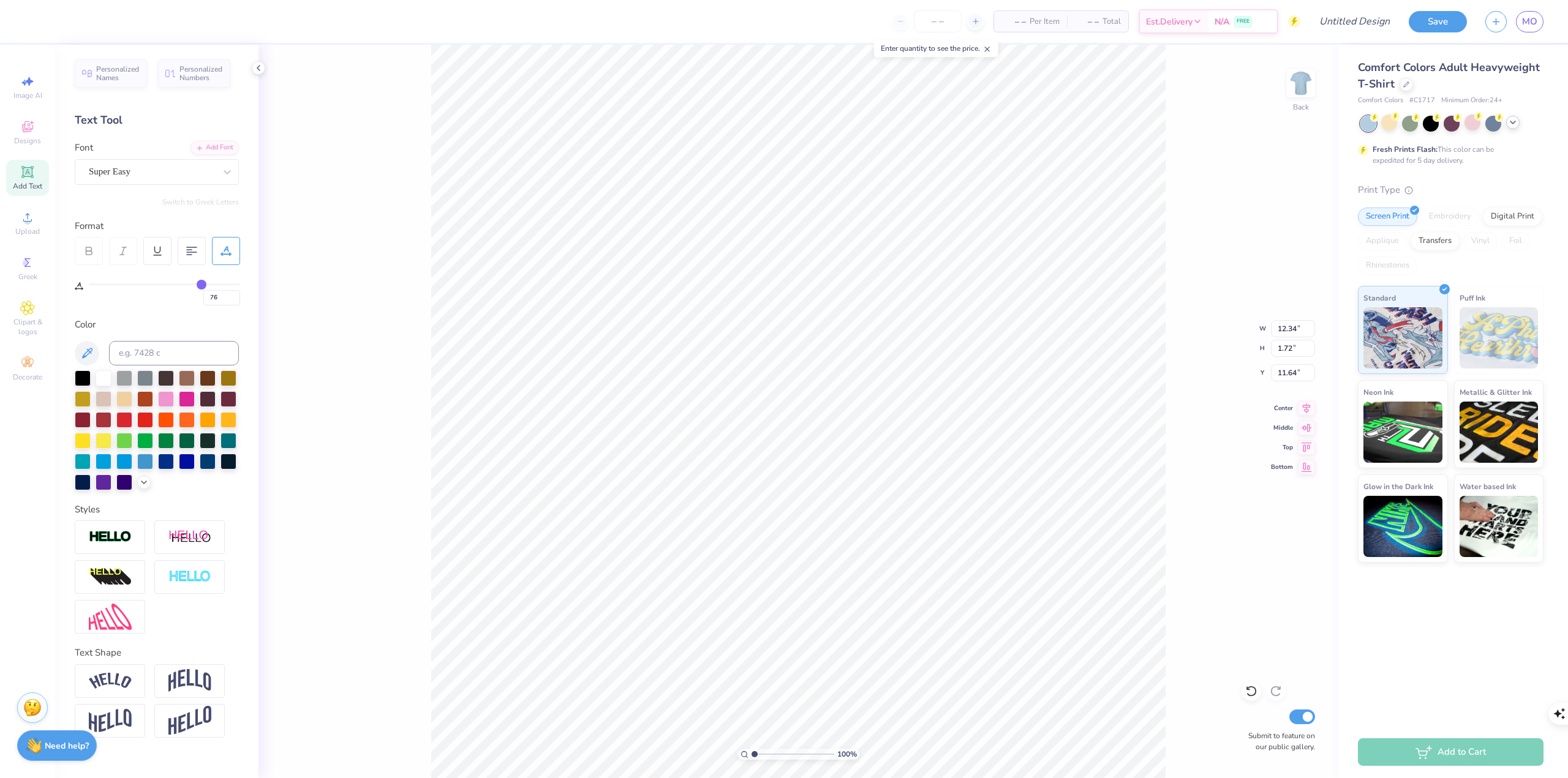
type input "75"
type input "74"
type input "71"
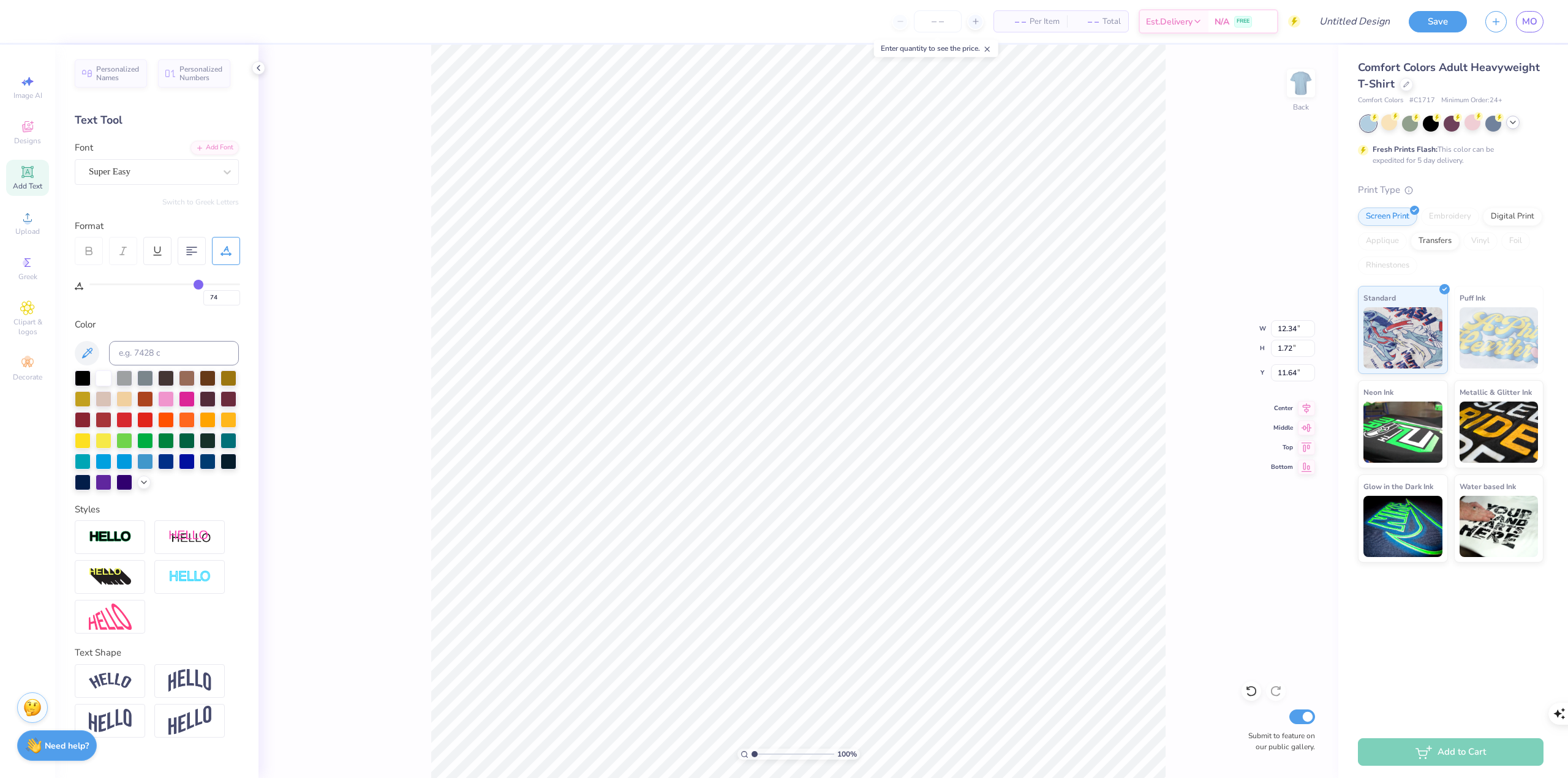
type input "71"
type input "69"
type input "68"
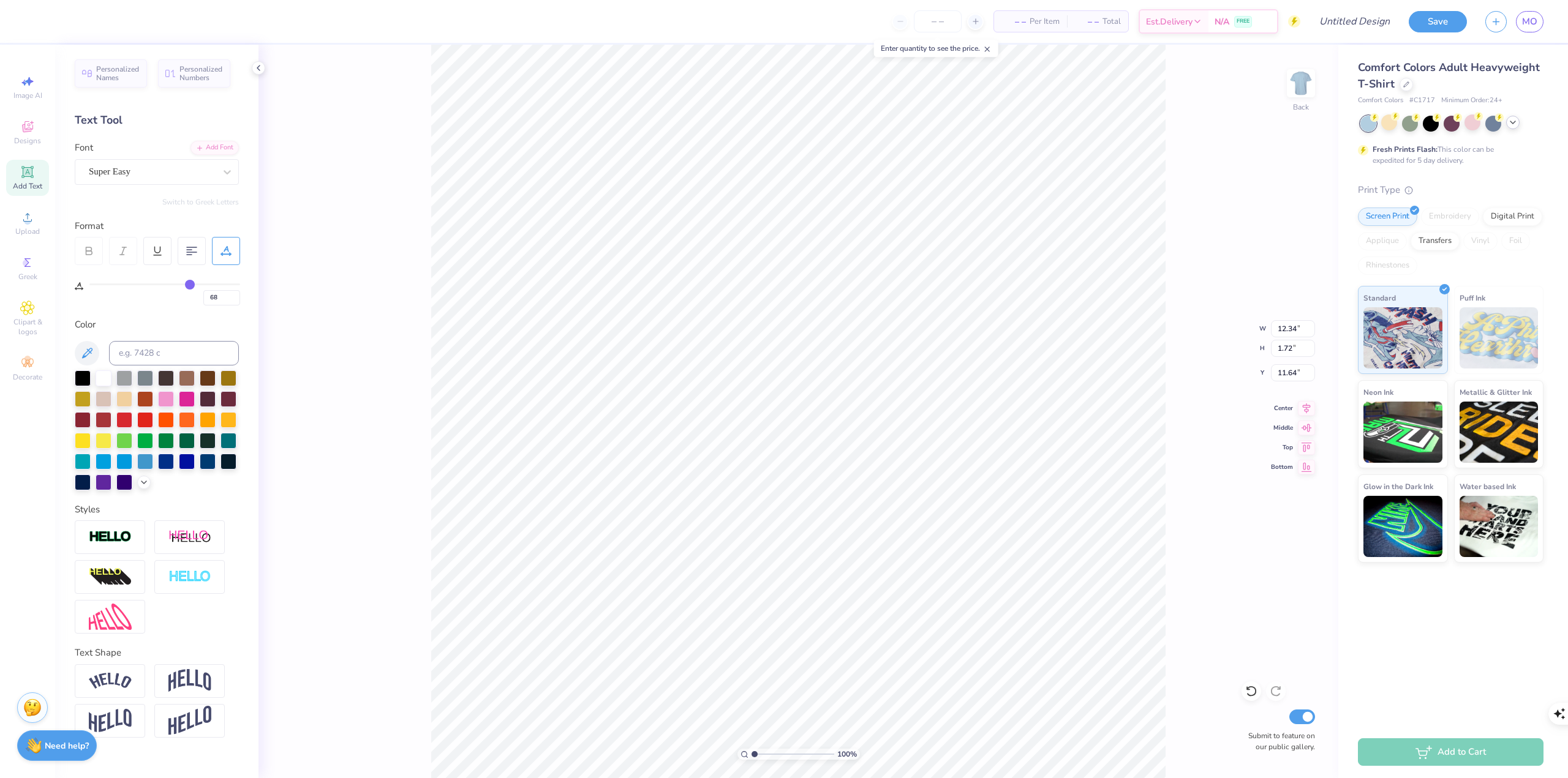
type input "66"
type input "63"
type input "62"
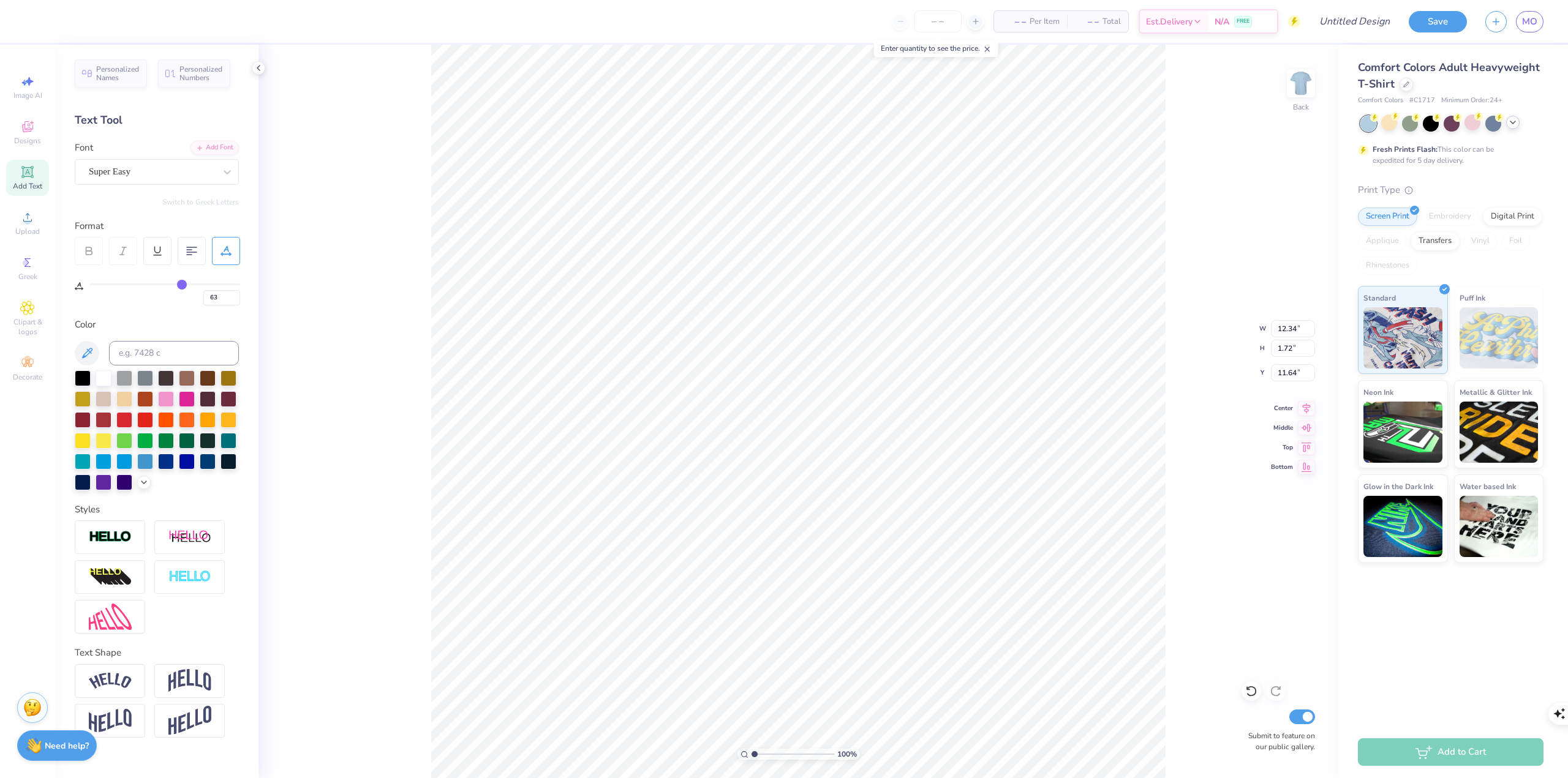
type input "62"
type input "61"
type input "60"
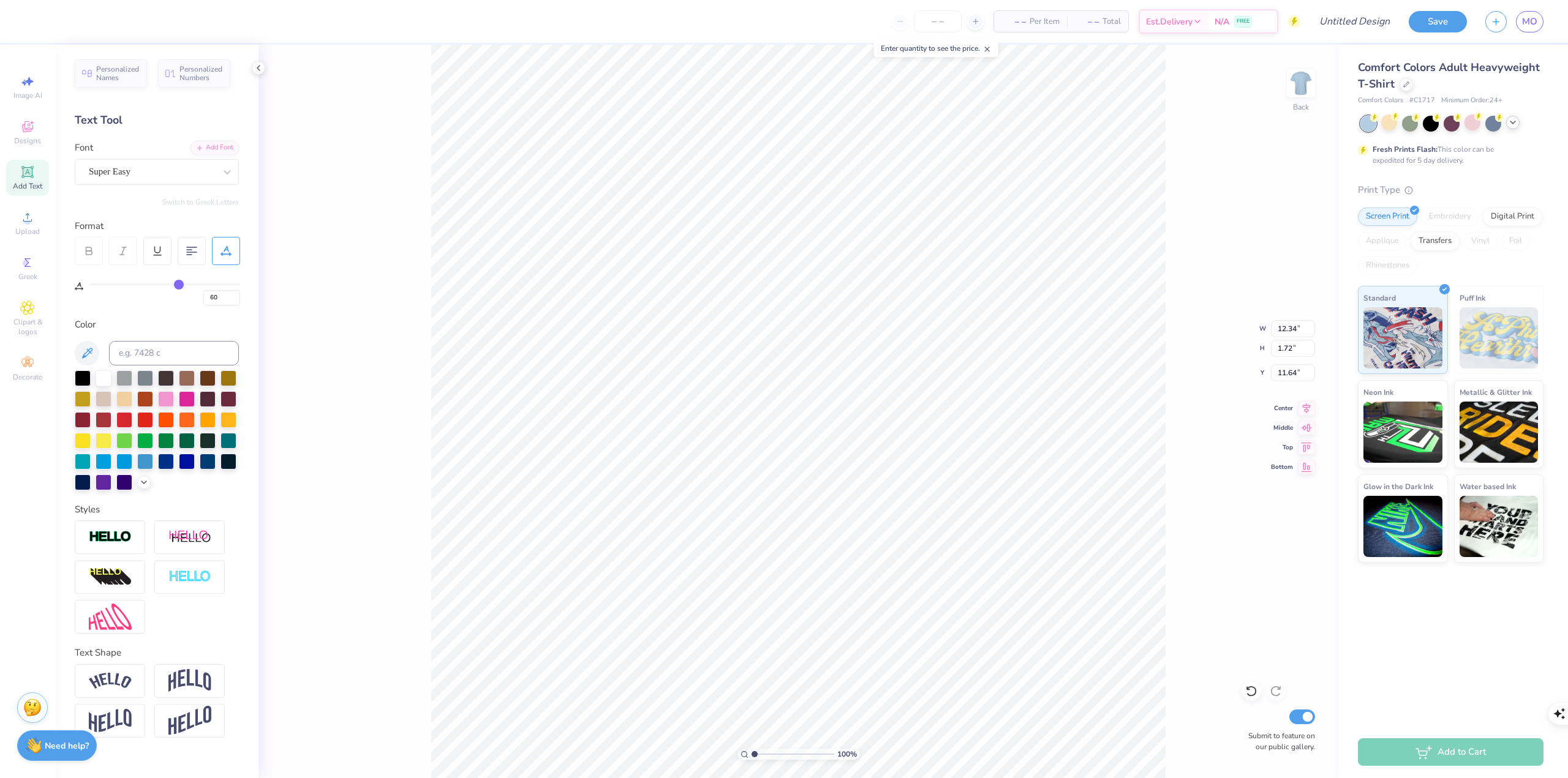
type input "57"
type input "55"
type input "54"
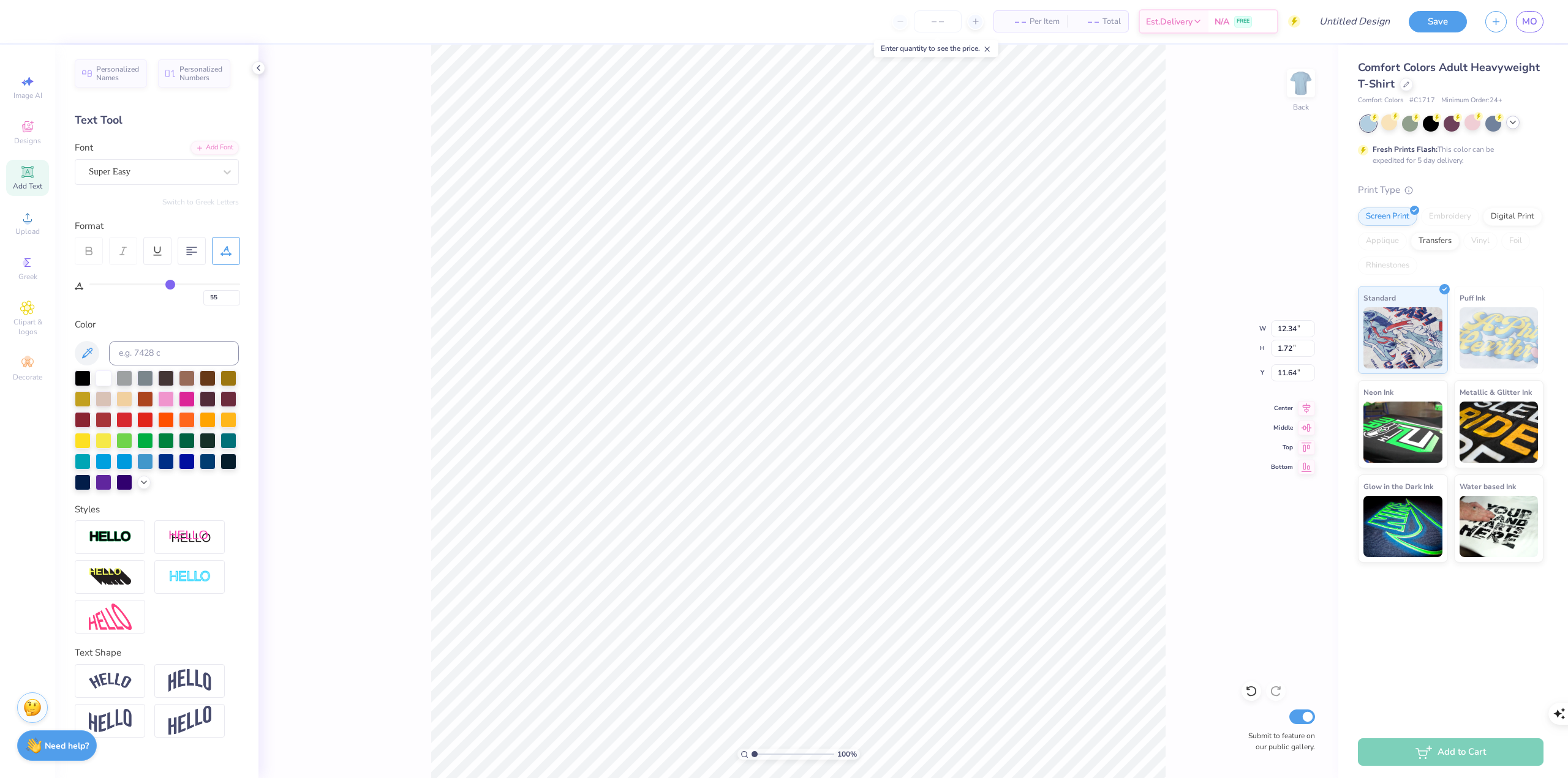
type input "54"
type input "52"
type input "51"
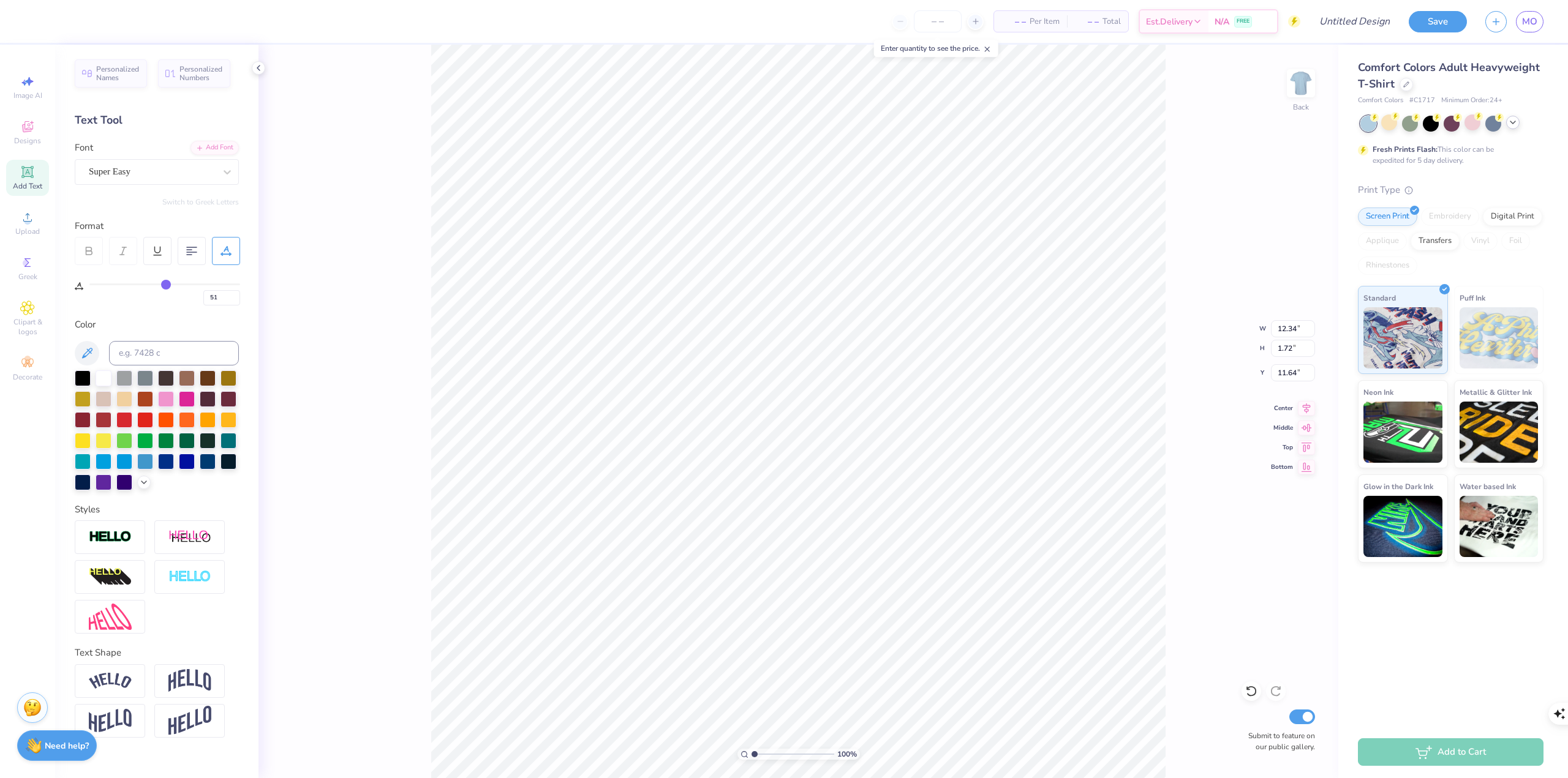
type input "50"
type input "48"
type input "47"
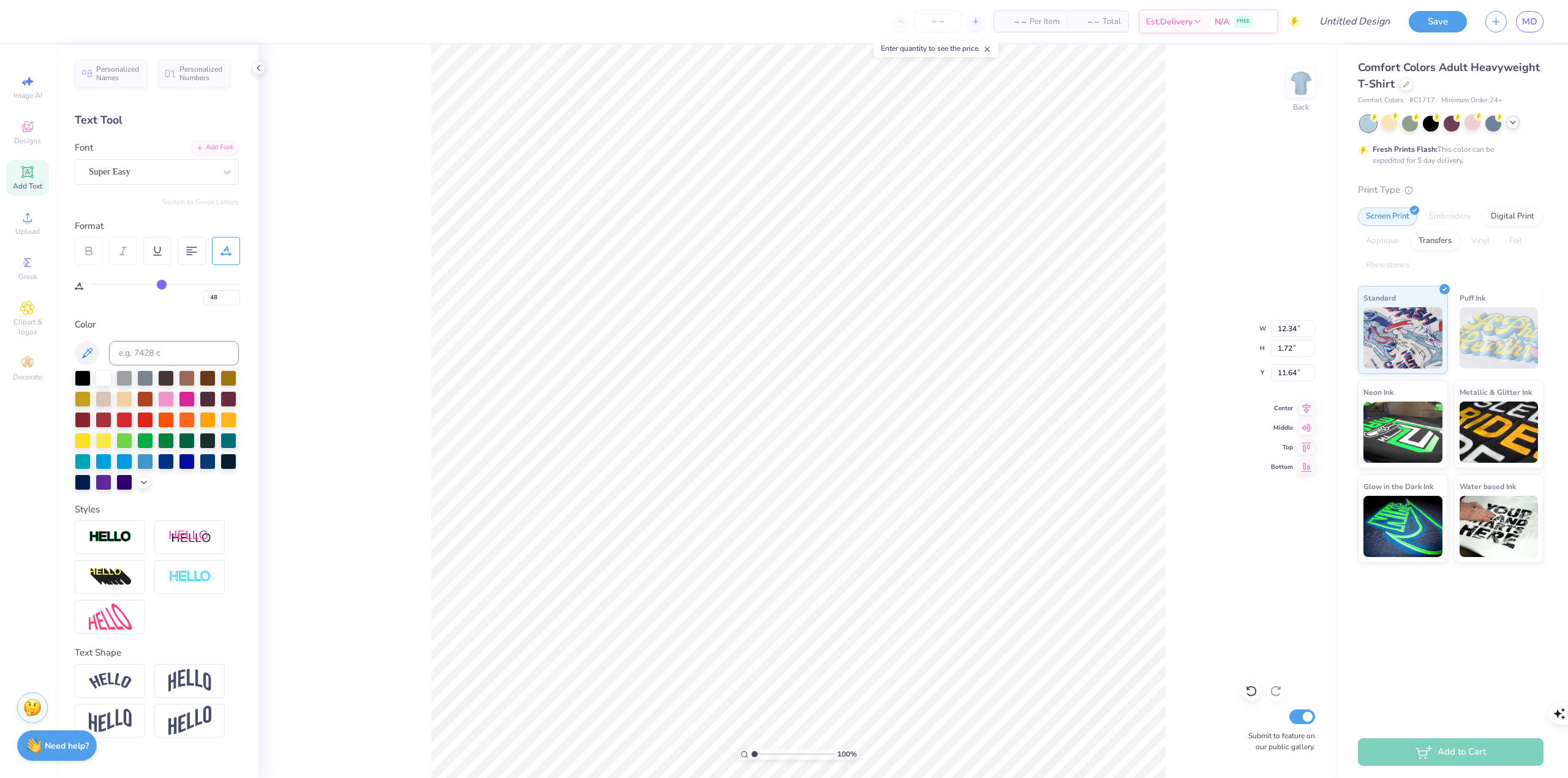
type input "47"
type input "44"
type input "43"
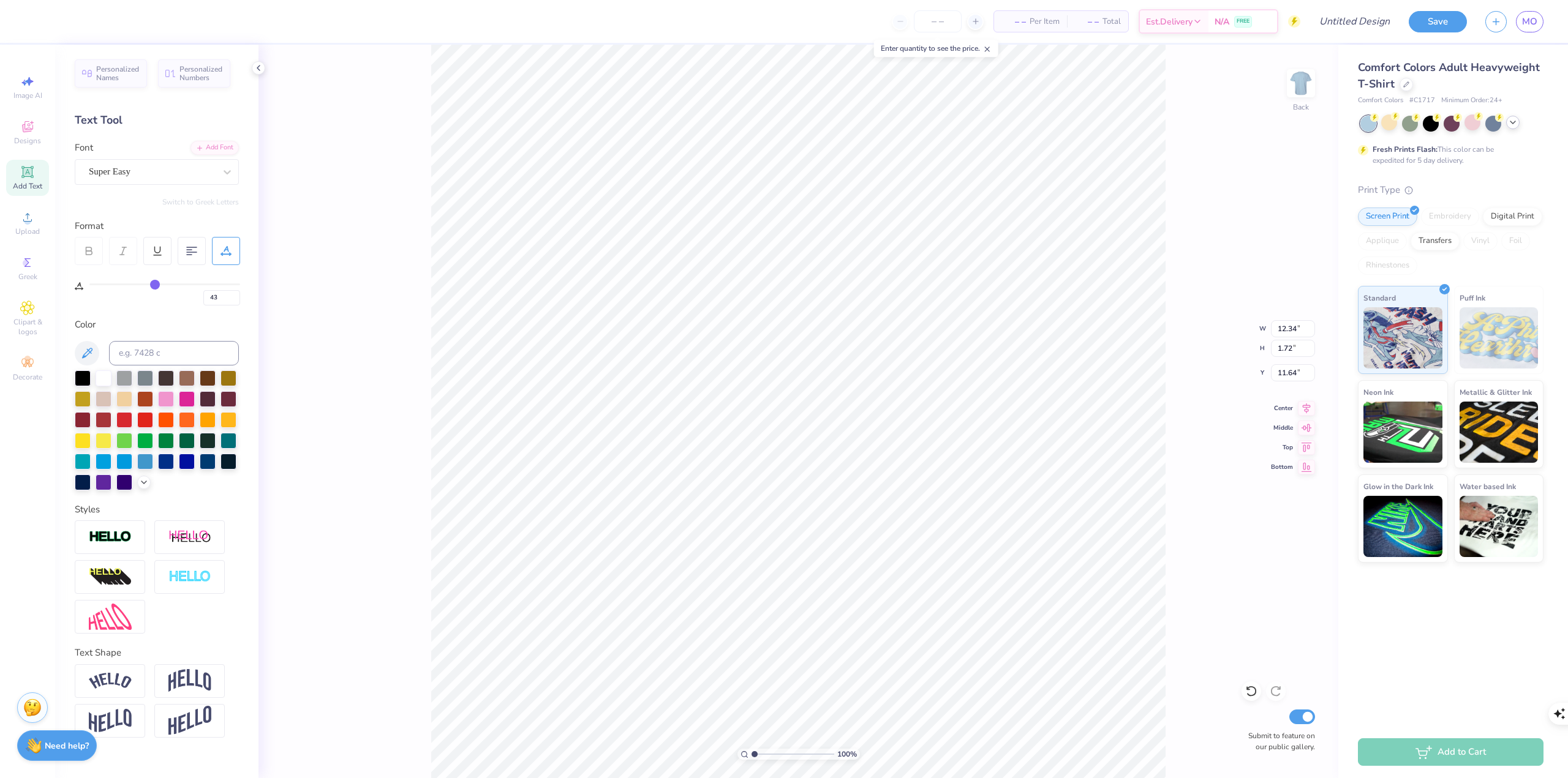
type input "41"
type input "40"
type input "38"
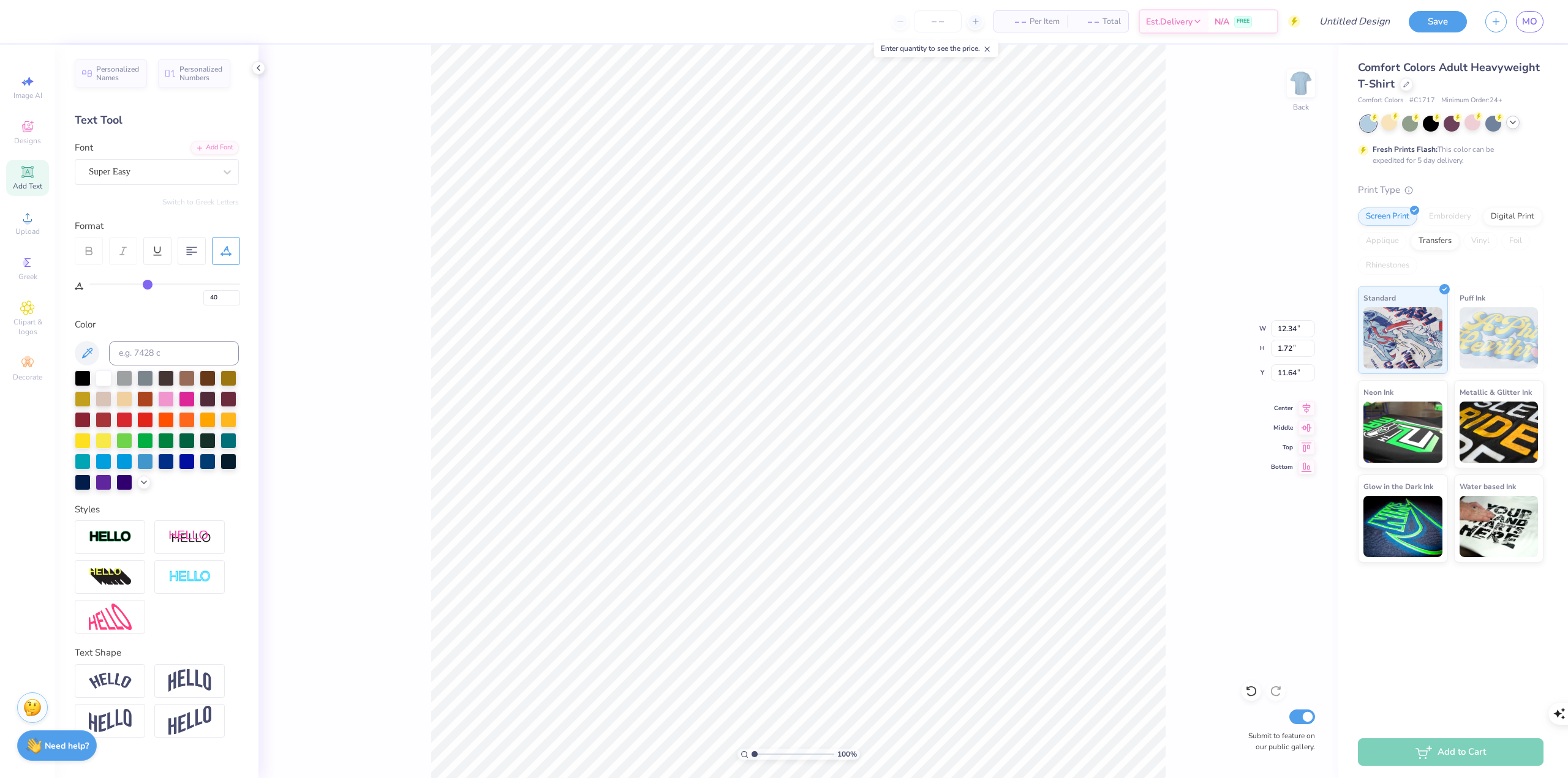
type input "38"
type input "37"
type input "35"
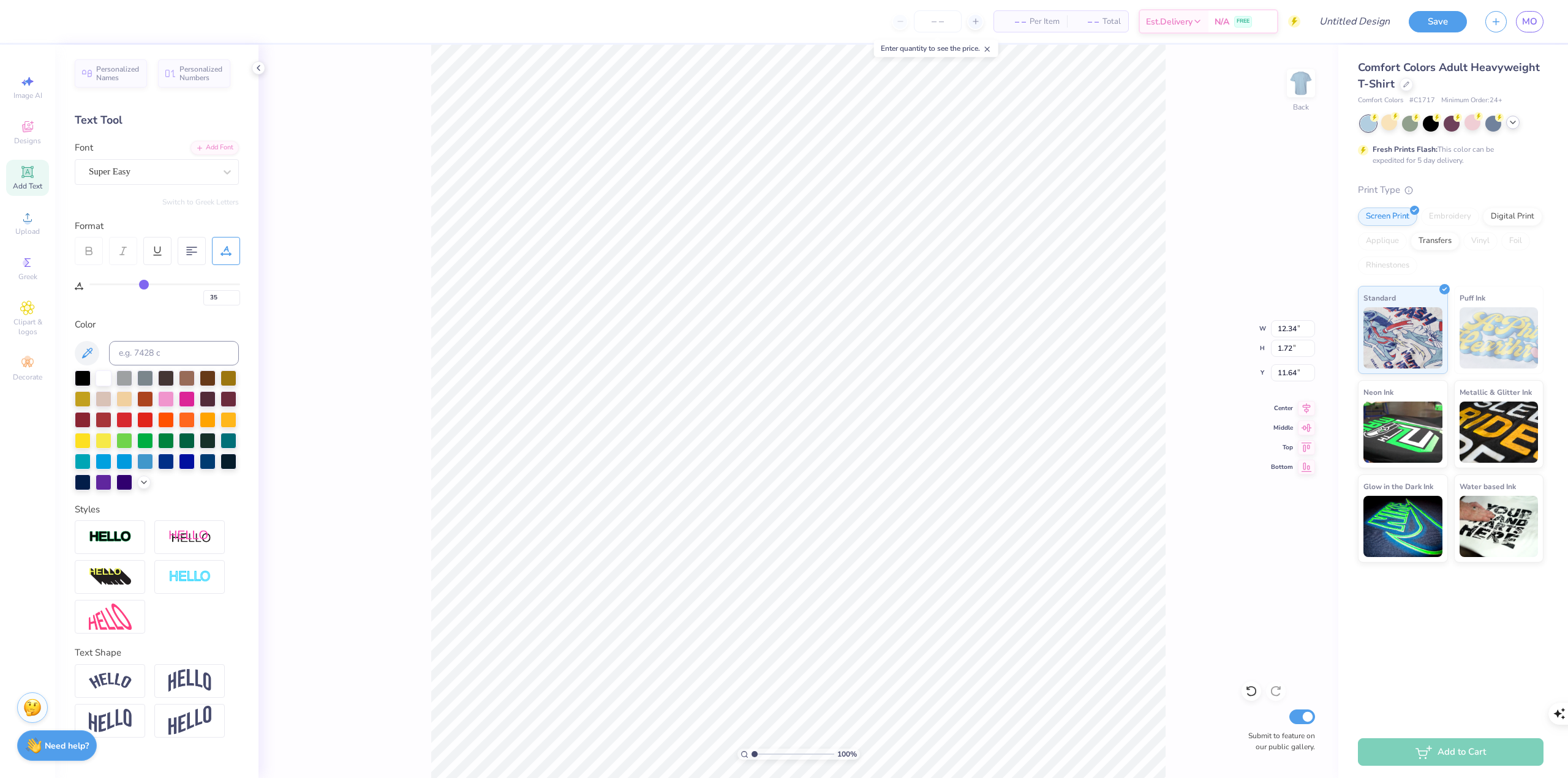
type input "33"
type input "32"
type input "31"
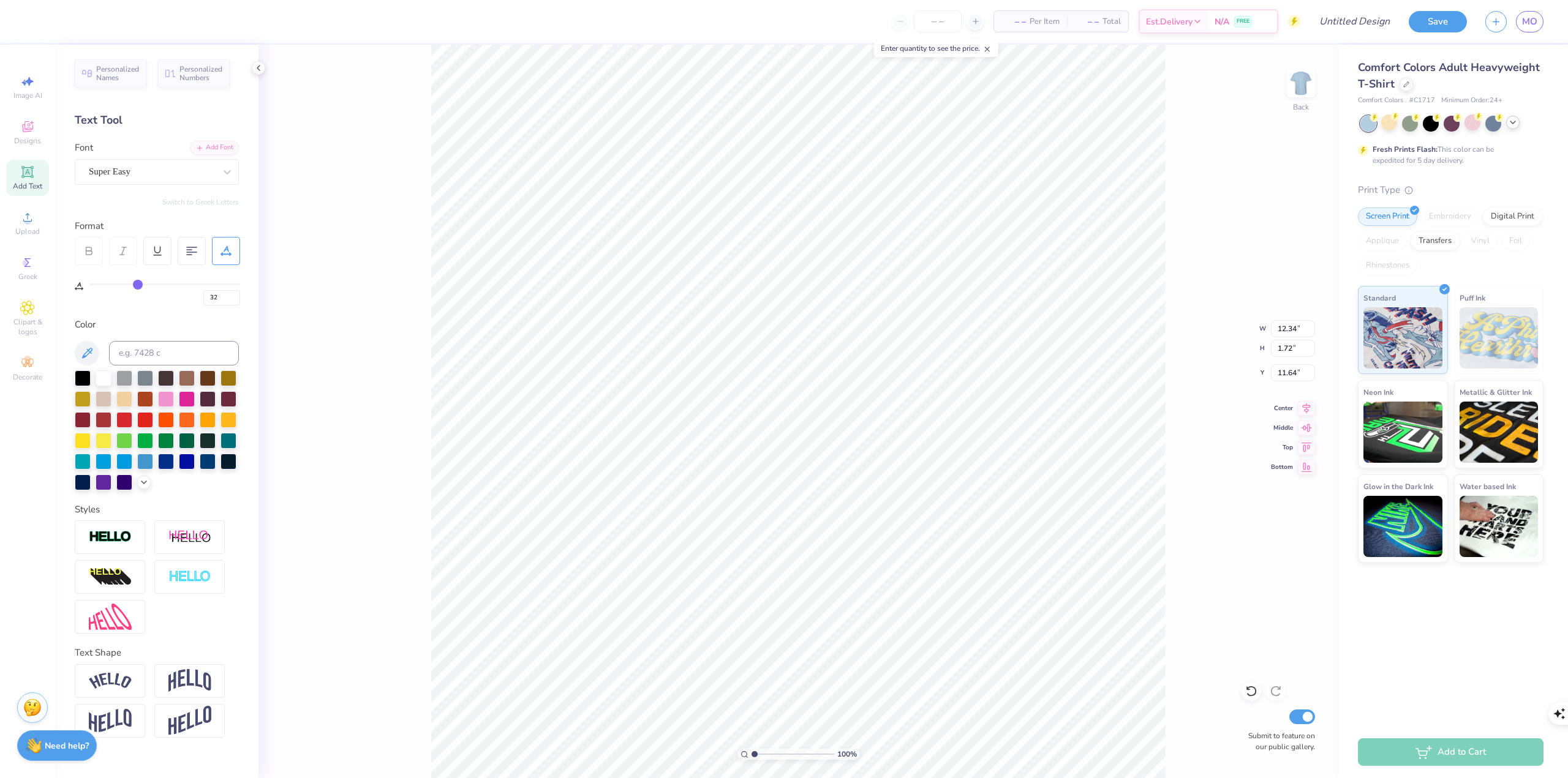
type input "31"
type input "30"
type input "29"
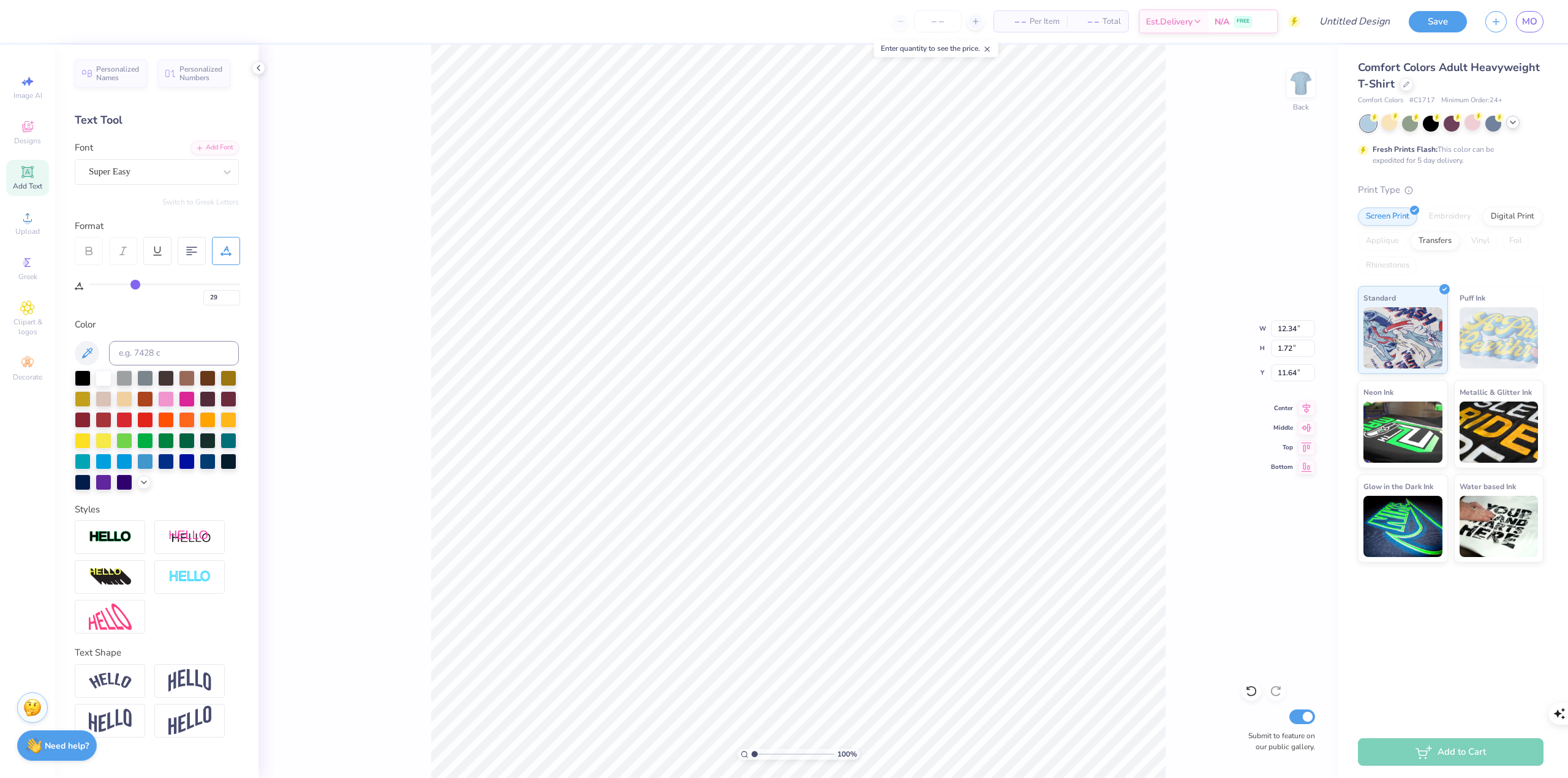
type input "28"
type input "26"
type input "25"
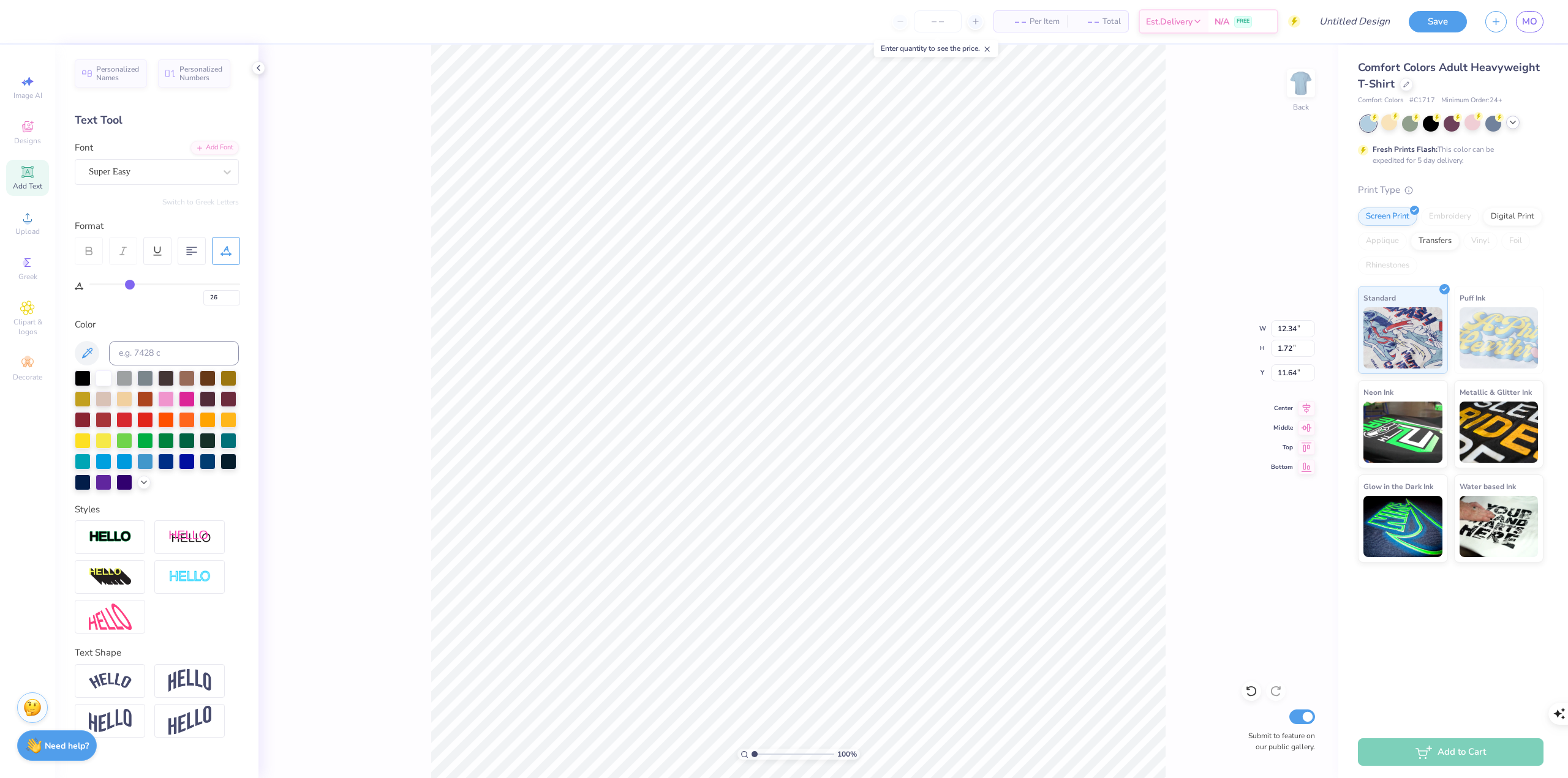
type input "25"
type input "24"
type input "23"
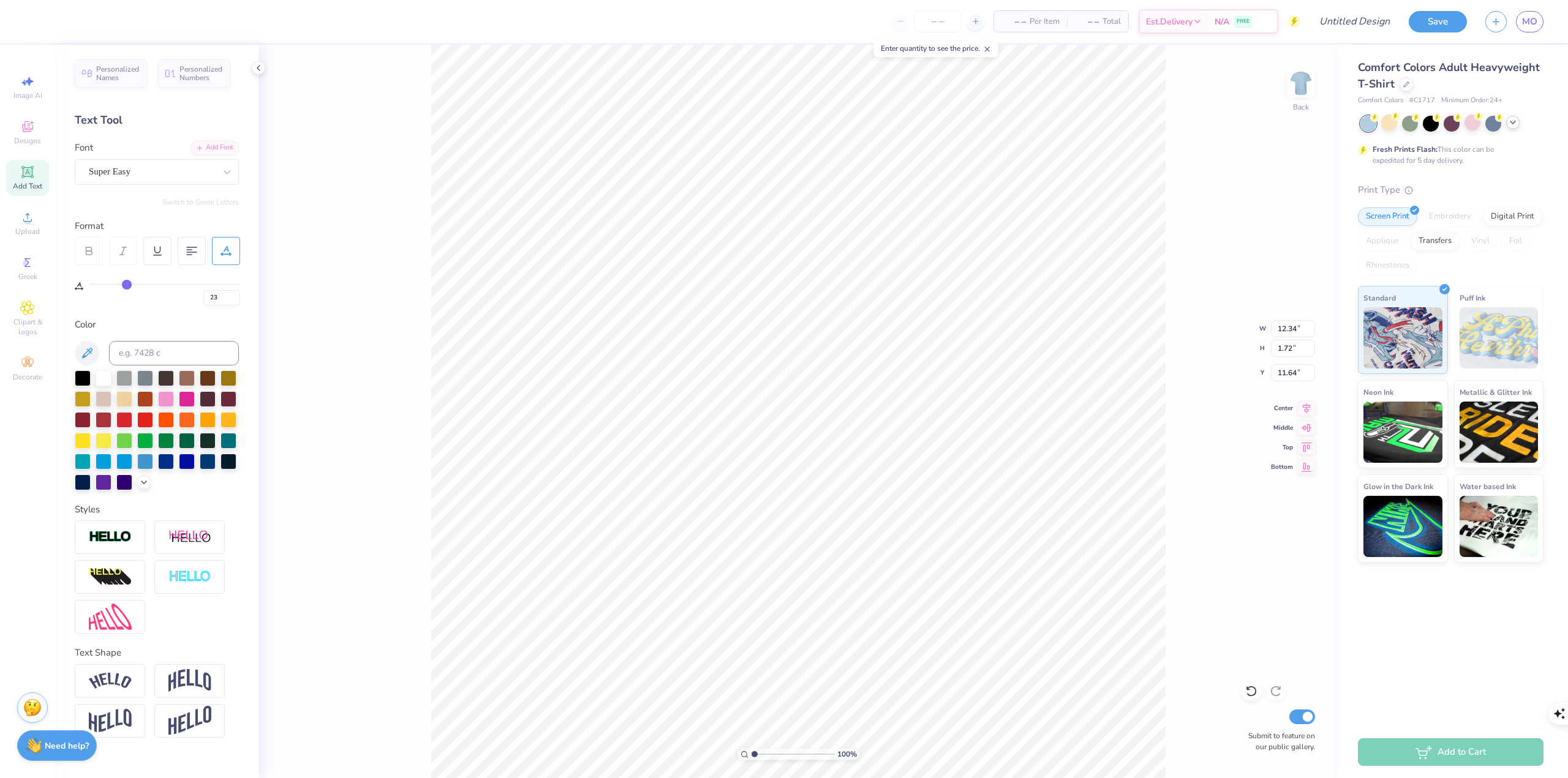
type input "21"
type input "19"
type input "15"
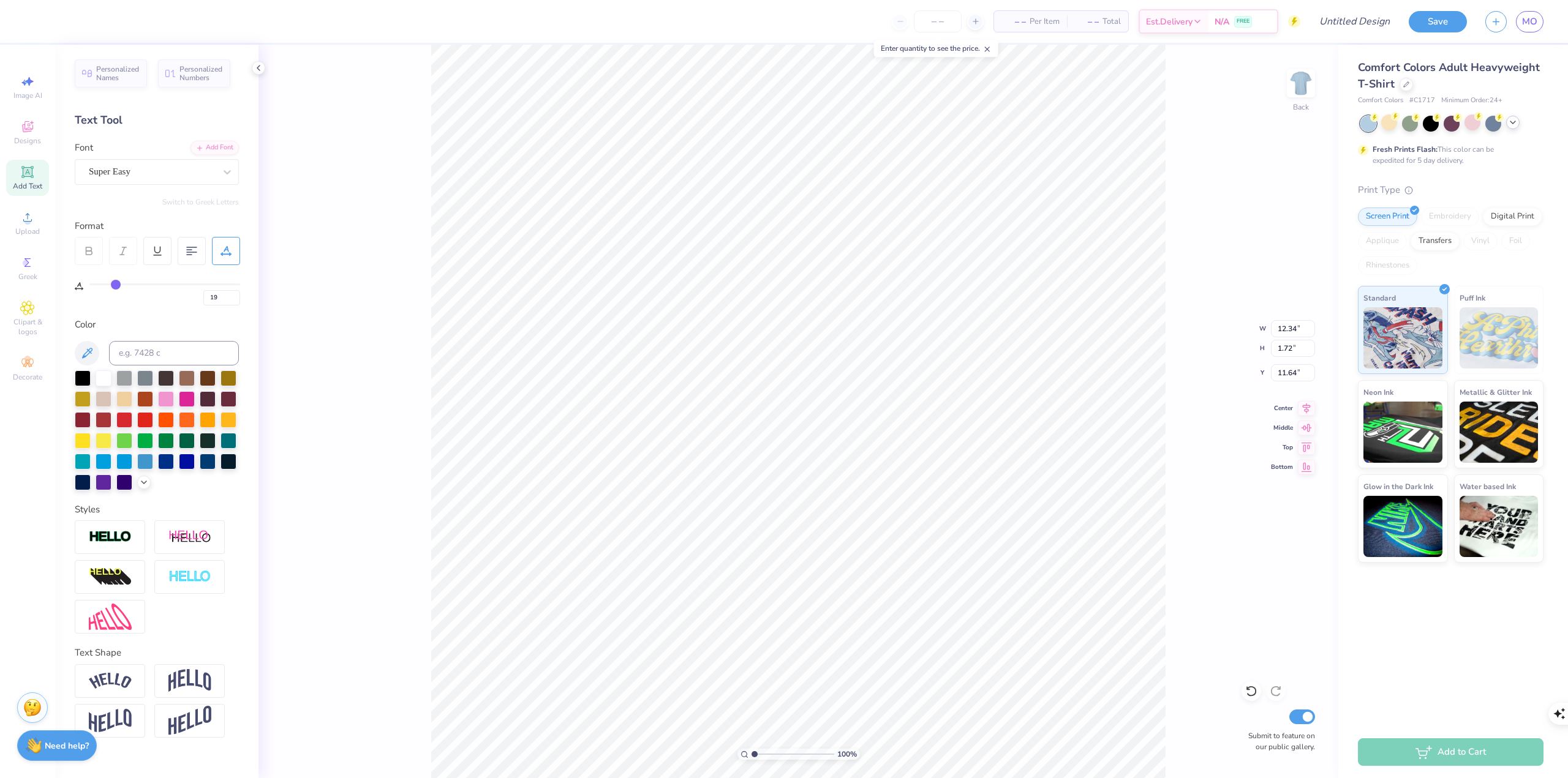
type input "15"
type input "12"
type input "10"
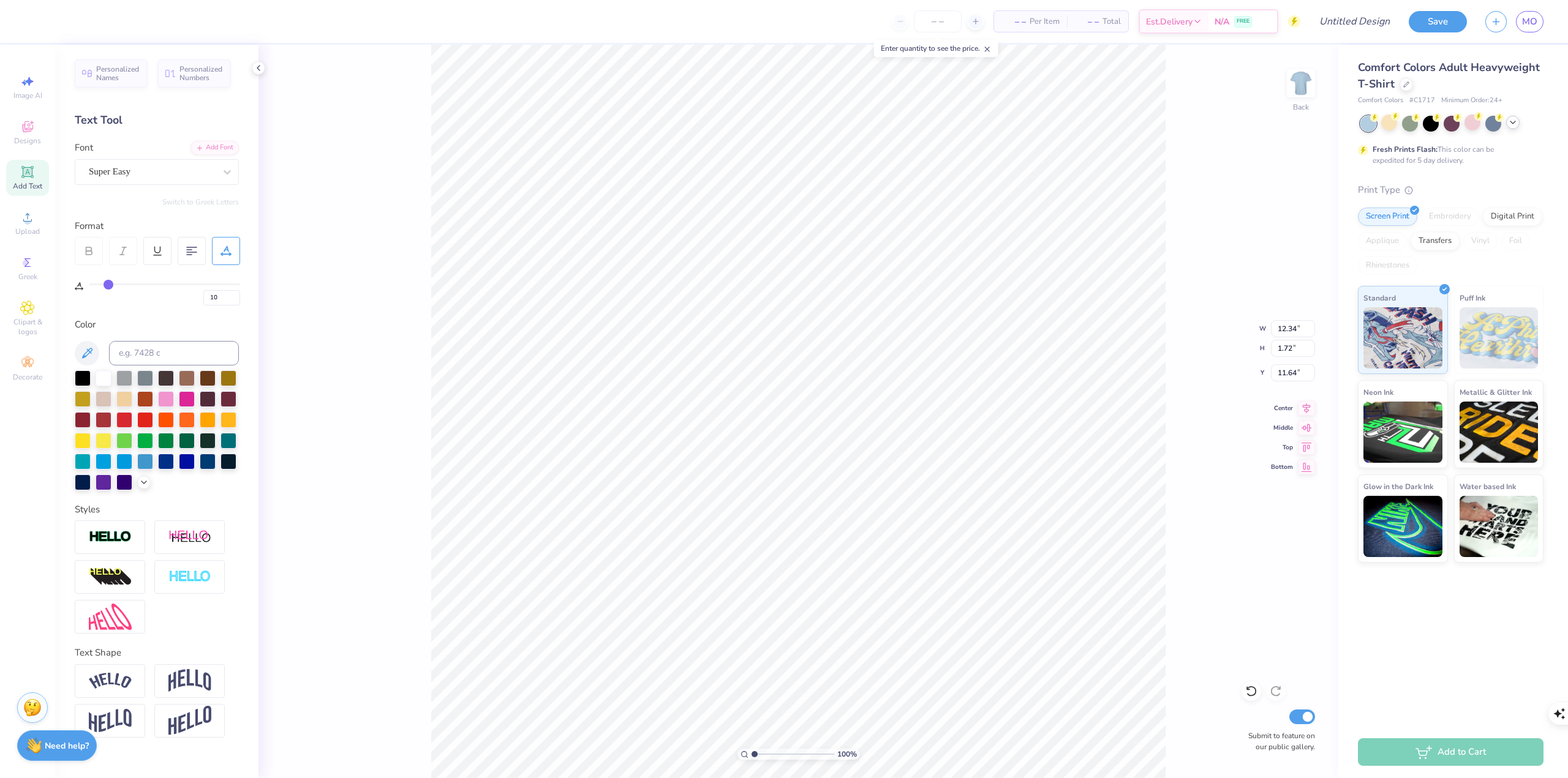
type input "8"
type input "7"
type input "6"
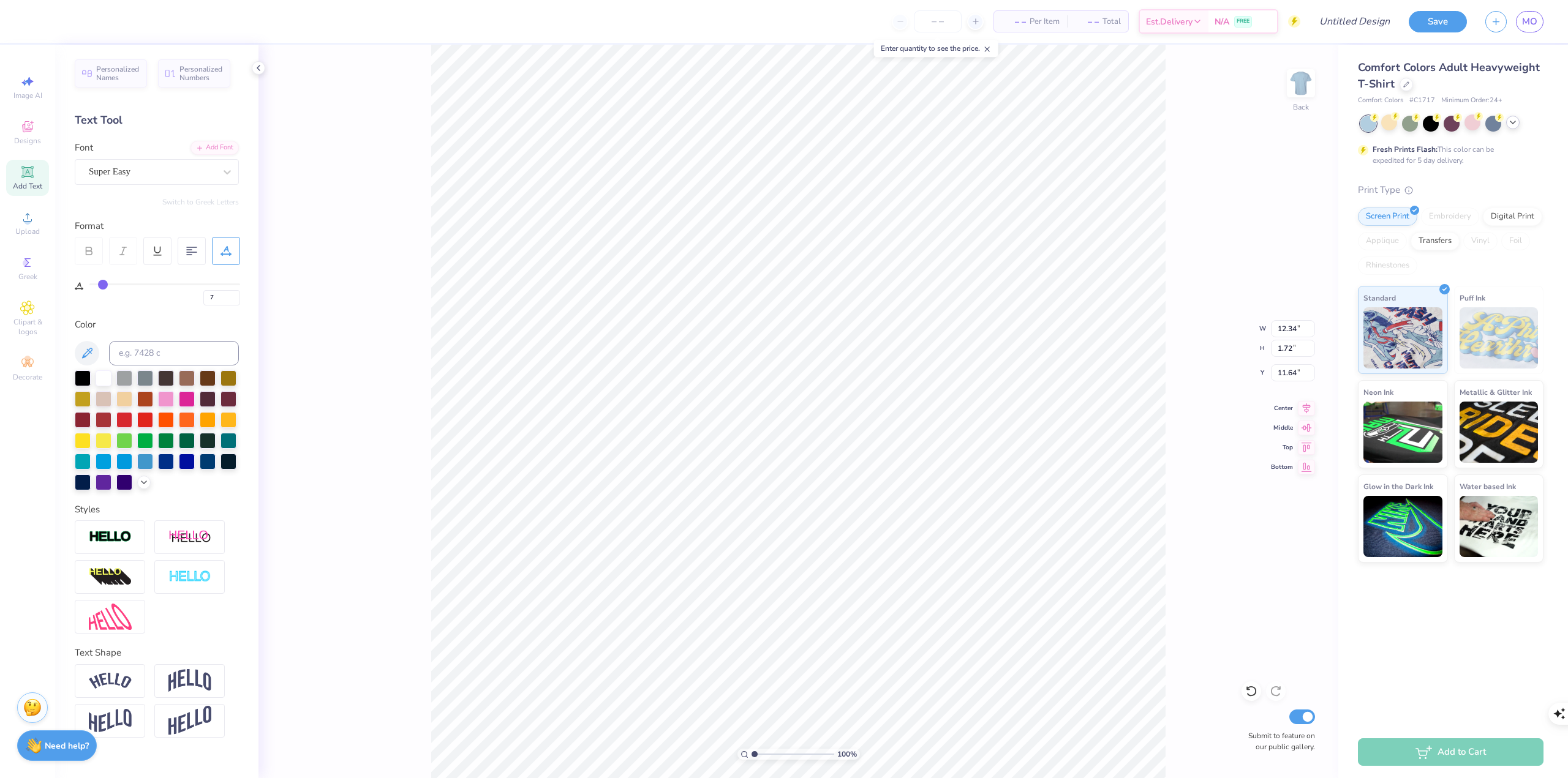
type input "6"
type input "8"
type input "5.83"
drag, startPoint x: 95, startPoint y: 287, endPoint x: 112, endPoint y: 298, distance: 20.2
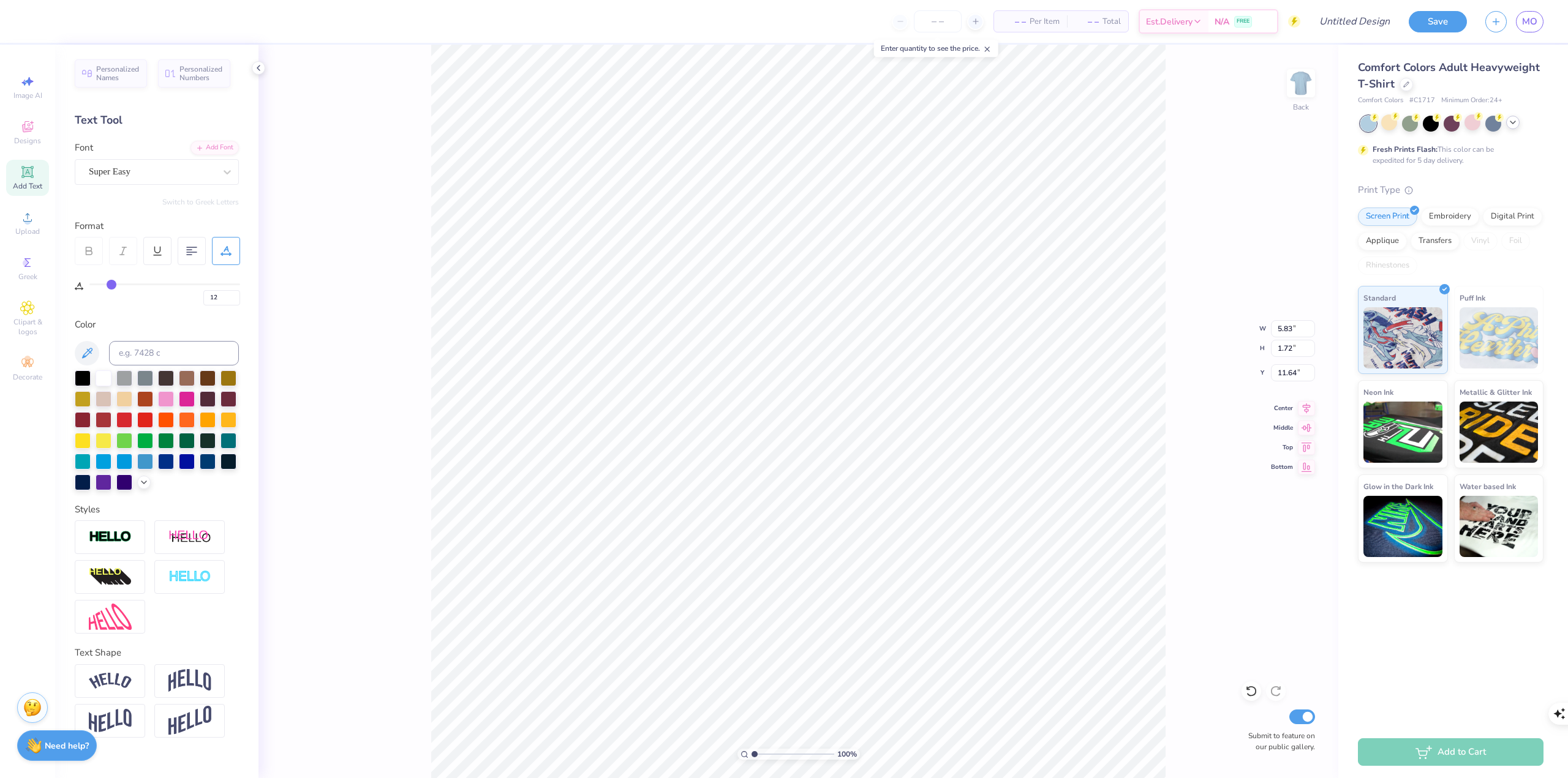
click at [112, 285] on input "range" at bounding box center [165, 284] width 151 height 2
drag, startPoint x: 112, startPoint y: 288, endPoint x: 92, endPoint y: 287, distance: 20.0
click at [92, 285] on input "range" at bounding box center [165, 284] width 151 height 2
click at [97, 285] on input "range" at bounding box center [165, 284] width 151 height 2
click at [35, 98] on span "Image AI" at bounding box center [28, 95] width 28 height 10
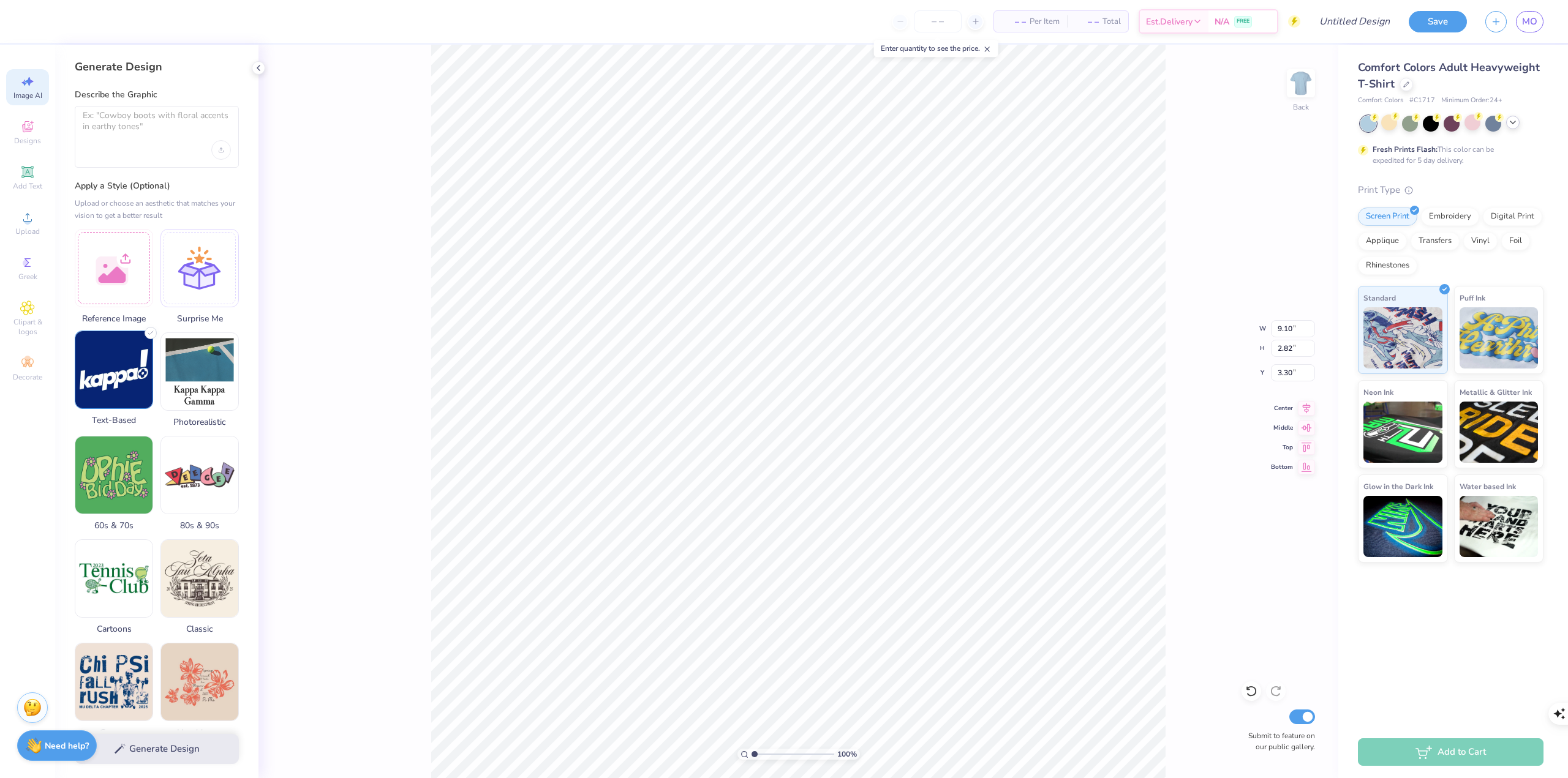
click at [105, 363] on img at bounding box center [114, 370] width 77 height 77
click at [164, 143] on div at bounding box center [157, 137] width 164 height 62
